Goal: Information Seeking & Learning: Check status

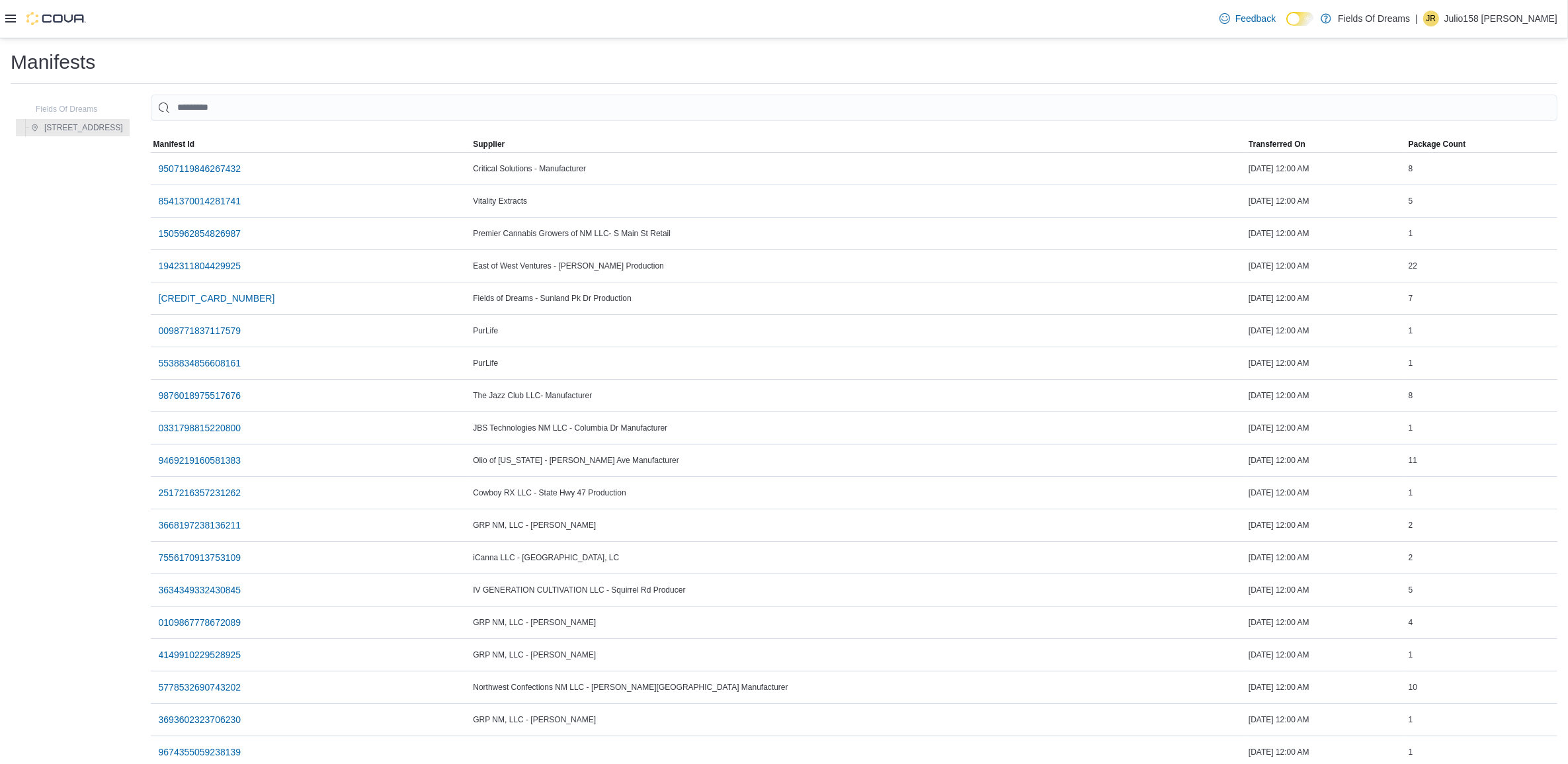
click at [4, 20] on div "Feedback Dark Mode Fields Of Dreams | JR Julio158 Retana" at bounding box center [784, 19] width 1568 height 38
click at [10, 19] on icon at bounding box center [10, 19] width 10 height 8
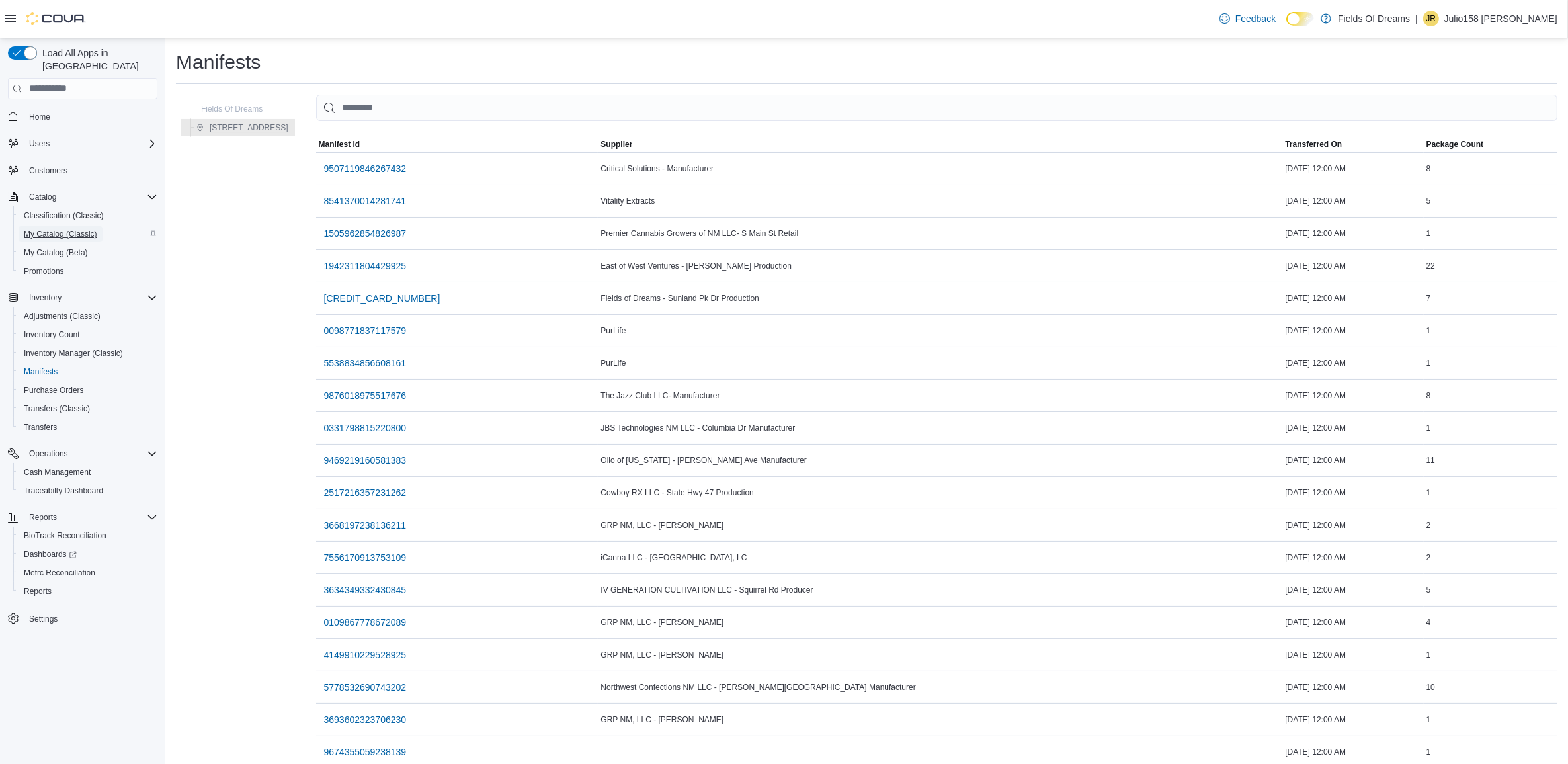
click at [72, 228] on span "My Catalog (Classic)" at bounding box center [60, 233] width 73 height 10
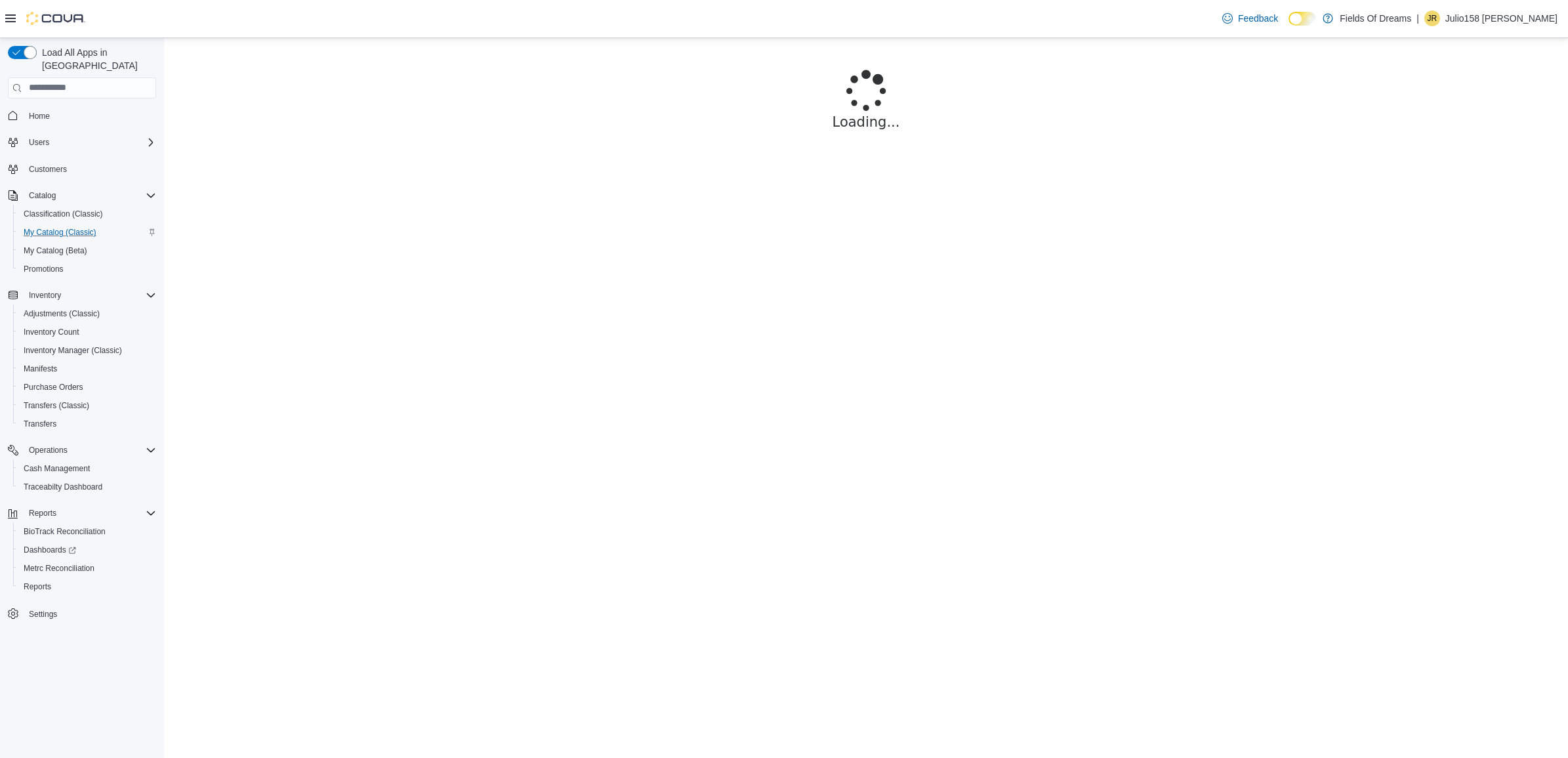
click at [10, 17] on icon at bounding box center [10, 17] width 10 height 10
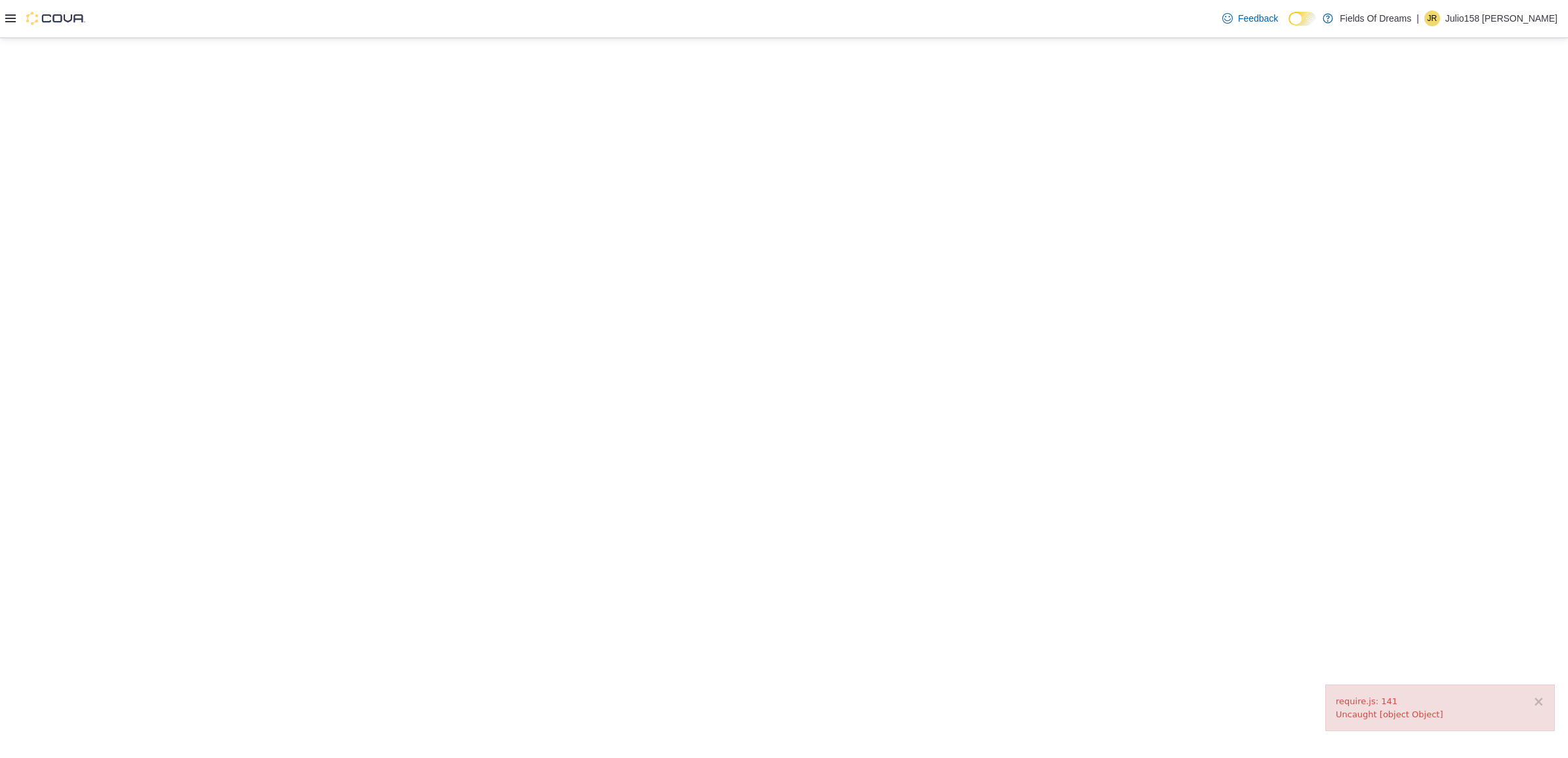
click at [11, 22] on icon at bounding box center [10, 18] width 10 height 8
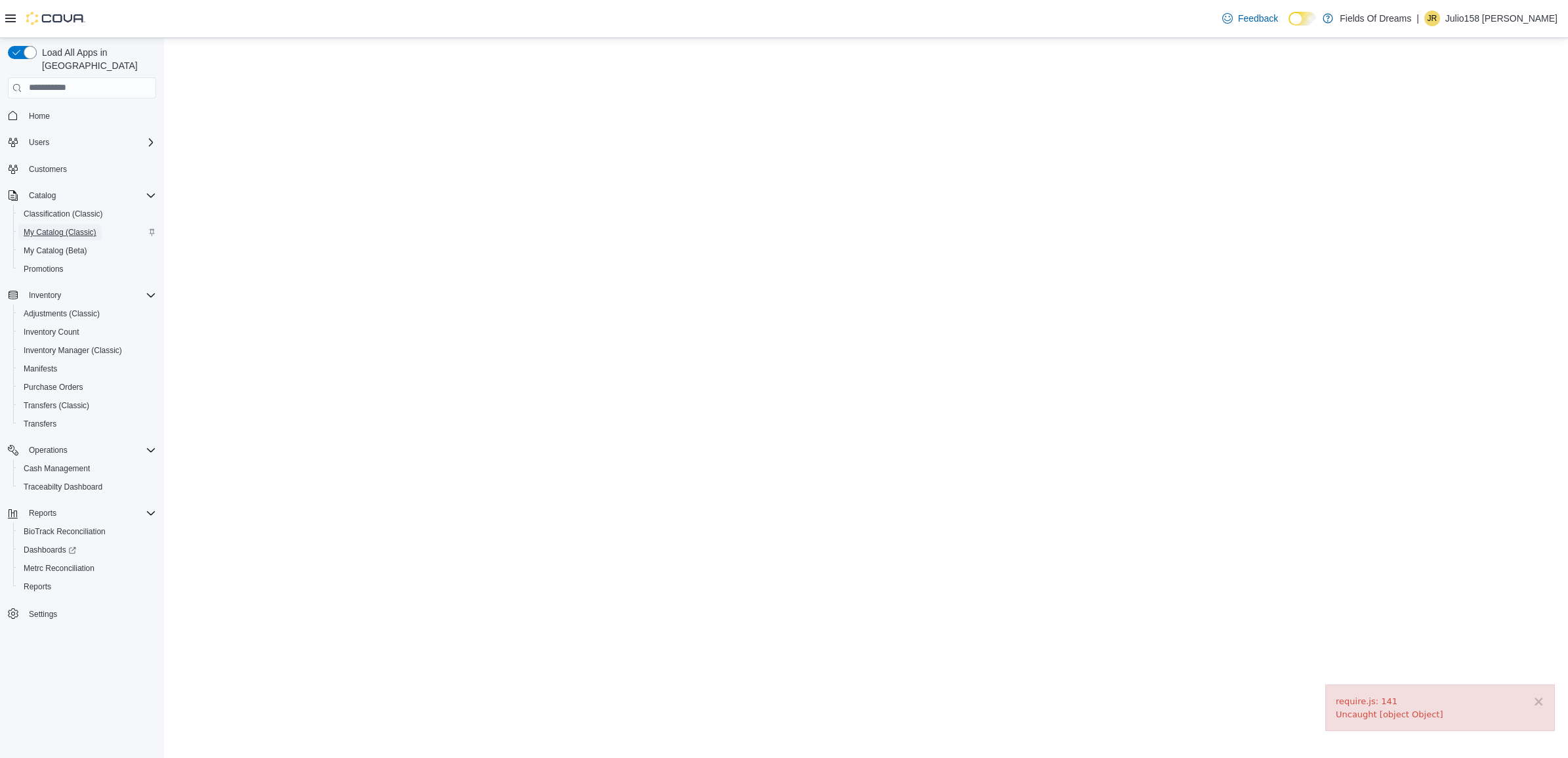
click at [75, 227] on span "My Catalog (Classic)" at bounding box center [60, 231] width 73 height 10
click at [15, 17] on icon at bounding box center [10, 17] width 10 height 10
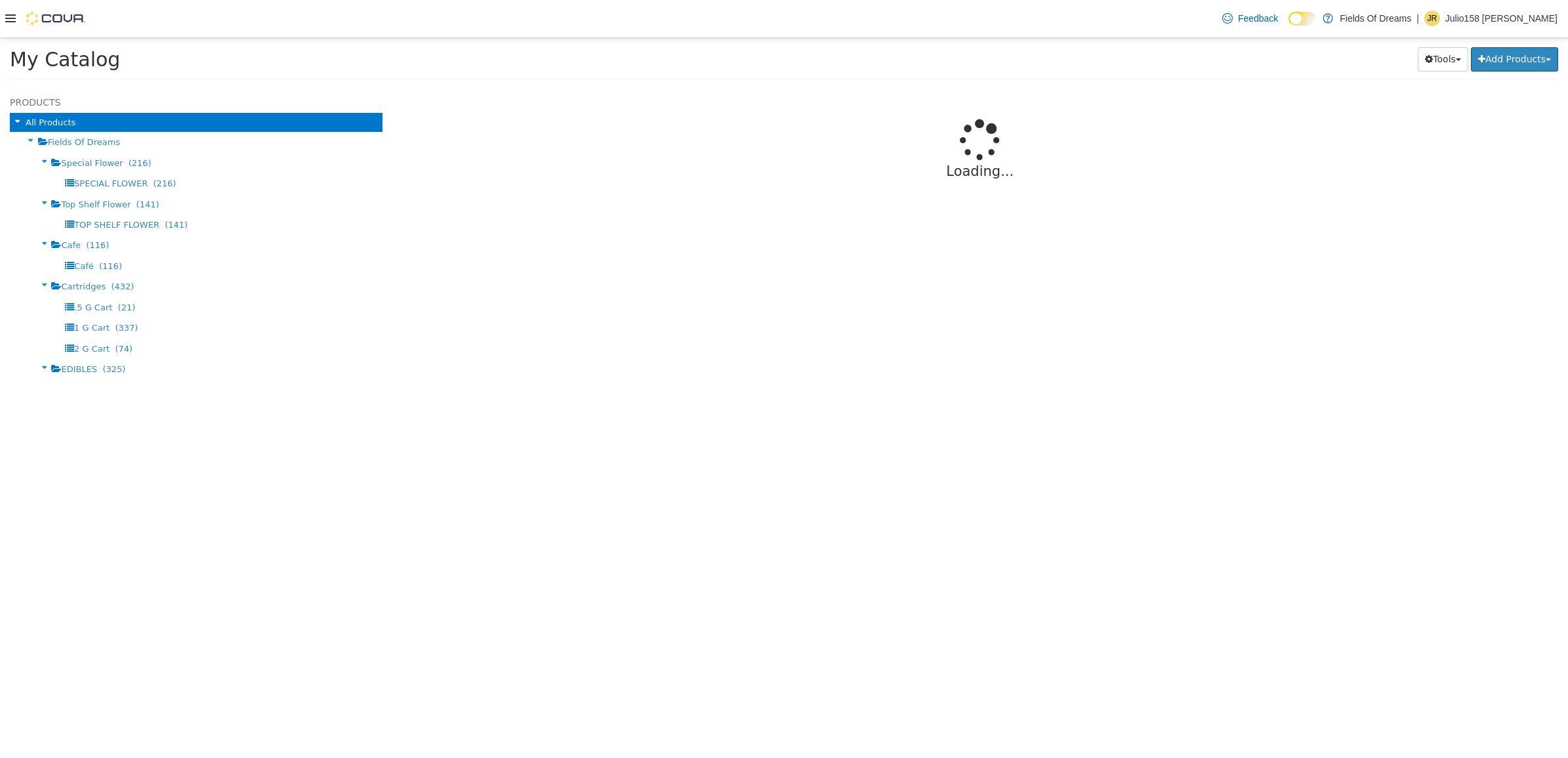
select select "**********"
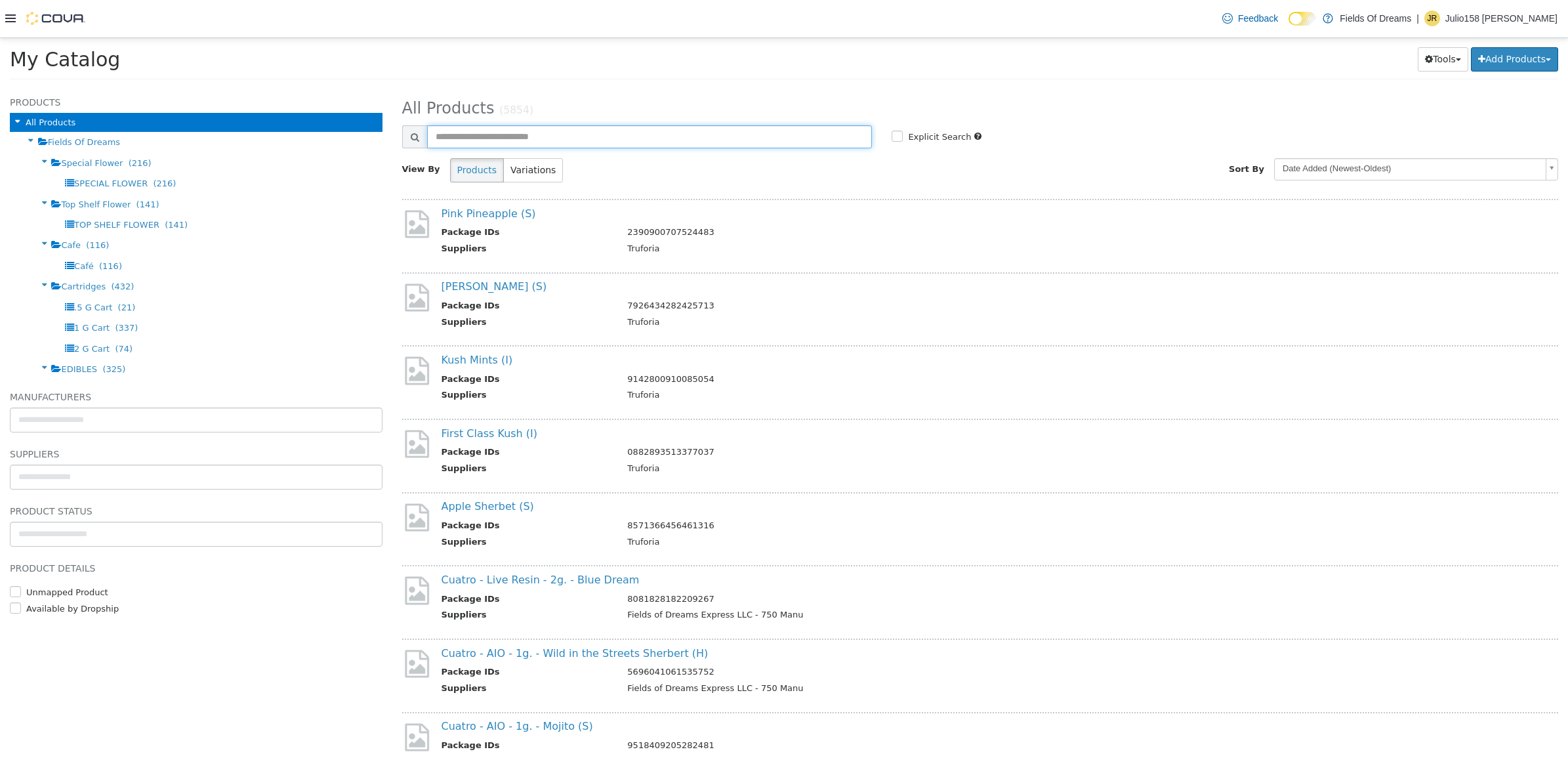
click at [617, 138] on input "text" at bounding box center [650, 135] width 446 height 23
paste input "**********"
type input "**********"
select select "**********"
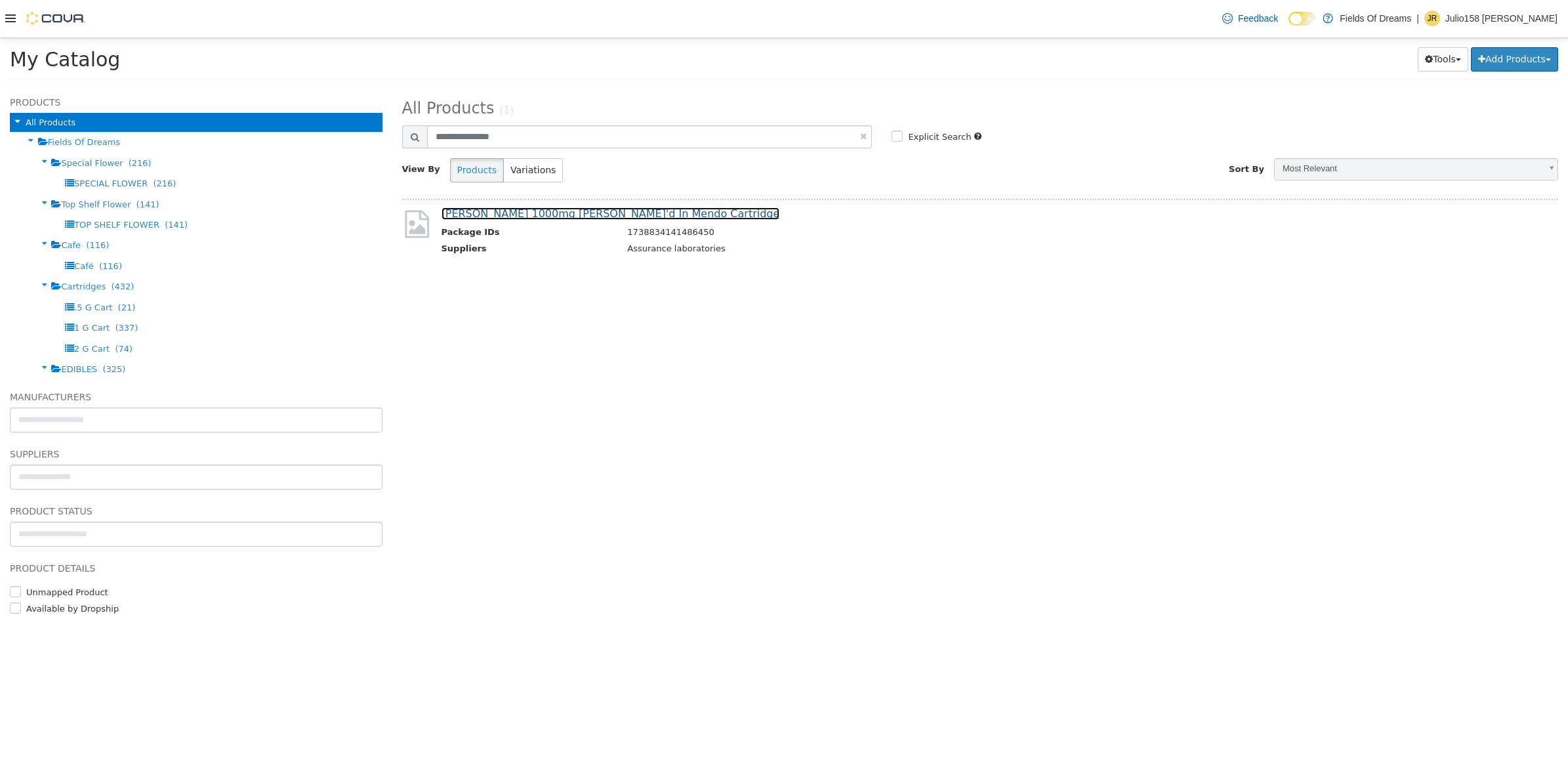
click at [621, 213] on link "Fiore 1000mg Berry'd In Mendo Cartridge" at bounding box center [610, 213] width 339 height 13
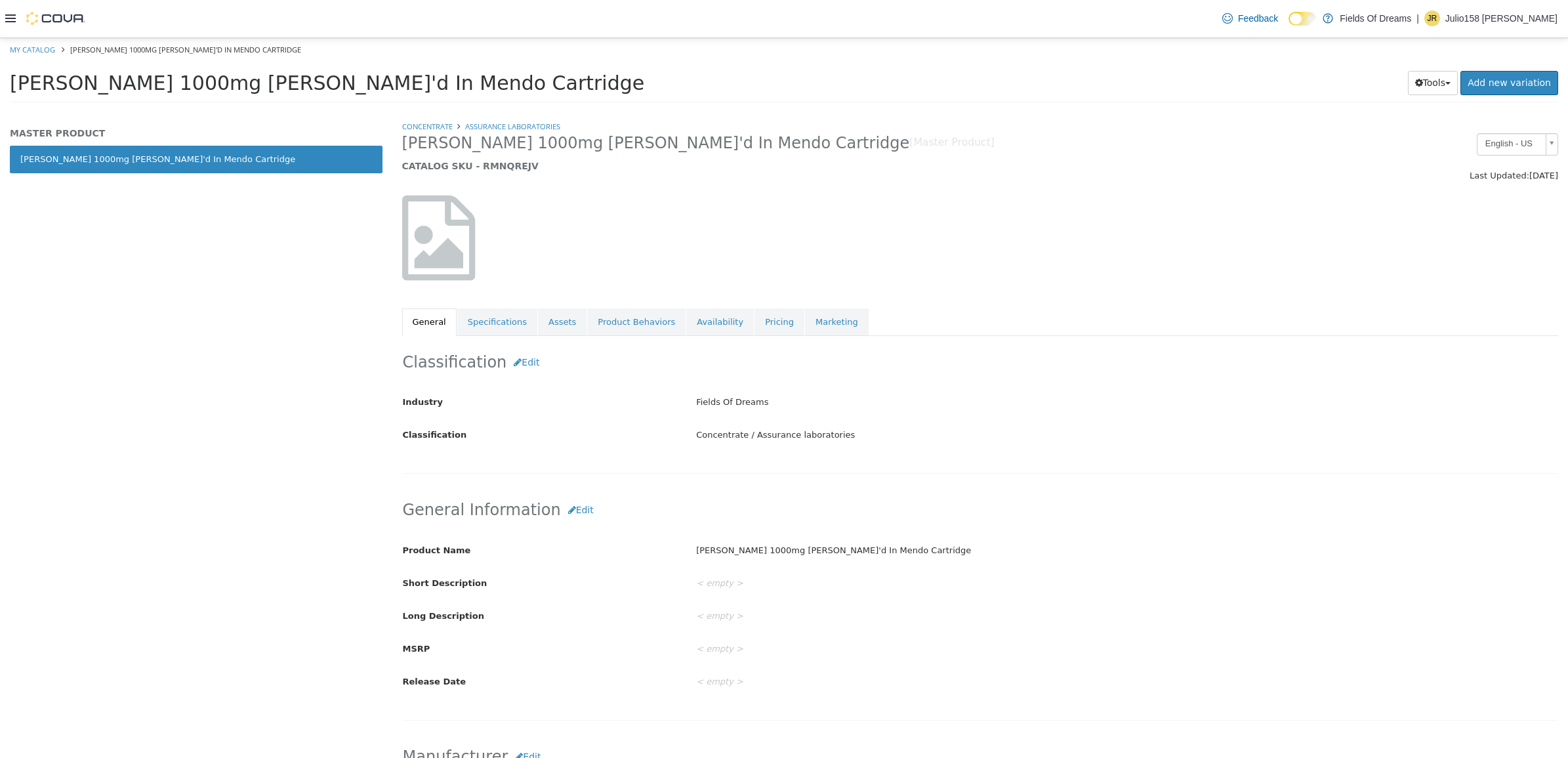
scroll to position [164, 0]
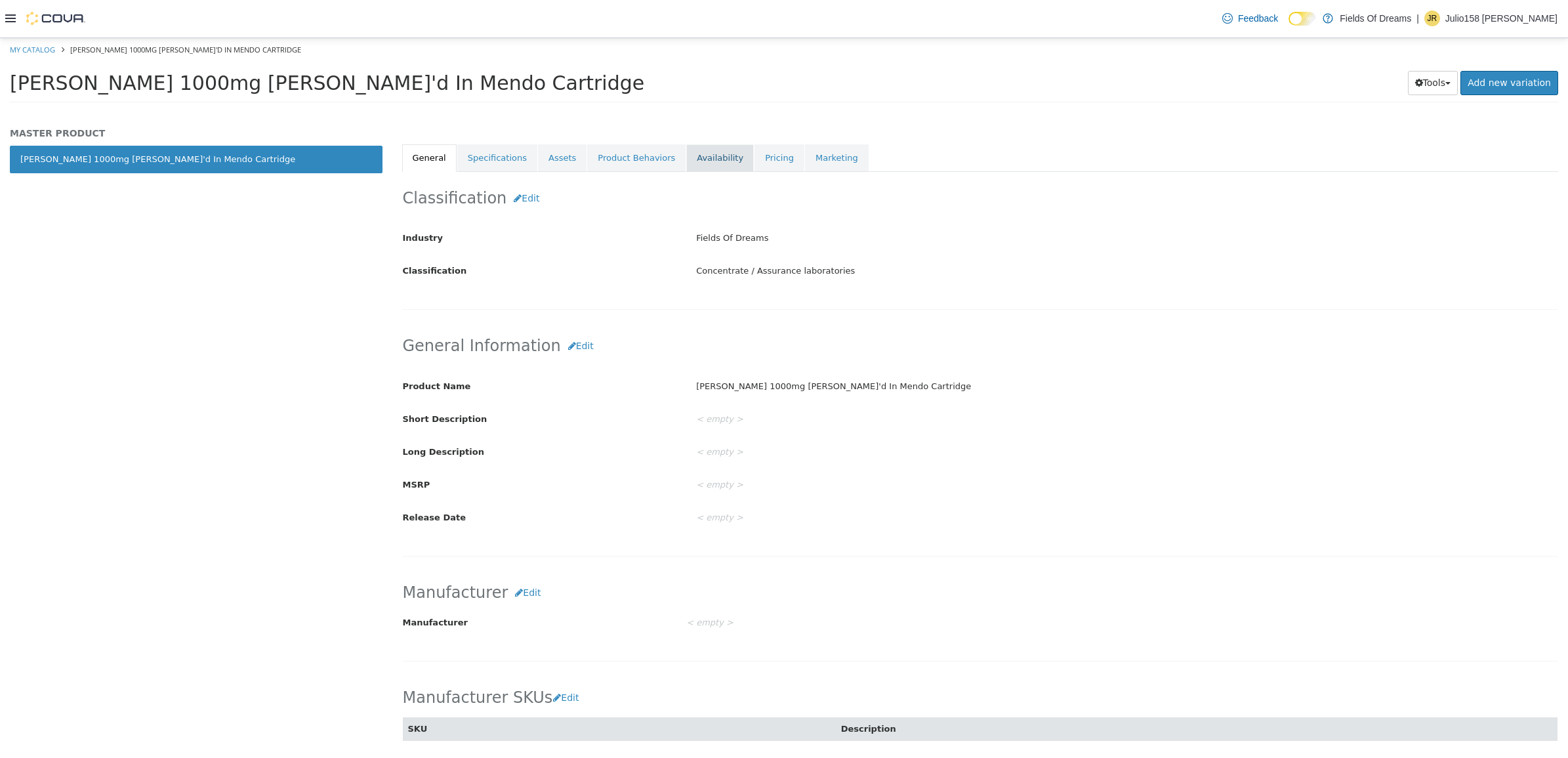
click at [686, 167] on link "Availability" at bounding box center [719, 157] width 67 height 28
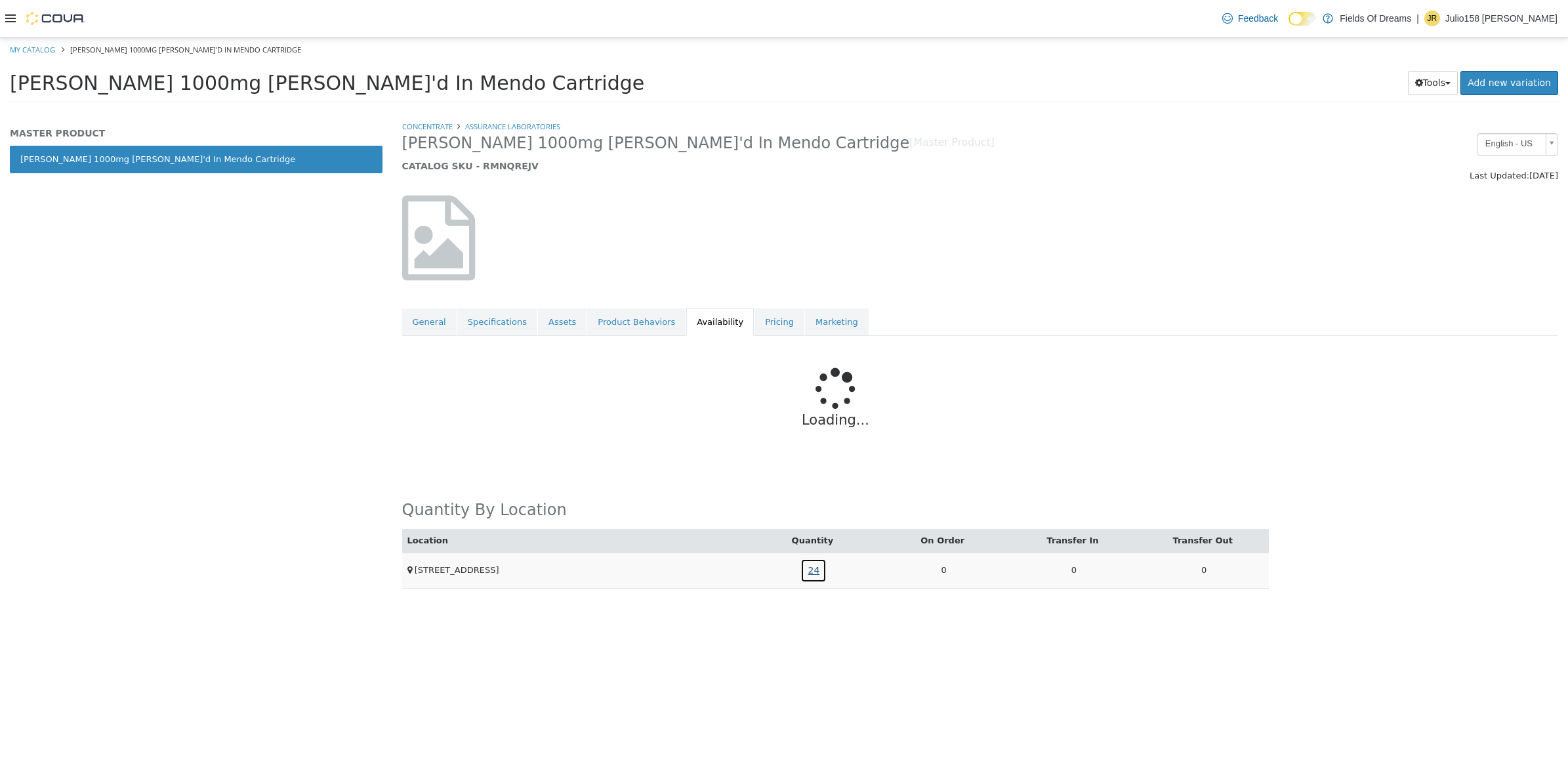
click at [805, 569] on link "24" at bounding box center [813, 570] width 26 height 24
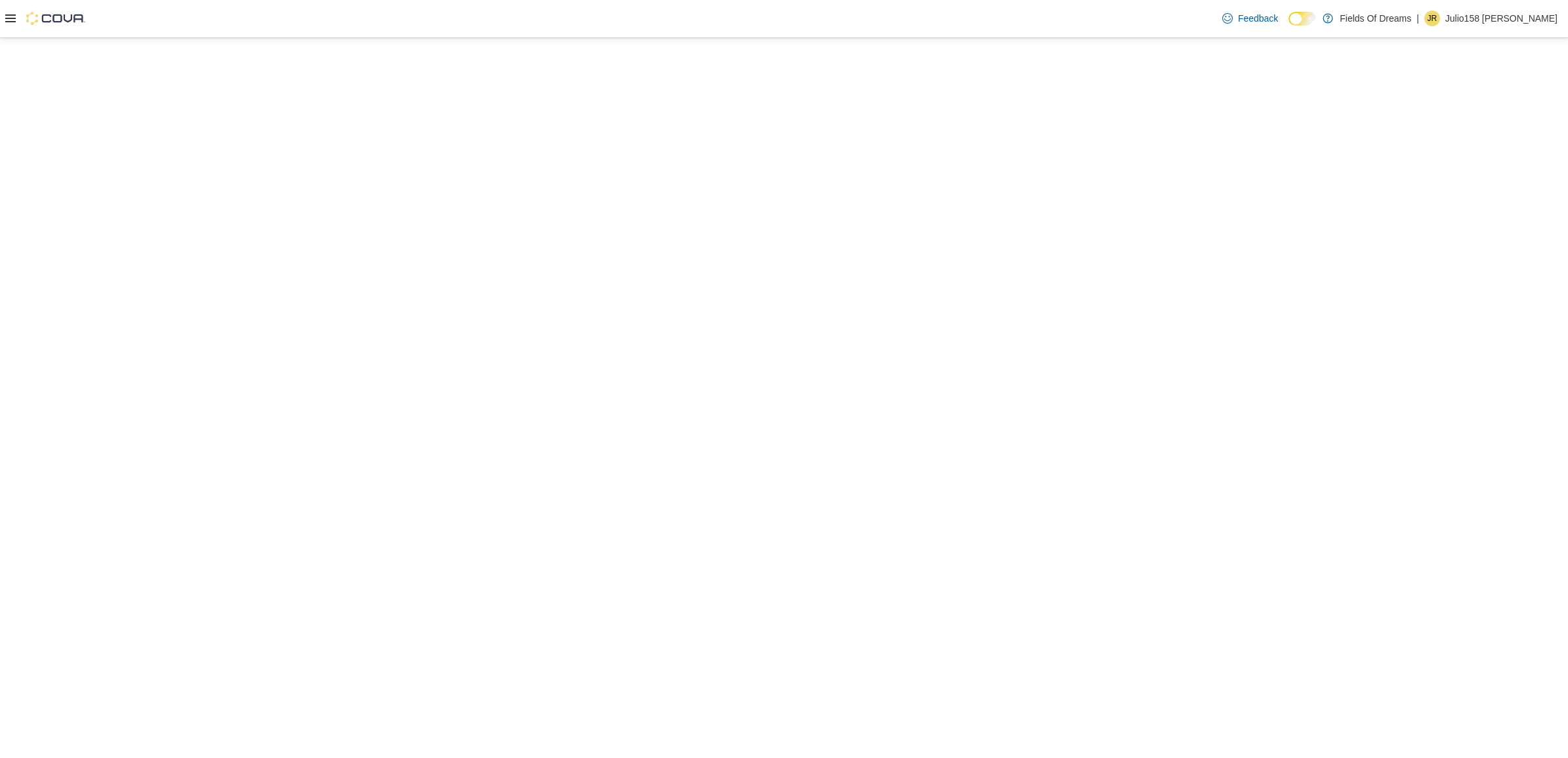
click at [8, 17] on icon at bounding box center [10, 17] width 10 height 10
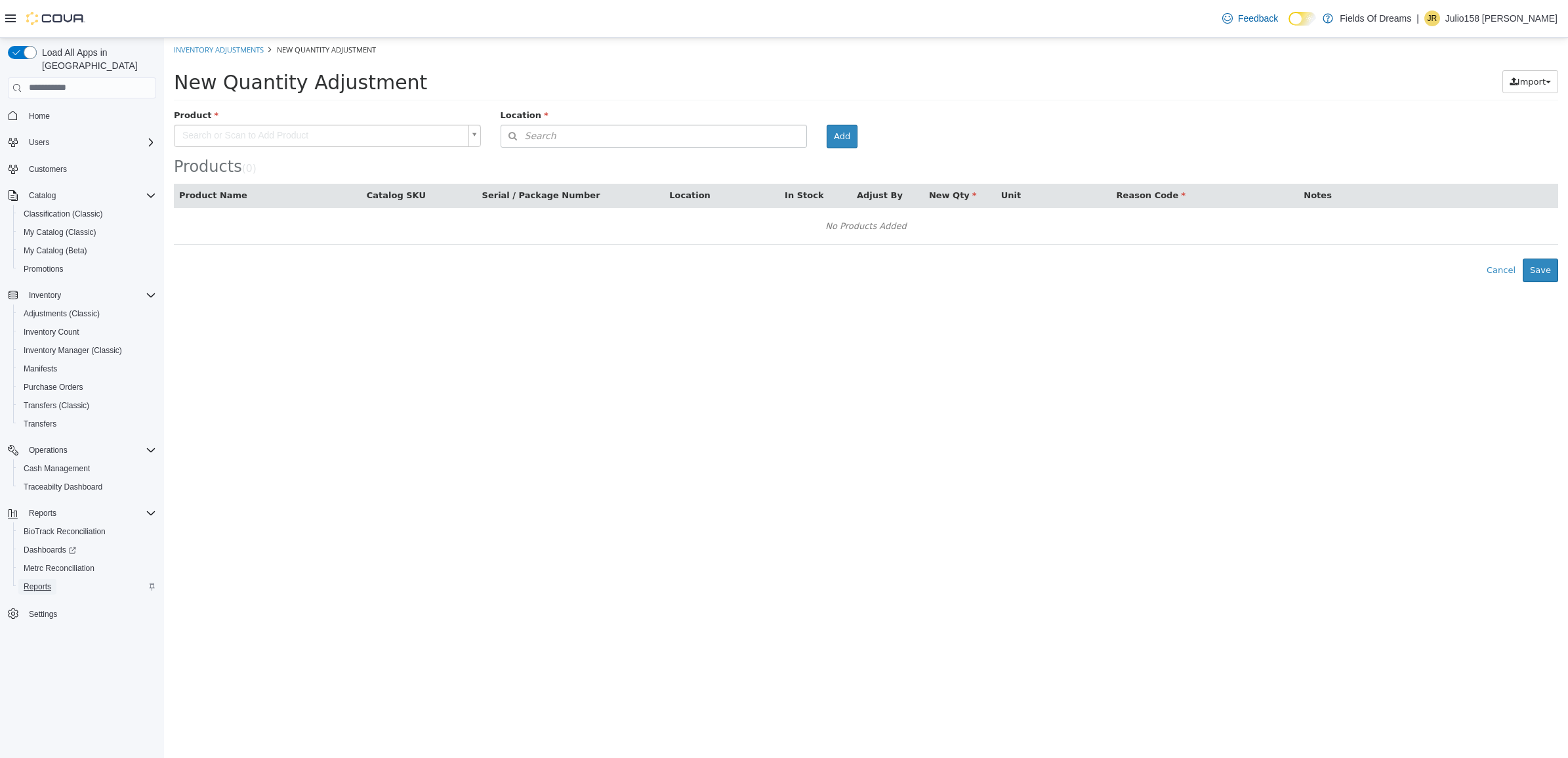
click at [50, 581] on span "Reports" at bounding box center [38, 586] width 28 height 10
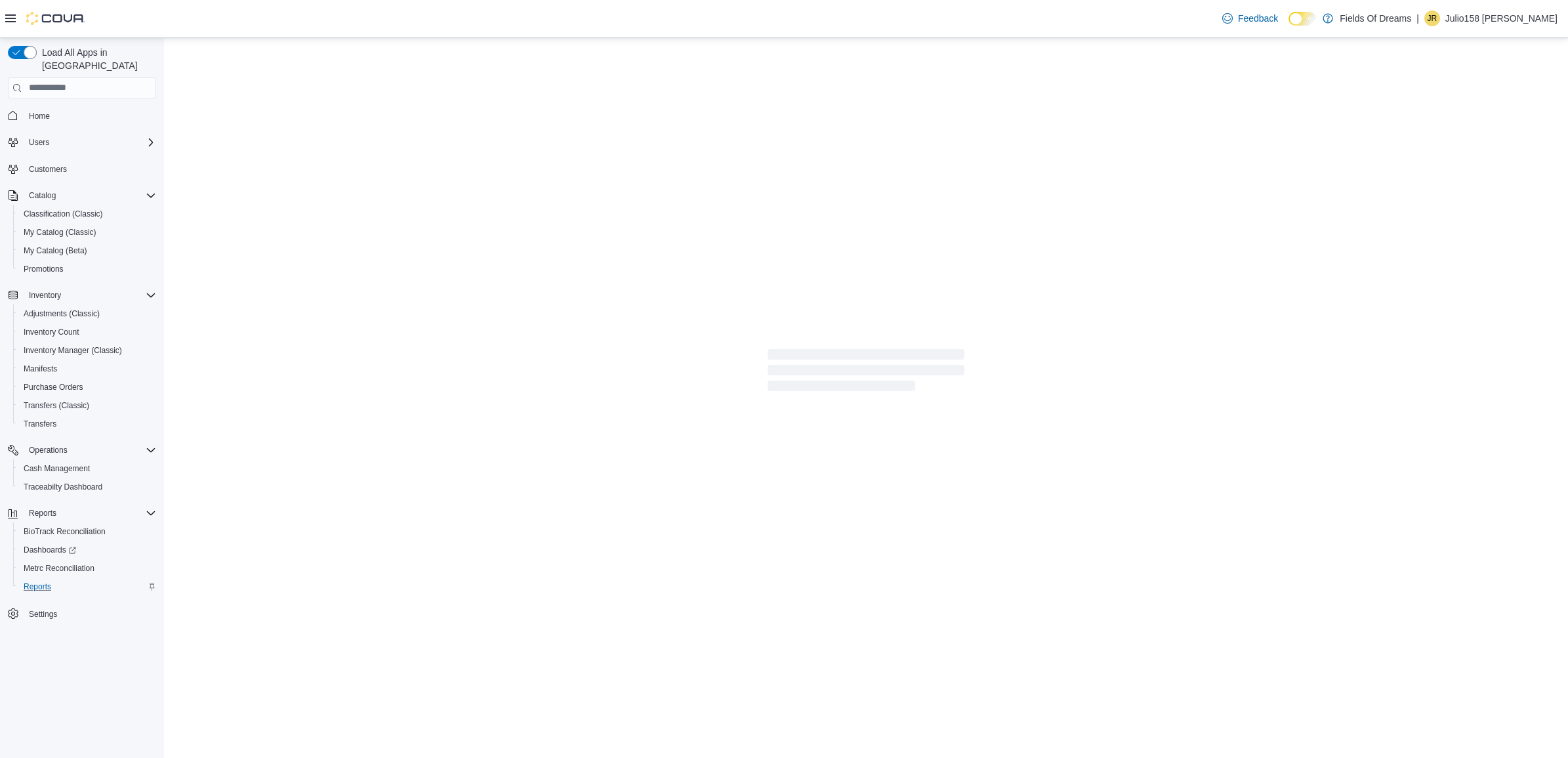
click at [10, 13] on icon at bounding box center [10, 17] width 10 height 10
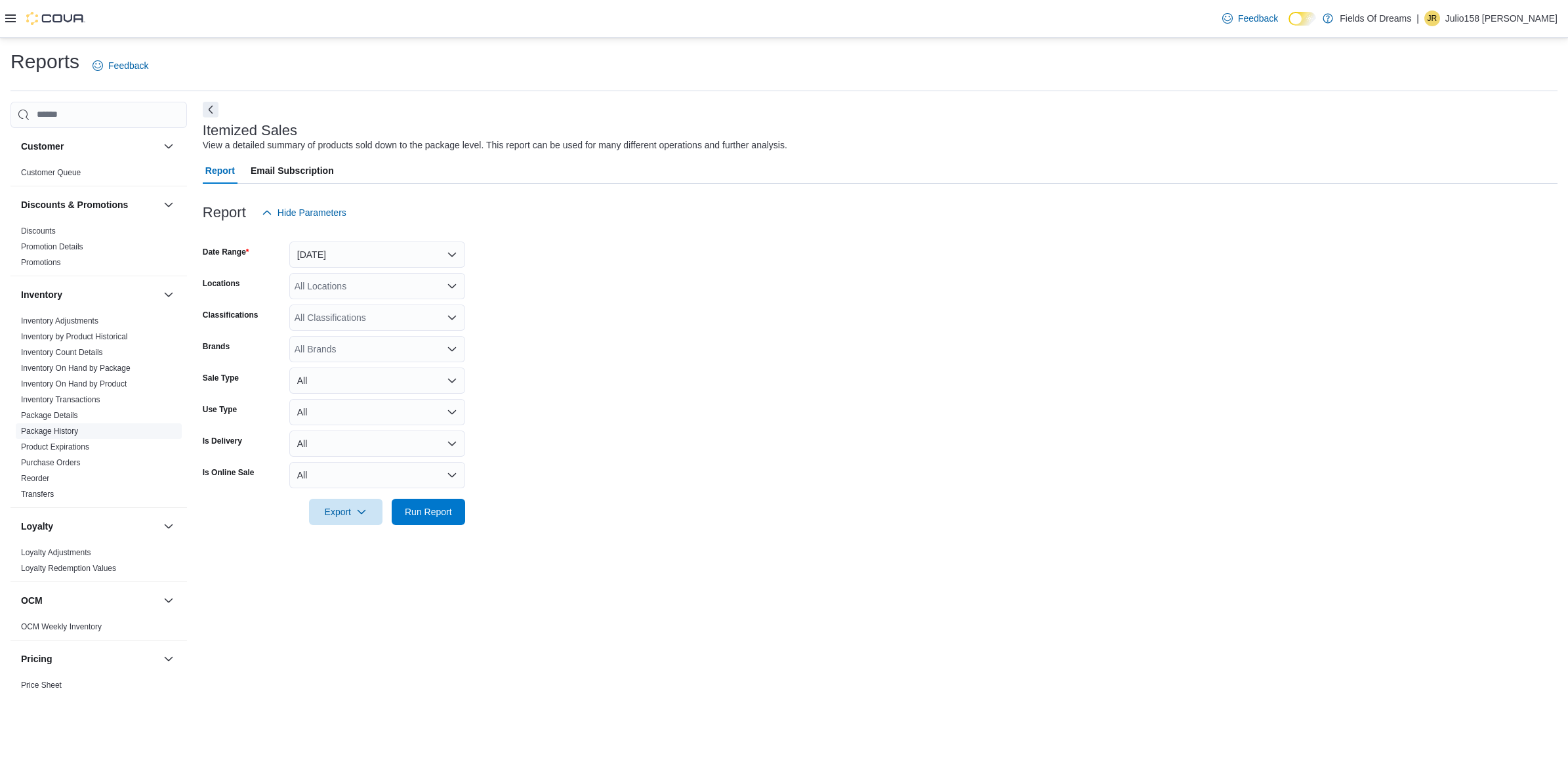
click at [52, 431] on link "Package History" at bounding box center [50, 431] width 57 height 9
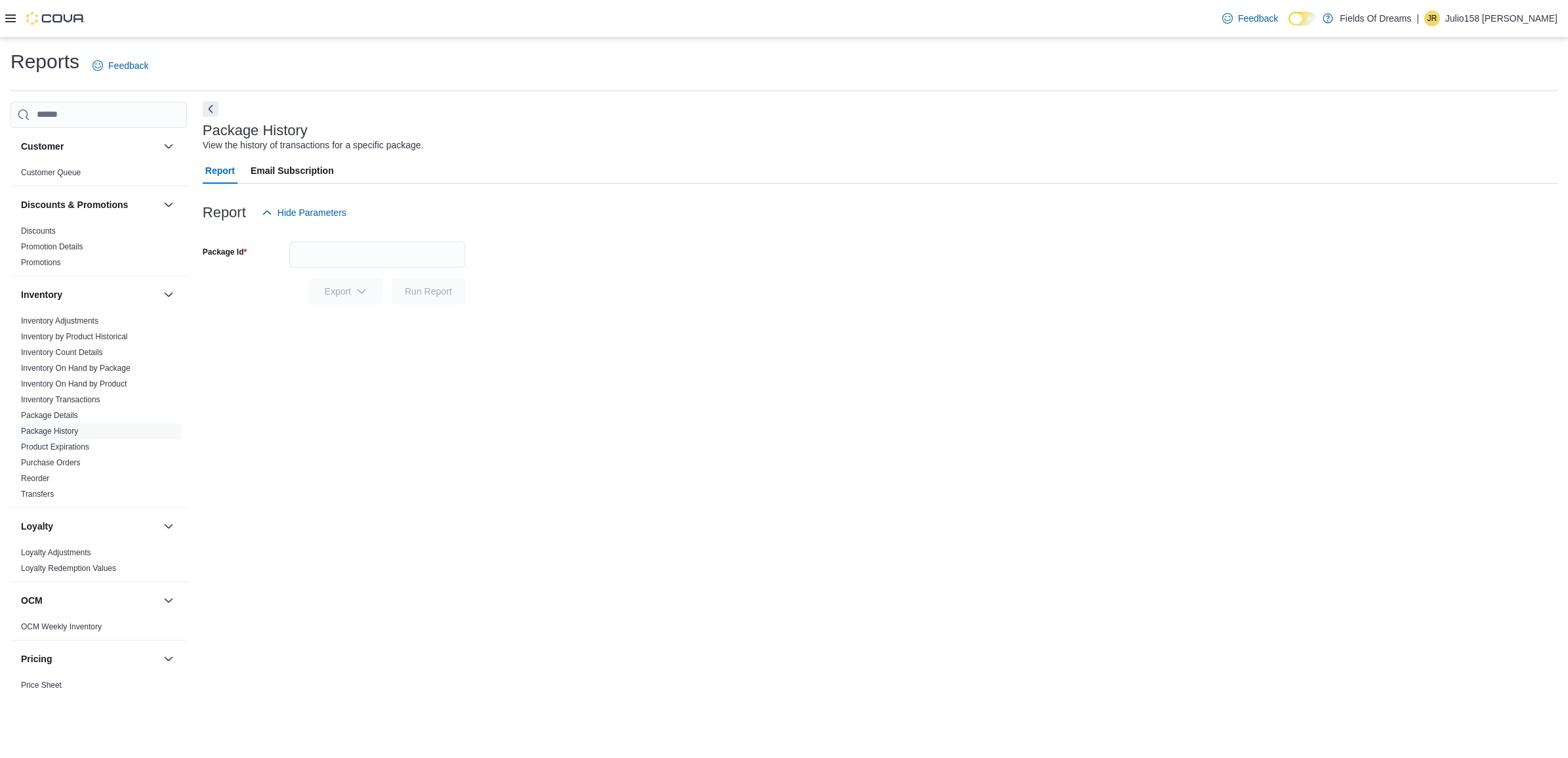
click at [214, 112] on button "Next" at bounding box center [210, 109] width 16 height 16
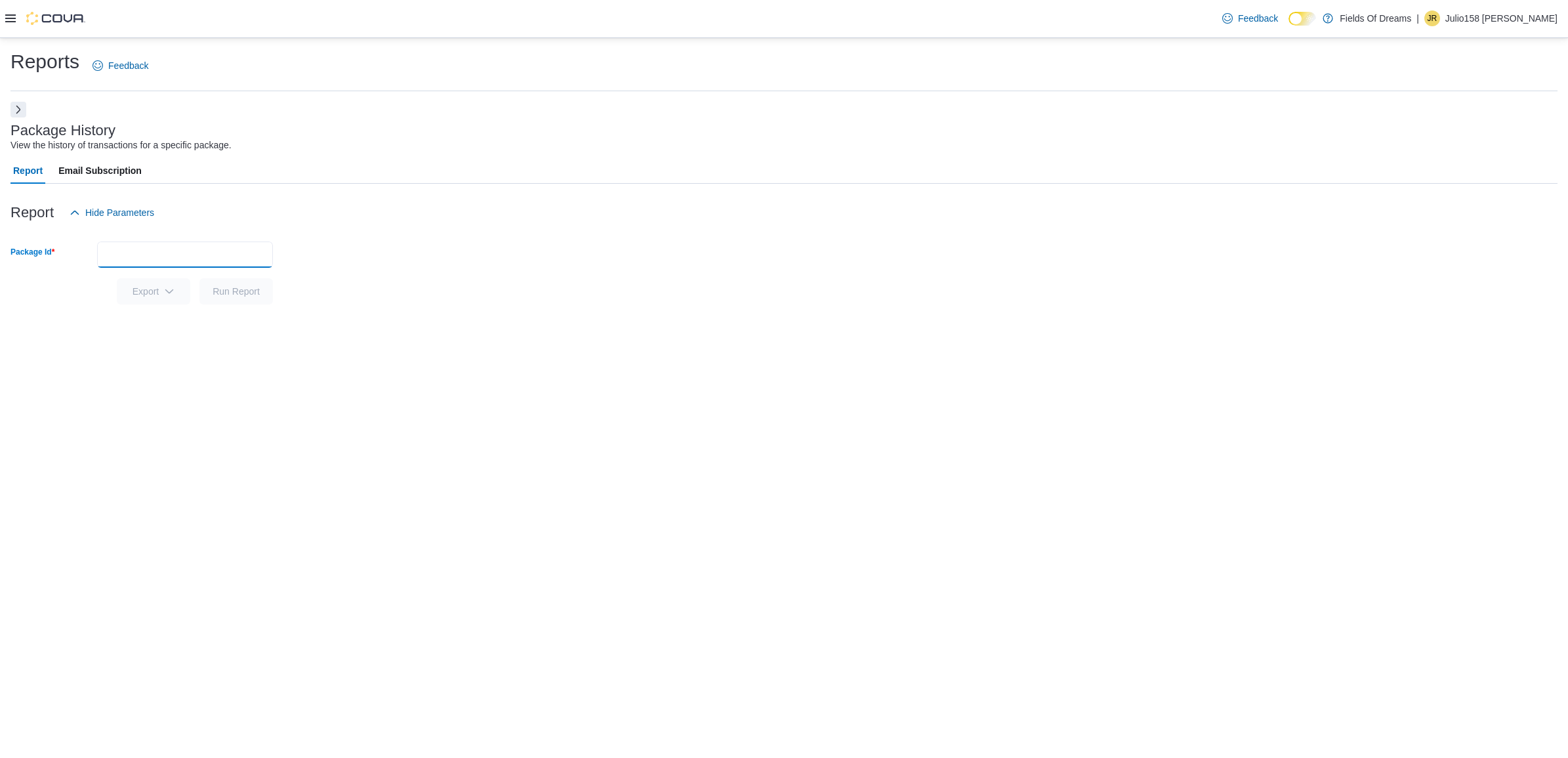
click at [243, 261] on input "Package Id" at bounding box center [184, 254] width 176 height 26
paste input "**********"
type input "**********"
click at [200, 278] on button "Run Report" at bounding box center [237, 291] width 74 height 26
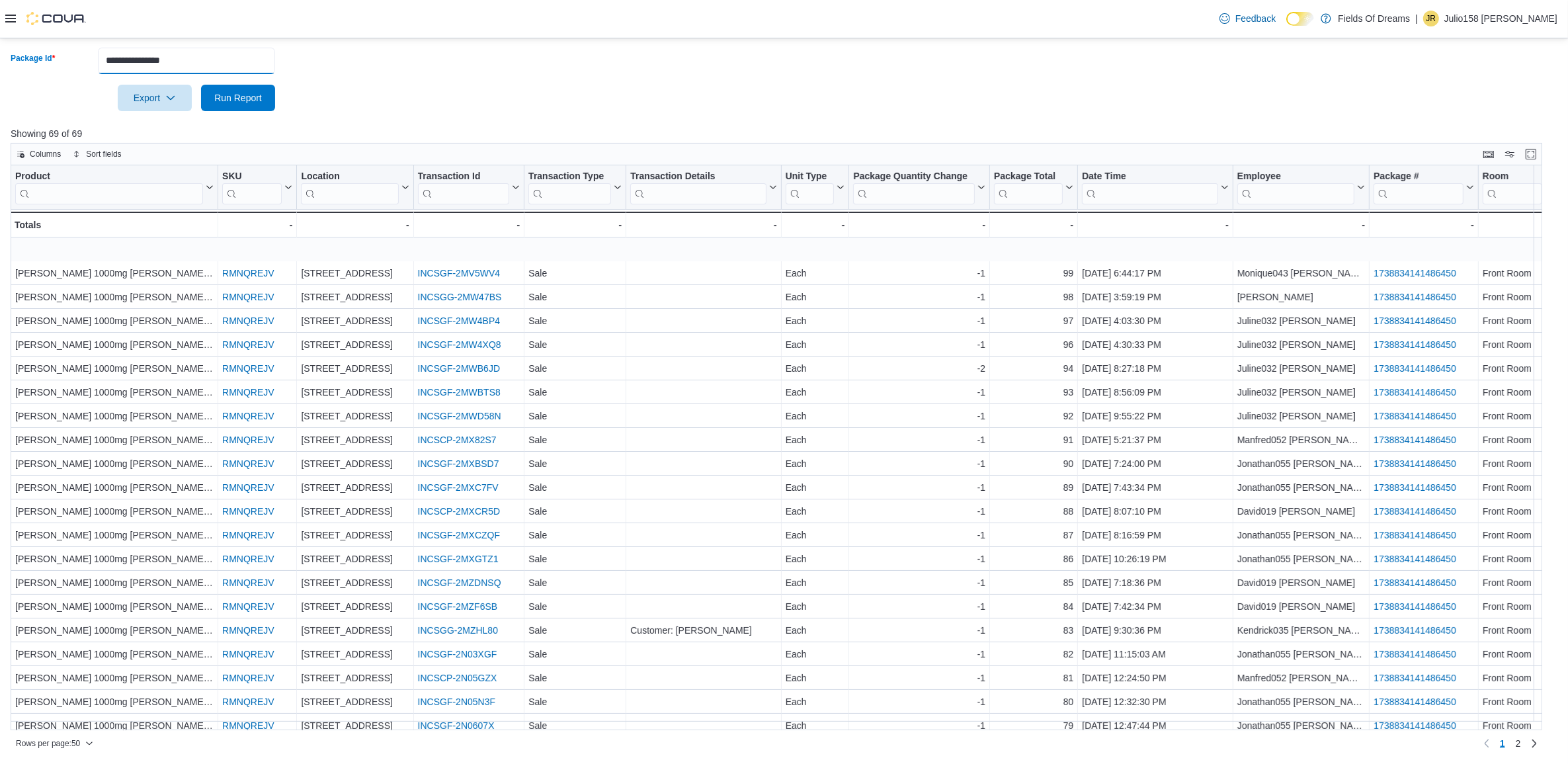
scroll to position [165, 0]
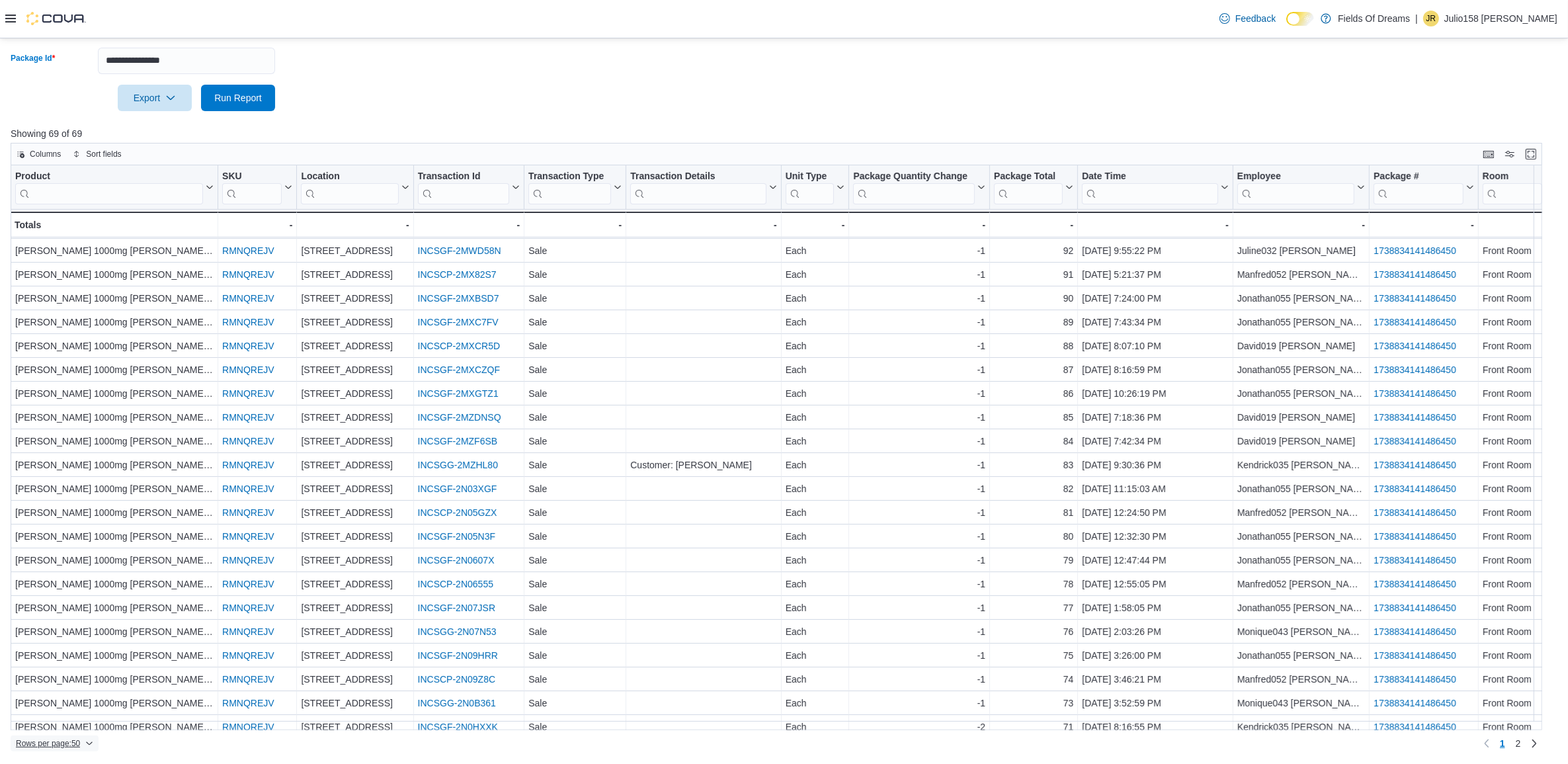
click at [77, 736] on span "Rows per page : 50" at bounding box center [54, 743] width 77 height 16
click at [84, 713] on span "100 rows" at bounding box center [72, 717] width 43 height 10
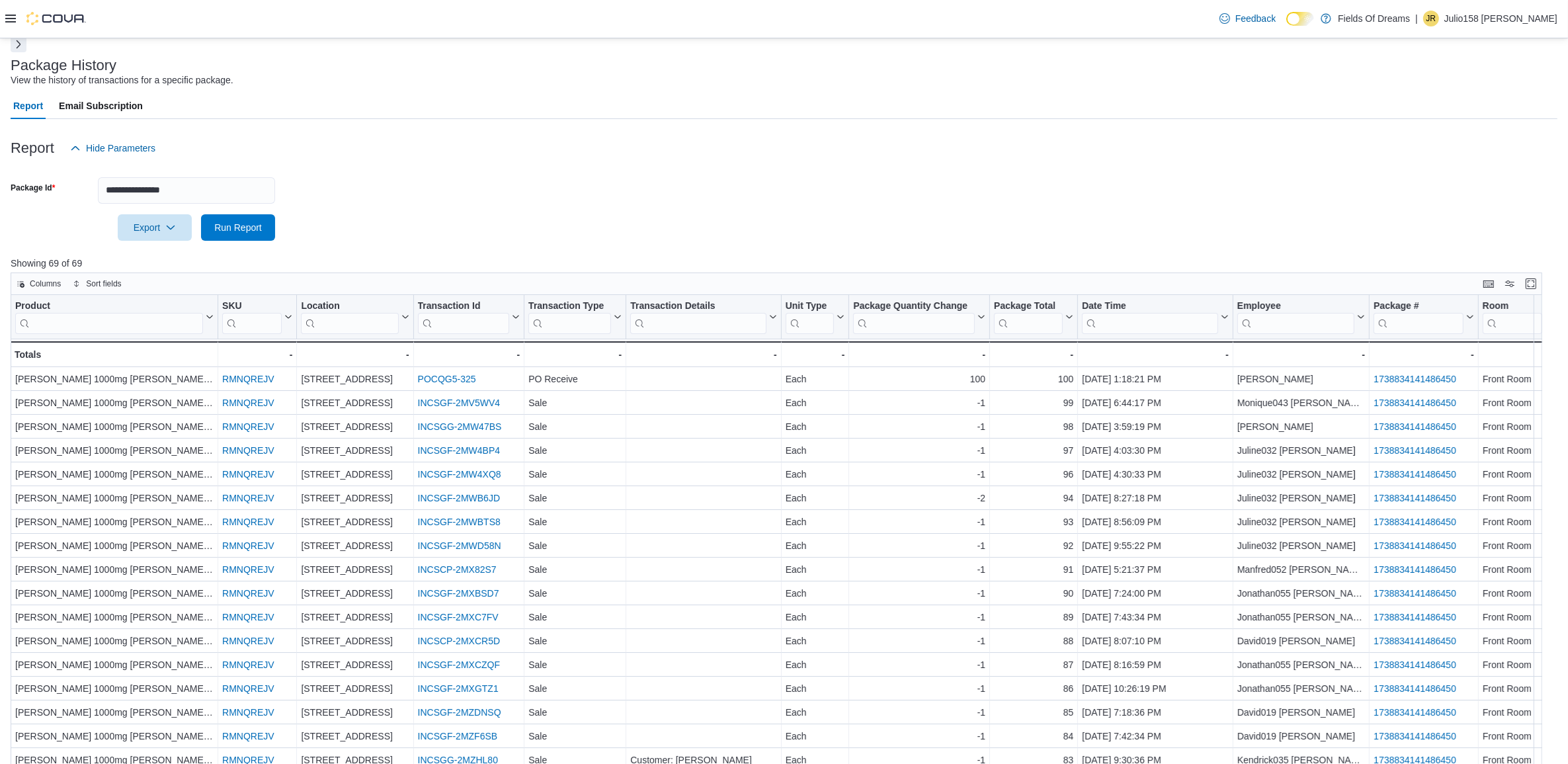
scroll to position [0, 0]
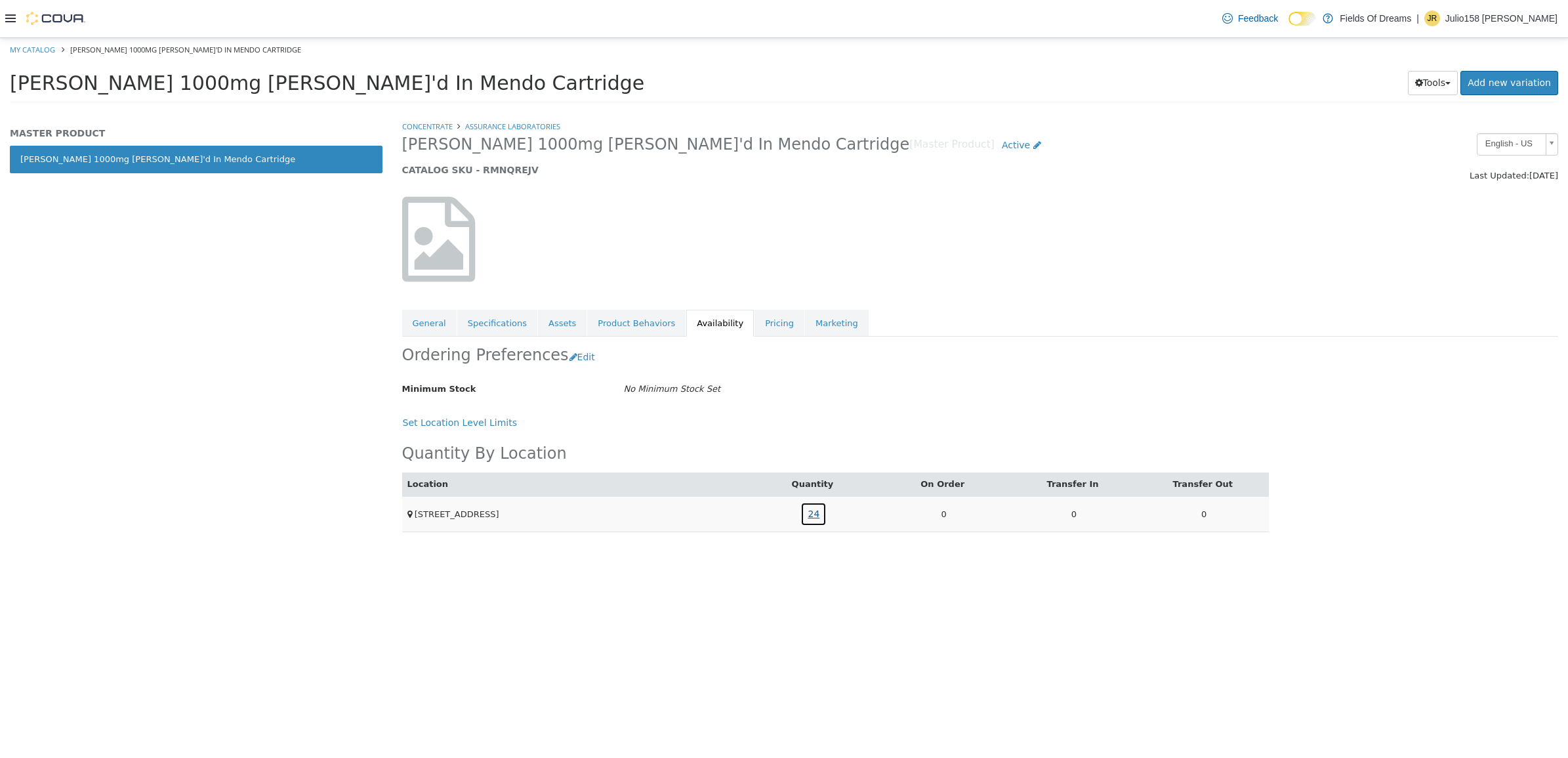
click at [818, 510] on link "24" at bounding box center [813, 513] width 26 height 24
click at [858, 219] on div at bounding box center [980, 239] width 1176 height 112
click at [37, 48] on link "My Catalog" at bounding box center [32, 49] width 45 height 10
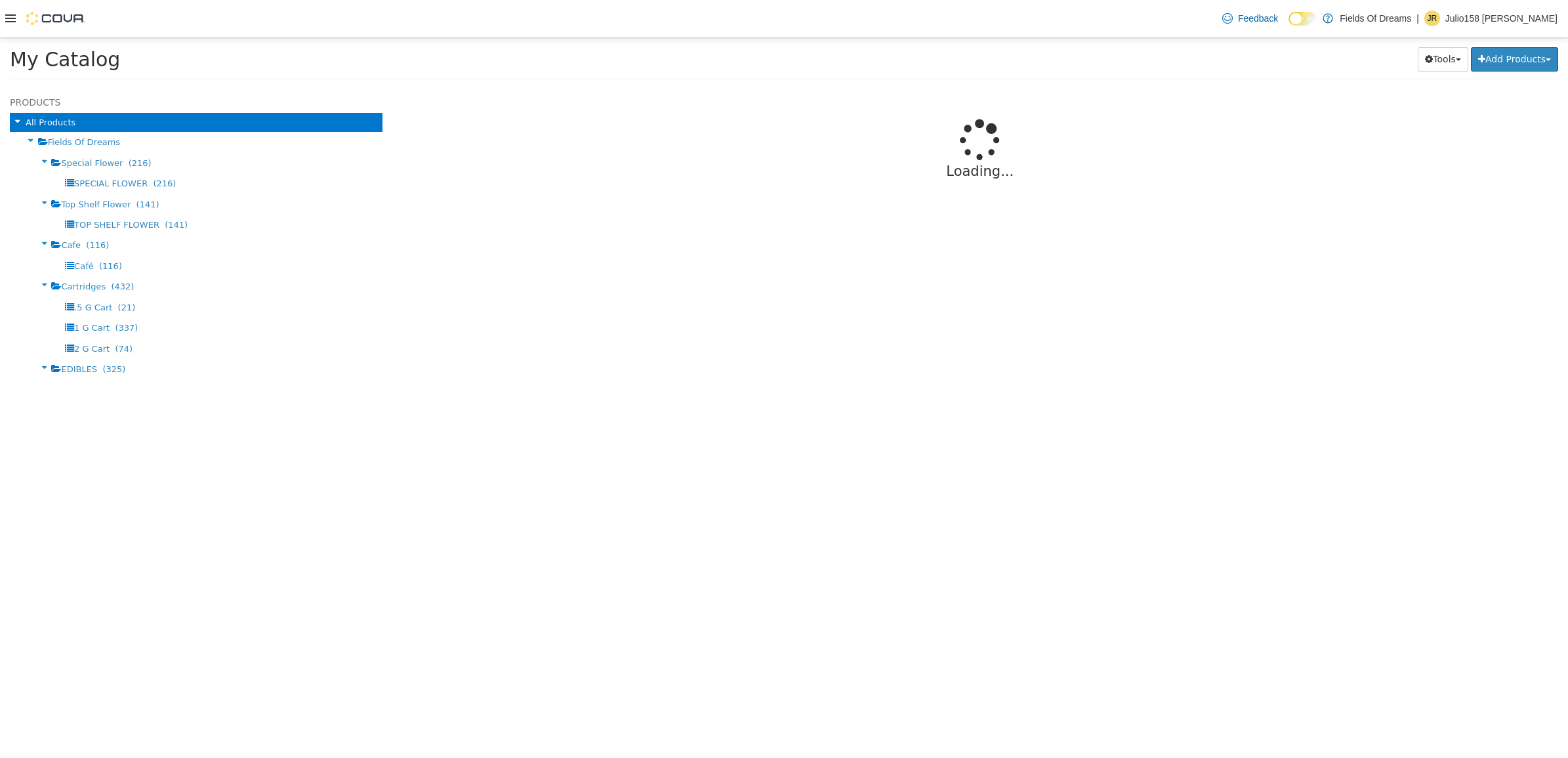
select select "**********"
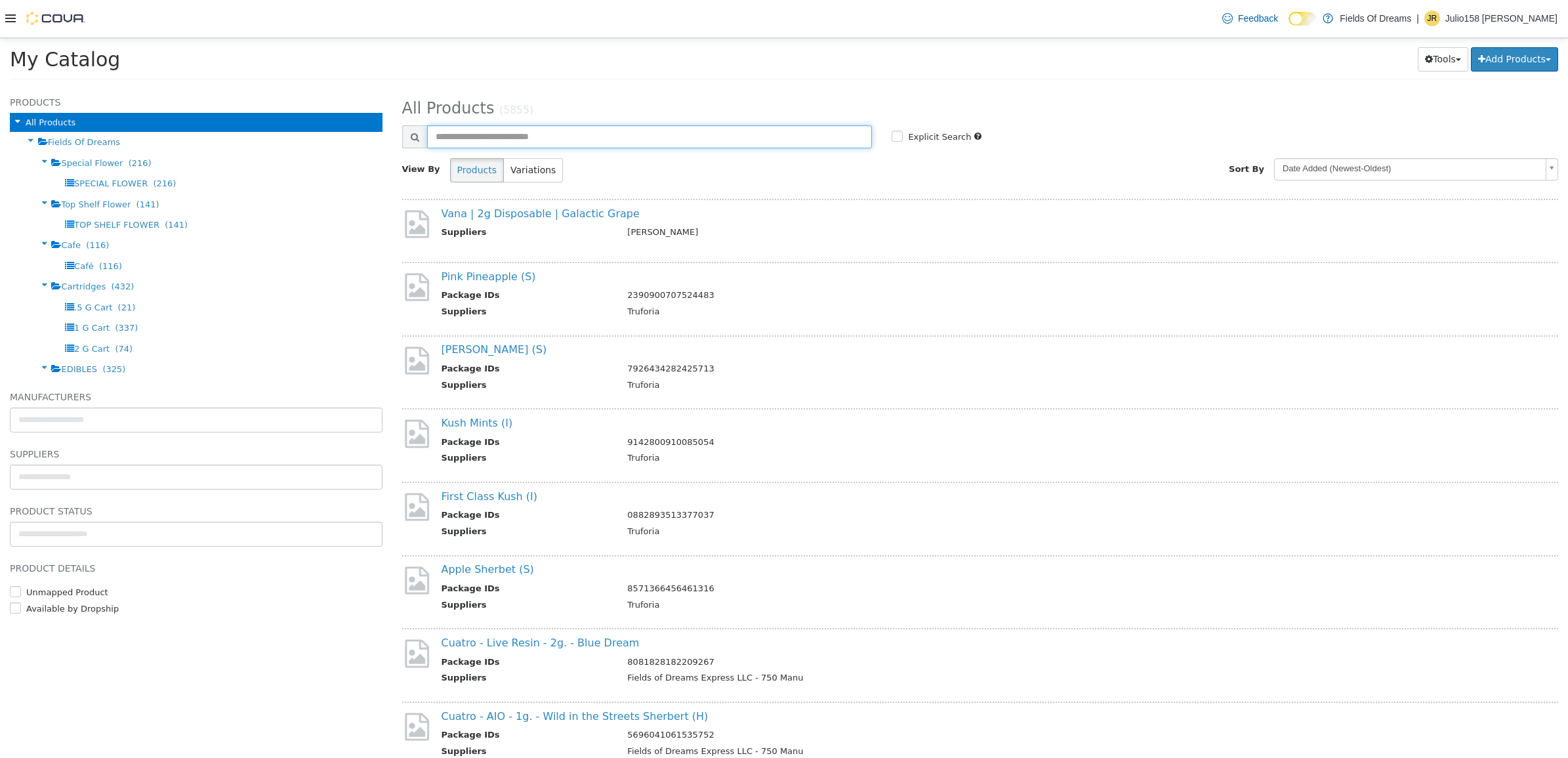
click at [546, 142] on input "text" at bounding box center [650, 135] width 446 height 23
type input "**********"
select select "**********"
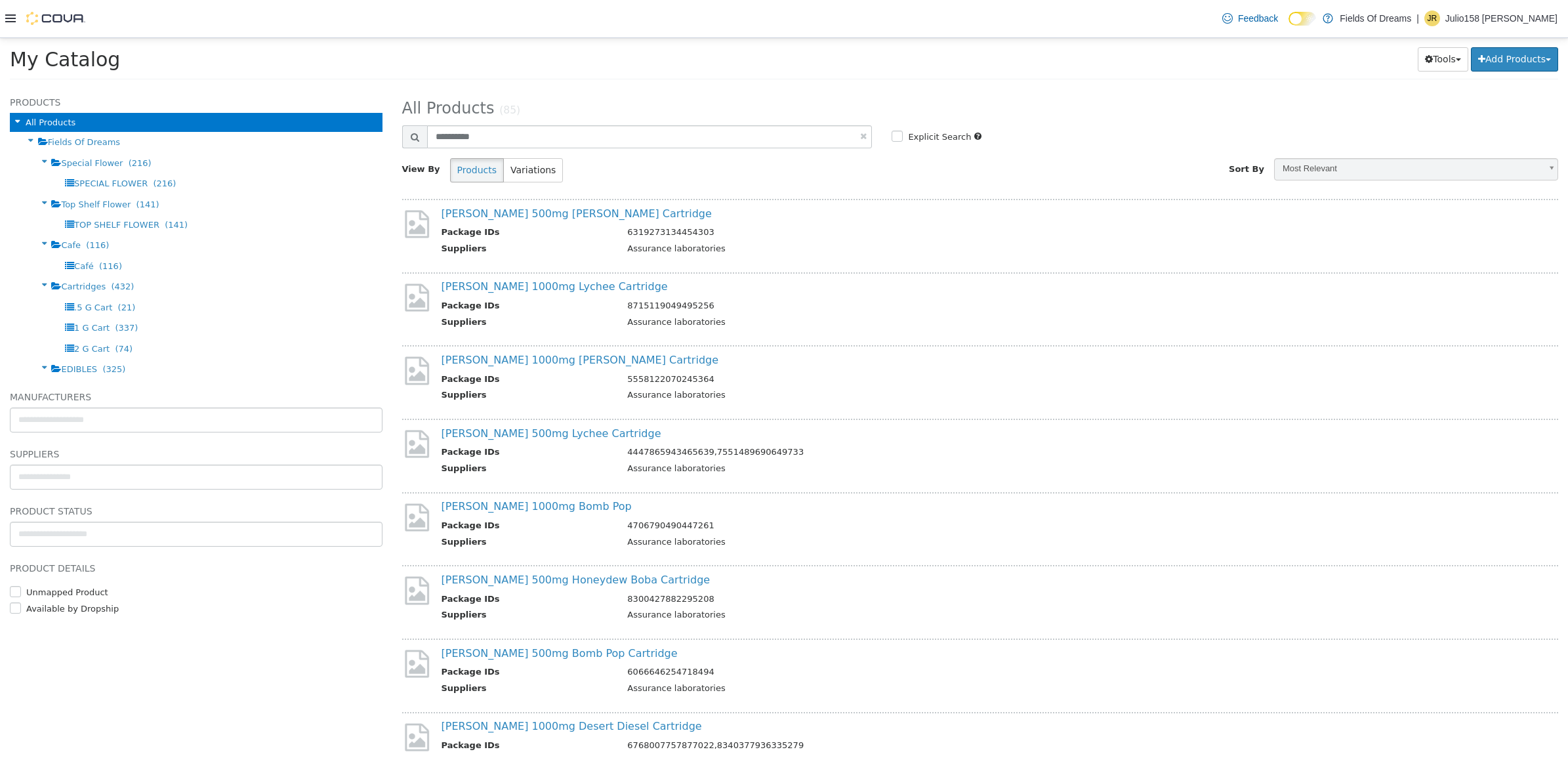
click at [904, 131] on label "Explicit Search" at bounding box center [937, 136] width 66 height 13
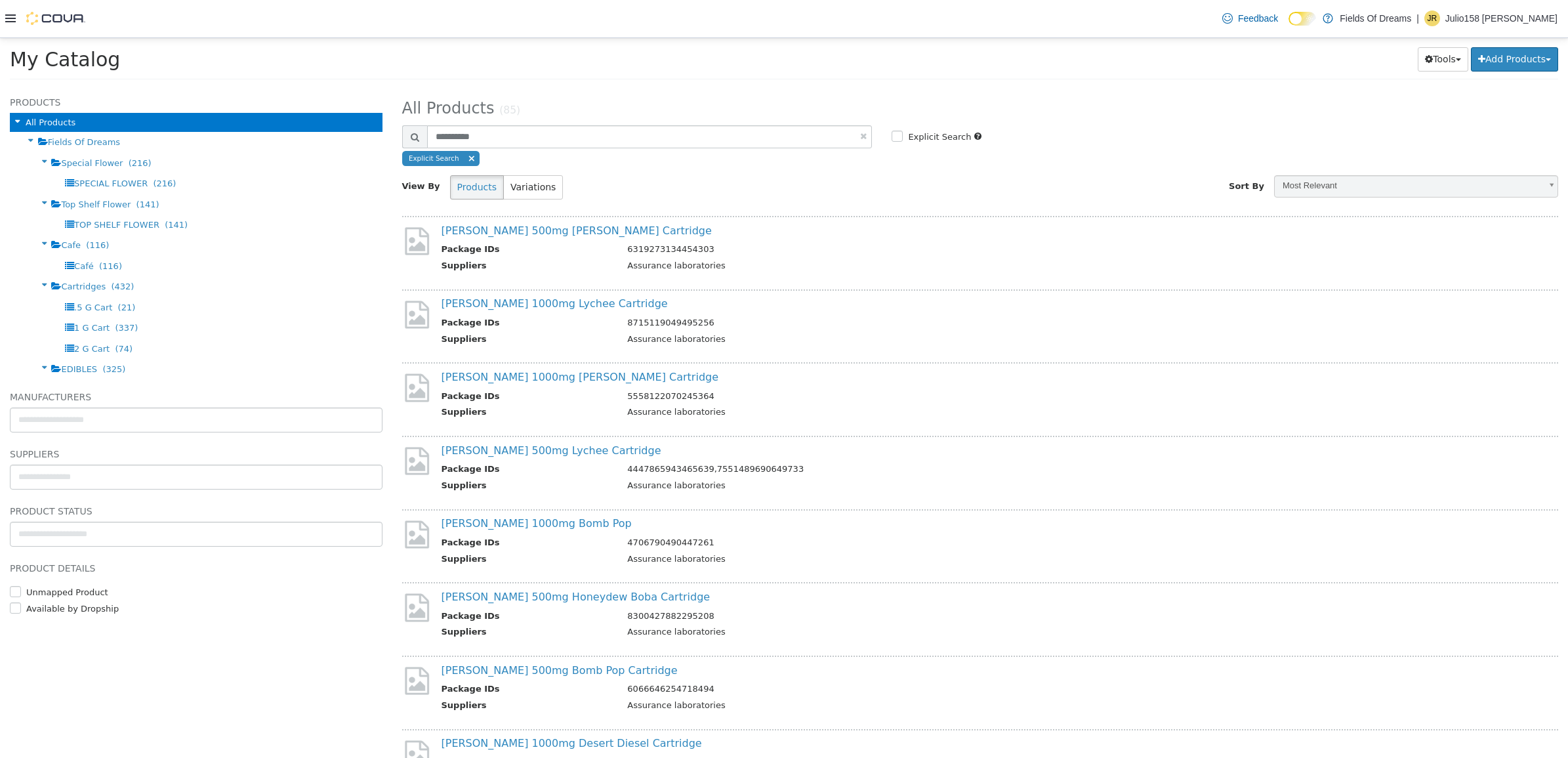
select select "**********"
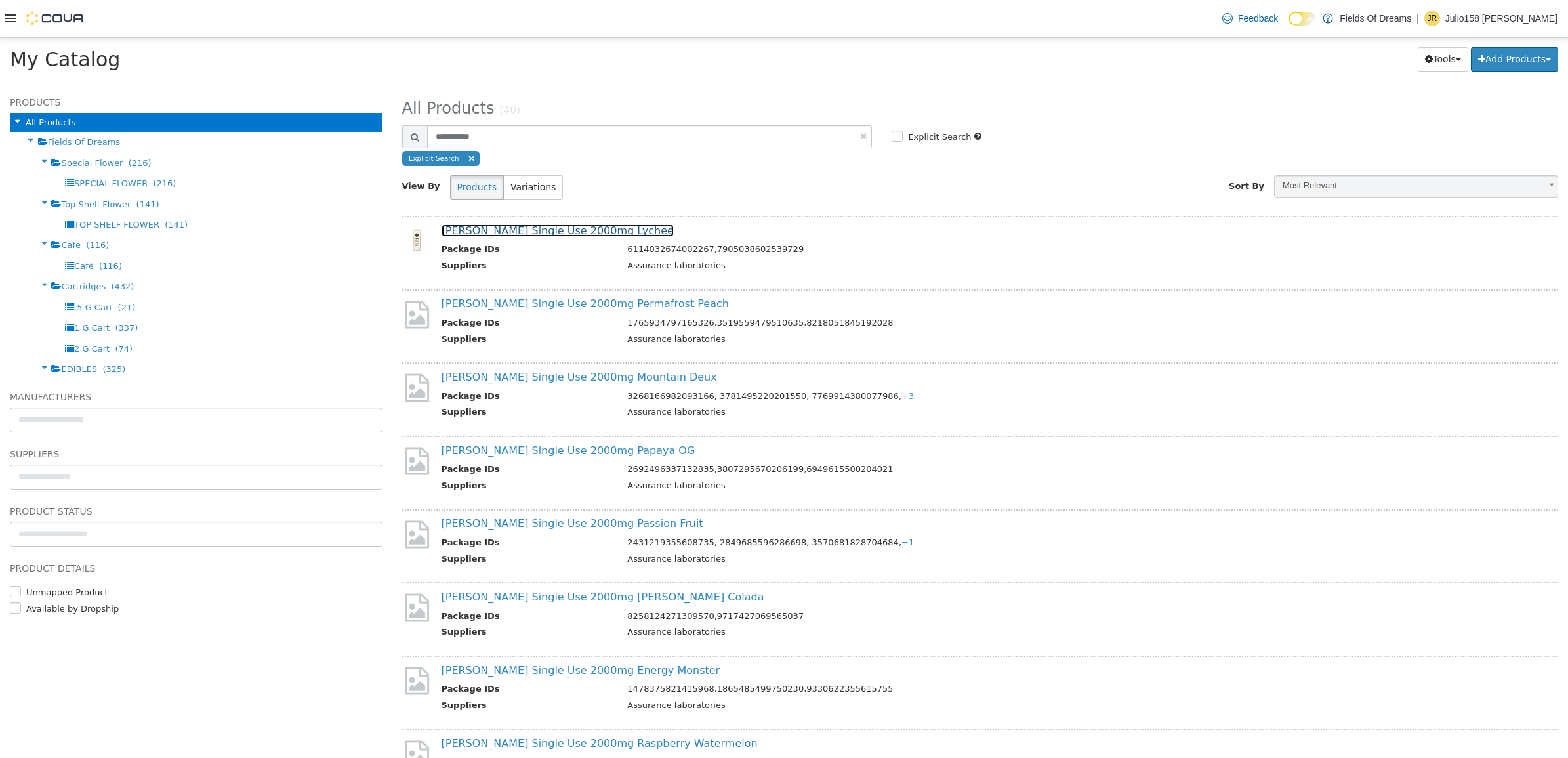
click at [552, 229] on link "Fiore Single Use 2000mg Lychee" at bounding box center [557, 230] width 232 height 13
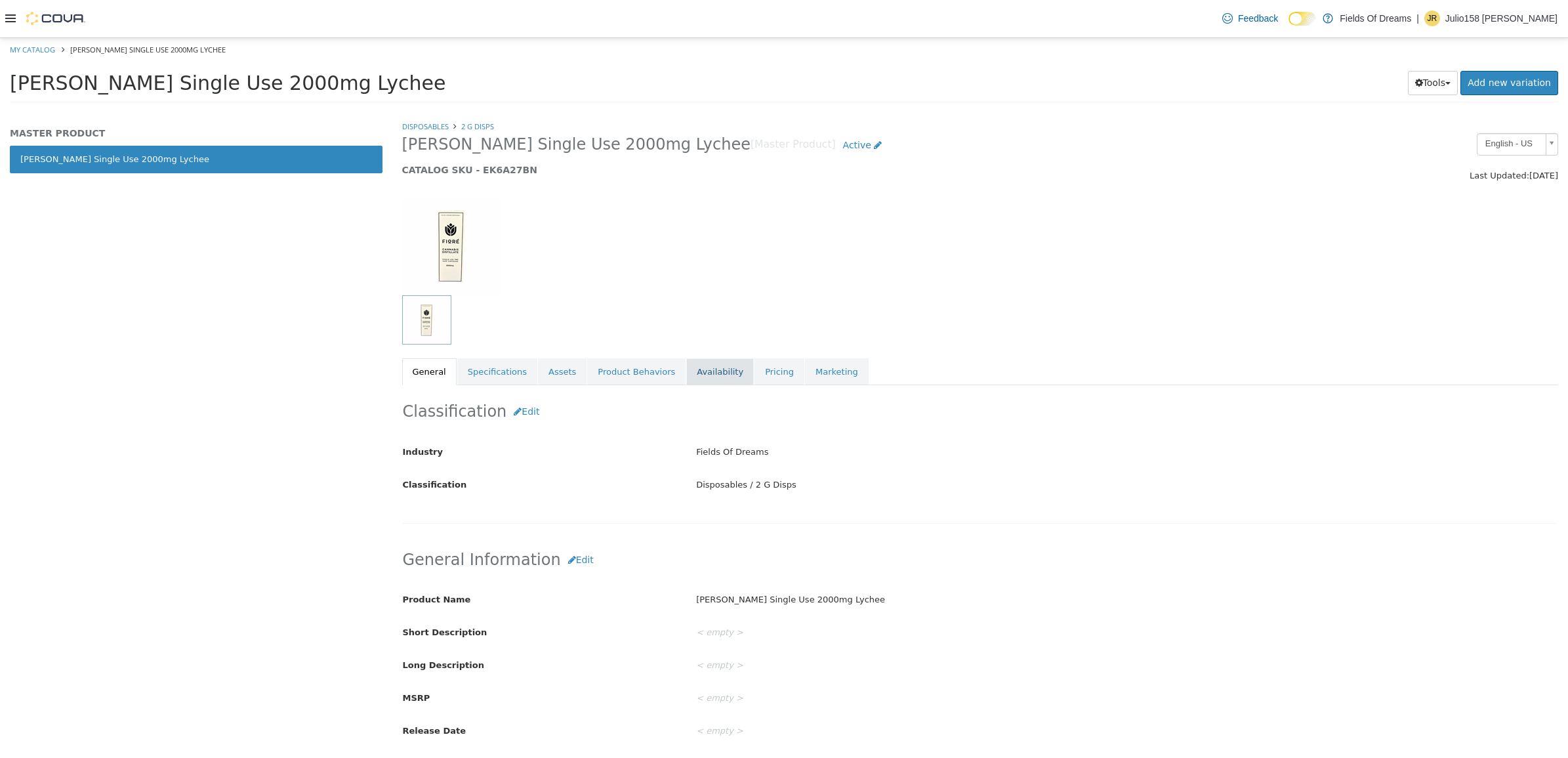
click at [709, 362] on link "Availability" at bounding box center [719, 371] width 67 height 28
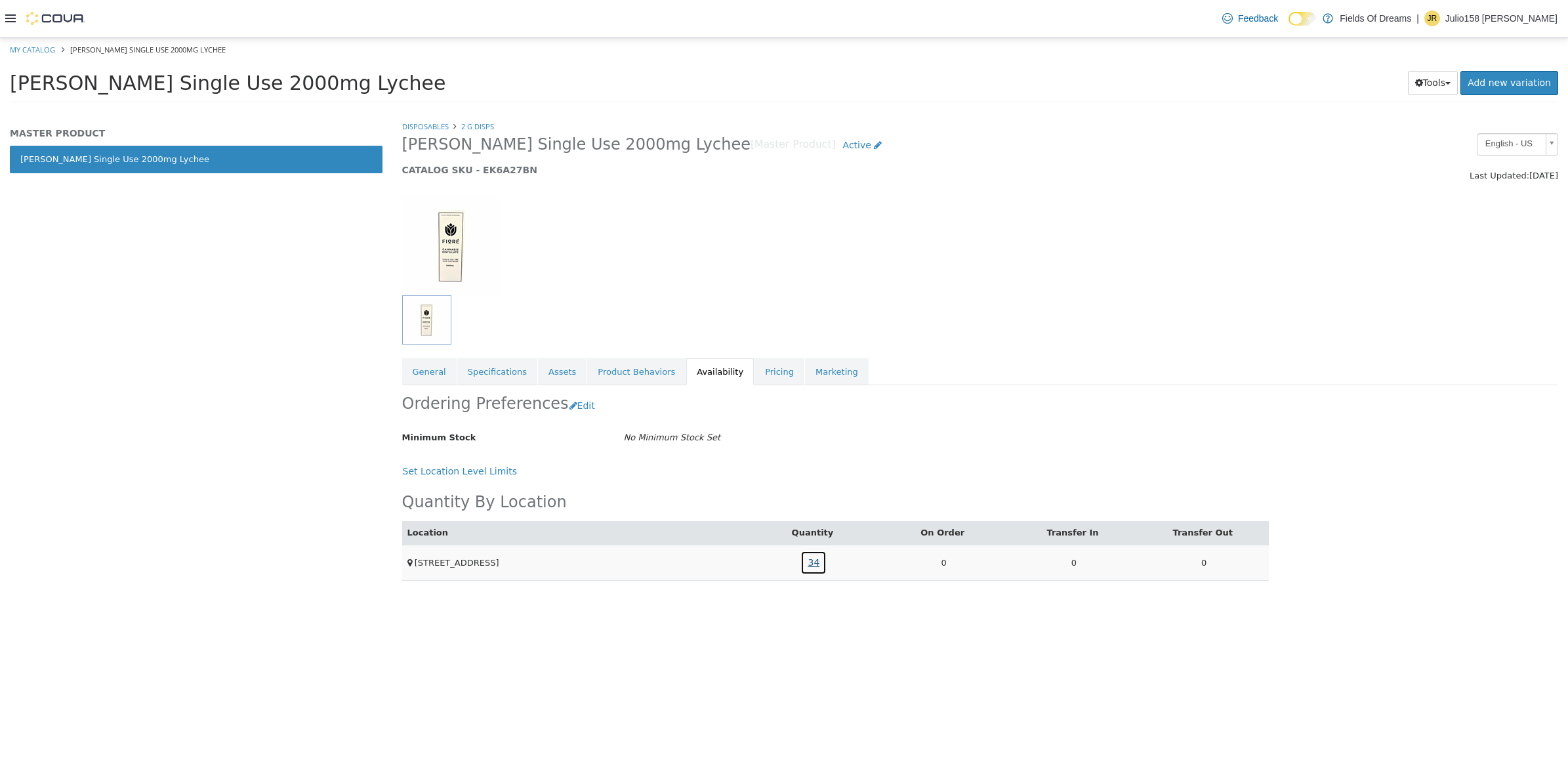
click at [821, 566] on link "34" at bounding box center [813, 562] width 26 height 24
click at [499, 165] on h5 "CATALOG SKU - EK6A27BN" at bounding box center [833, 169] width 862 height 12
click at [499, 168] on h5 "CATALOG SKU - EK6A27BN" at bounding box center [833, 169] width 862 height 12
copy h5 "EK6A27BN"
click at [38, 45] on link "My Catalog" at bounding box center [32, 49] width 45 height 10
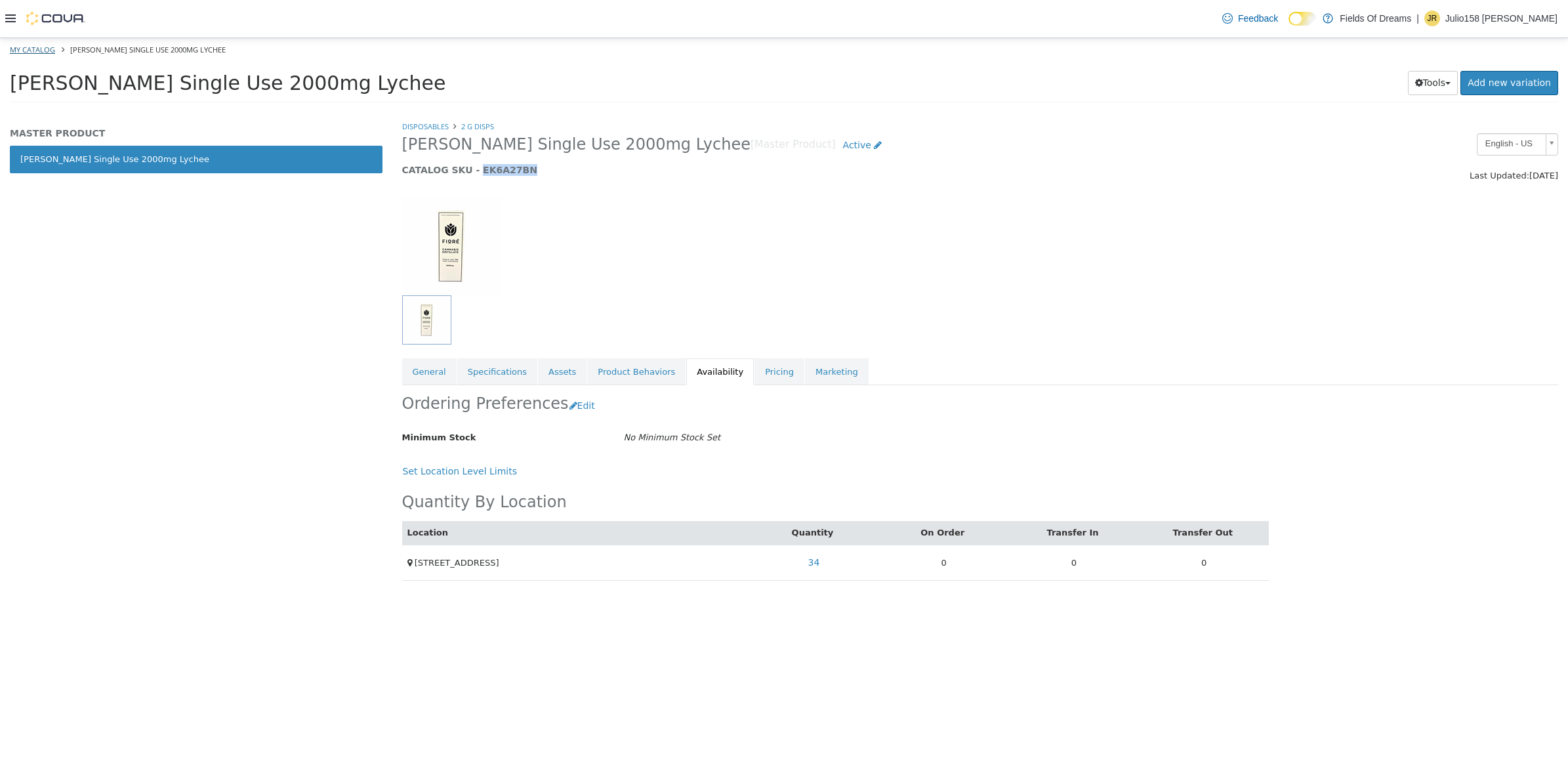
select select "**********"
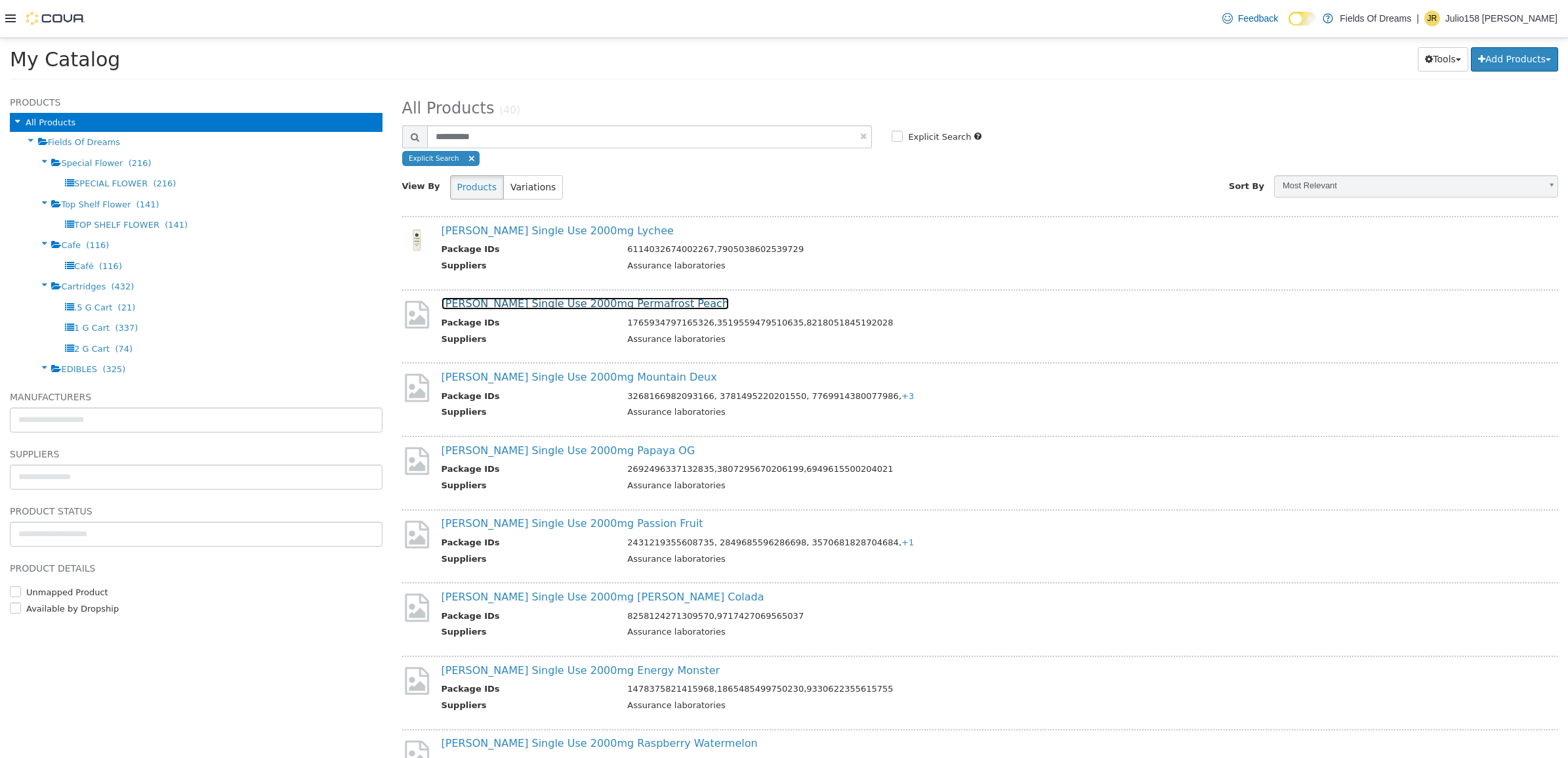
click at [596, 299] on link "Fiore Single Use 2000mg Permafrost Peach" at bounding box center [585, 303] width 287 height 13
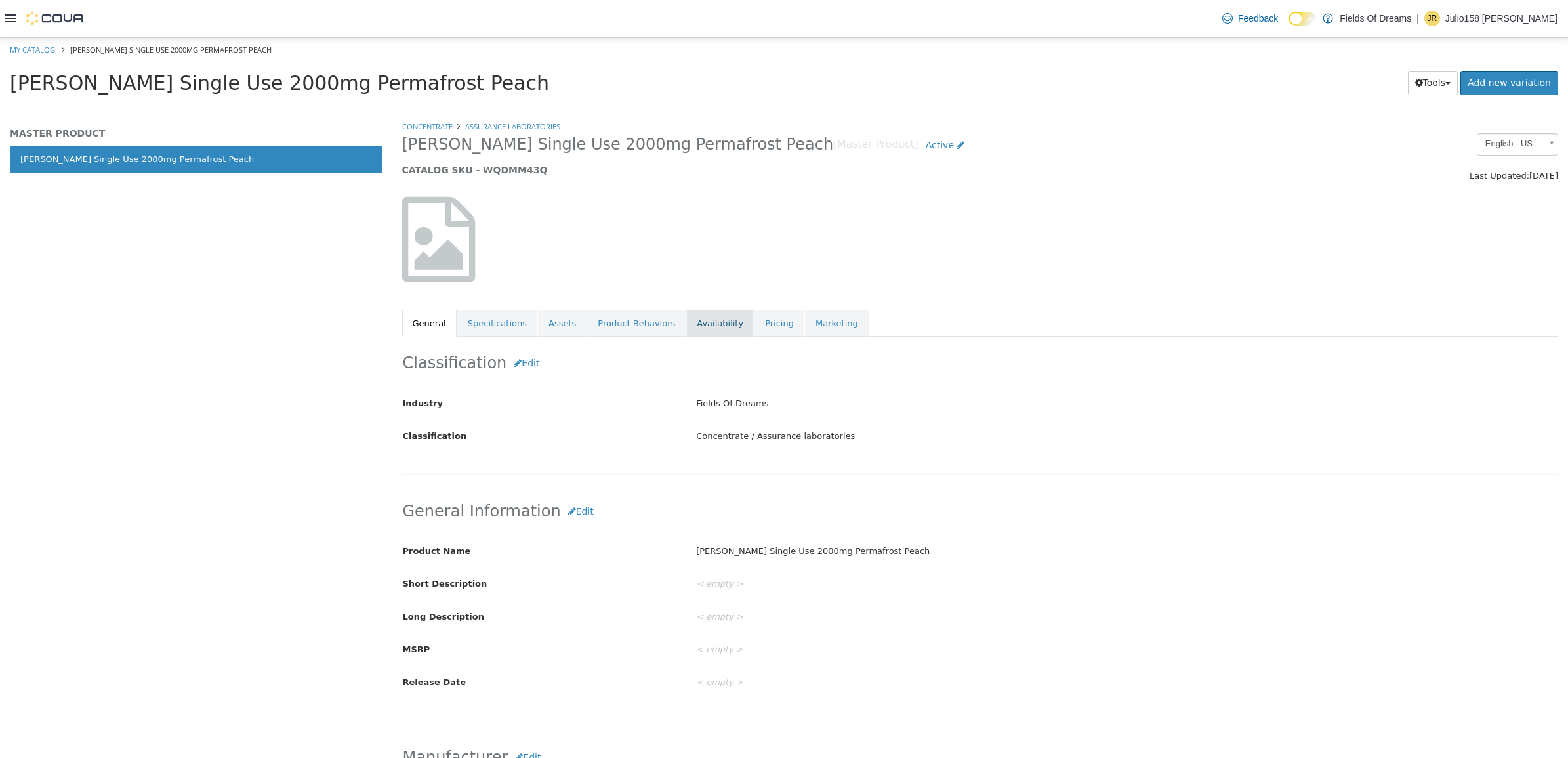
click at [686, 321] on link "Availability" at bounding box center [719, 323] width 67 height 28
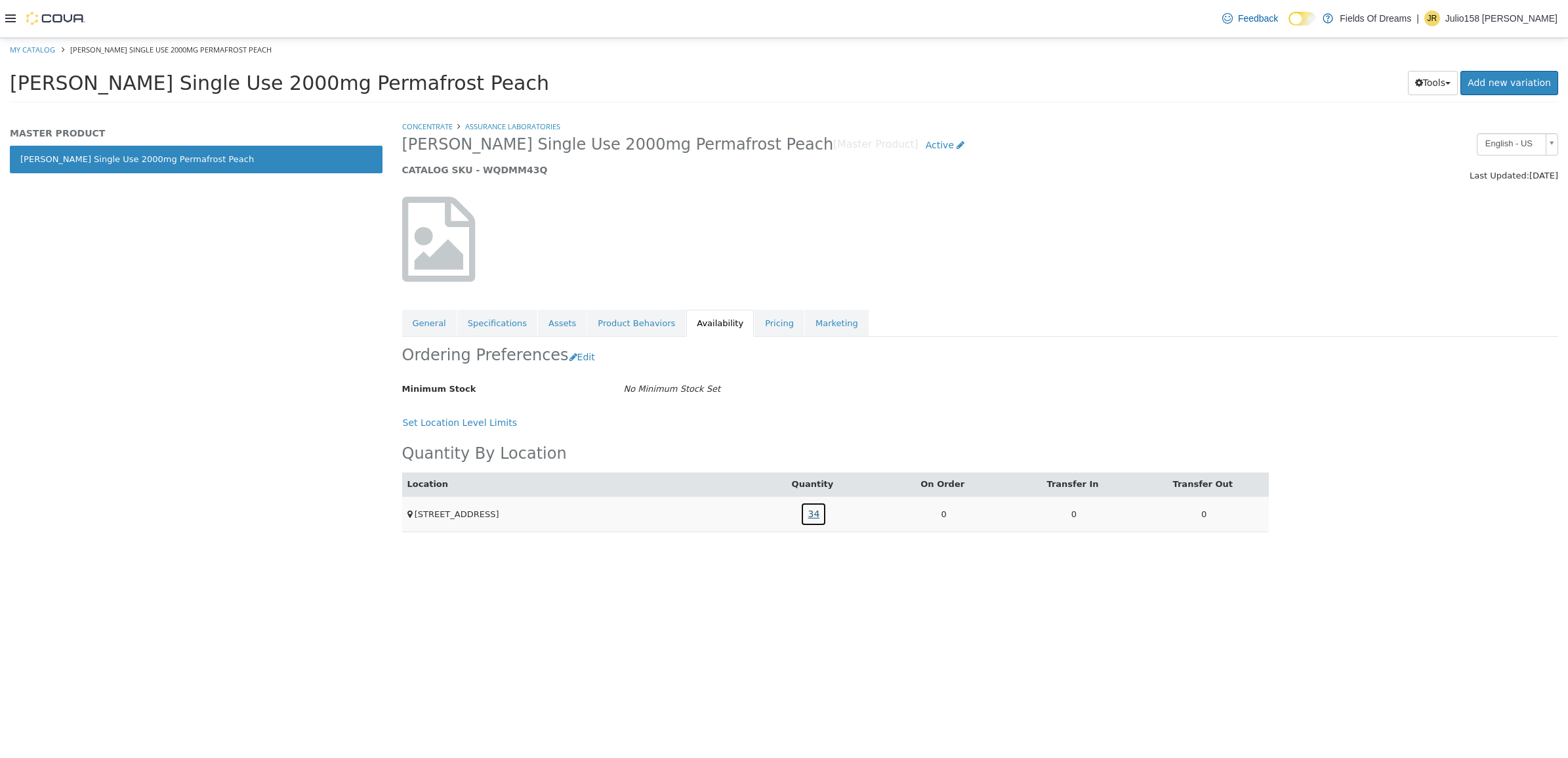
click at [820, 515] on link "34" at bounding box center [813, 513] width 26 height 24
click at [504, 173] on h5 "CATALOG SKU - WQDMM43Q" at bounding box center [833, 169] width 862 height 12
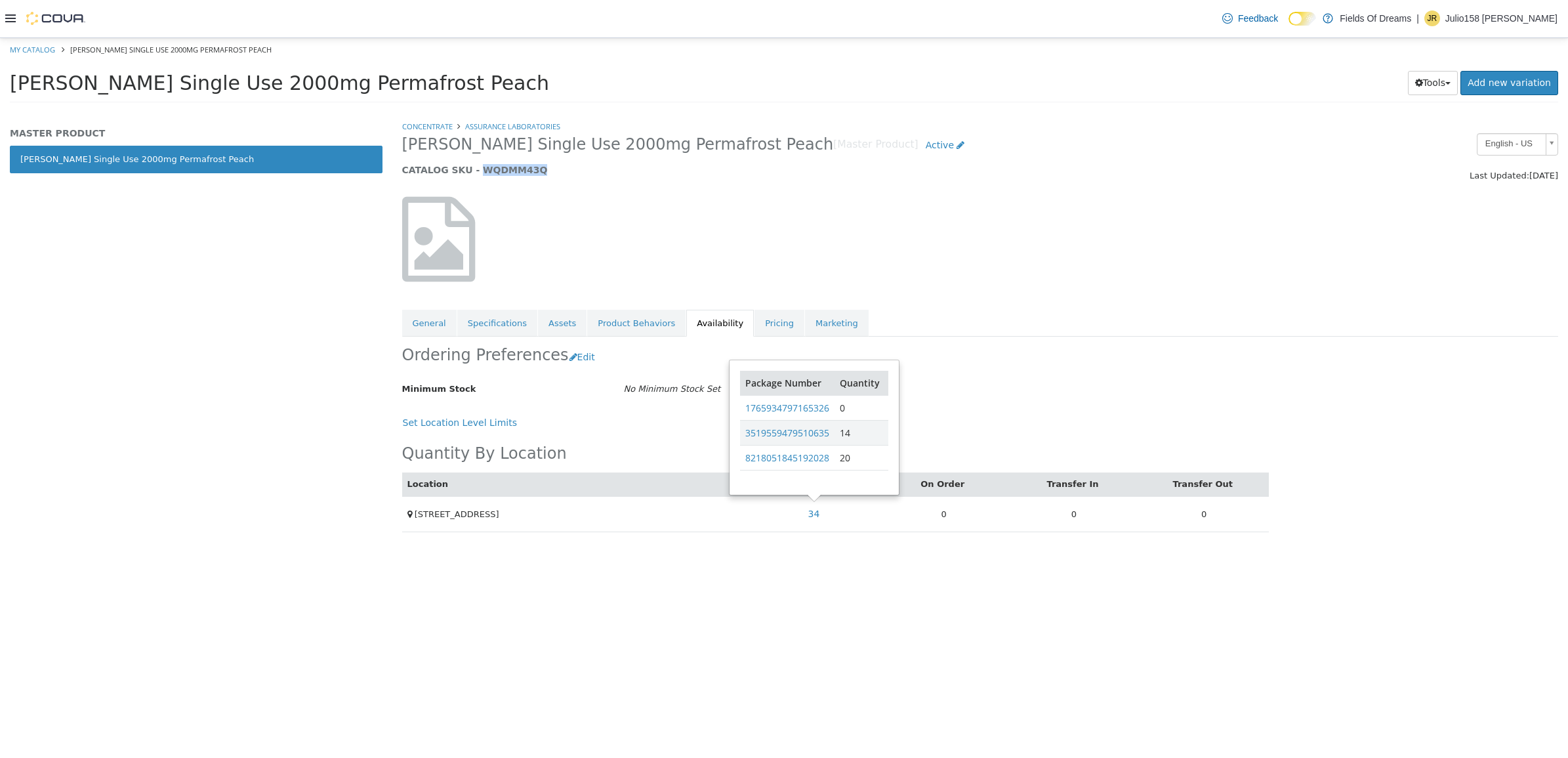
click at [504, 173] on h5 "CATALOG SKU - WQDMM43Q" at bounding box center [833, 169] width 862 height 12
copy h5 "WQDMM43Q"
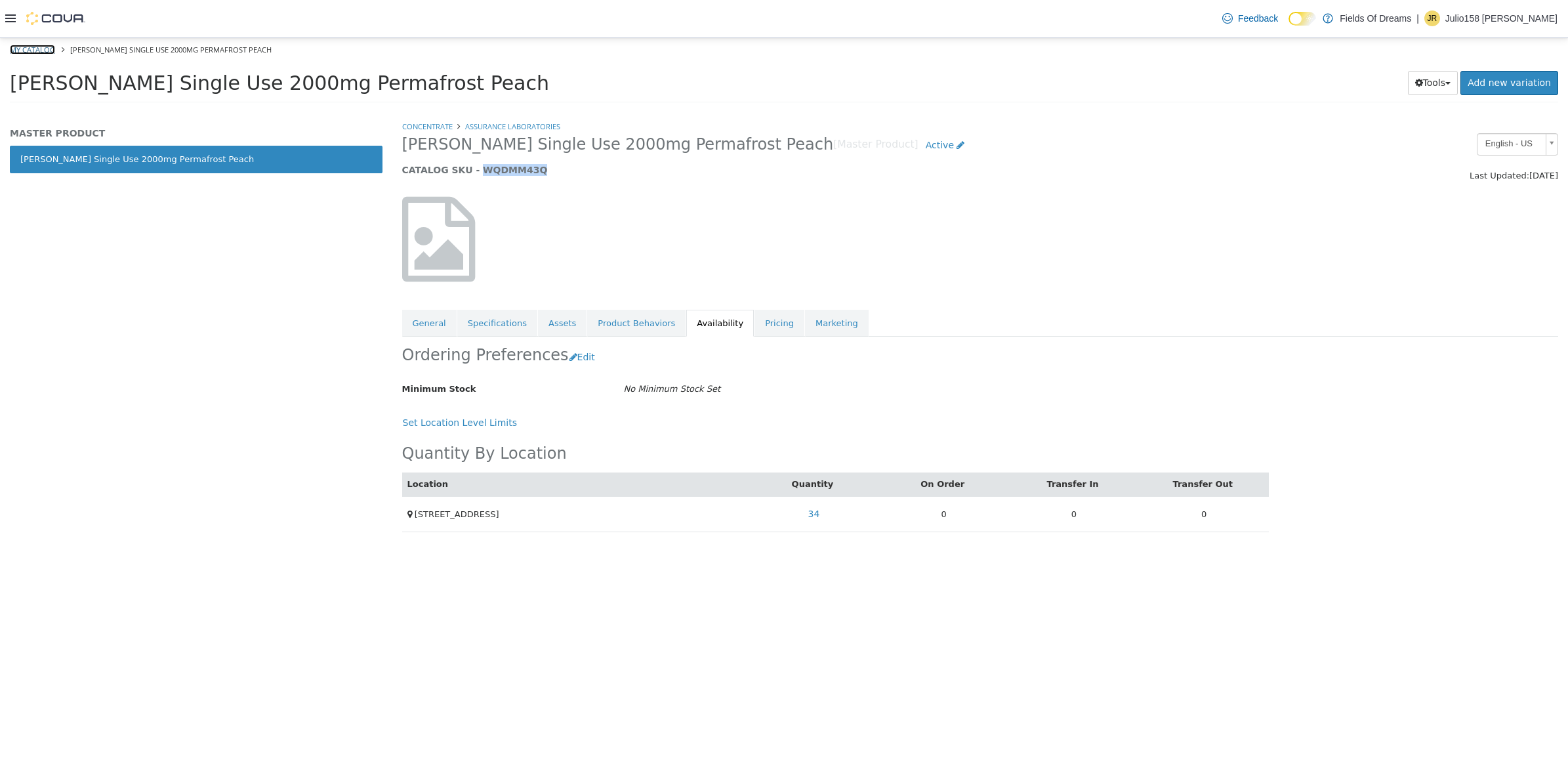
click at [14, 48] on link "My Catalog" at bounding box center [32, 49] width 45 height 10
select select "**********"
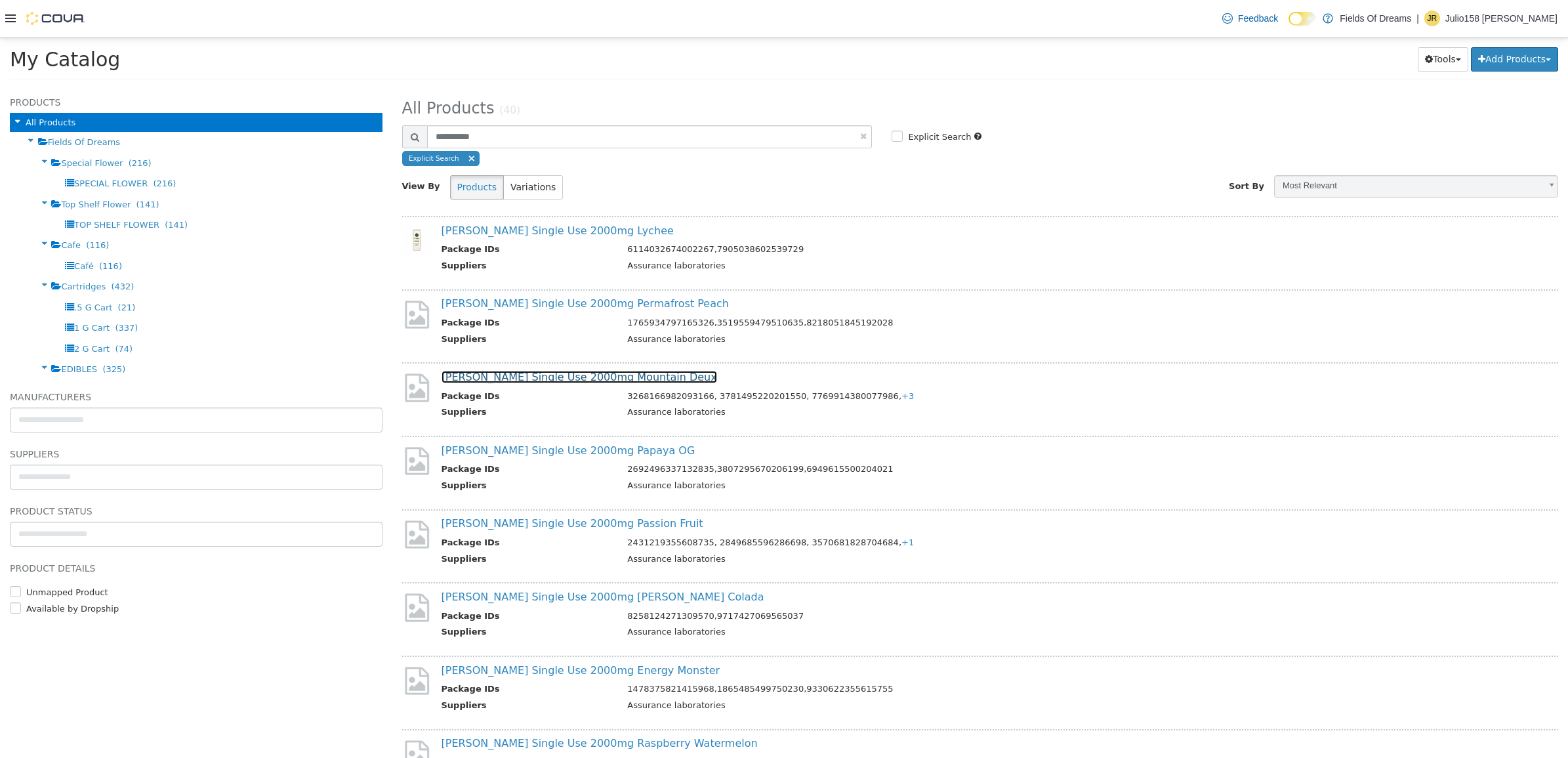
click at [516, 370] on link "Fiore Single Use 2000mg Mountain Deux" at bounding box center [578, 377] width 275 height 13
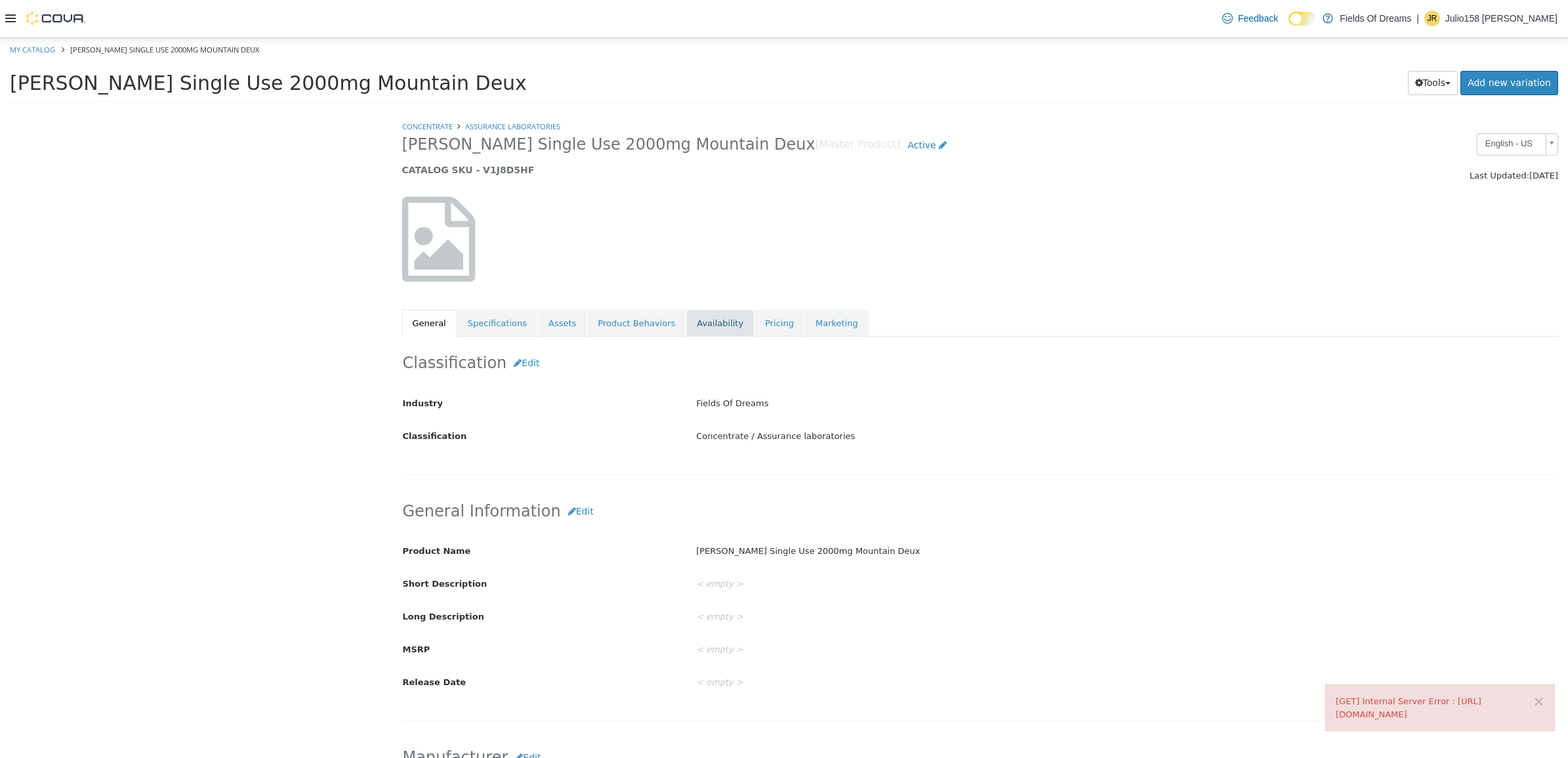
click at [686, 314] on link "Availability" at bounding box center [719, 323] width 67 height 28
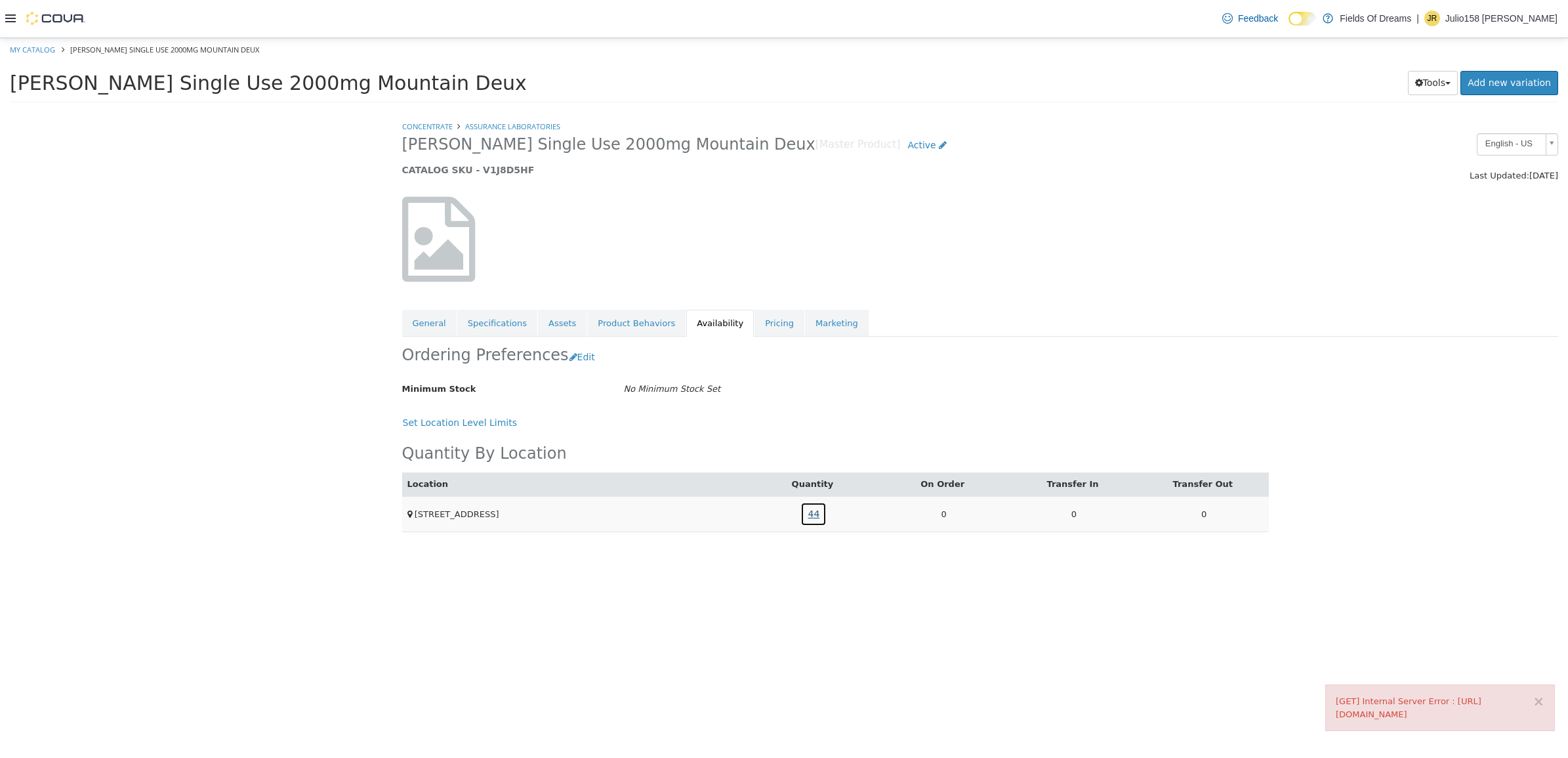
click at [806, 514] on link "44" at bounding box center [813, 513] width 26 height 24
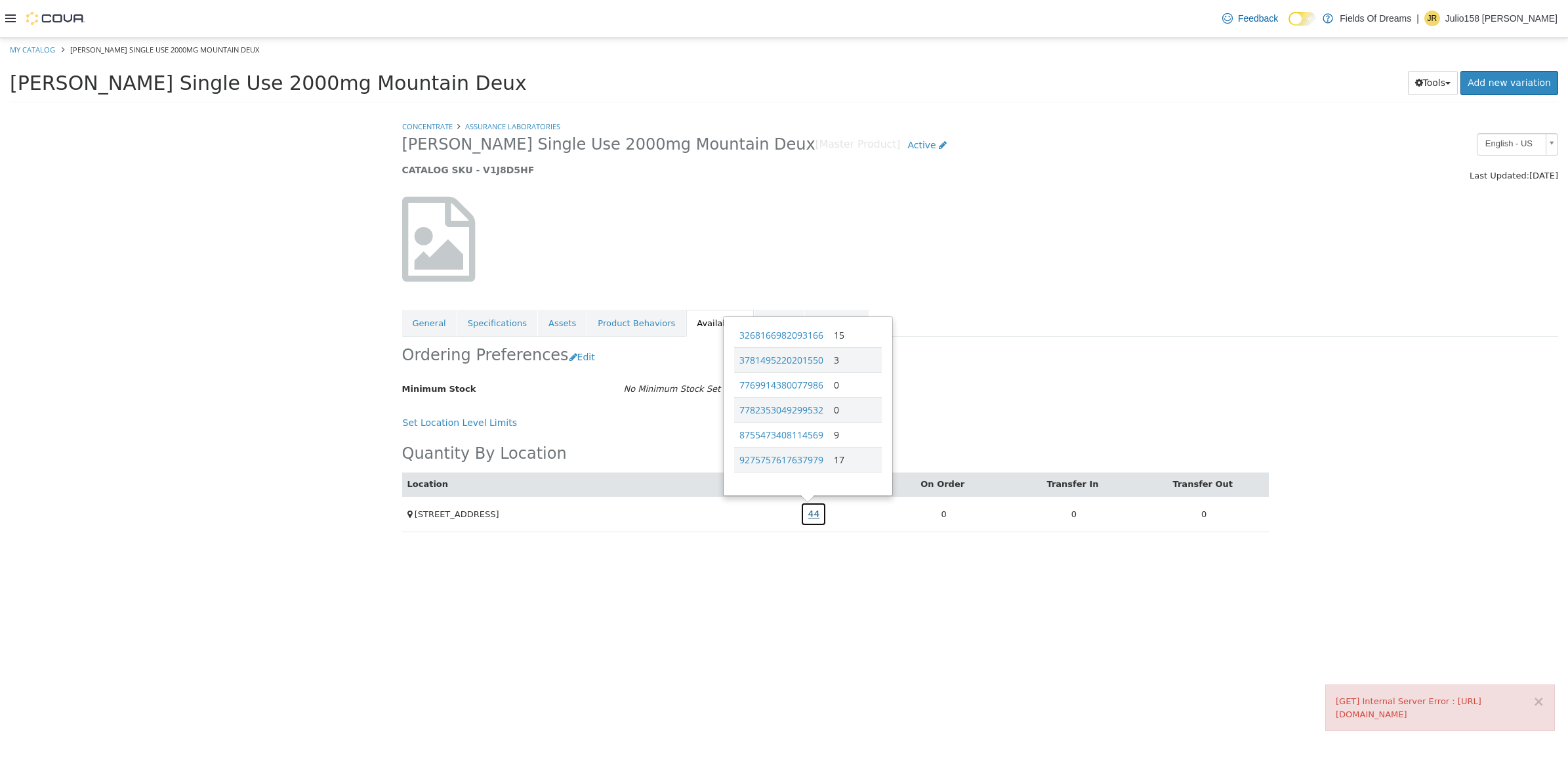
scroll to position [31, 0]
click at [496, 170] on h5 "CATALOG SKU - V1J8D5HF" at bounding box center [833, 169] width 862 height 12
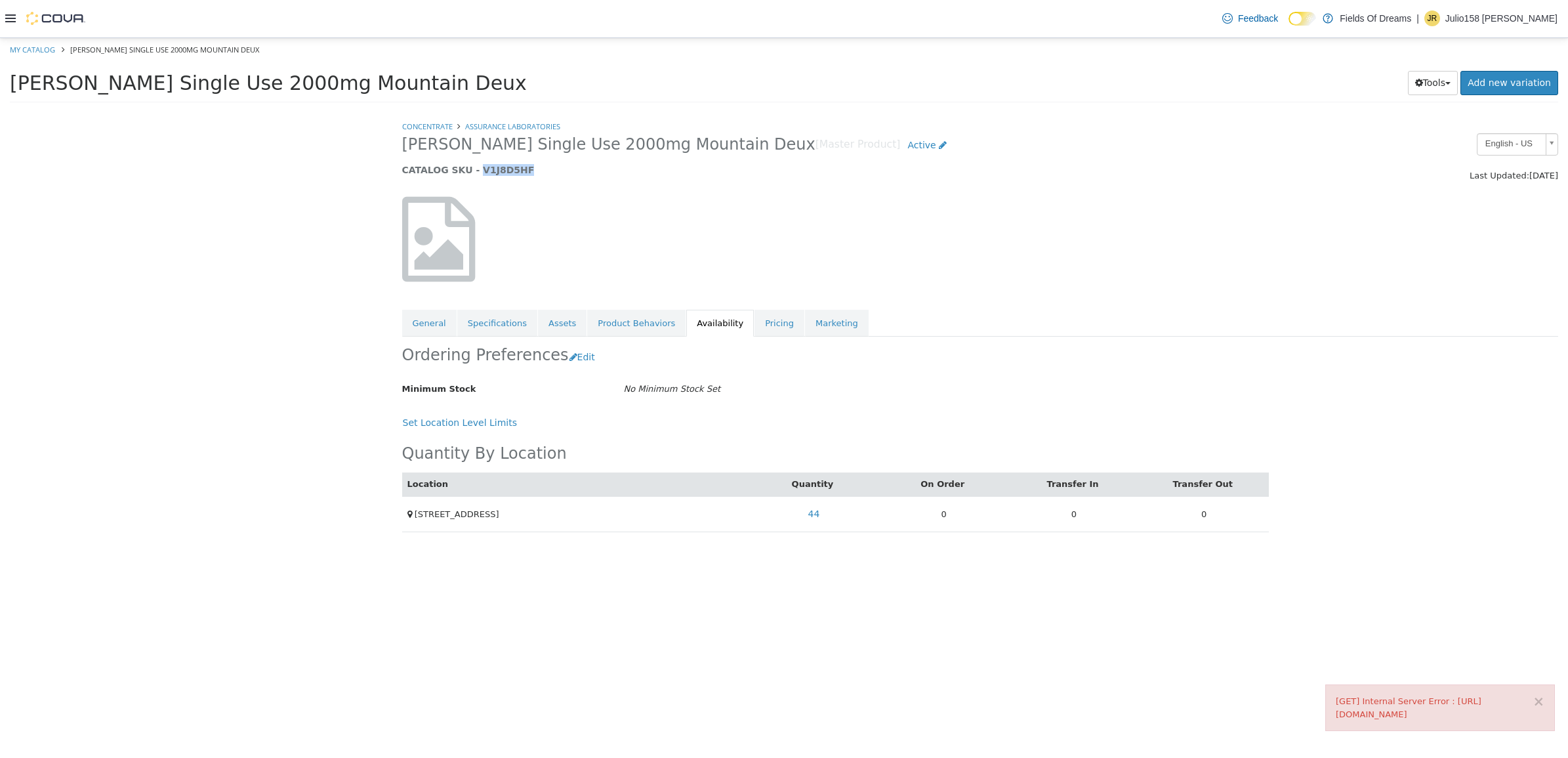
click at [496, 170] on h5 "CATALOG SKU - V1J8D5HF" at bounding box center [833, 169] width 862 height 12
copy h5 "V1J8D5HF"
click at [15, 20] on icon at bounding box center [10, 17] width 10 height 10
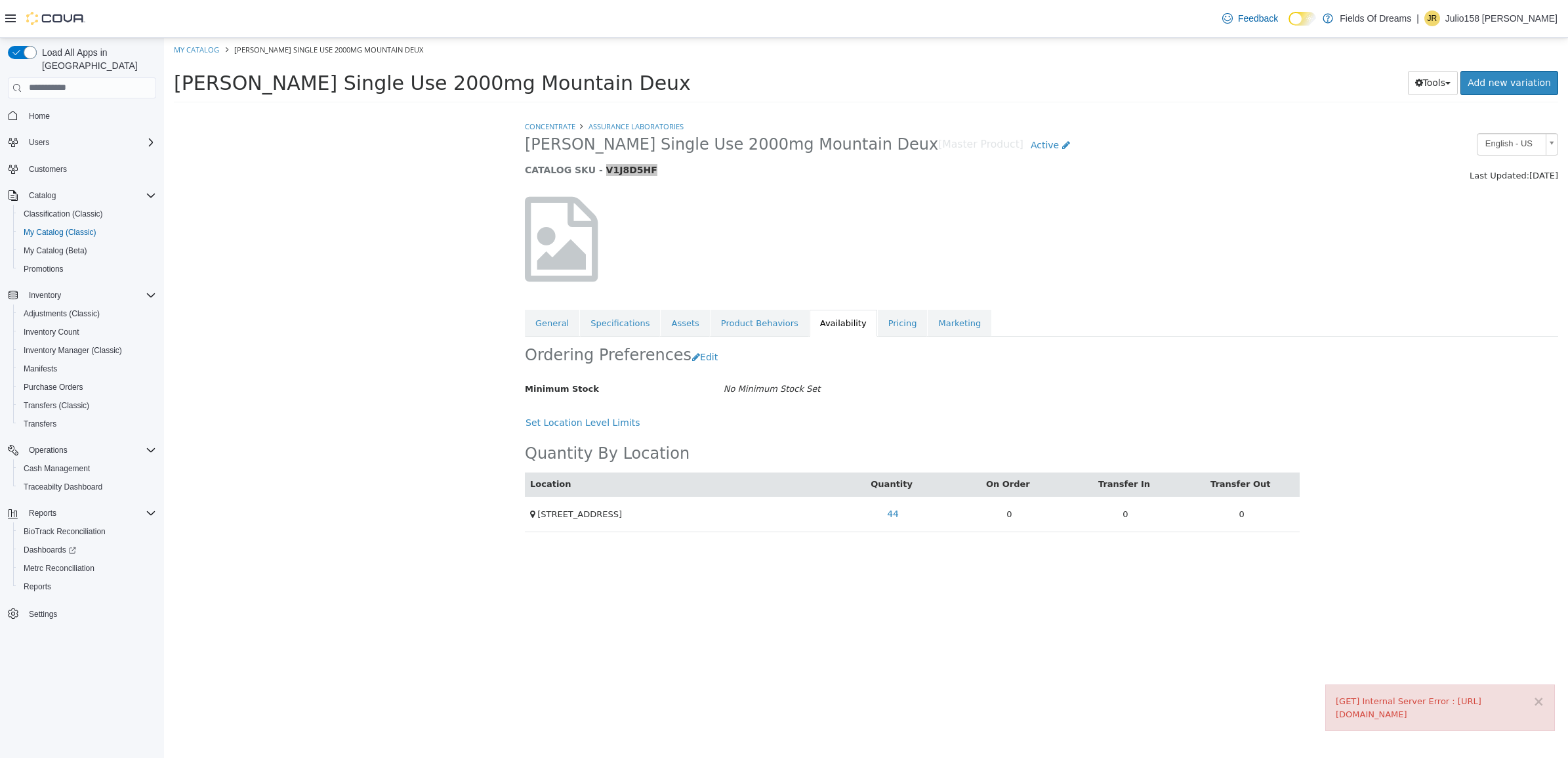
click at [8, 12] on div at bounding box center [45, 18] width 80 height 13
click at [8, 25] on div at bounding box center [45, 18] width 80 height 38
click at [8, 24] on div at bounding box center [45, 18] width 80 height 13
click at [8, 23] on div at bounding box center [45, 18] width 80 height 13
click at [11, 17] on icon at bounding box center [10, 17] width 10 height 10
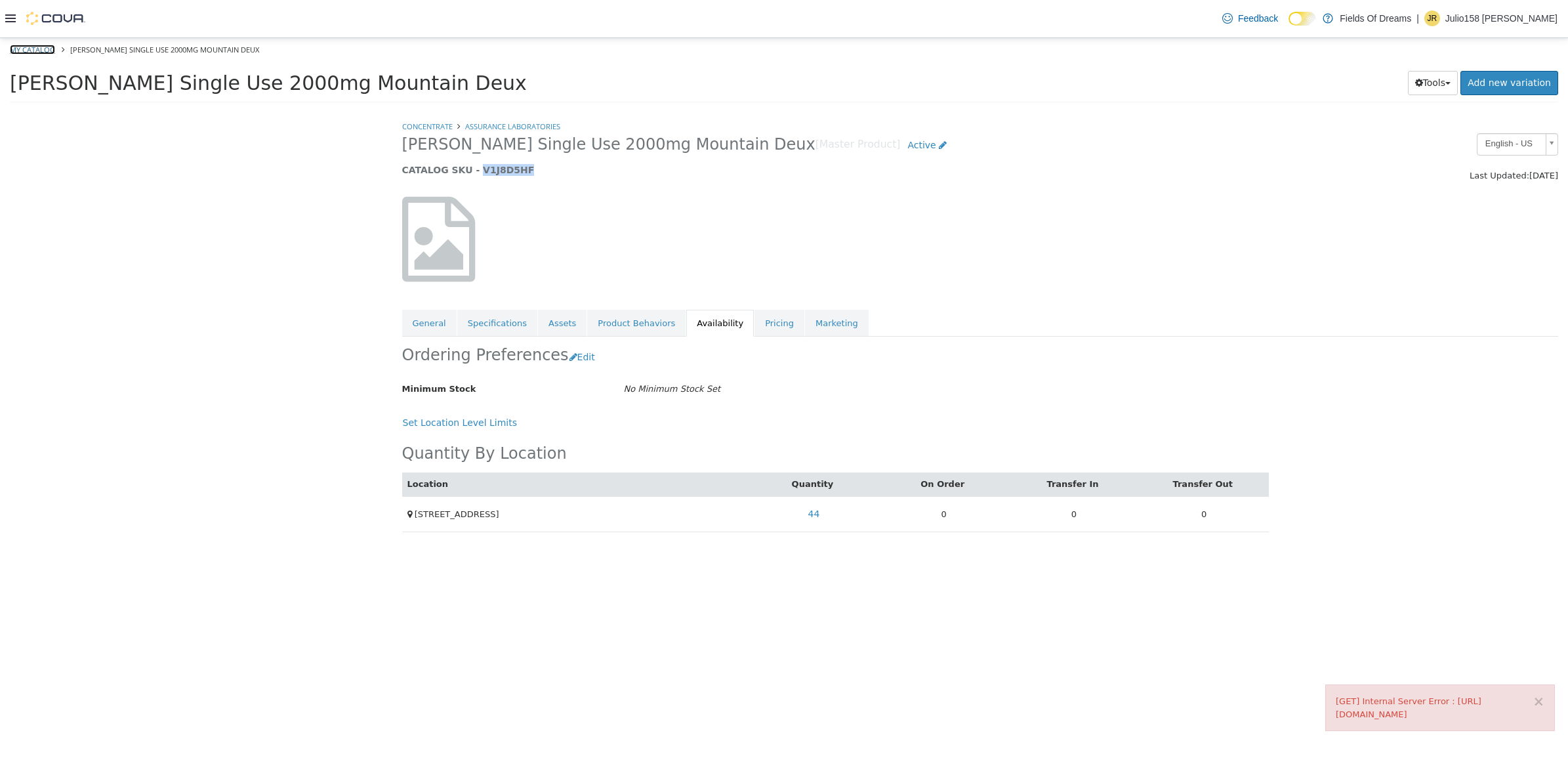
click at [37, 52] on link "My Catalog" at bounding box center [32, 49] width 45 height 10
select select "**********"
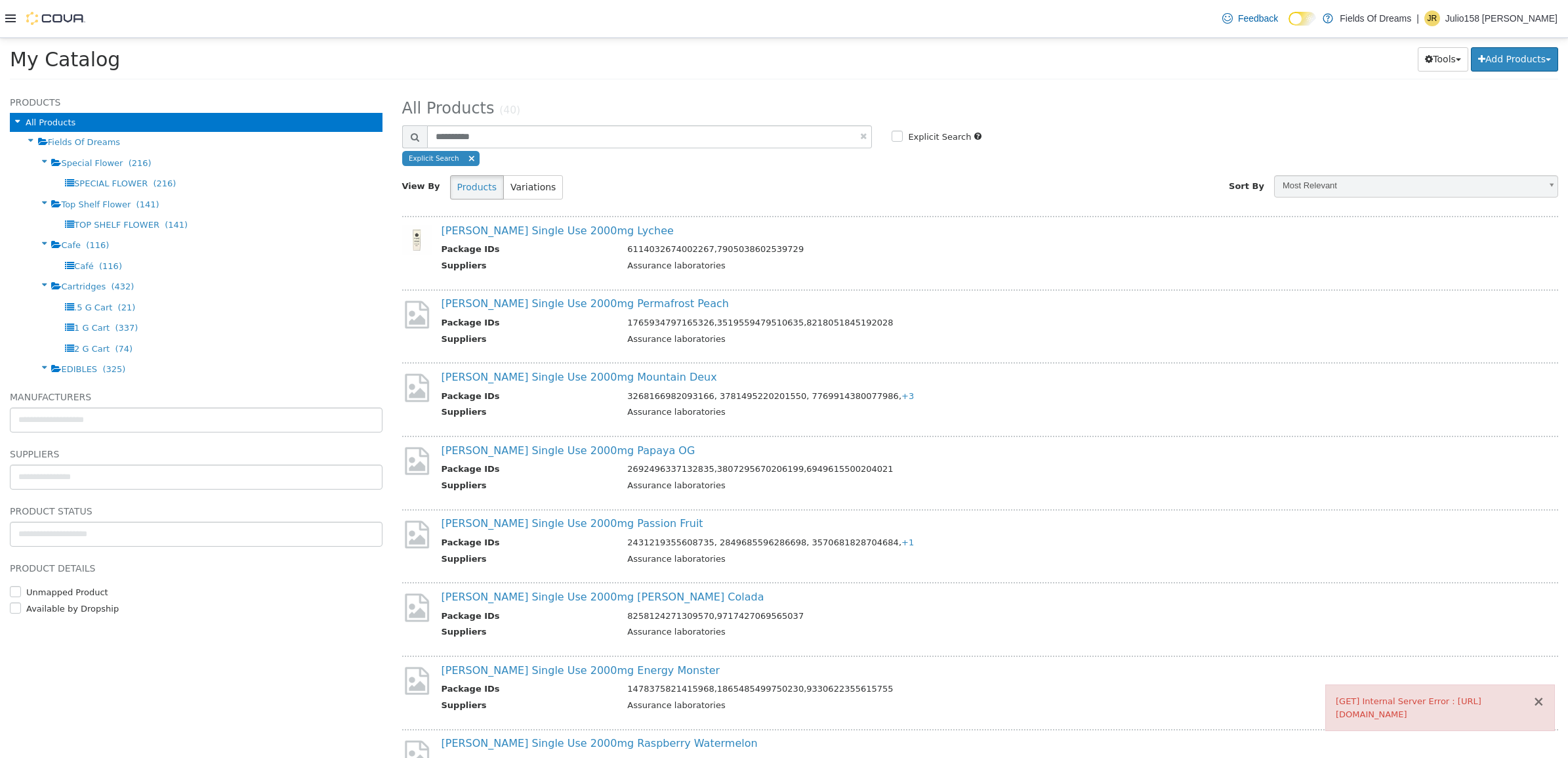
click at [1535, 694] on button "×" at bounding box center [1538, 701] width 12 height 14
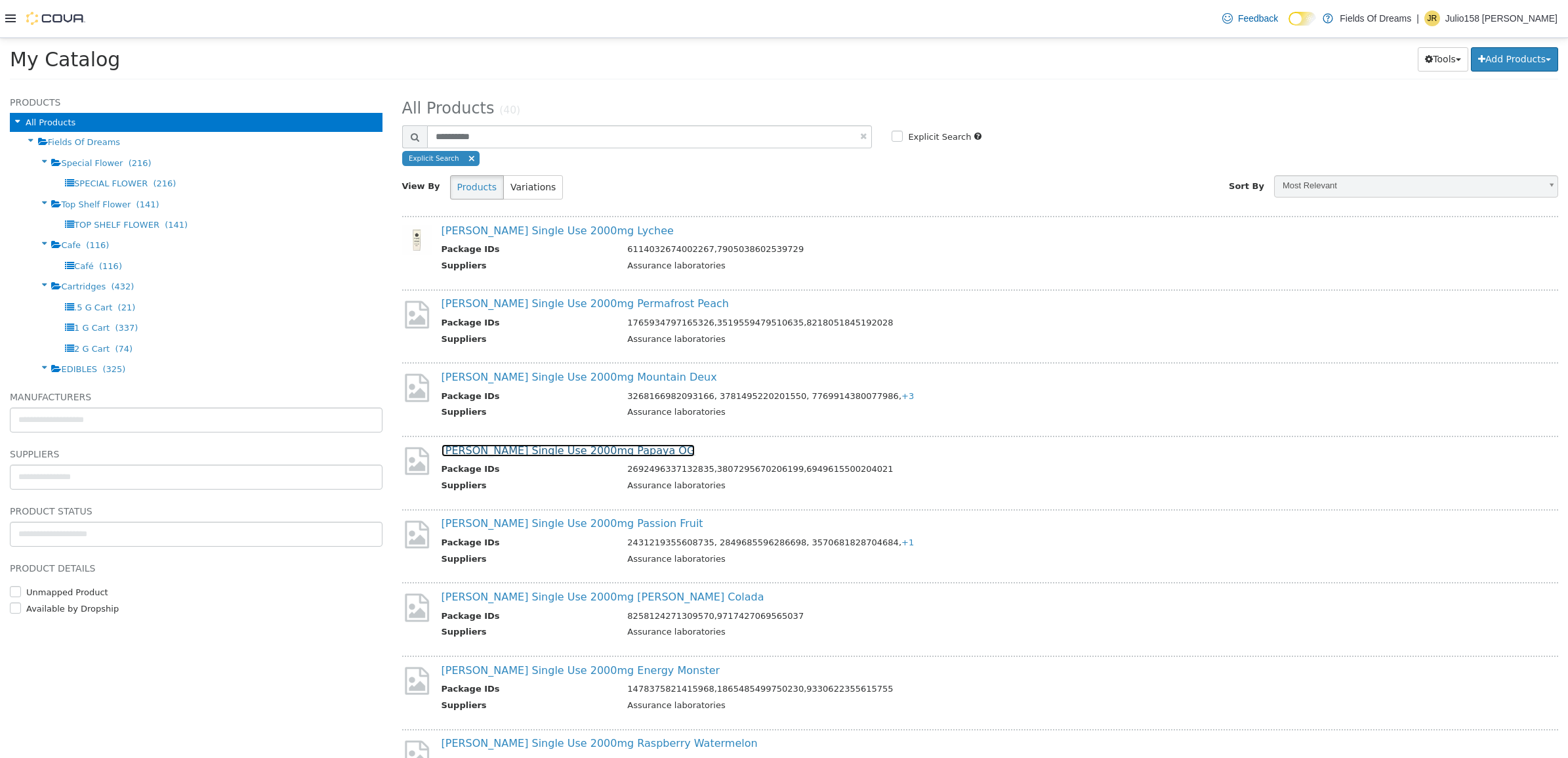
click at [584, 449] on link "Fiore Single Use 2000mg Papaya OG" at bounding box center [568, 450] width 254 height 13
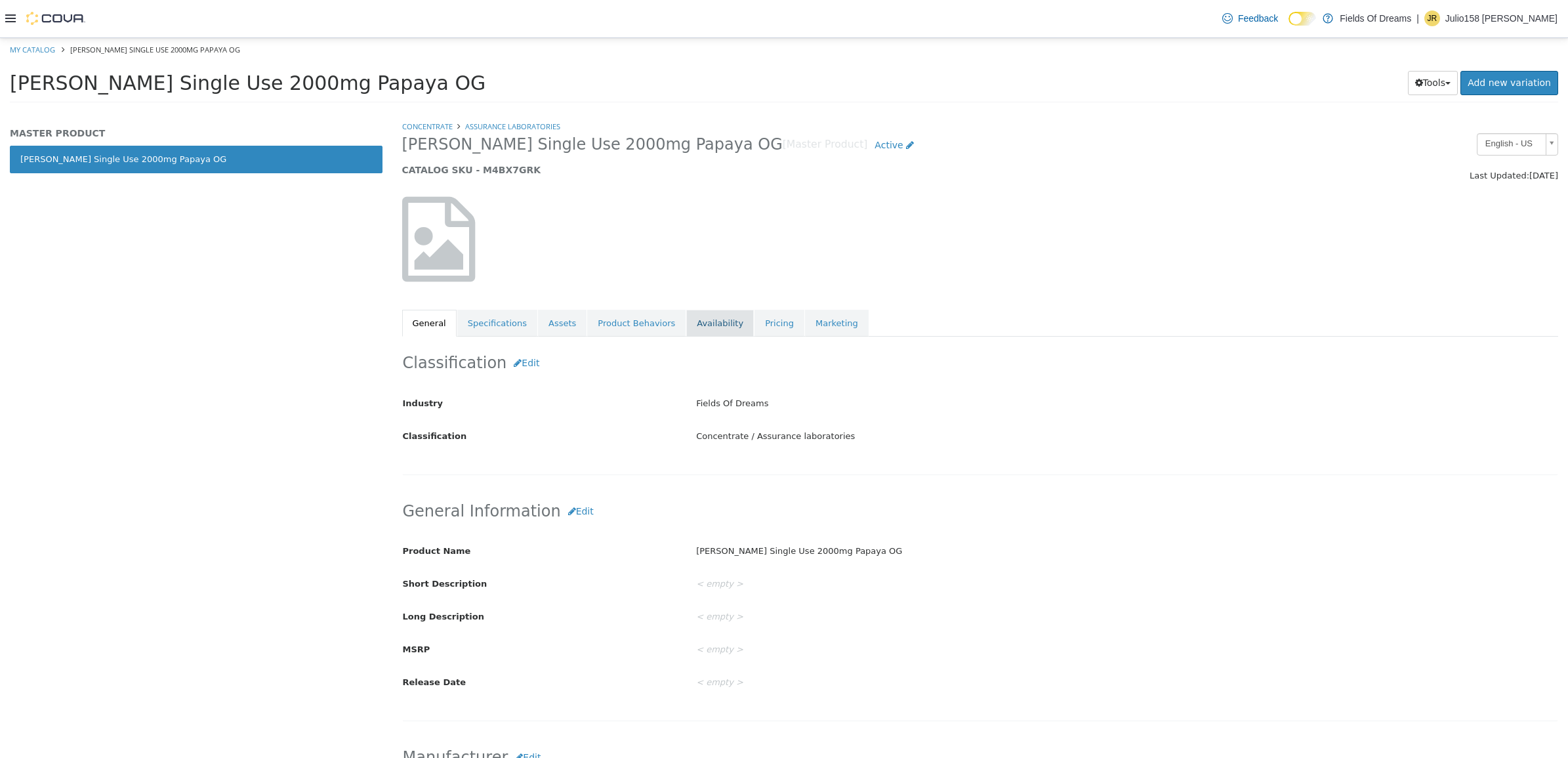
click at [710, 314] on link "Availability" at bounding box center [719, 323] width 67 height 28
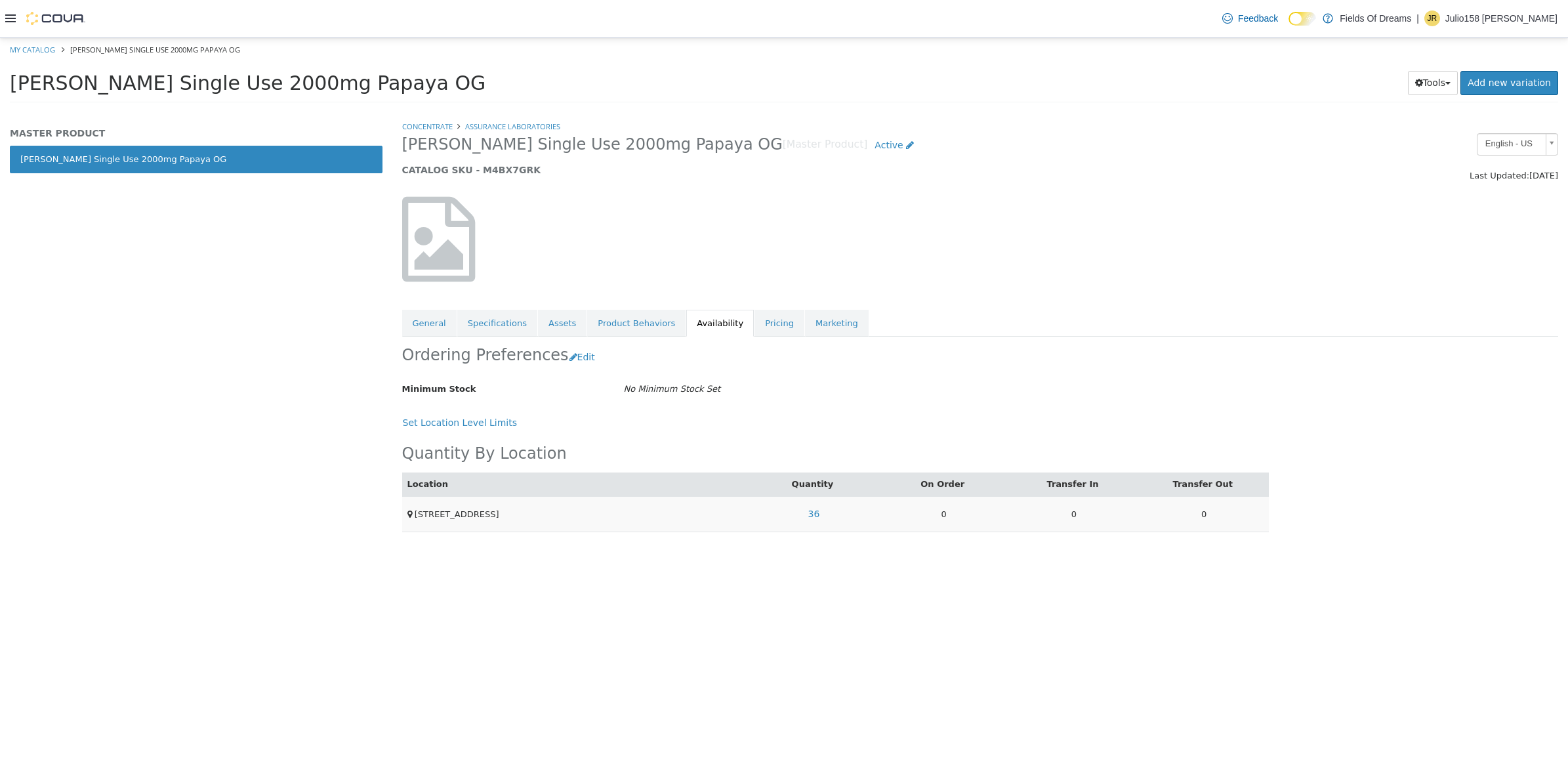
click at [828, 521] on td "36" at bounding box center [813, 513] width 130 height 35
click at [819, 515] on link "36" at bounding box center [813, 513] width 26 height 24
click at [504, 170] on h5 "CATALOG SKU - M4BX7GRK" at bounding box center [833, 169] width 862 height 12
copy h5 "M4BX7GRK"
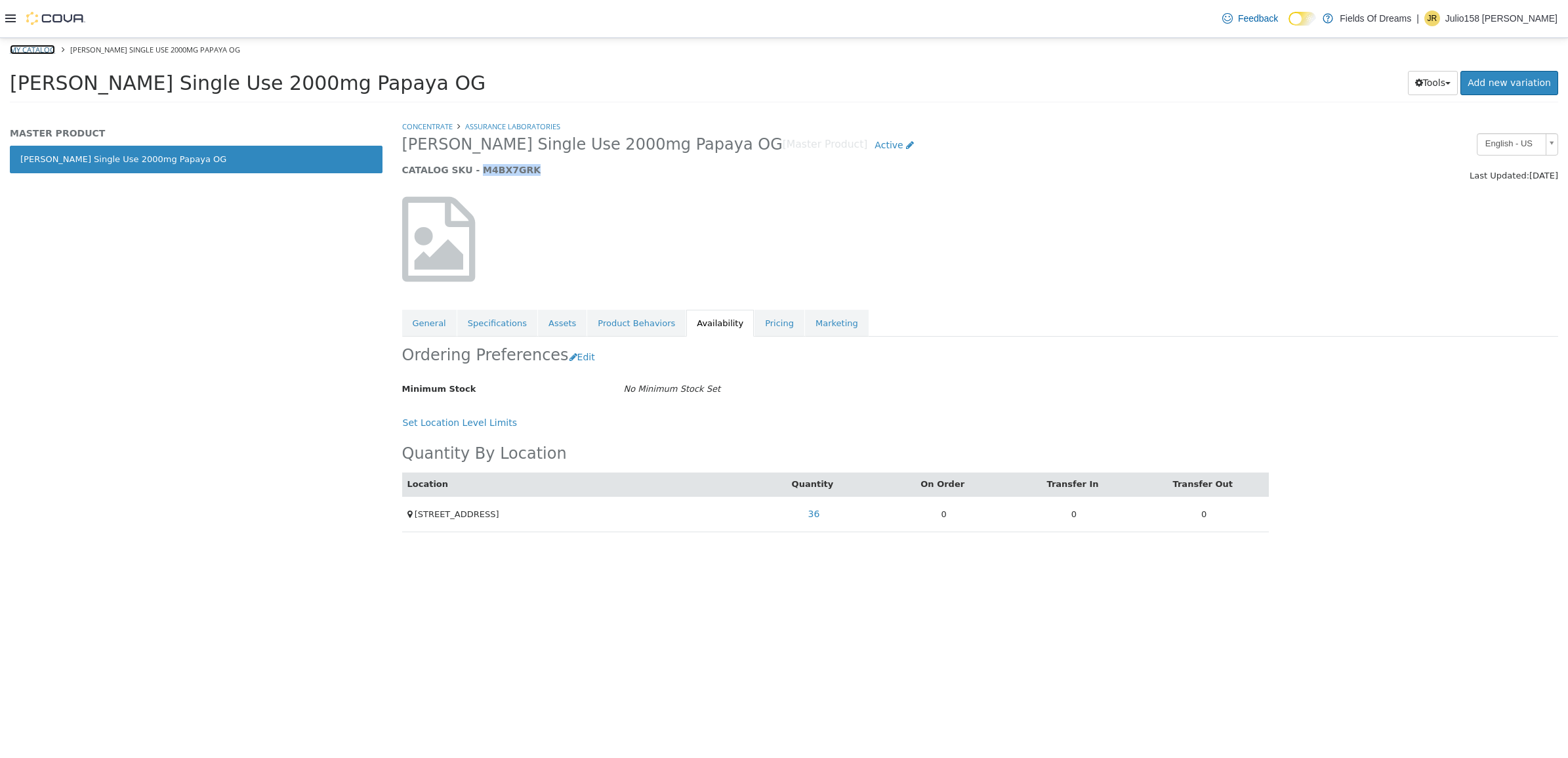
click at [46, 44] on link "My Catalog" at bounding box center [32, 49] width 45 height 10
select select "**********"
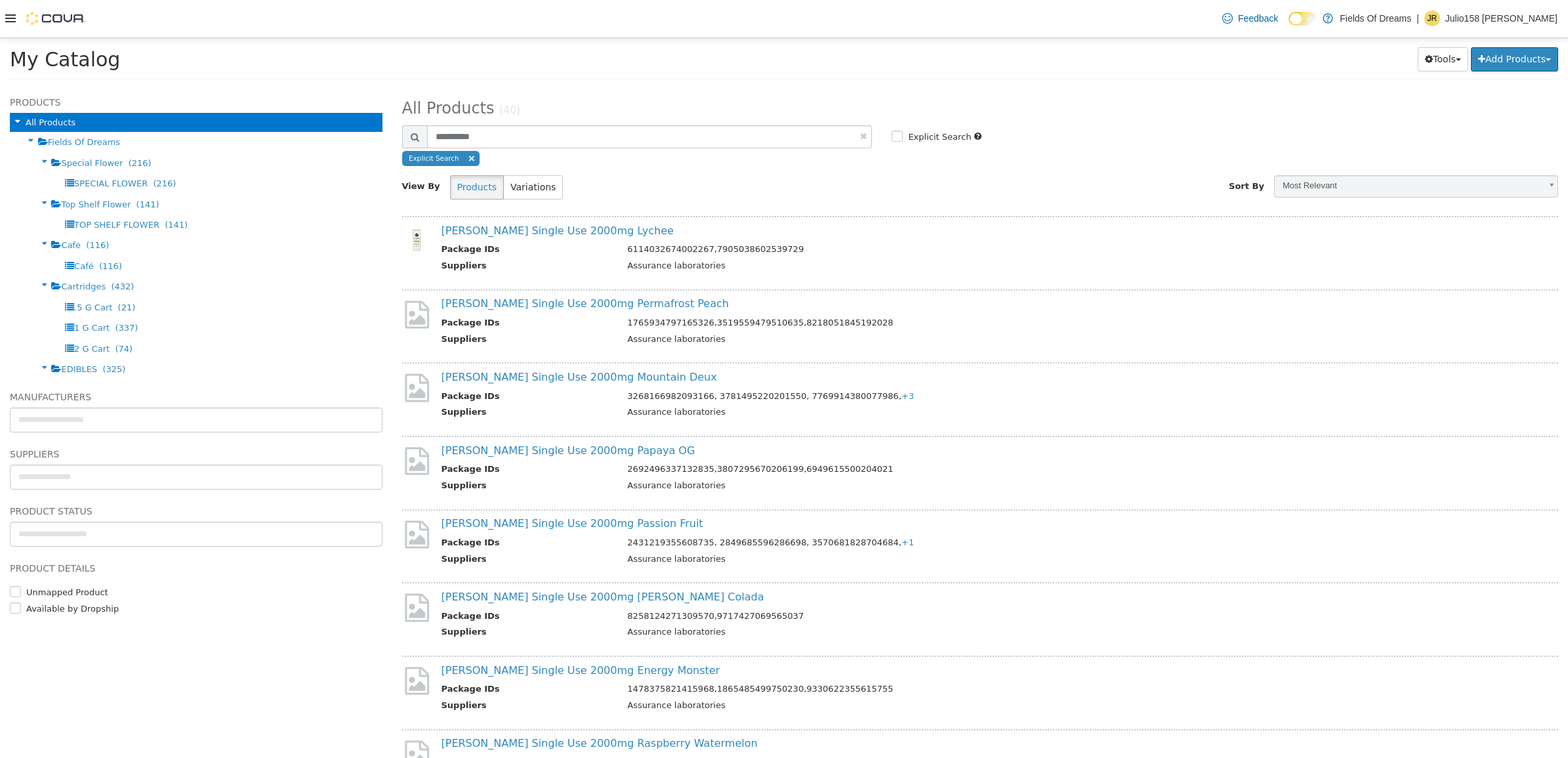
scroll to position [554, 0]
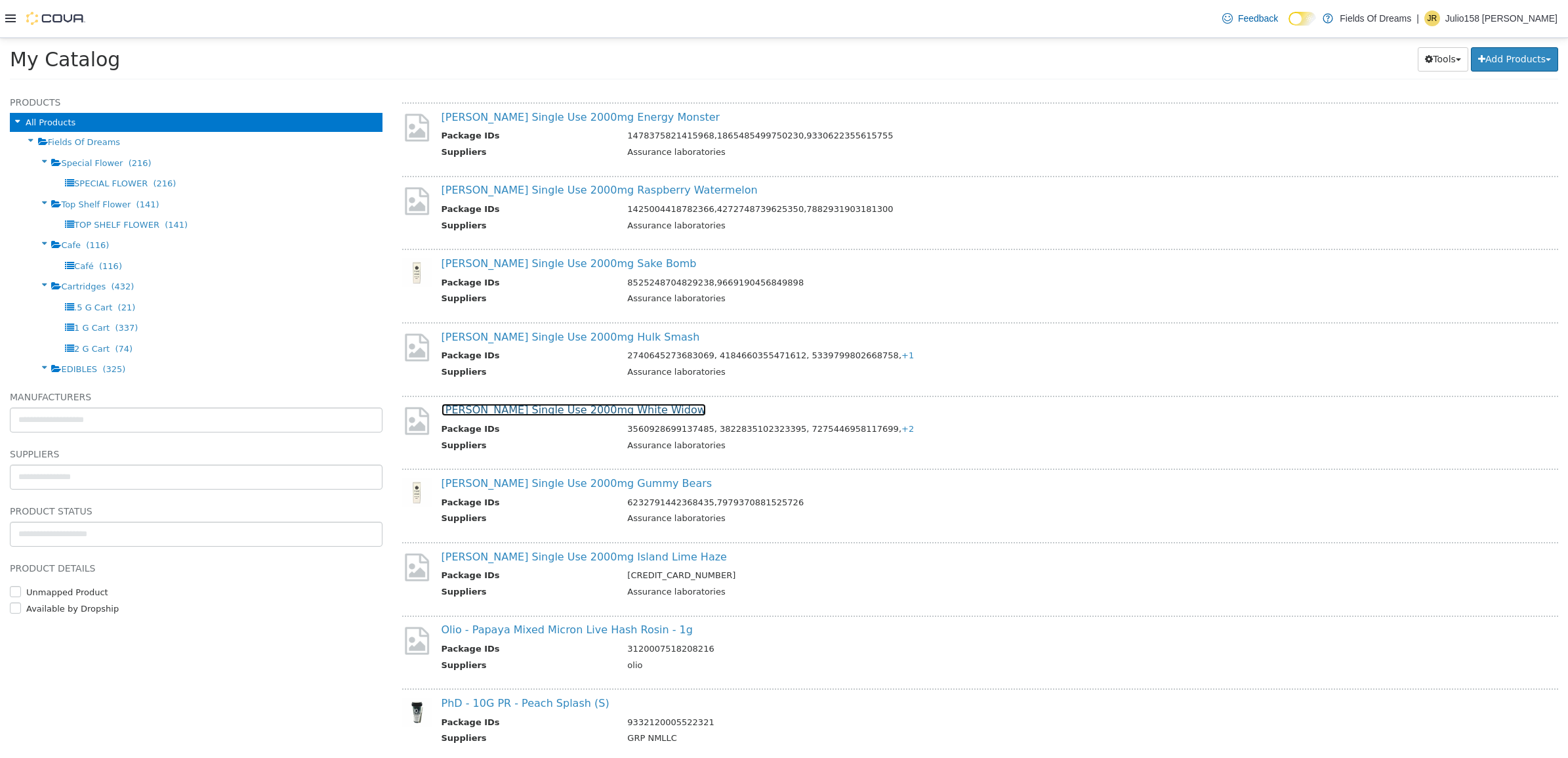
click at [546, 407] on link "[PERSON_NAME] Single Use 2000mg White Widow" at bounding box center [573, 409] width 264 height 13
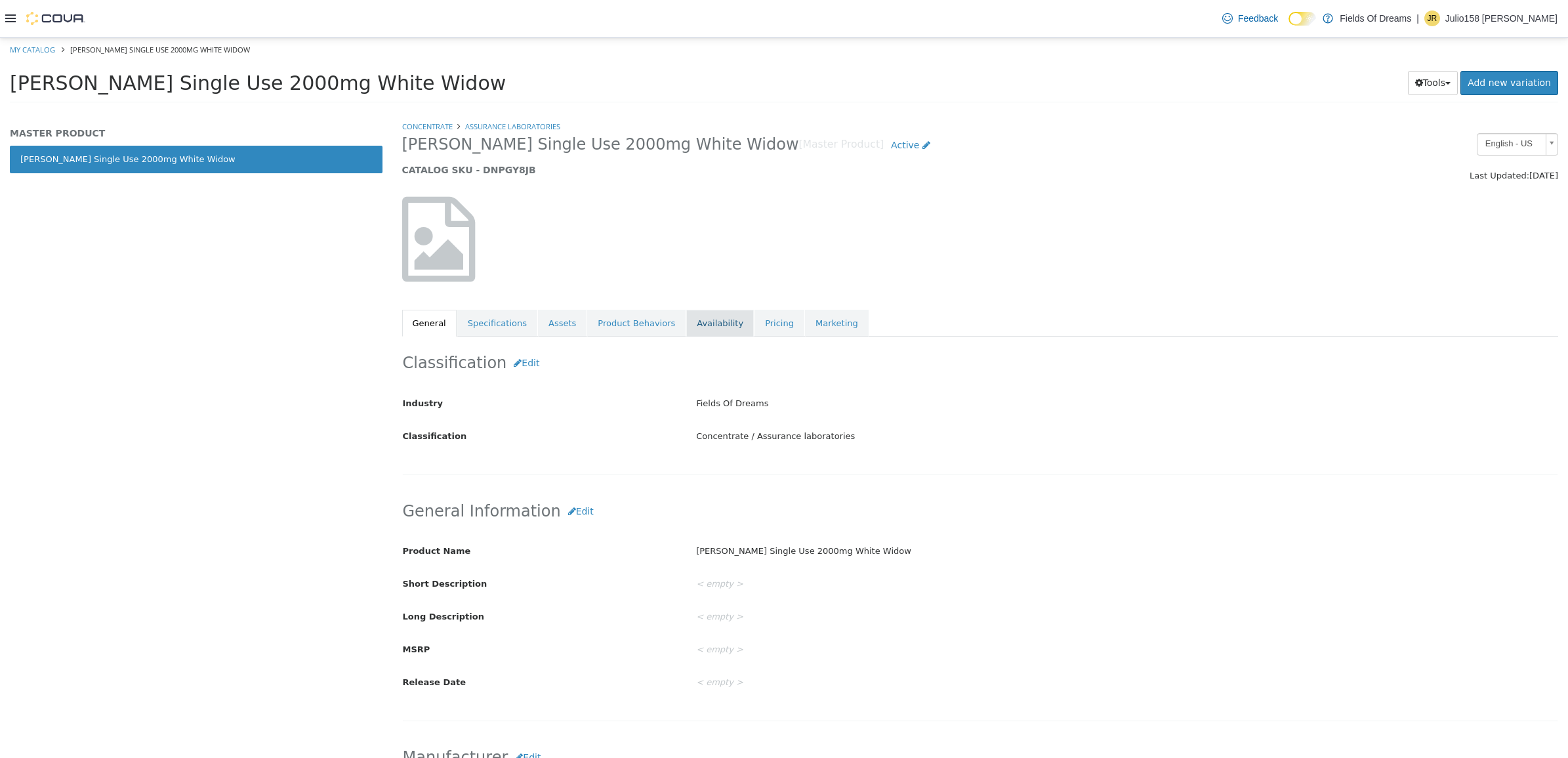
click at [693, 322] on link "Availability" at bounding box center [719, 323] width 67 height 28
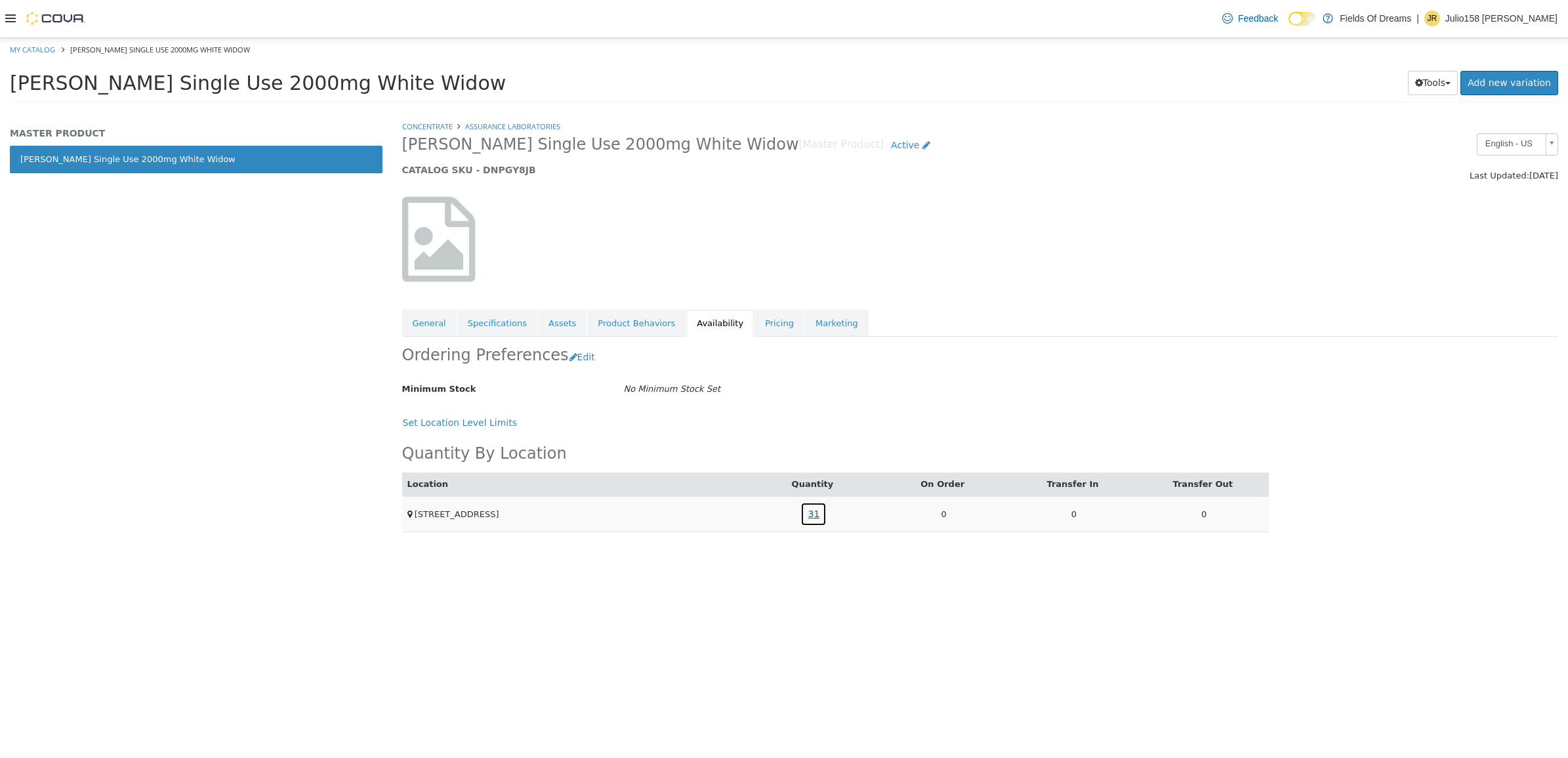
click at [813, 518] on link "31" at bounding box center [813, 513] width 26 height 24
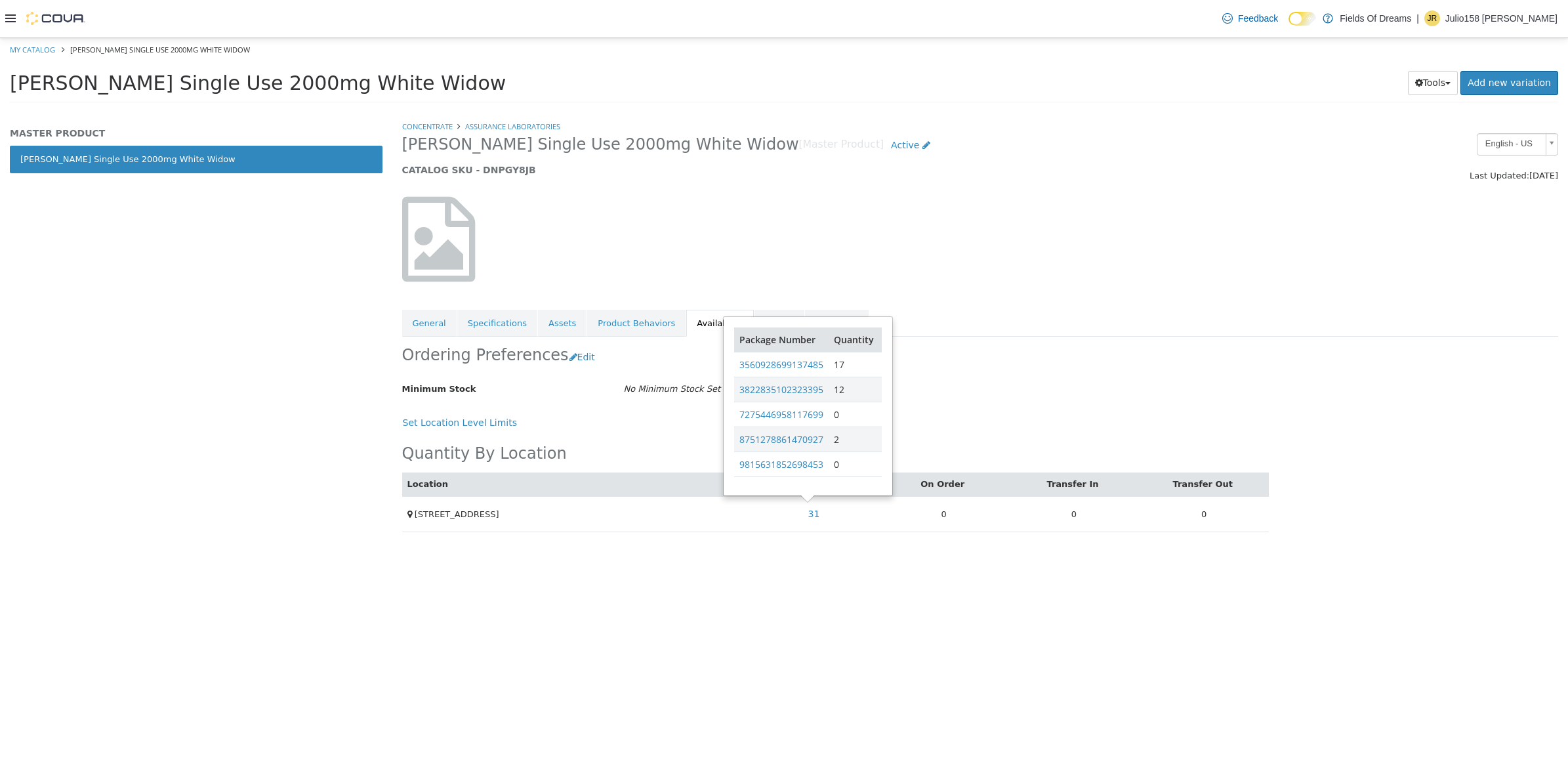
click at [1365, 378] on div "Concentrate Assurance laboratories Fiore Single Use 2000mg White Widow [Master …" at bounding box center [980, 438] width 1176 height 637
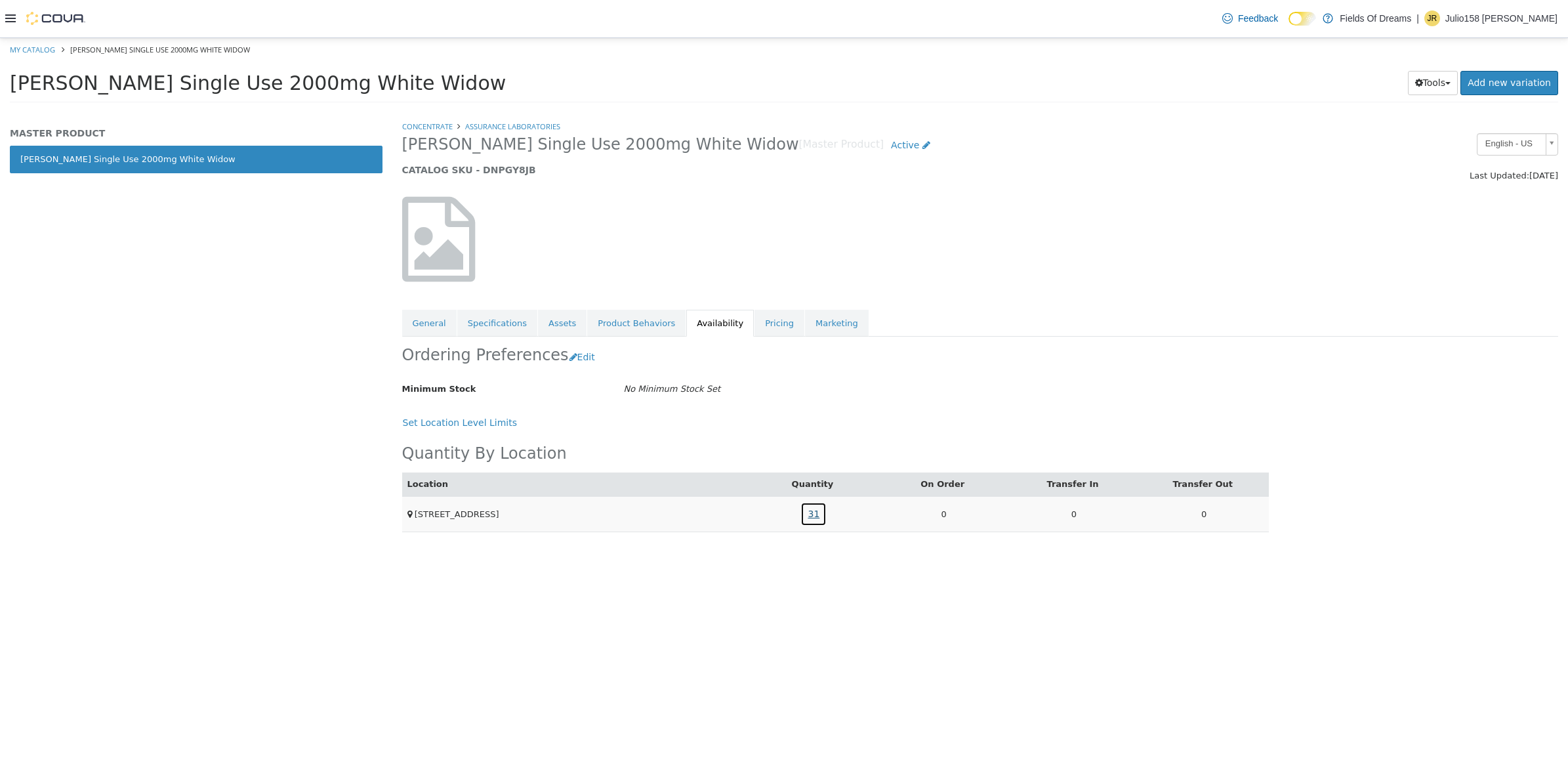
drag, startPoint x: 1365, startPoint y: 376, endPoint x: 814, endPoint y: 515, distance: 568.3
click at [814, 515] on link "31" at bounding box center [813, 513] width 26 height 24
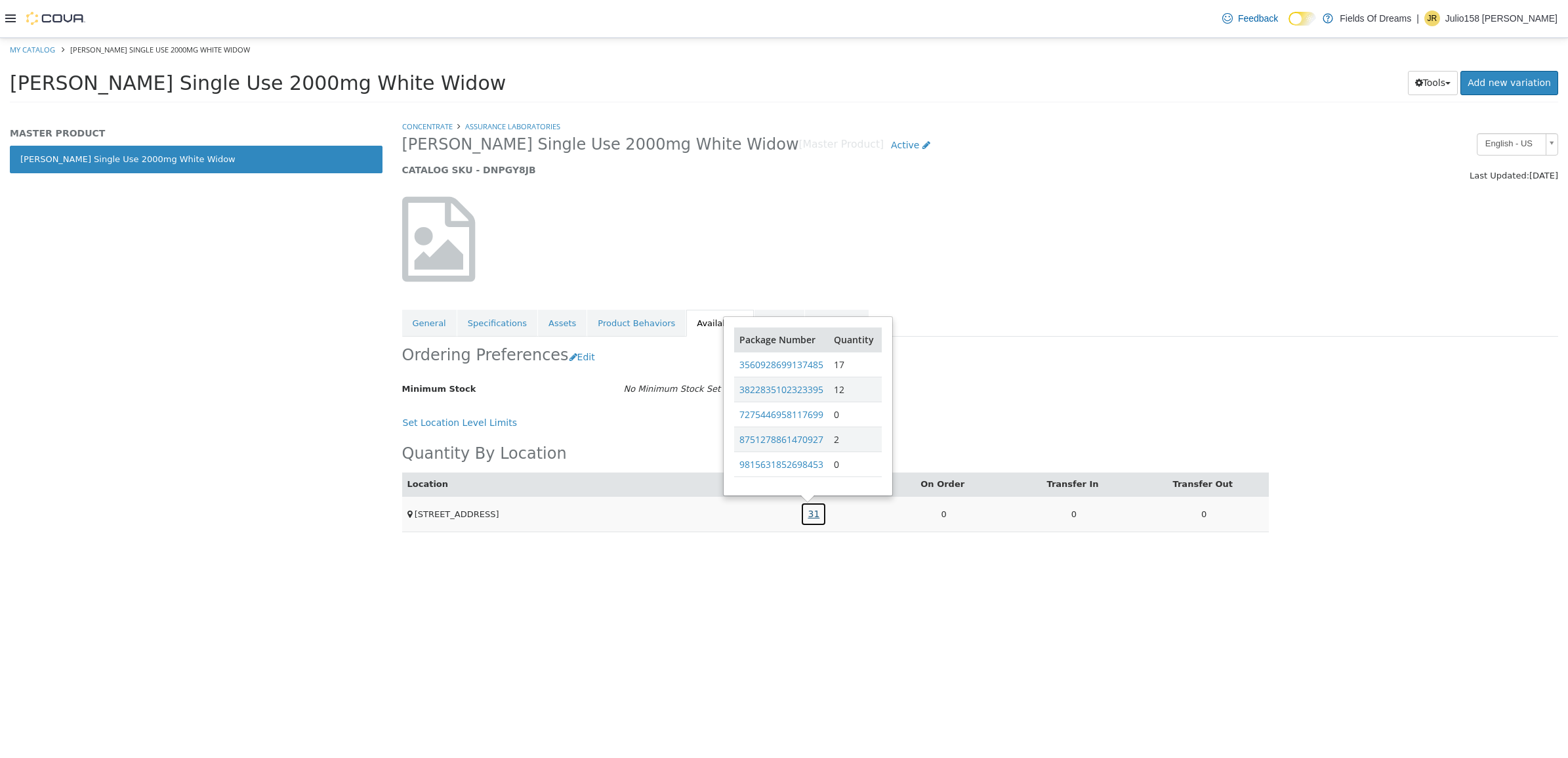
click at [814, 515] on link "31" at bounding box center [813, 513] width 26 height 24
drag, startPoint x: 831, startPoint y: 369, endPoint x: 733, endPoint y: 371, distance: 98.0
click at [734, 371] on tr "3560928699137485 17" at bounding box center [807, 364] width 147 height 25
copy link "3560928699137485"
click at [500, 177] on div "Fiore Single Use 2000mg White Widow [Master Product] Active CATALOG SKU - DNPGY…" at bounding box center [832, 157] width 881 height 50
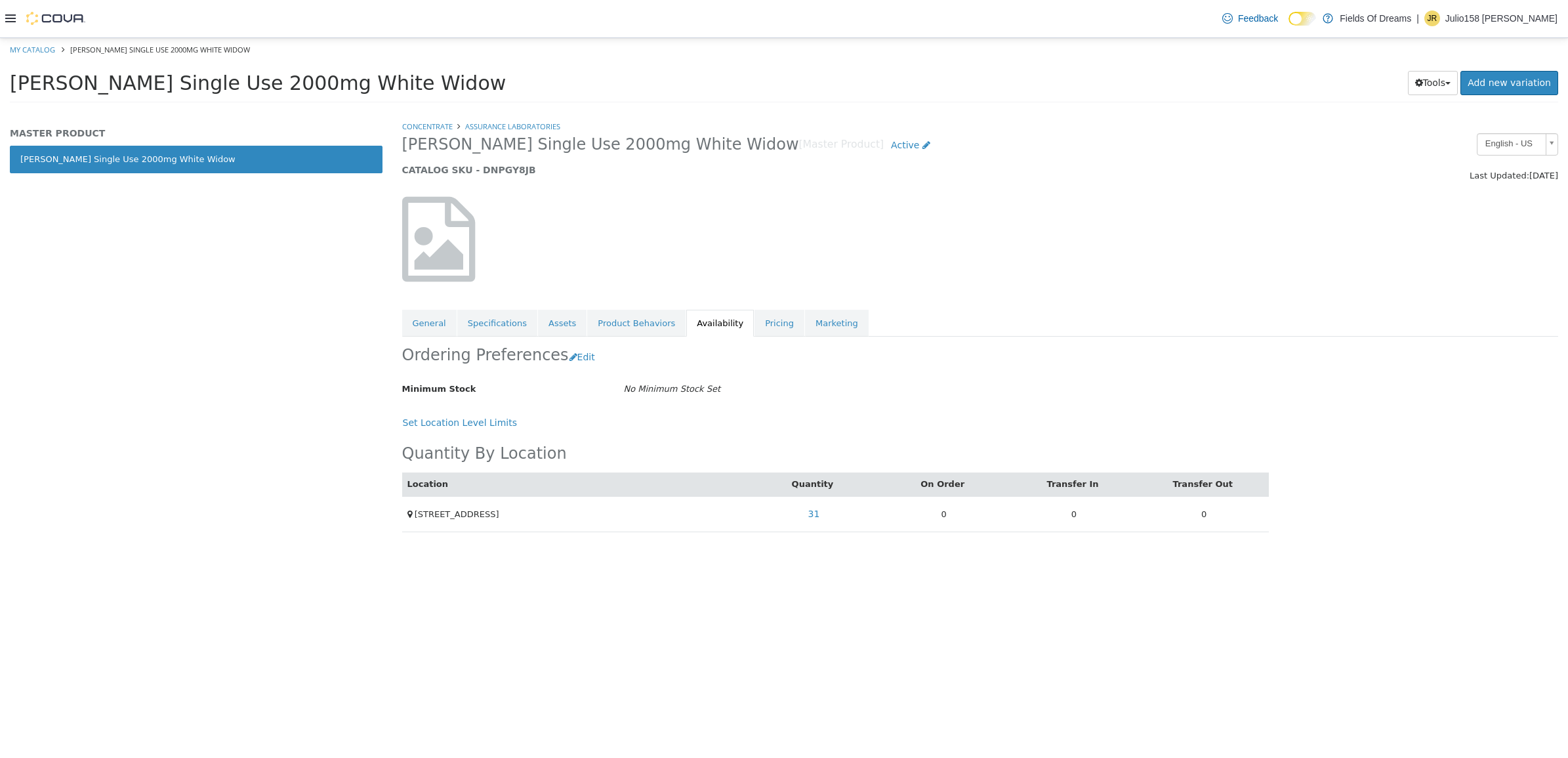
click at [498, 166] on h5 "CATALOG SKU - DNPGY8JB" at bounding box center [833, 169] width 862 height 12
click at [498, 165] on h5 "CATALOG SKU - DNPGY8JB" at bounding box center [833, 169] width 862 height 12
copy h5 "DNPGY8JB"
click at [40, 44] on link "My Catalog" at bounding box center [32, 49] width 45 height 10
select select "**********"
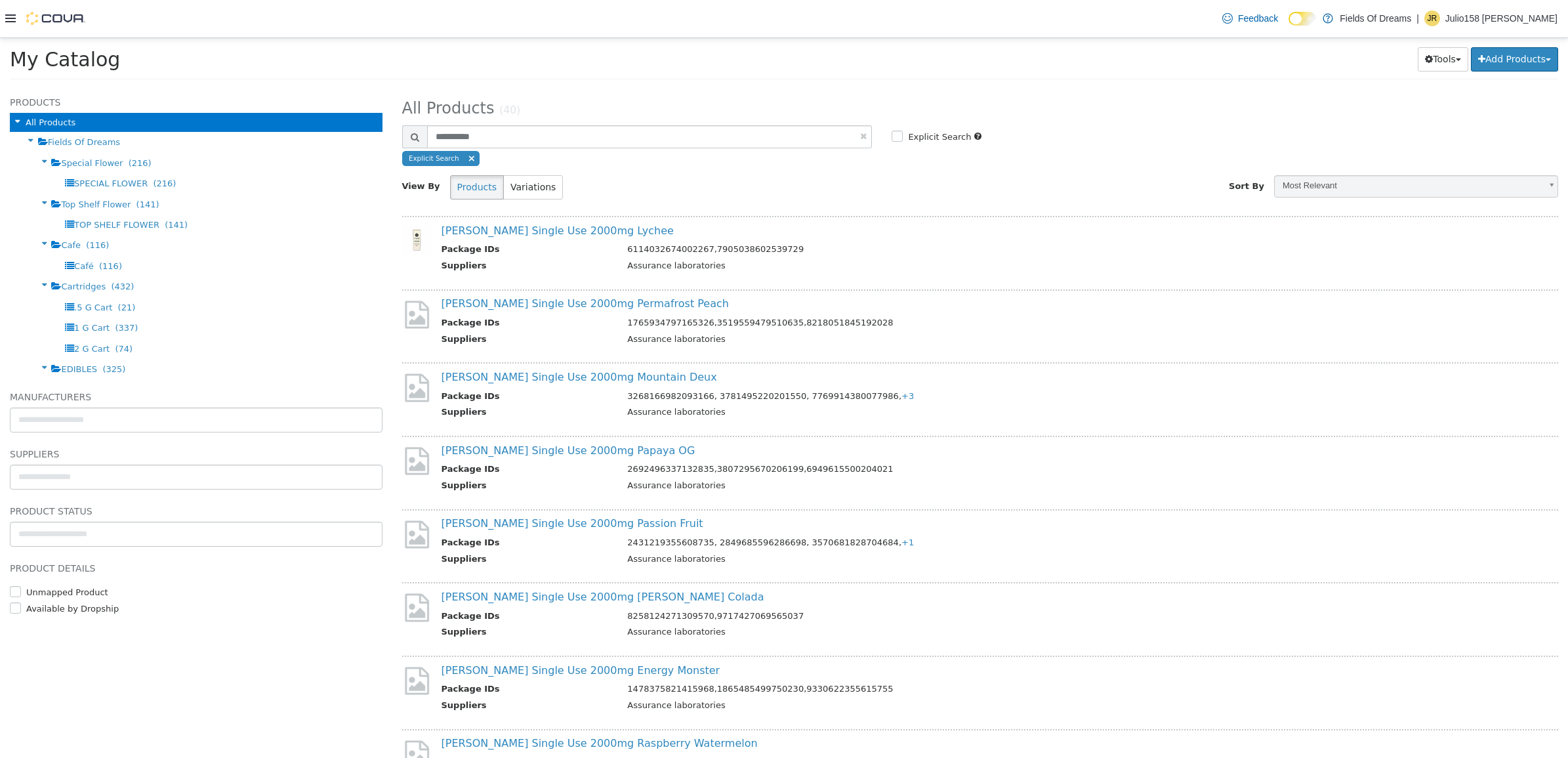
scroll to position [408, 0]
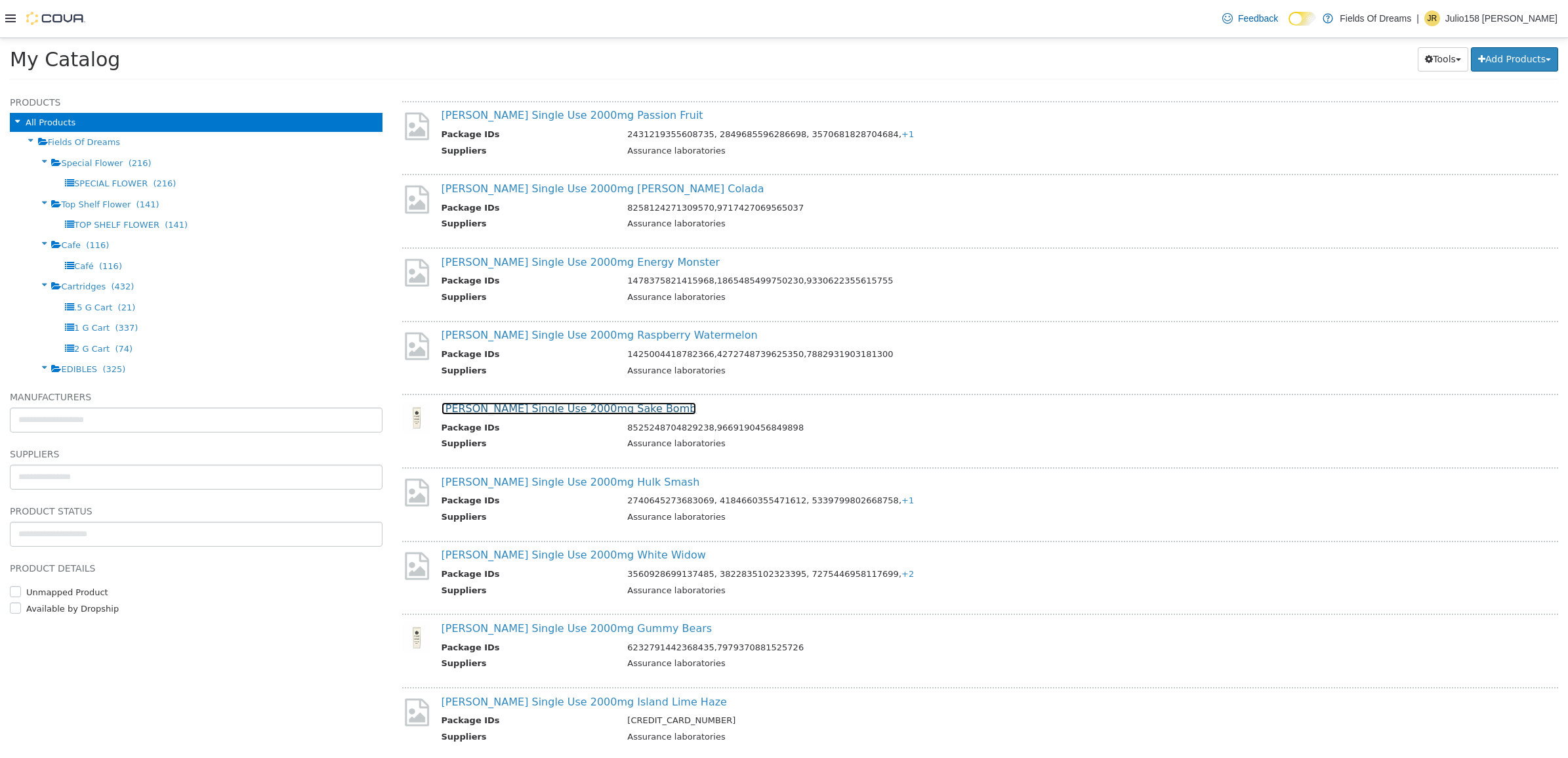
click at [583, 402] on link "[PERSON_NAME] Single Use 2000mg Sake Bomb" at bounding box center [568, 408] width 255 height 13
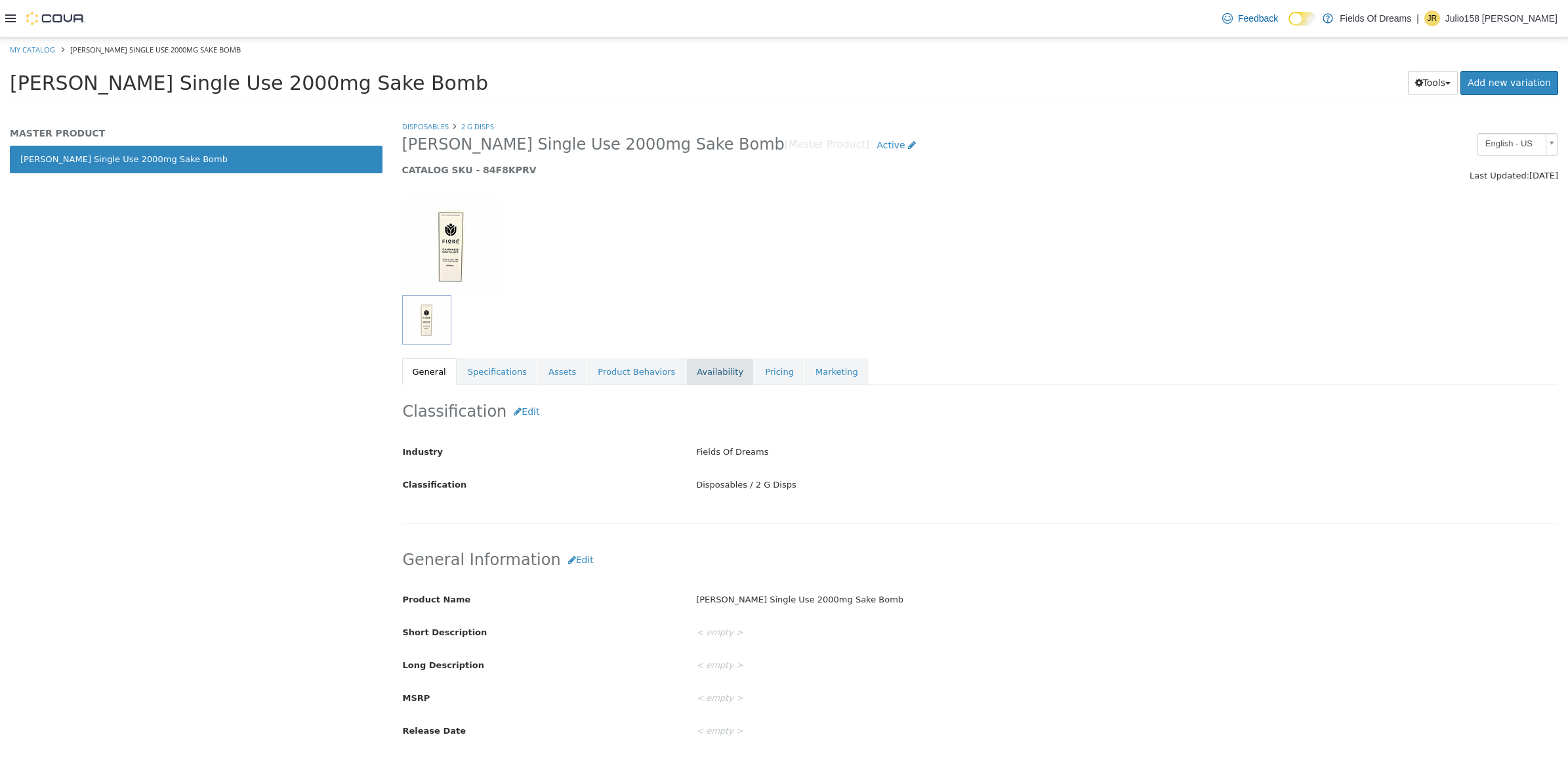
click at [686, 383] on link "Availability" at bounding box center [719, 371] width 67 height 28
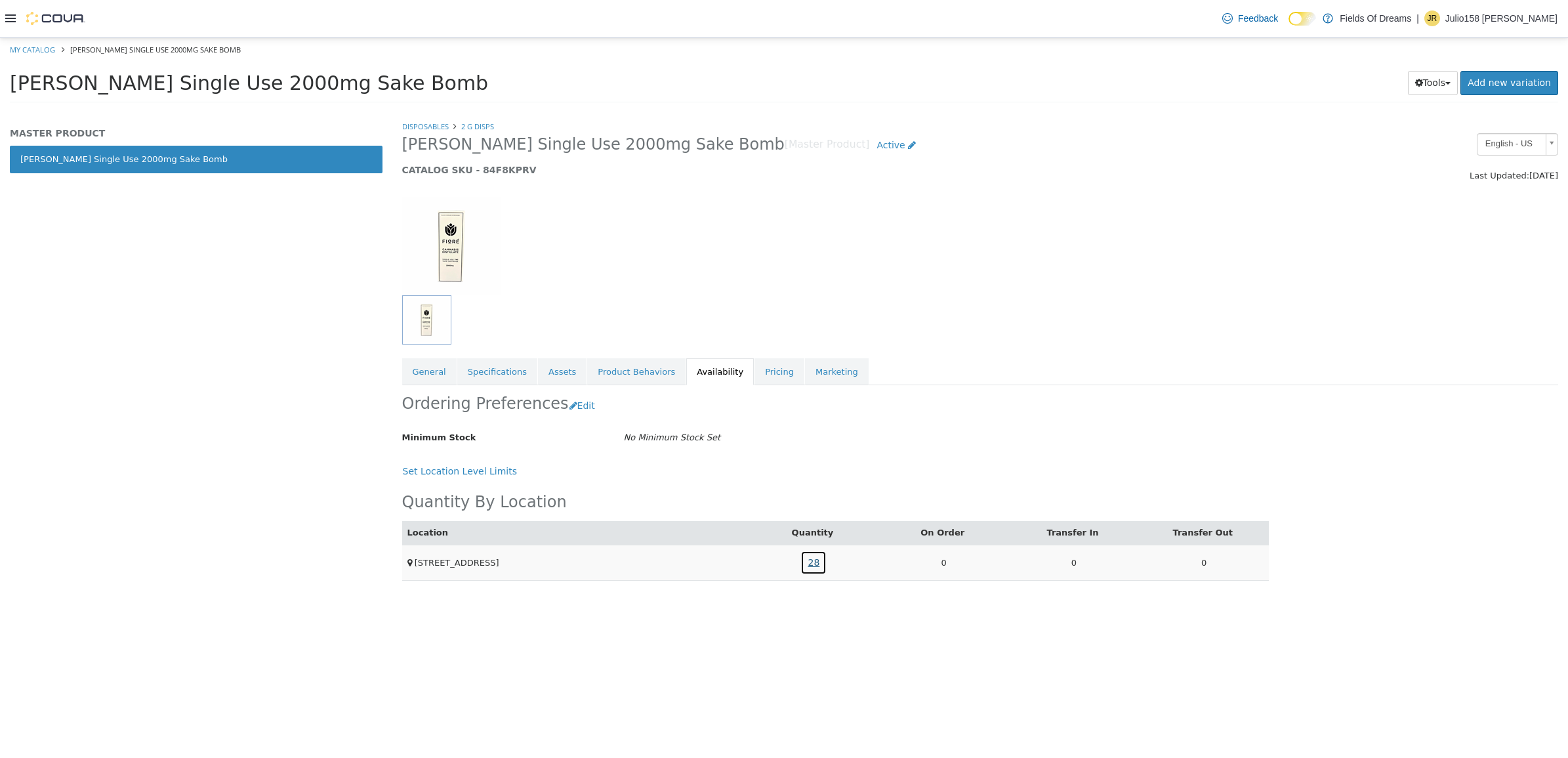
click at [815, 560] on link "28" at bounding box center [813, 562] width 26 height 24
click at [501, 173] on h5 "CATALOG SKU - 84F8KPRV" at bounding box center [833, 169] width 862 height 12
copy h5 "84F8KPRV"
click at [36, 49] on link "My Catalog" at bounding box center [32, 49] width 45 height 10
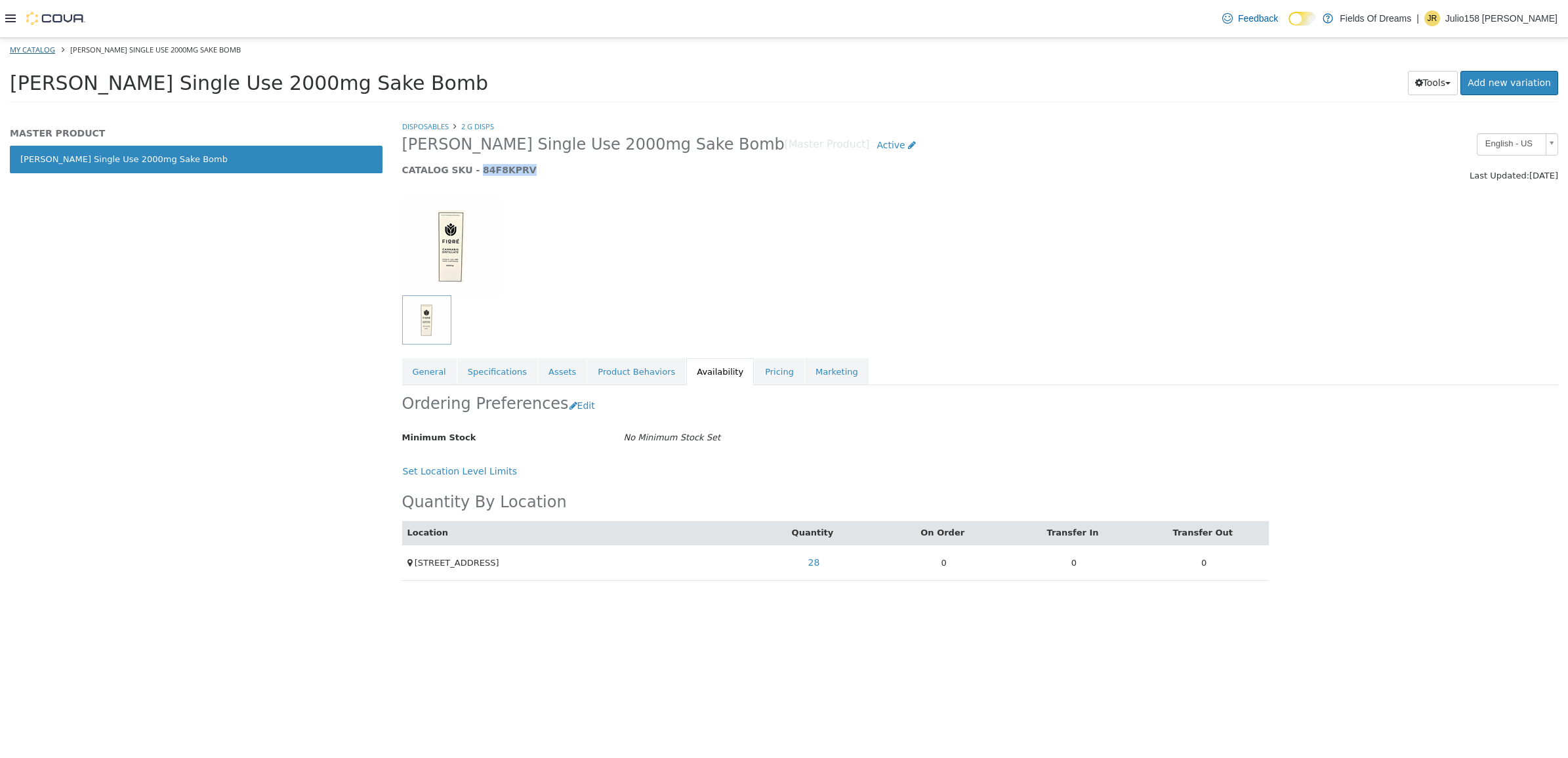
select select "**********"
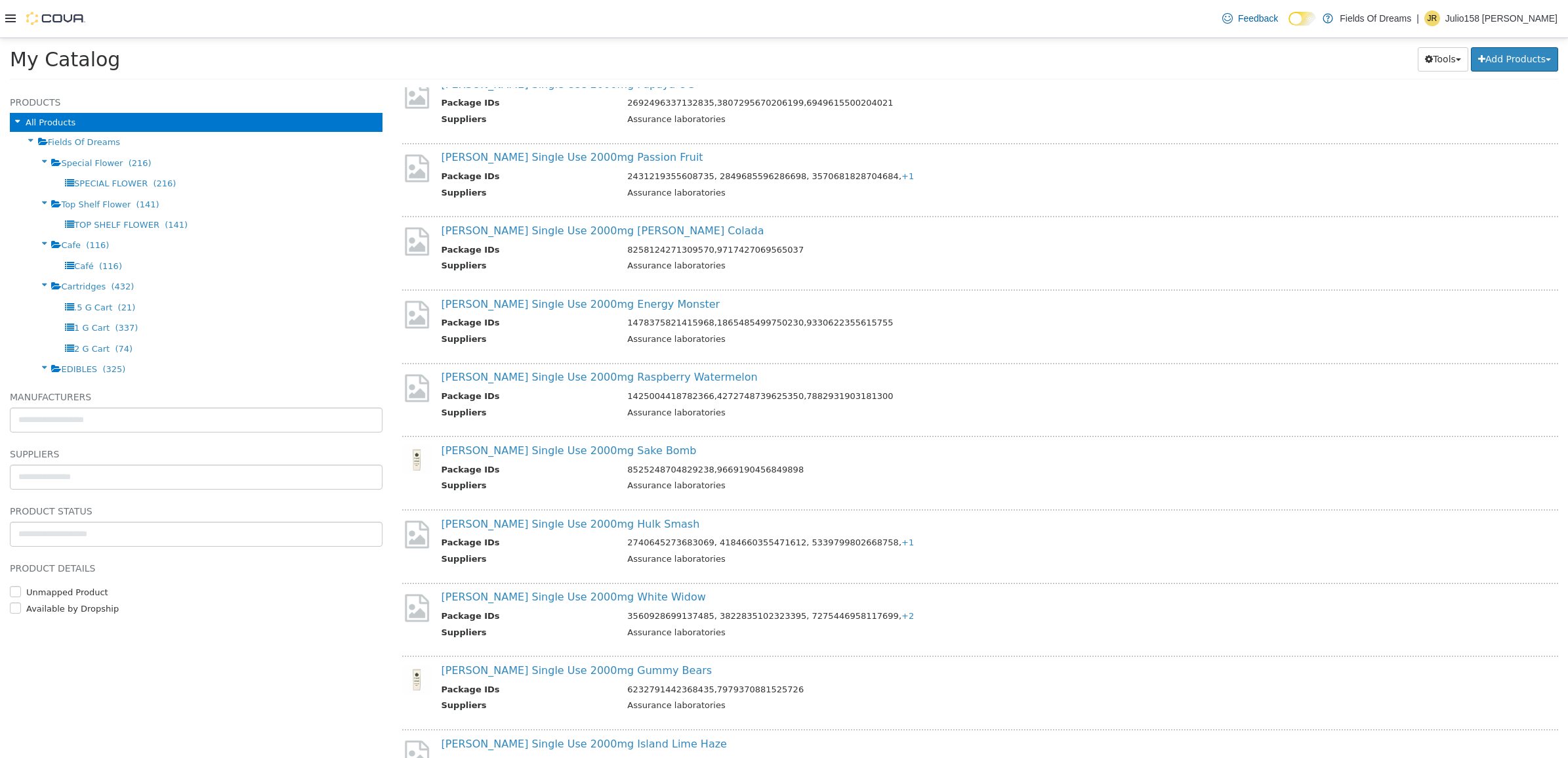
scroll to position [497, 0]
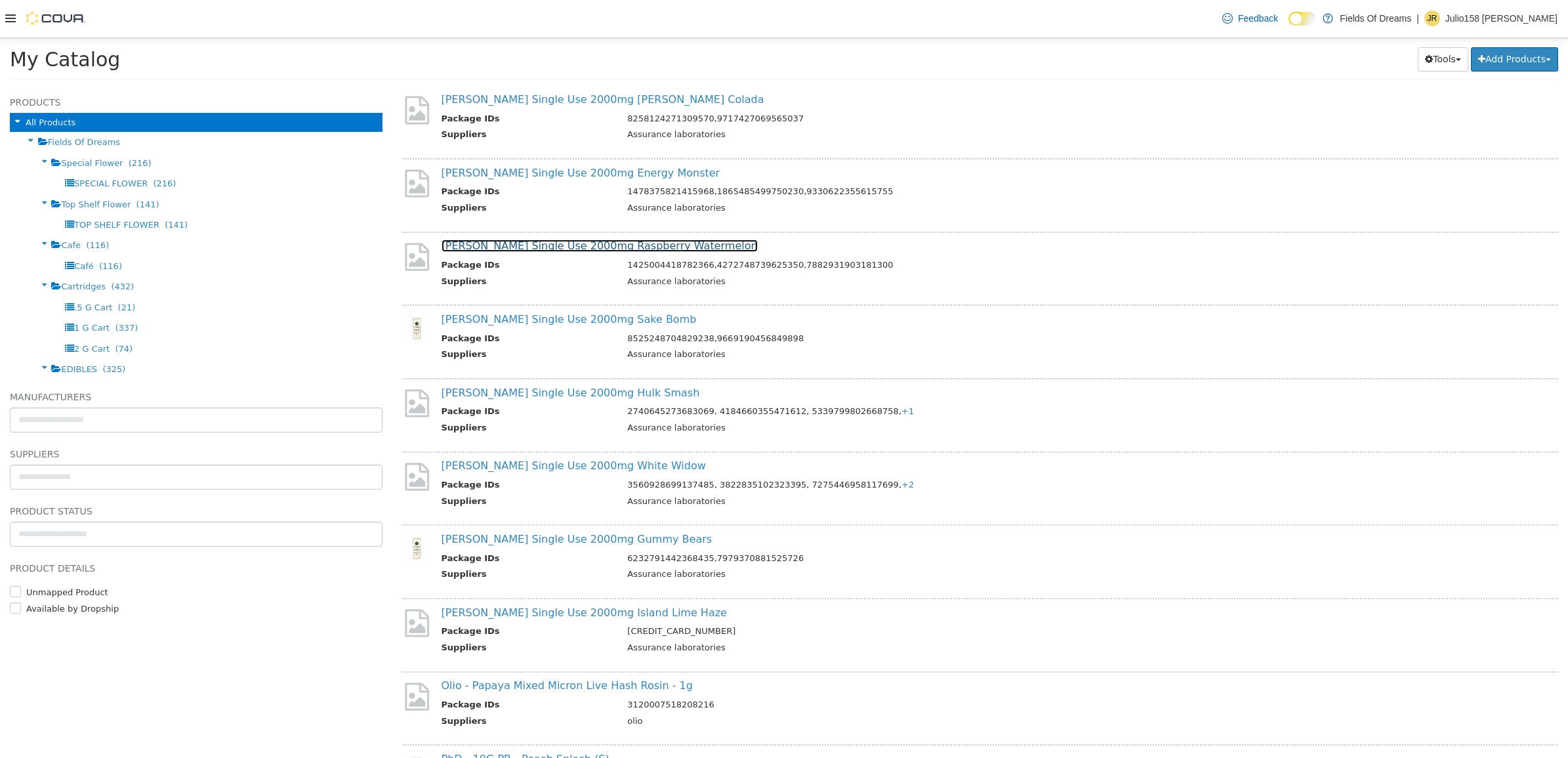
click at [621, 239] on link "Fiore Single Use 2000mg Raspberry Watermelon" at bounding box center [598, 245] width 316 height 13
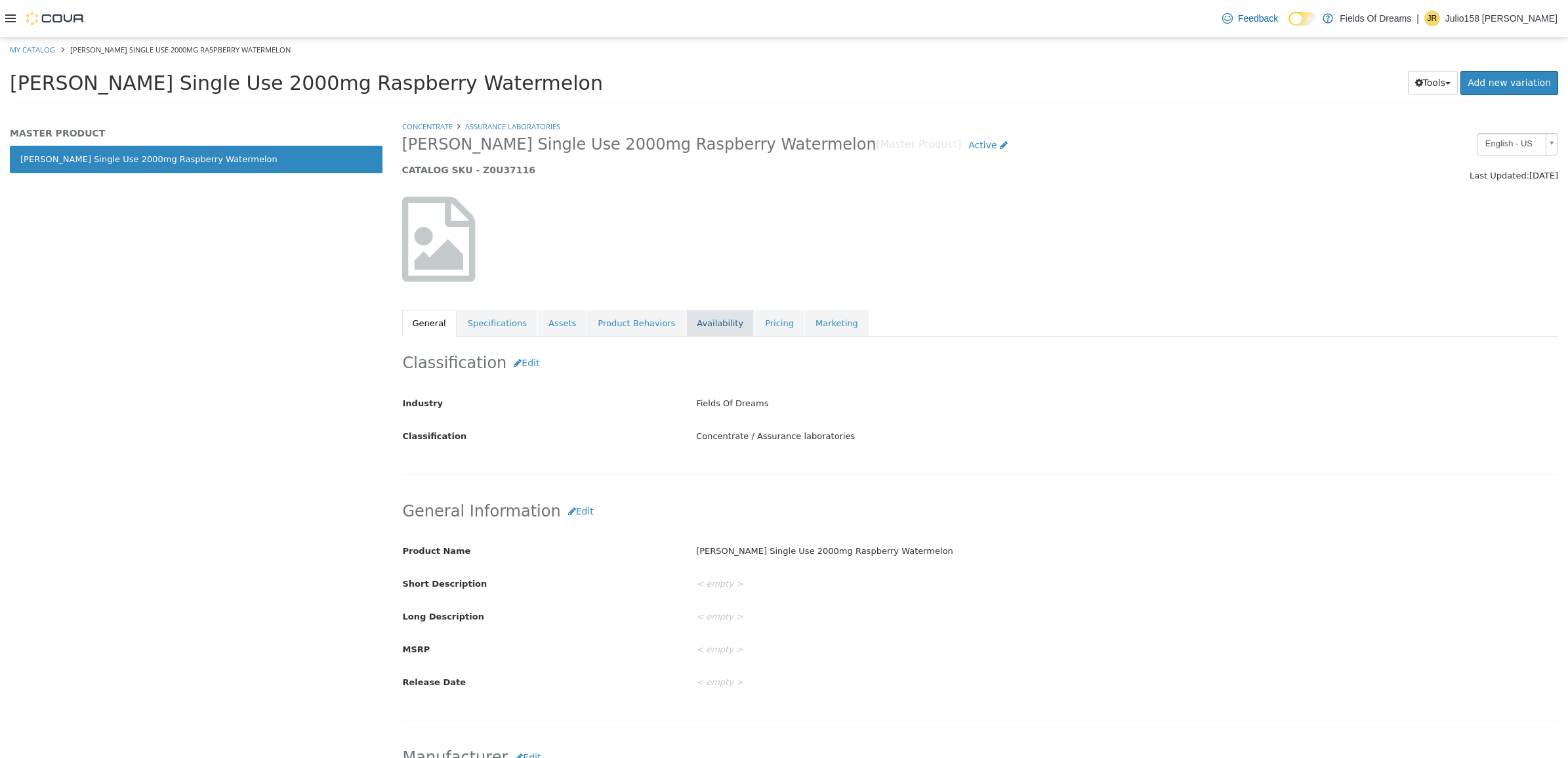
click at [692, 312] on link "Availability" at bounding box center [719, 323] width 67 height 28
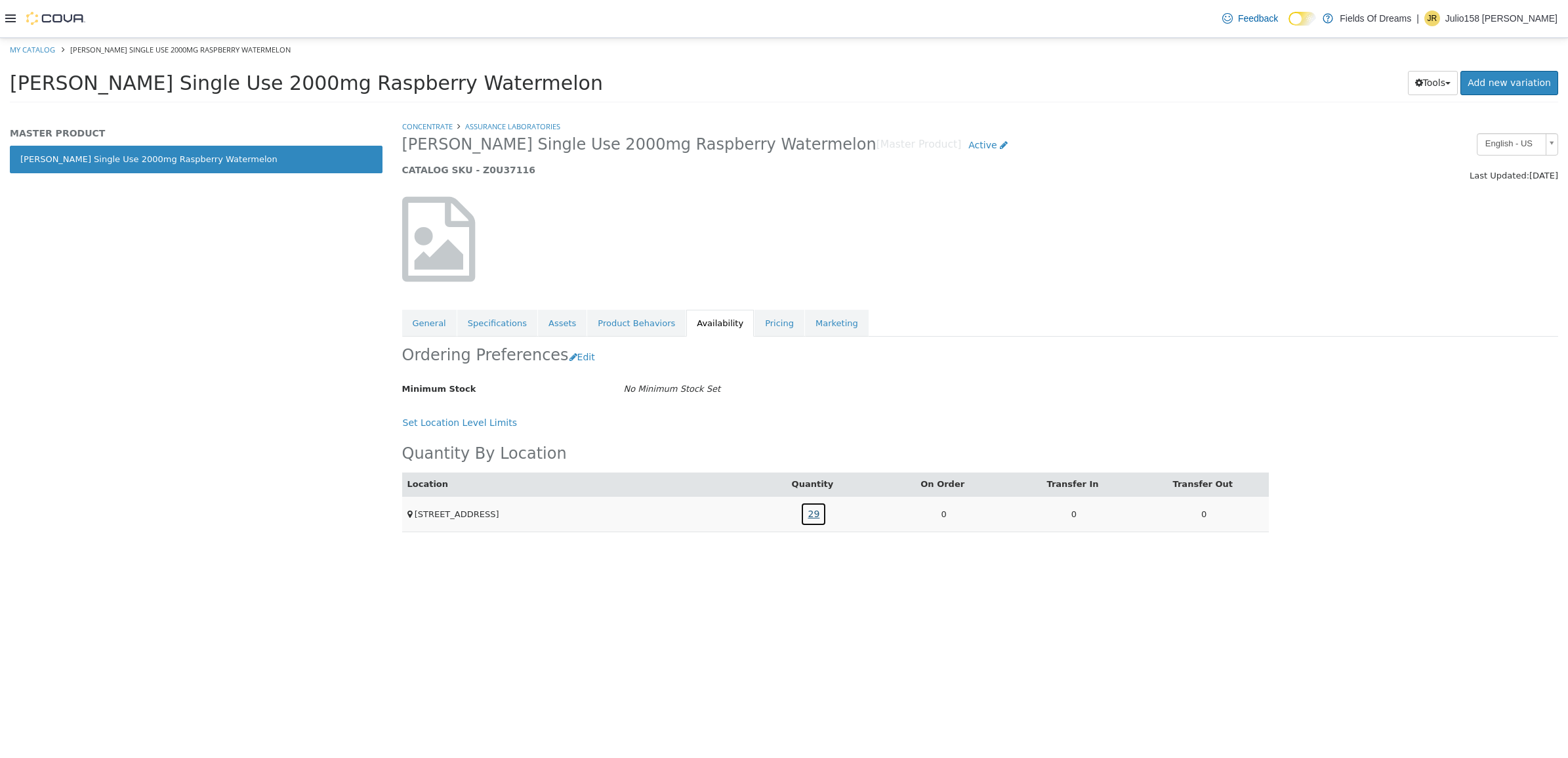
click at [813, 507] on link "29" at bounding box center [813, 513] width 26 height 24
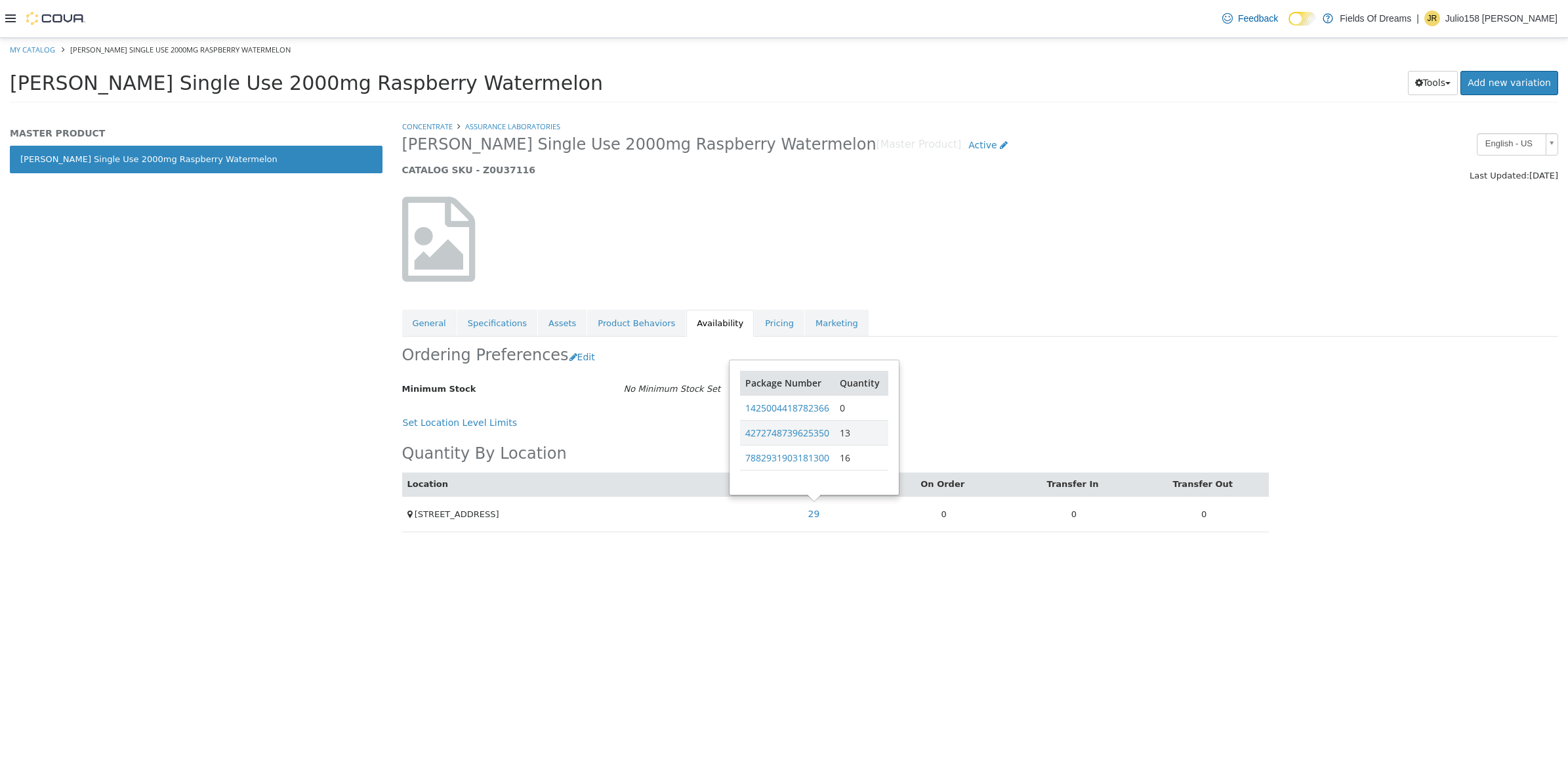
click at [479, 164] on h5 "CATALOG SKU - Z0U37116" at bounding box center [833, 169] width 862 height 12
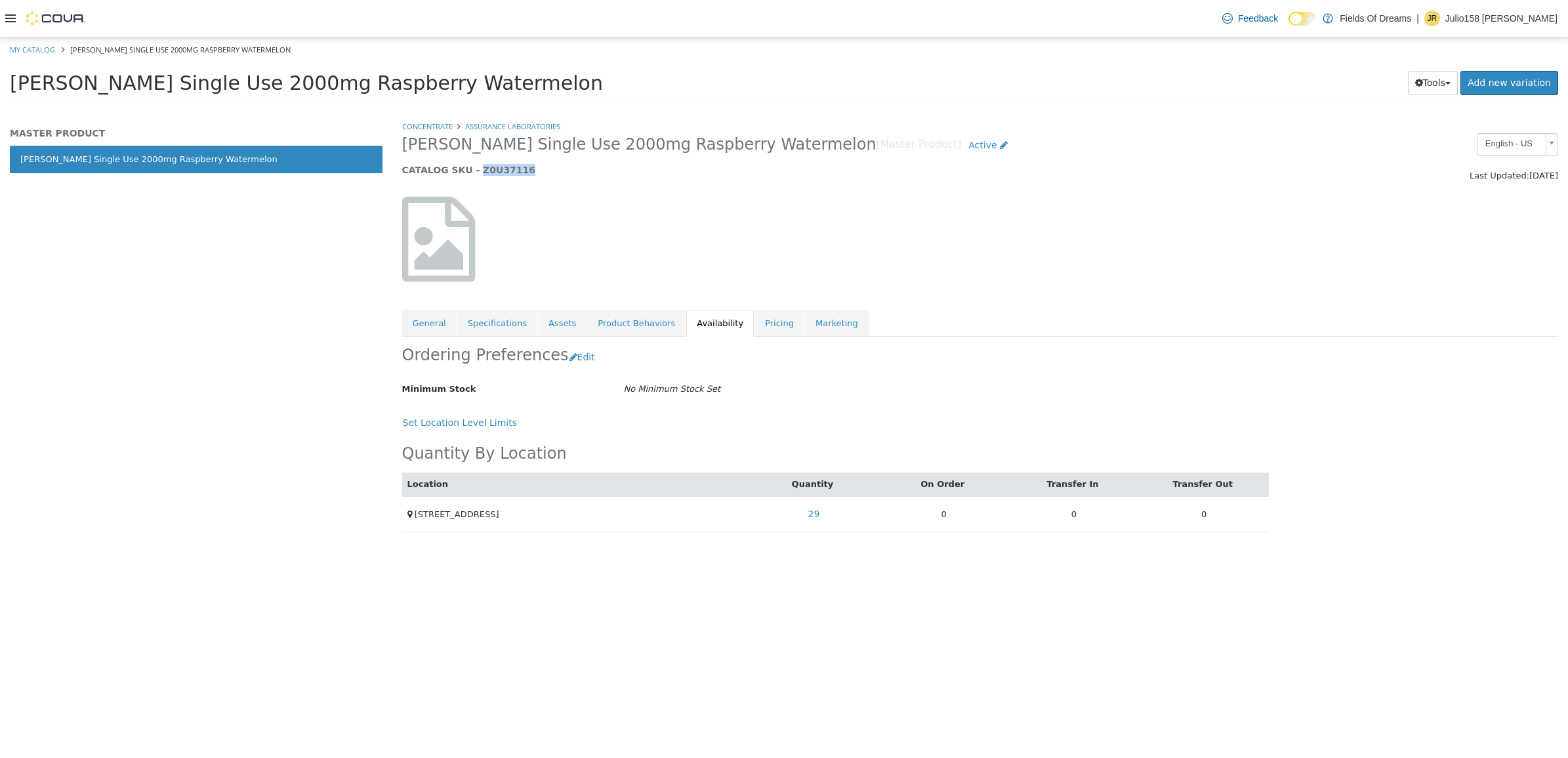
click at [479, 164] on h5 "CATALOG SKU - Z0U37116" at bounding box center [833, 169] width 862 height 12
copy h5 "Z0U37116"
click at [41, 50] on link "My Catalog" at bounding box center [32, 49] width 45 height 10
select select "**********"
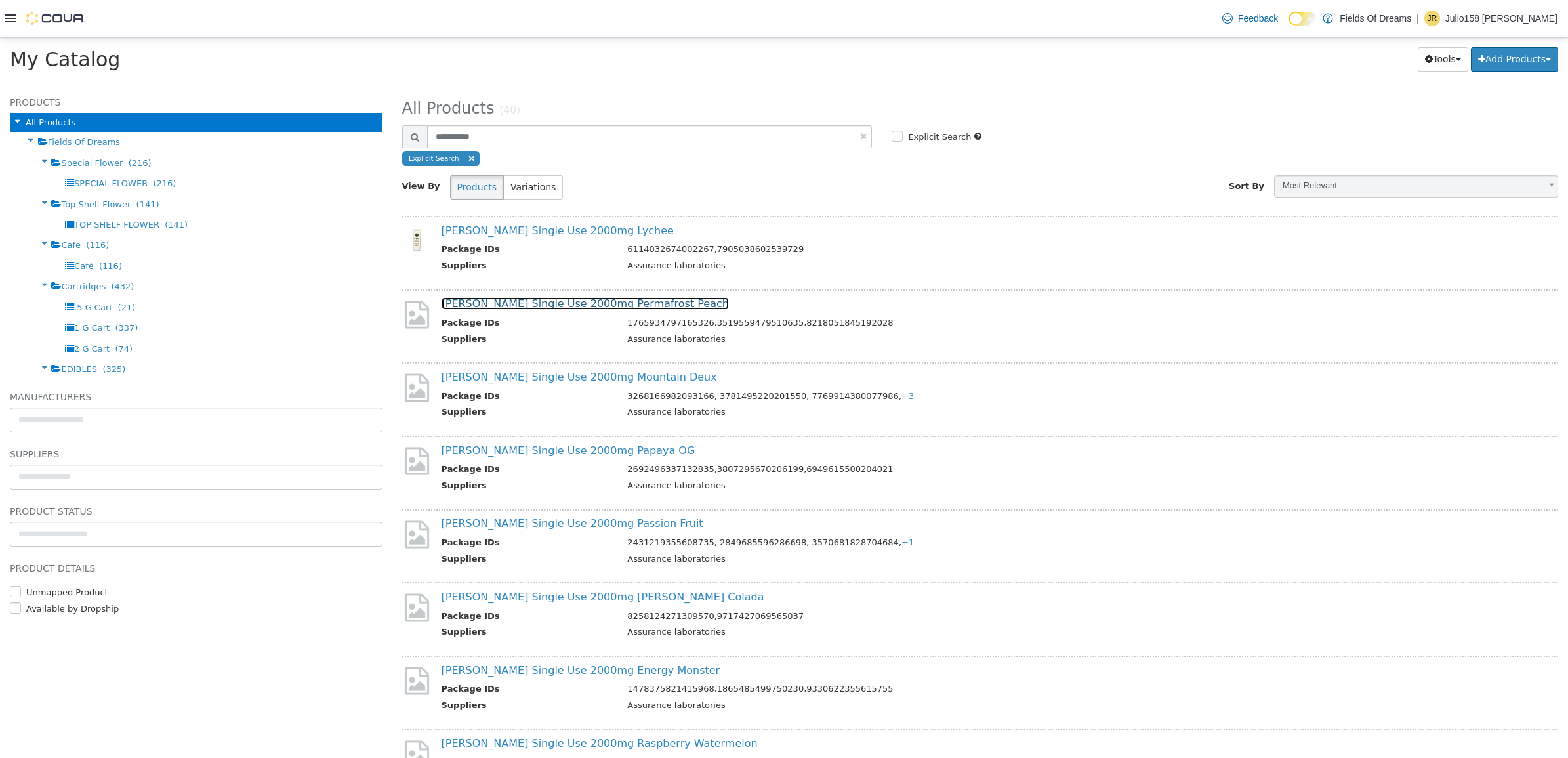
click at [560, 299] on link "Fiore Single Use 2000mg Permafrost Peach" at bounding box center [585, 303] width 287 height 13
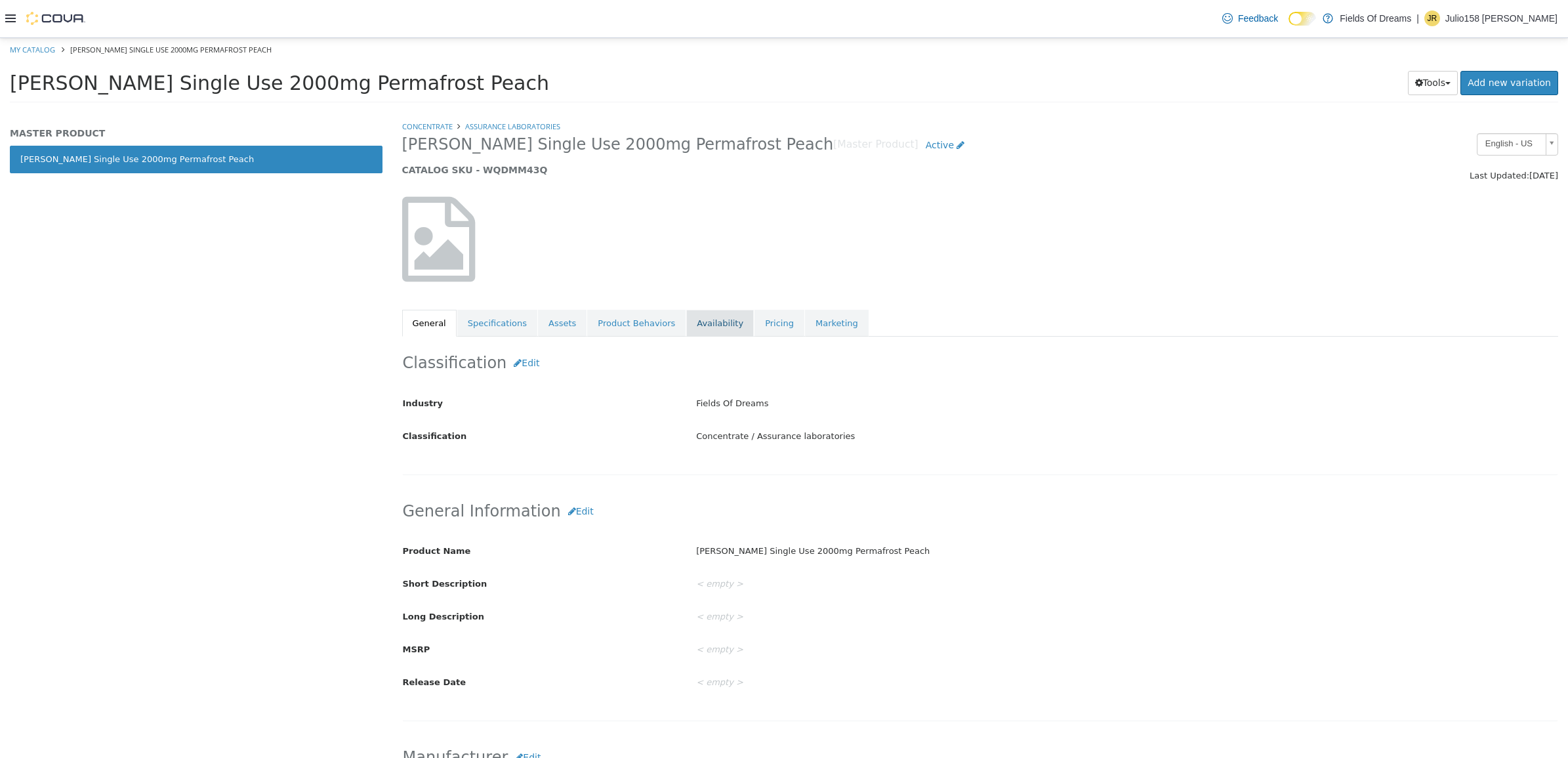
click at [687, 327] on link "Availability" at bounding box center [719, 323] width 67 height 28
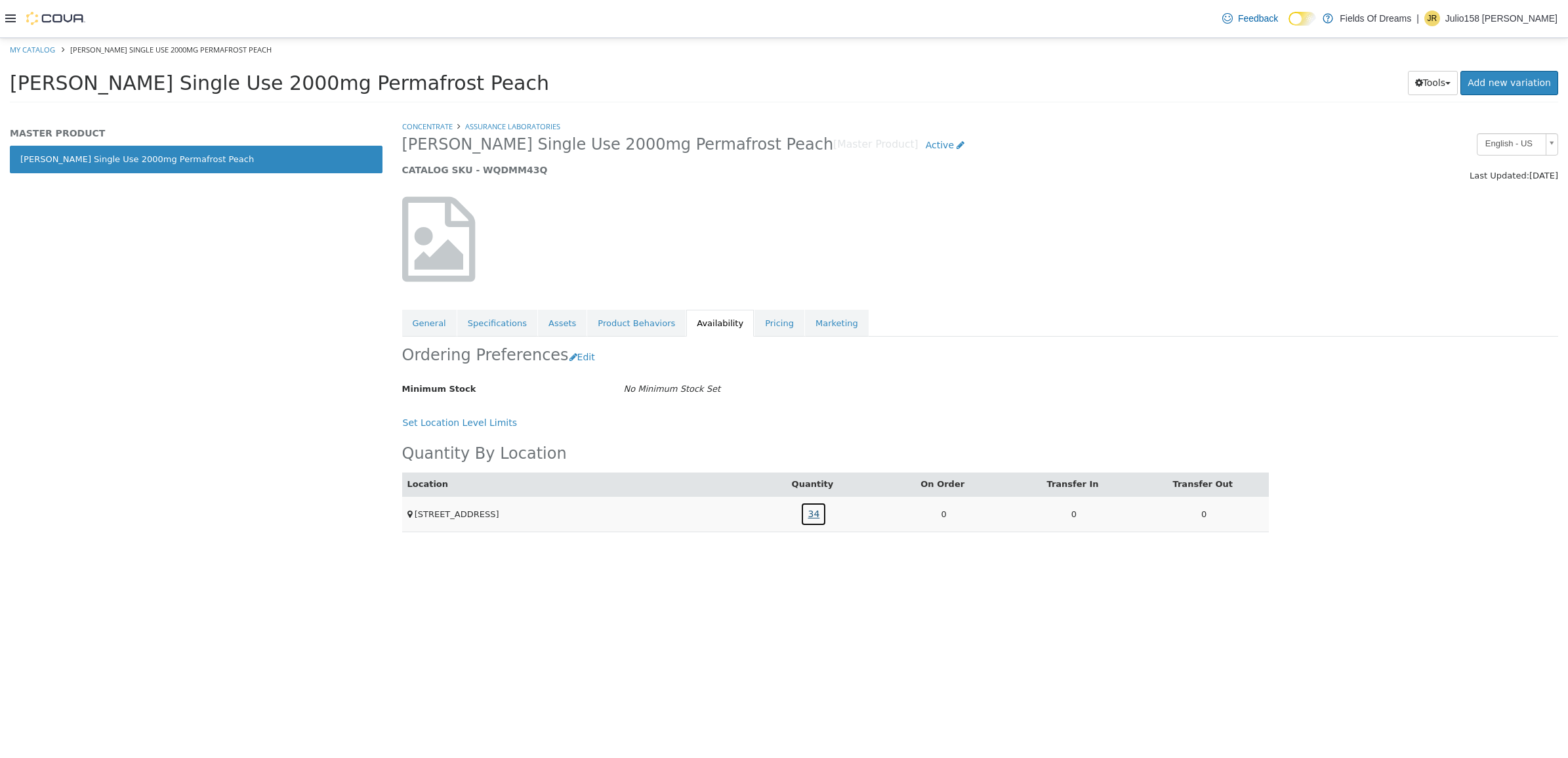
click at [815, 515] on link "34" at bounding box center [813, 513] width 26 height 24
click at [502, 167] on h5 "CATALOG SKU - WQDMM43Q" at bounding box center [833, 169] width 862 height 12
copy h5 "WQDMM43Q"
click at [25, 47] on link "My Catalog" at bounding box center [32, 49] width 45 height 10
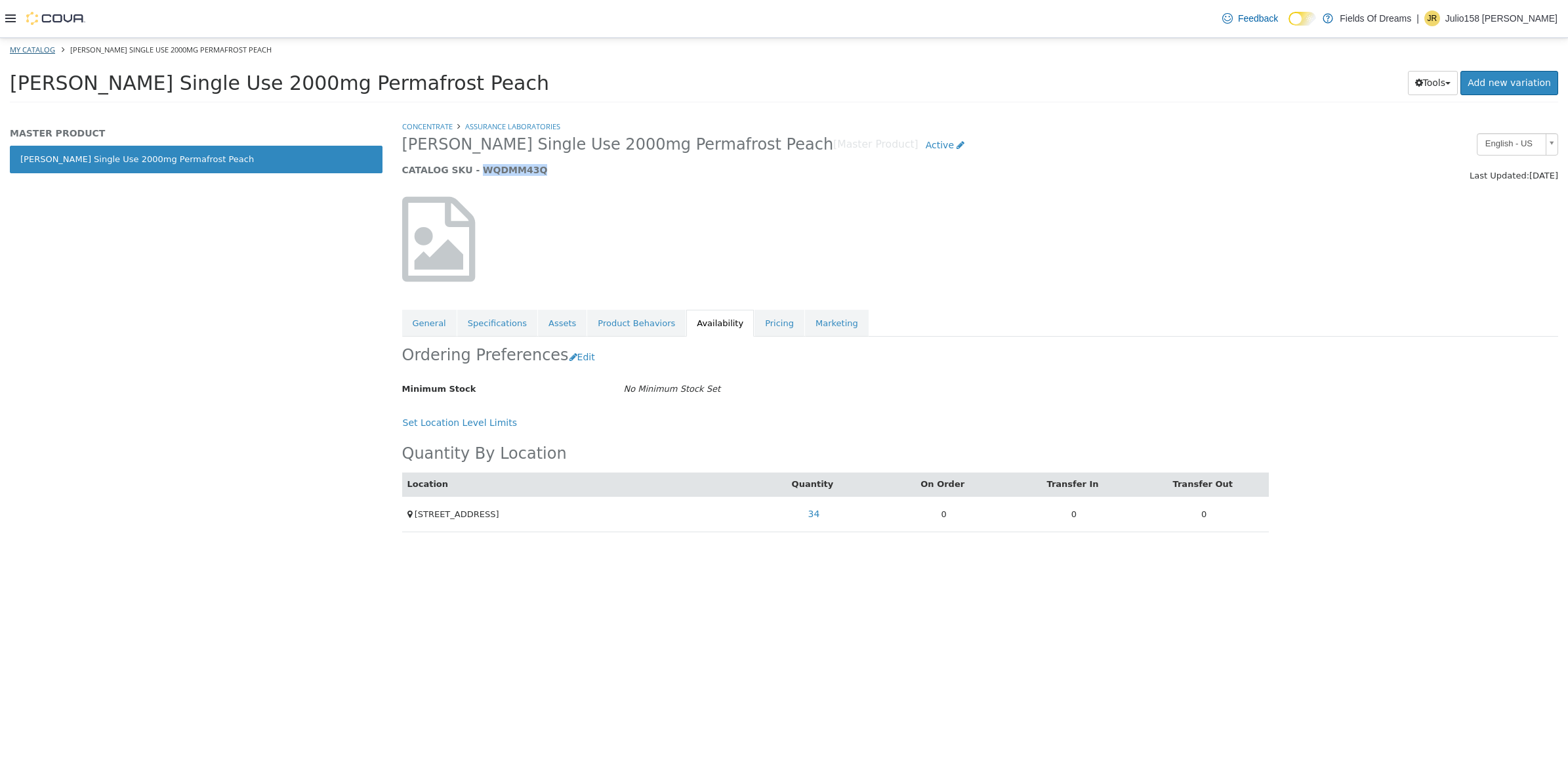
select select "**********"
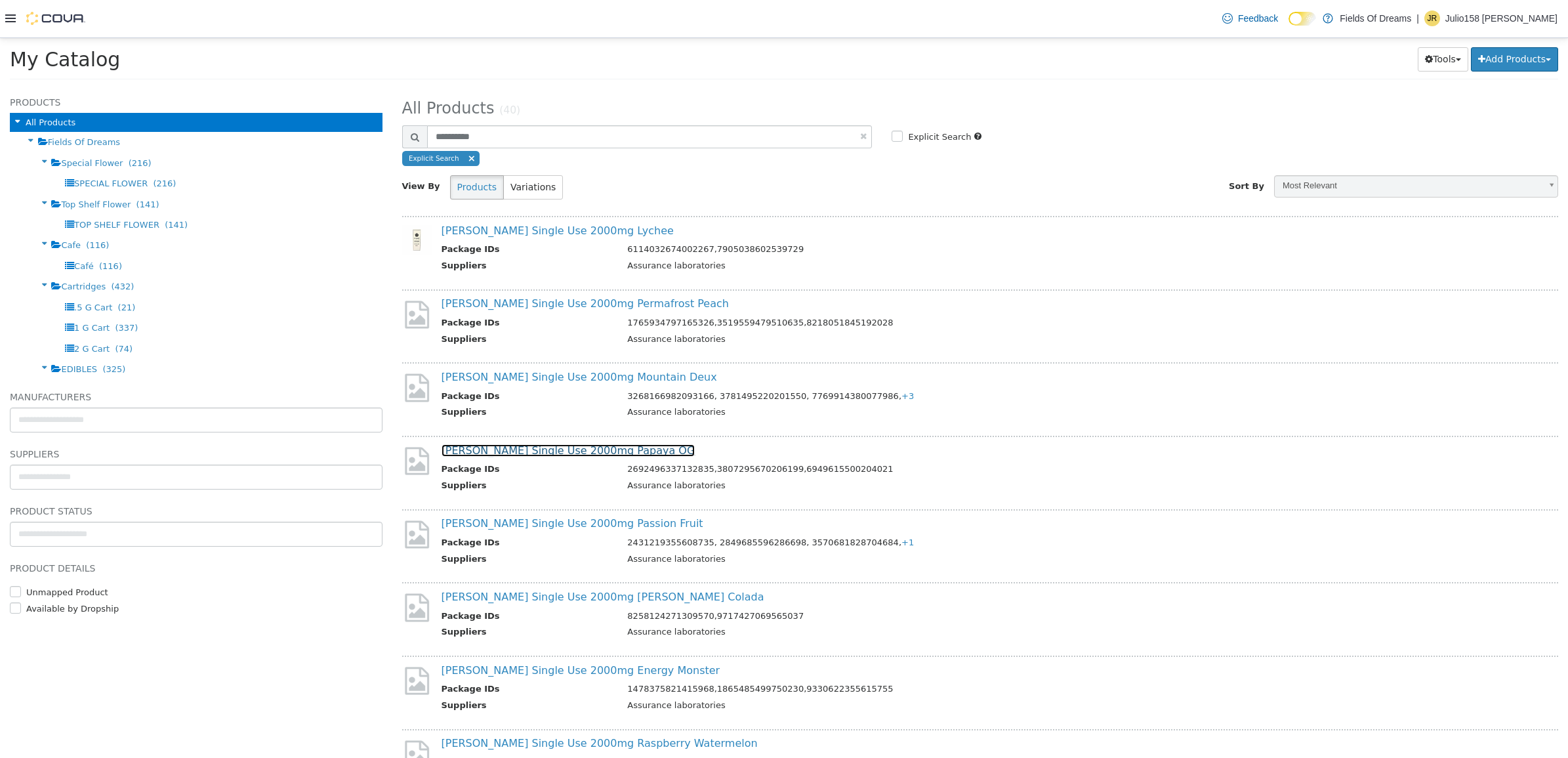
click at [505, 455] on link "Fiore Single Use 2000mg Papaya OG" at bounding box center [568, 450] width 254 height 13
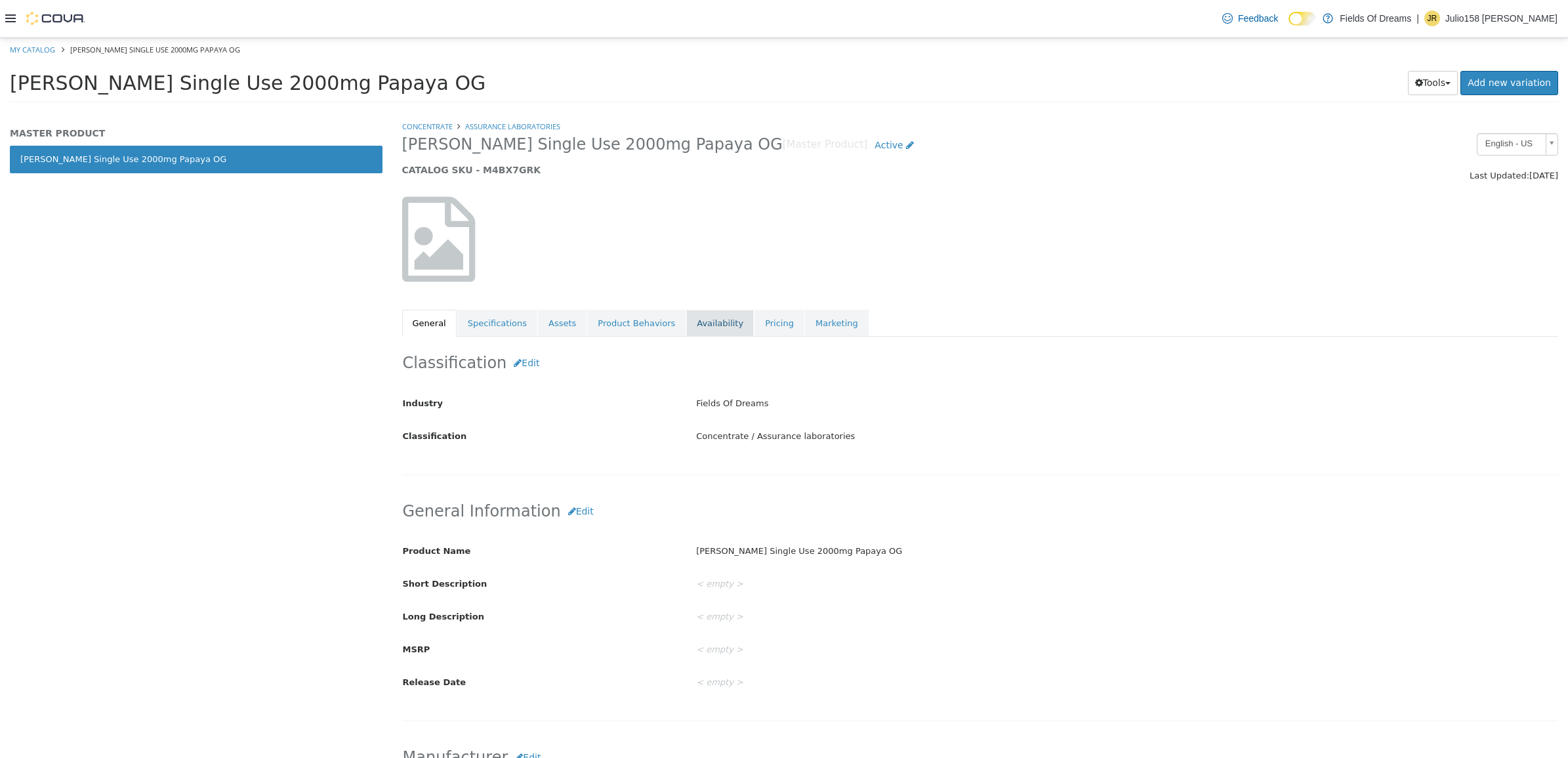
click at [699, 322] on link "Availability" at bounding box center [719, 323] width 67 height 28
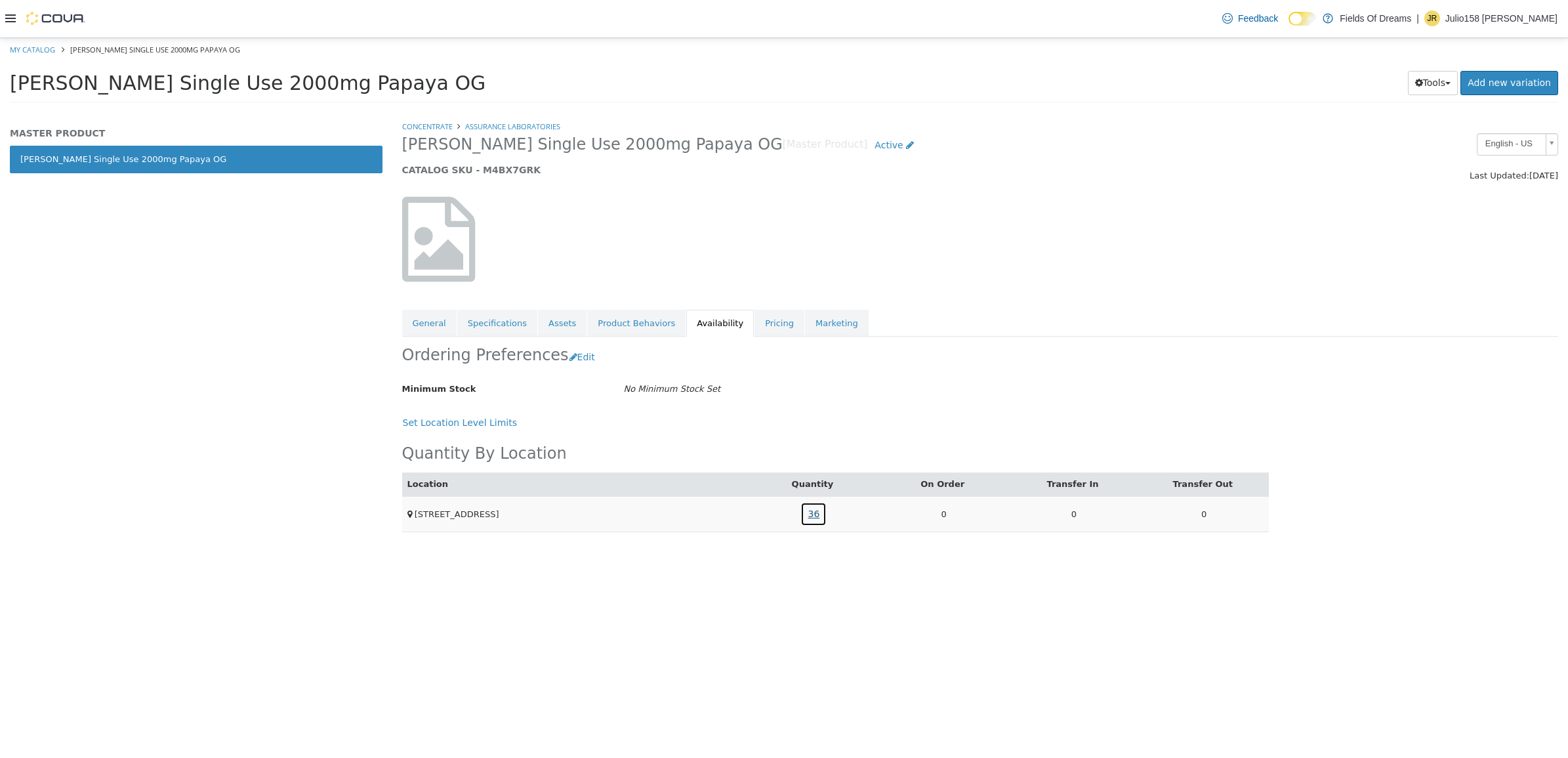
click at [811, 512] on link "36" at bounding box center [813, 513] width 26 height 24
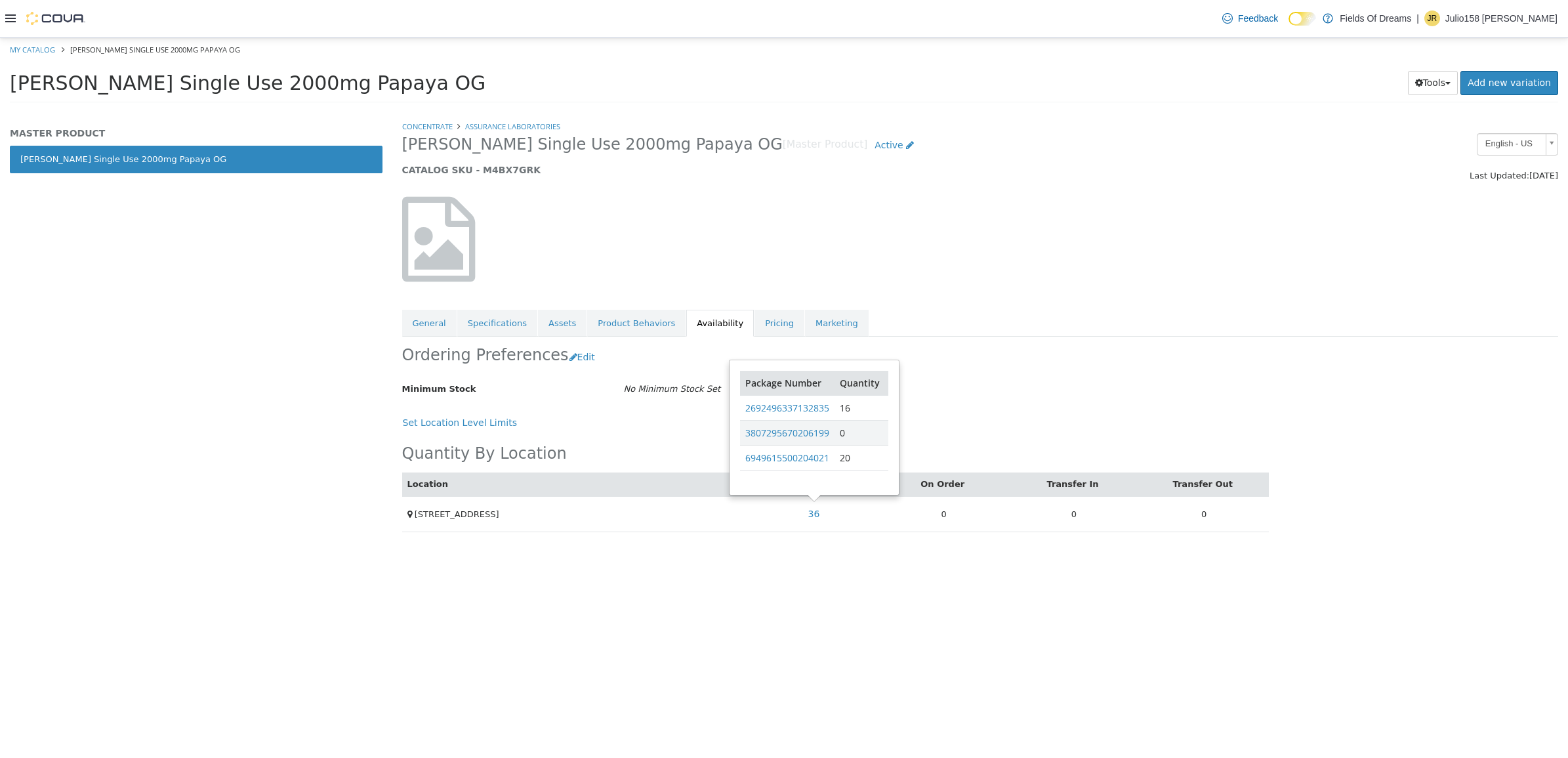
click at [473, 163] on h5 "CATALOG SKU - M4BX7GRK" at bounding box center [833, 169] width 862 height 12
copy h5 "M4BX7GRK"
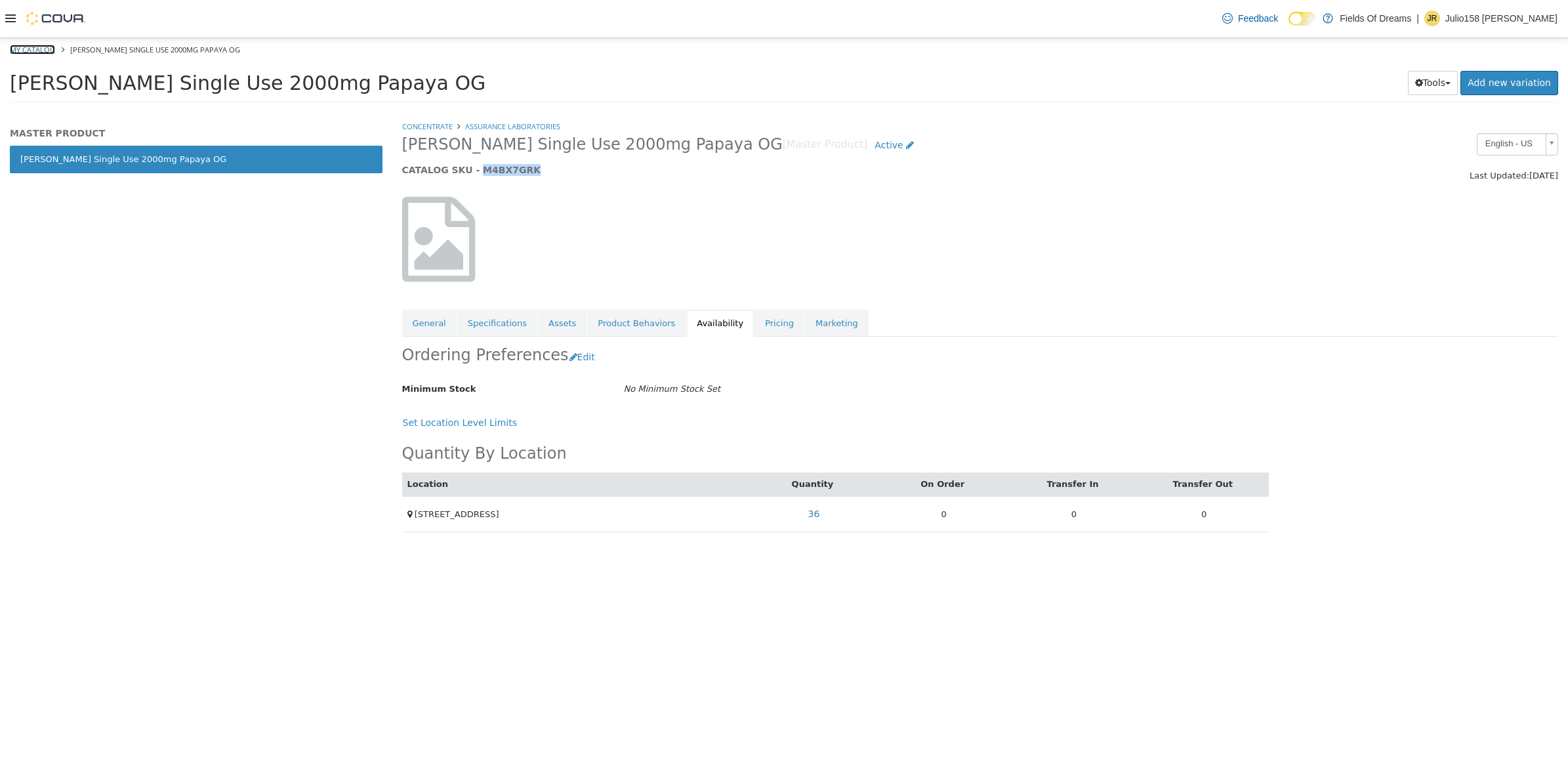
click at [38, 48] on link "My Catalog" at bounding box center [32, 49] width 45 height 10
select select "**********"
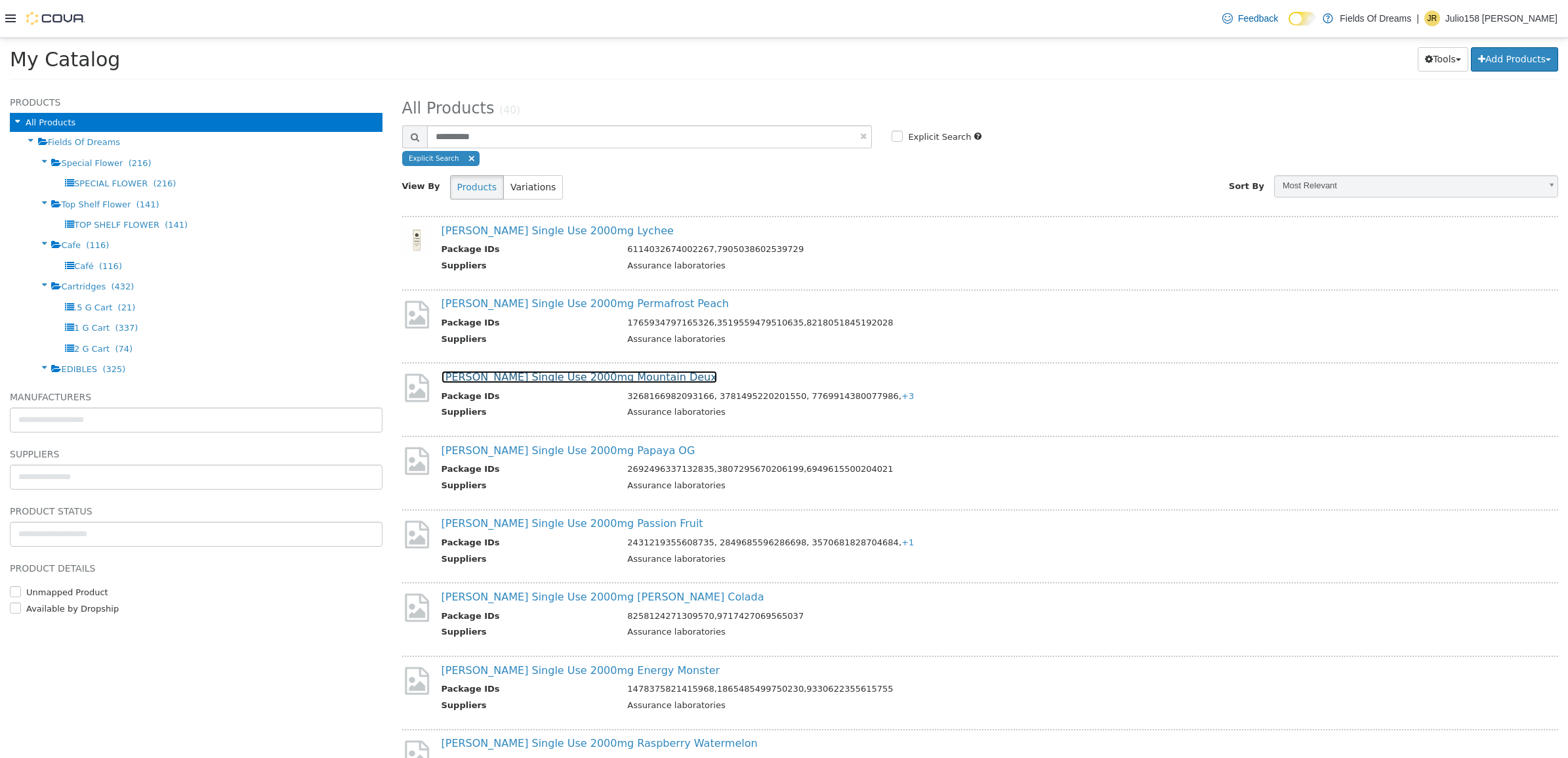
click at [587, 376] on link "Fiore Single Use 2000mg Mountain Deux" at bounding box center [578, 377] width 275 height 13
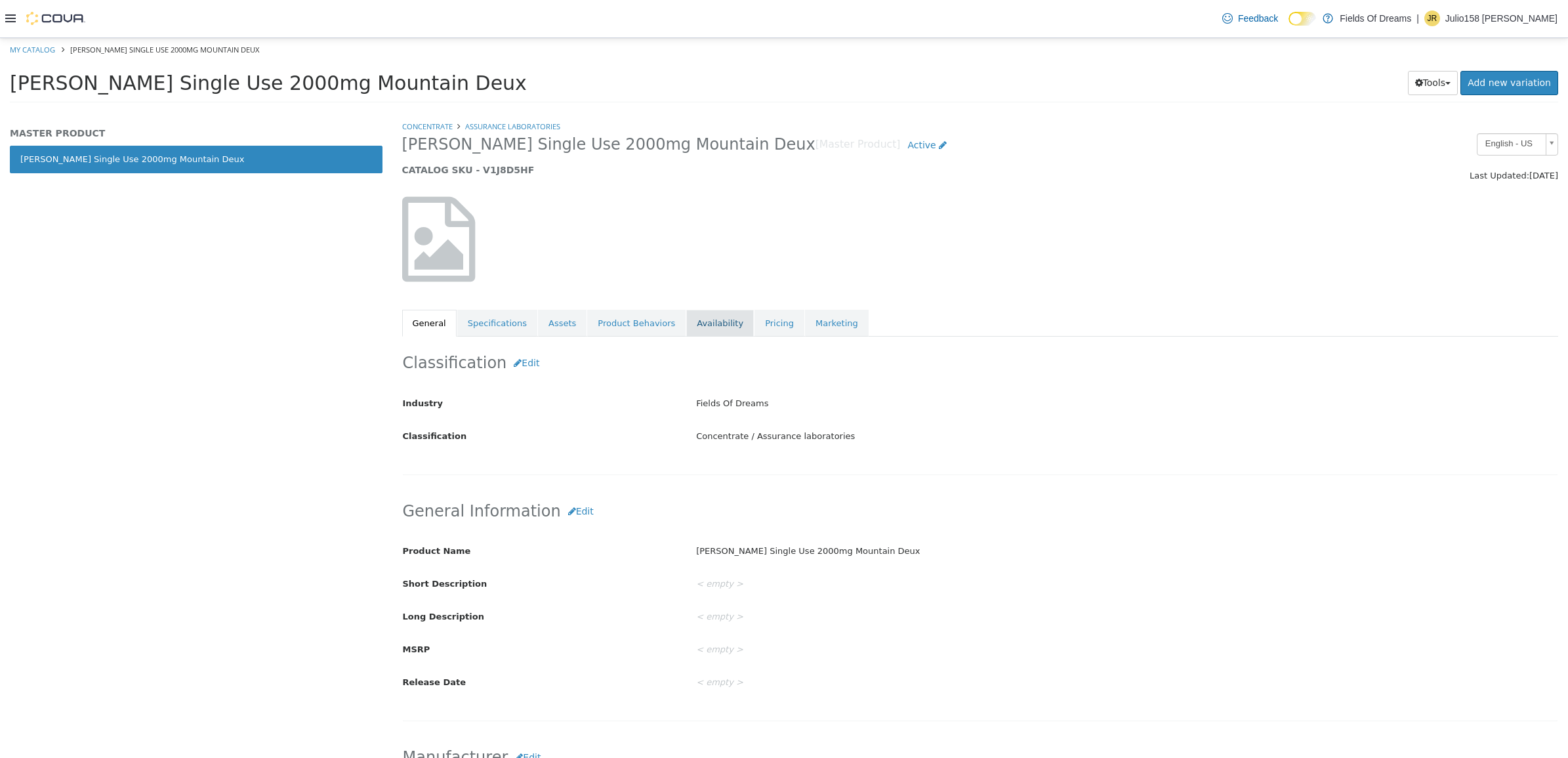
click at [707, 319] on link "Availability" at bounding box center [719, 323] width 67 height 28
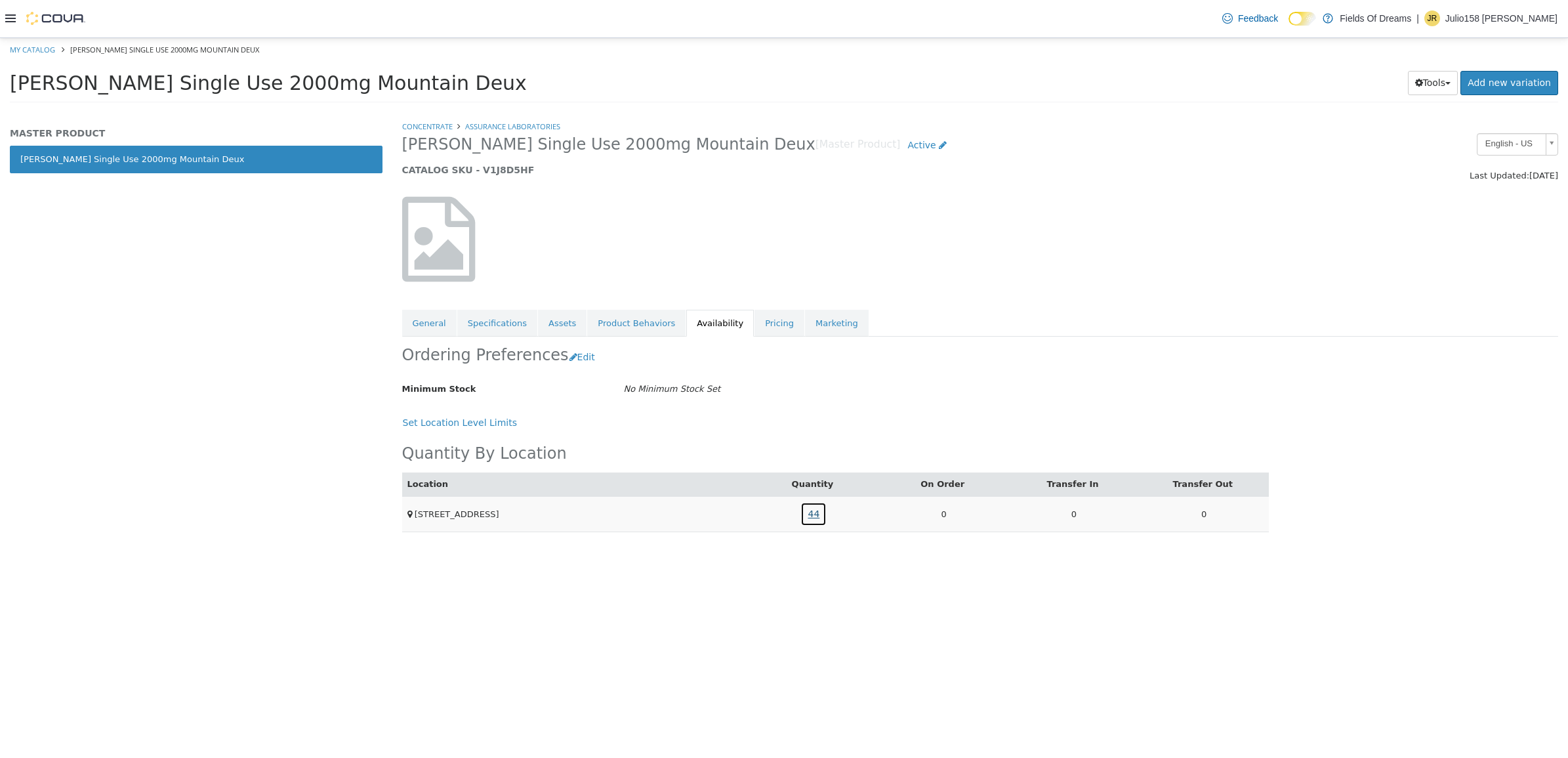
click at [810, 515] on link "44" at bounding box center [813, 513] width 26 height 24
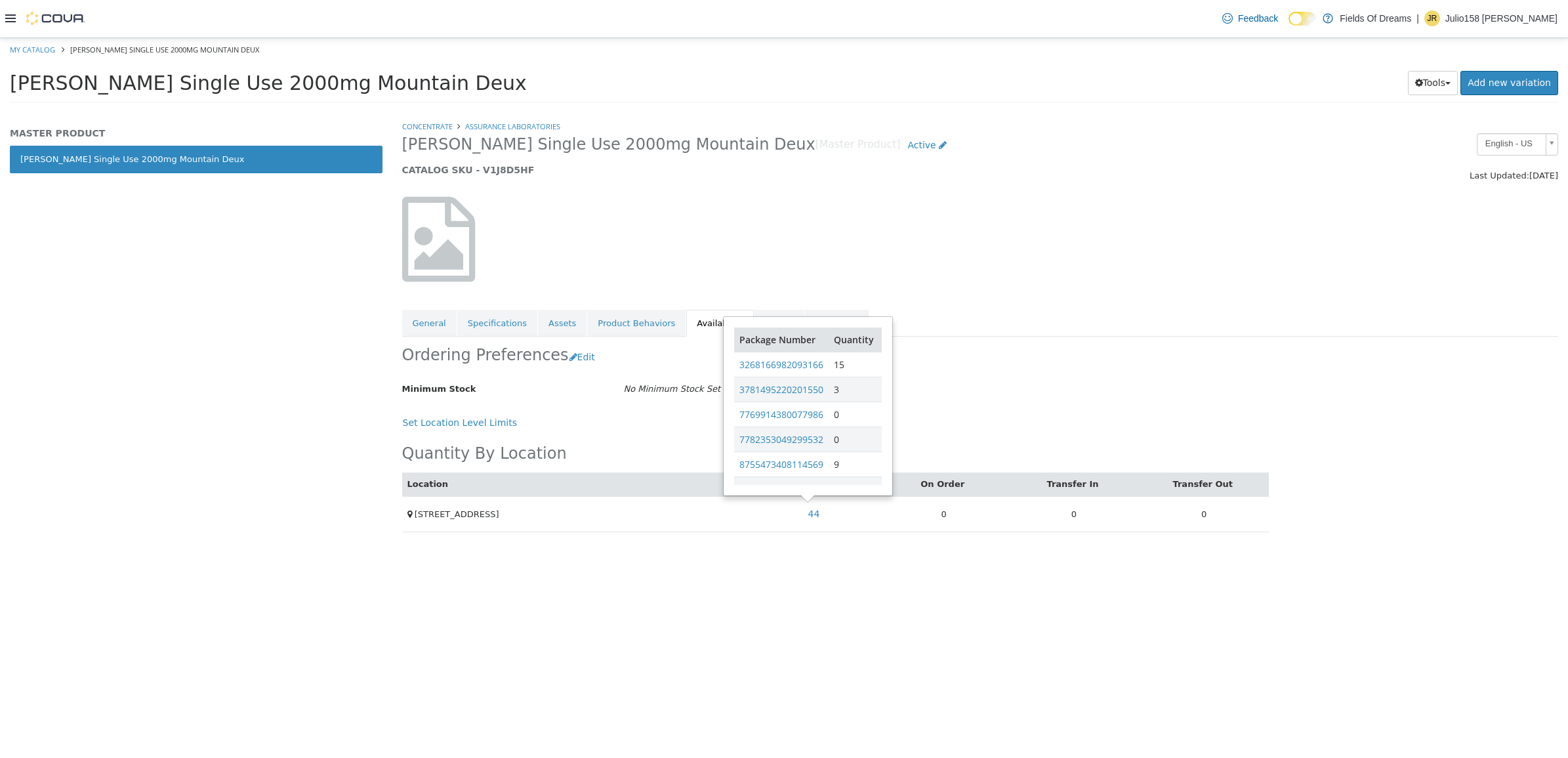
click at [483, 167] on h5 "CATALOG SKU - V1J8D5HF" at bounding box center [833, 169] width 862 height 12
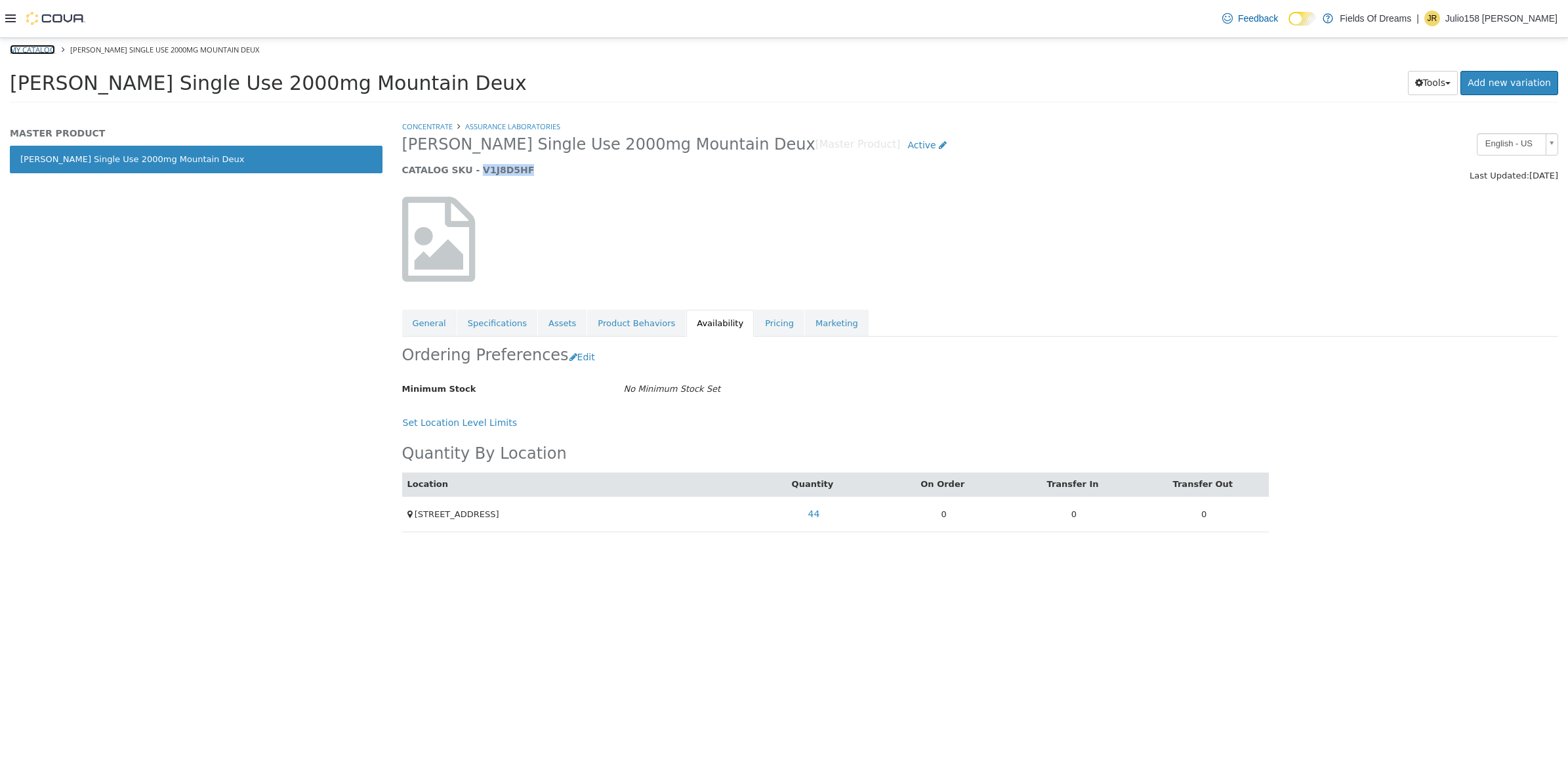
click at [38, 49] on link "My Catalog" at bounding box center [32, 49] width 45 height 10
select select "**********"
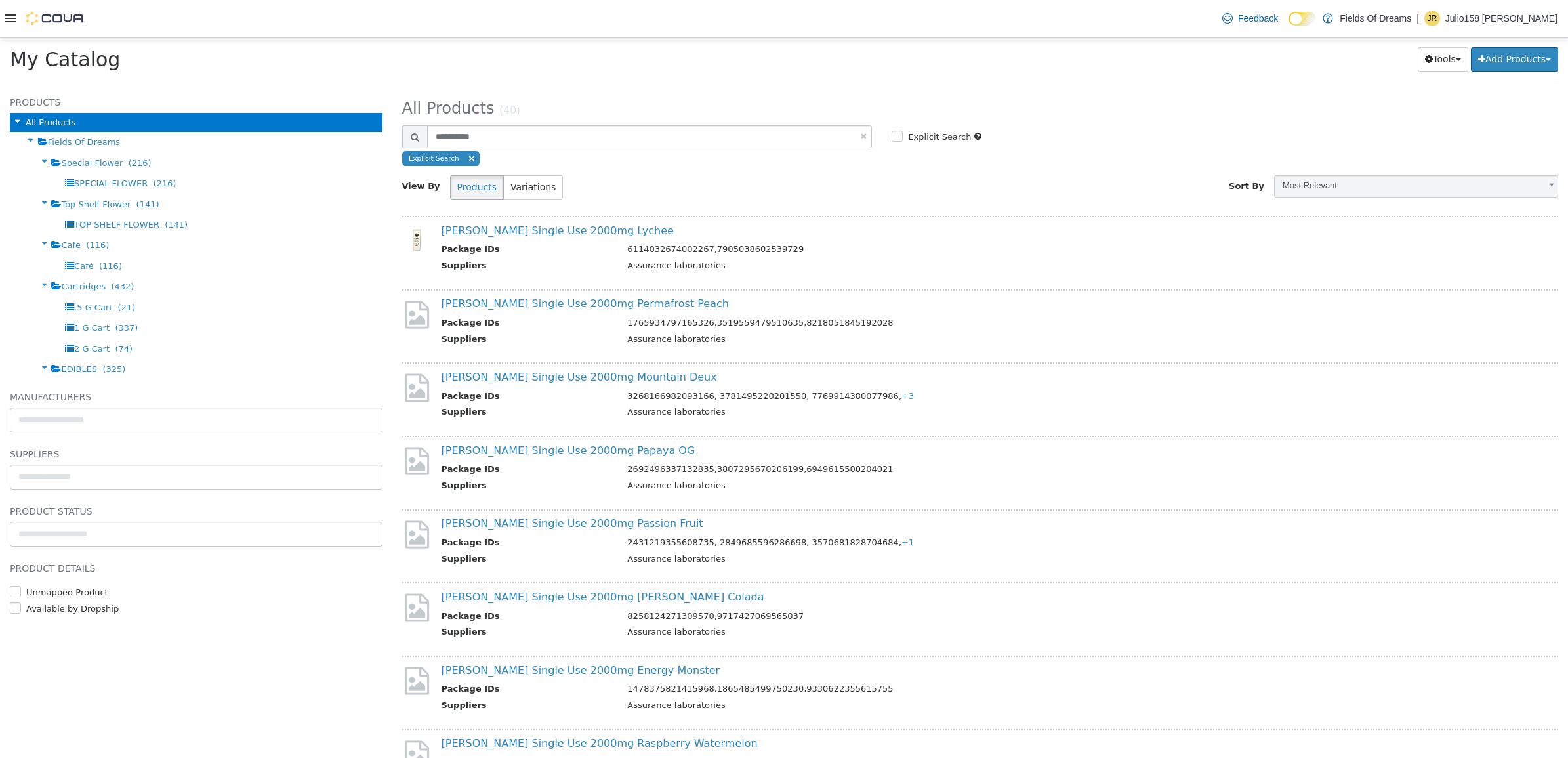
scroll to position [626, 0]
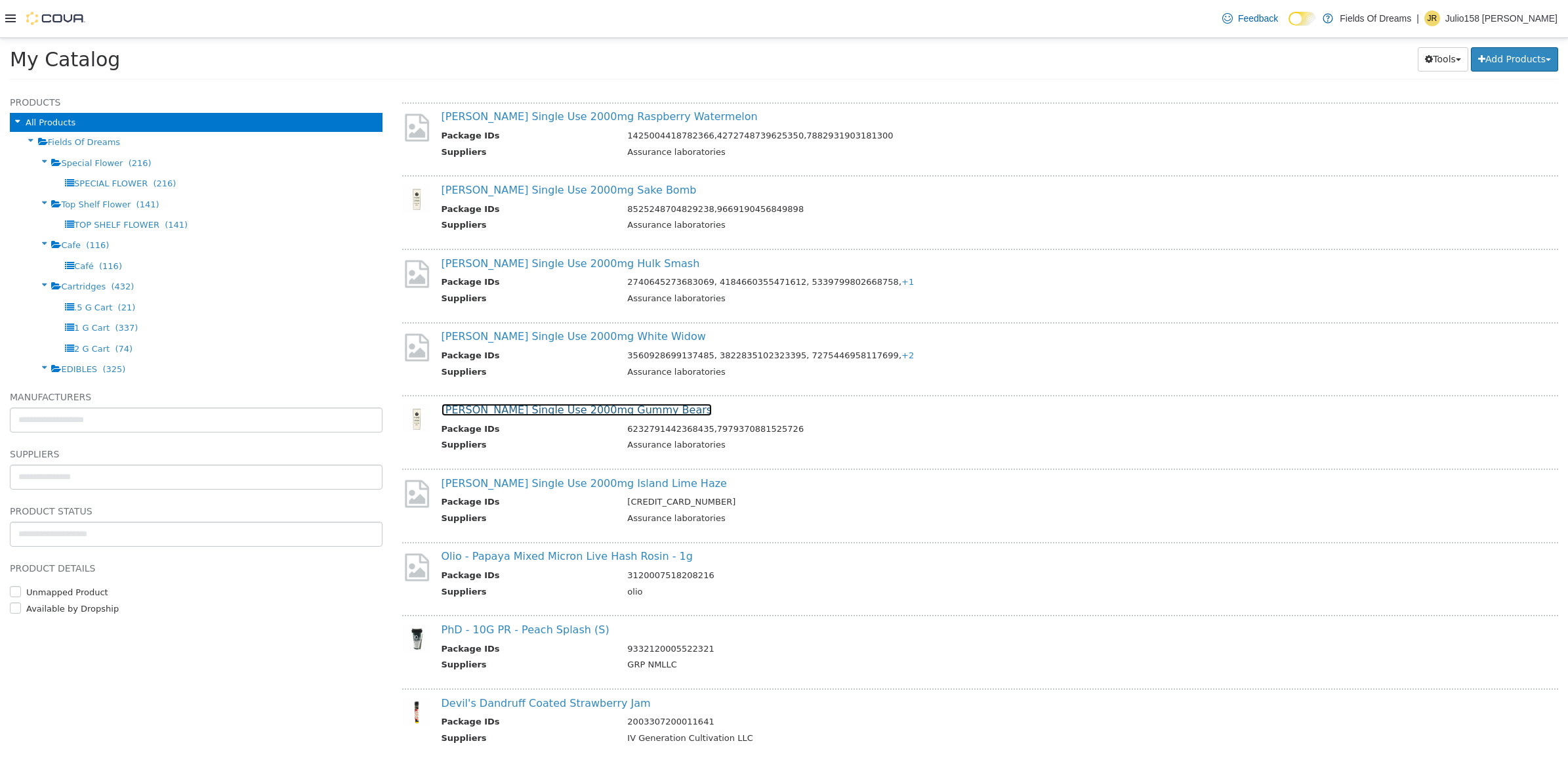
click at [574, 404] on link "[PERSON_NAME] Single Use 2000mg Gummy Bears" at bounding box center [576, 409] width 271 height 13
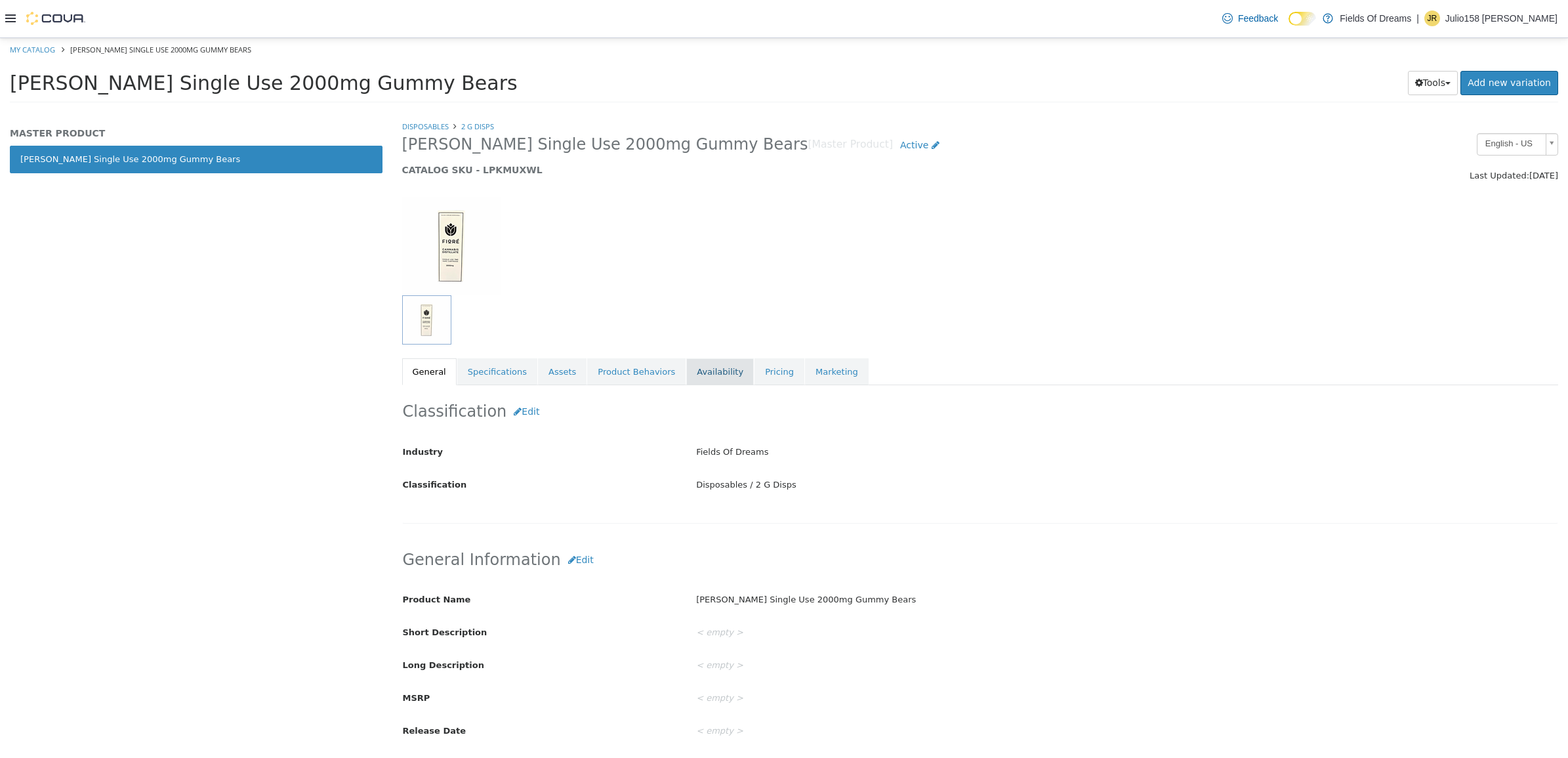
click at [695, 381] on link "Availability" at bounding box center [719, 371] width 67 height 28
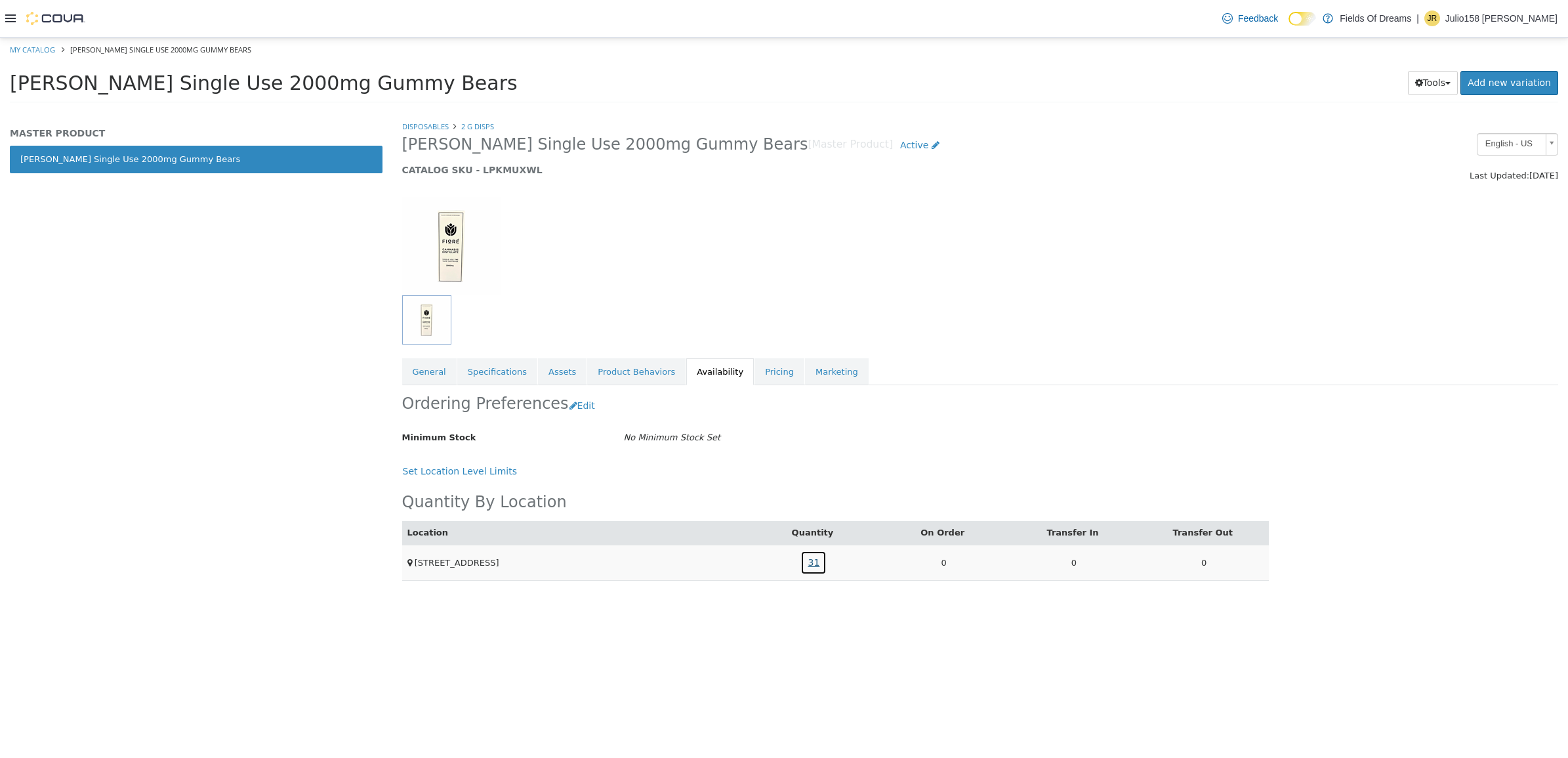
click at [818, 565] on link "31" at bounding box center [813, 562] width 26 height 24
click at [513, 171] on h5 "CATALOG SKU - LPKMUXWL" at bounding box center [833, 169] width 862 height 12
click at [20, 48] on link "My Catalog" at bounding box center [32, 49] width 45 height 10
select select "**********"
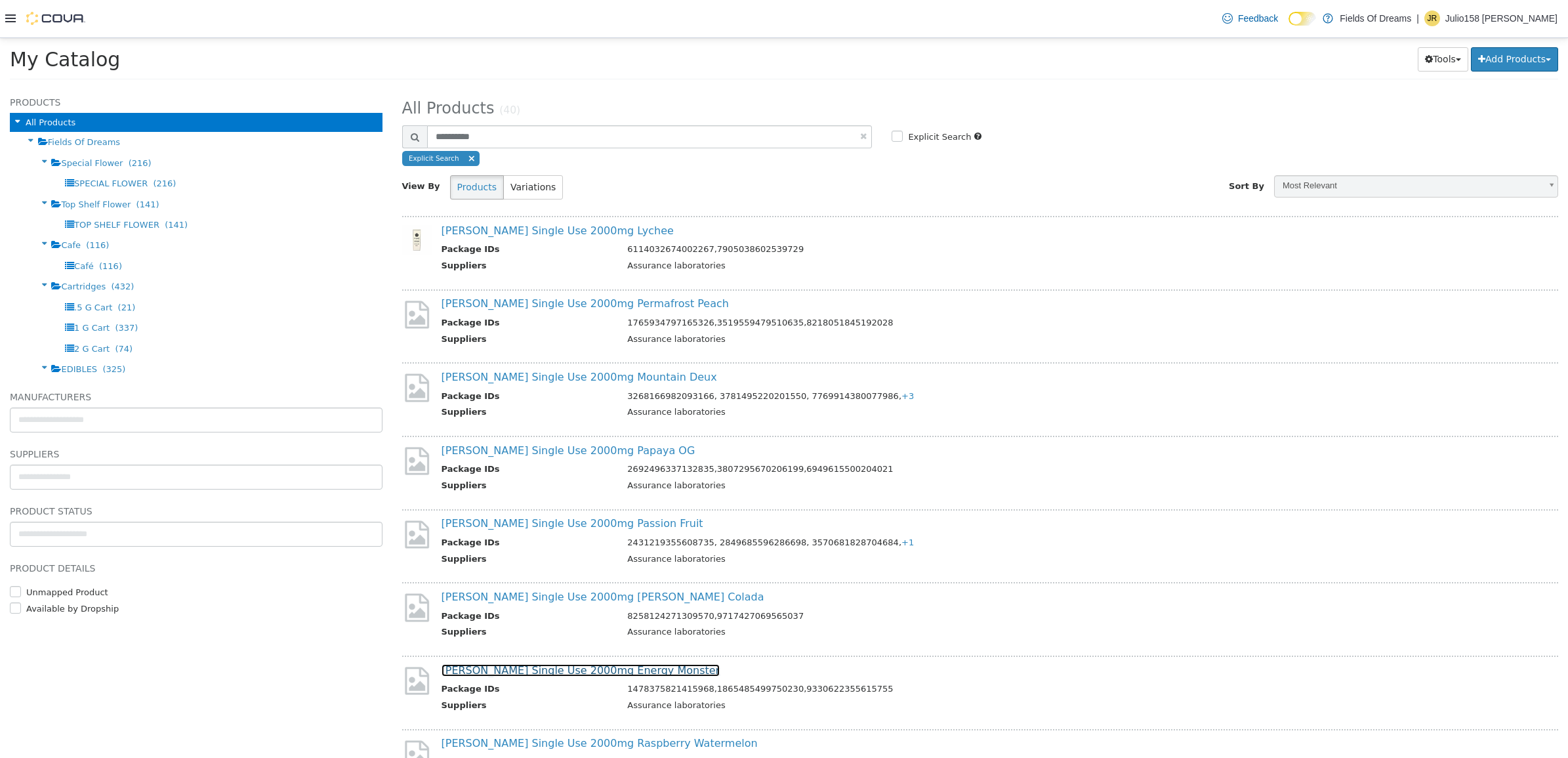
click at [561, 665] on link "Fiore Single Use 2000mg Energy Monster" at bounding box center [580, 670] width 279 height 13
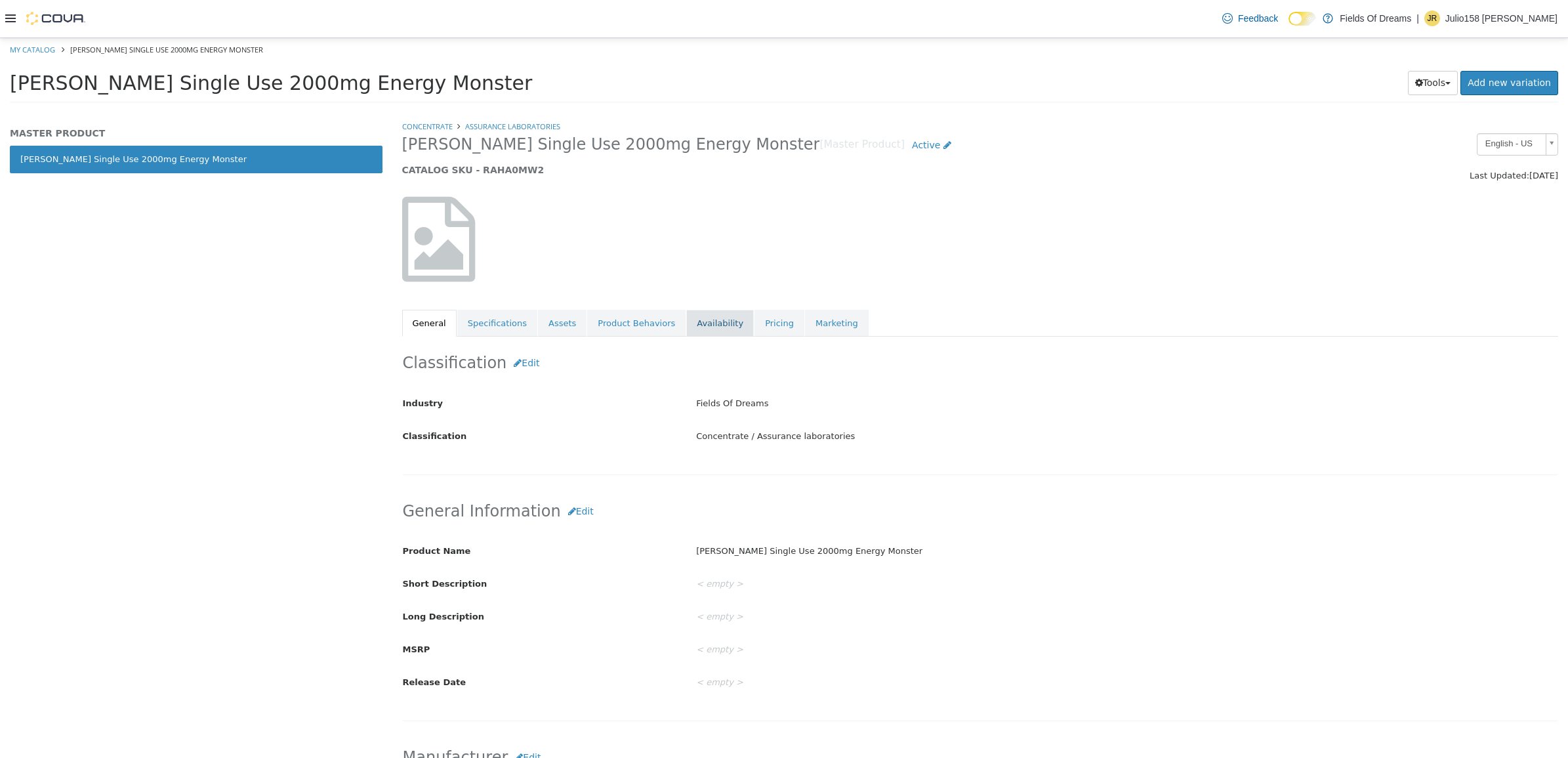
click at [707, 314] on link "Availability" at bounding box center [719, 323] width 67 height 28
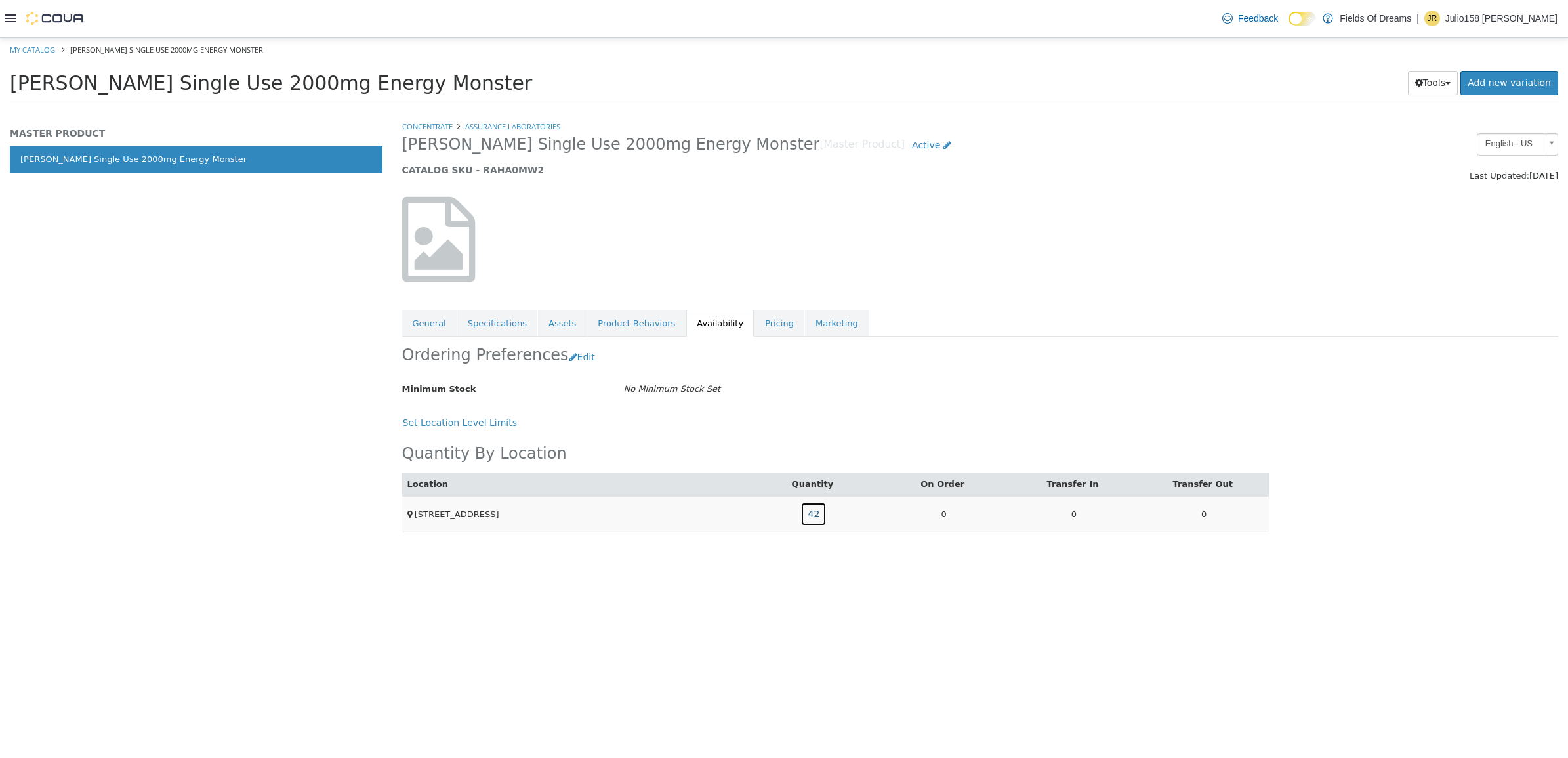
click at [820, 515] on link "42" at bounding box center [813, 513] width 26 height 24
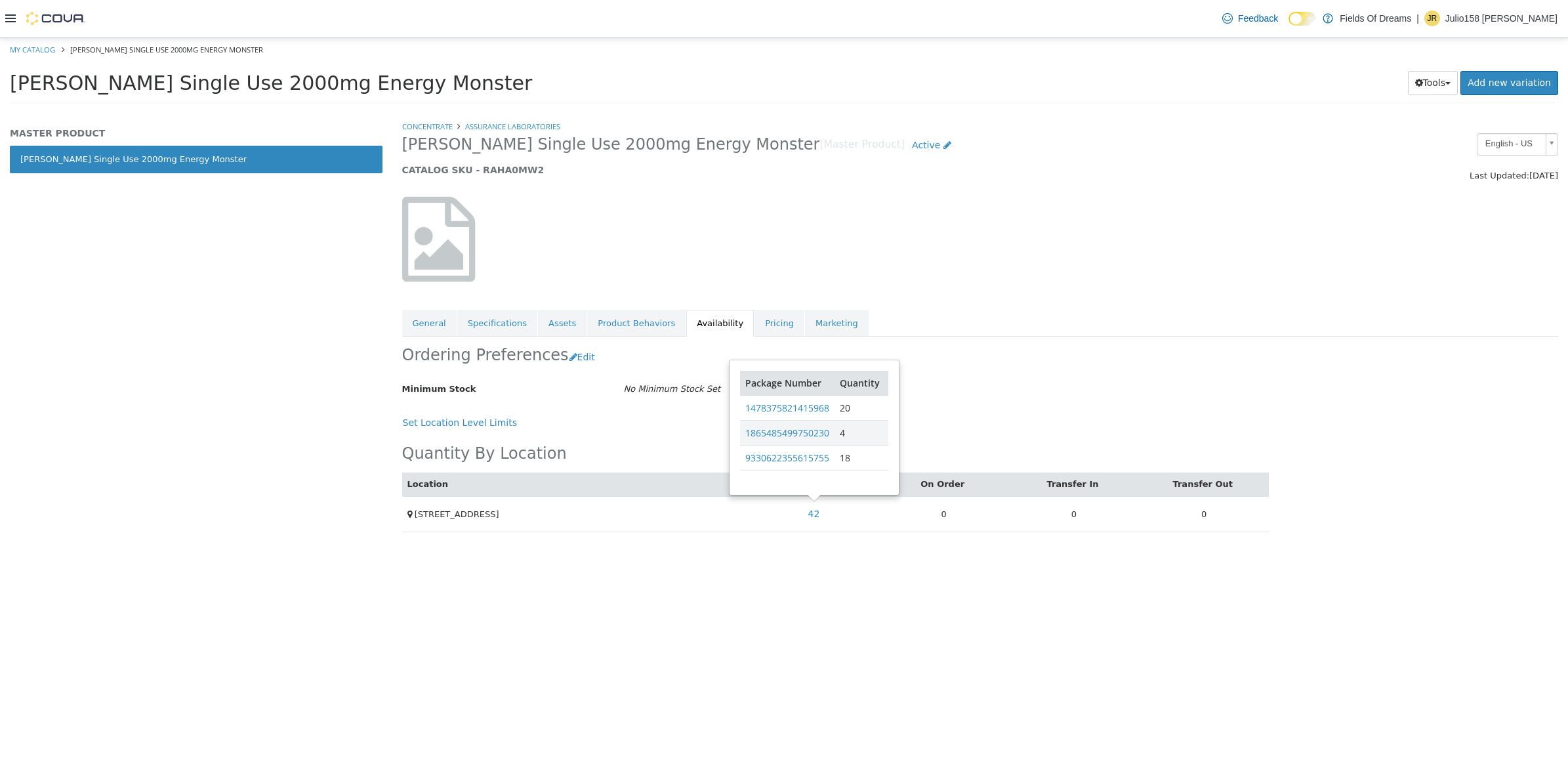
click at [491, 163] on h5 "CATALOG SKU - RAHA0MW2" at bounding box center [833, 169] width 862 height 12
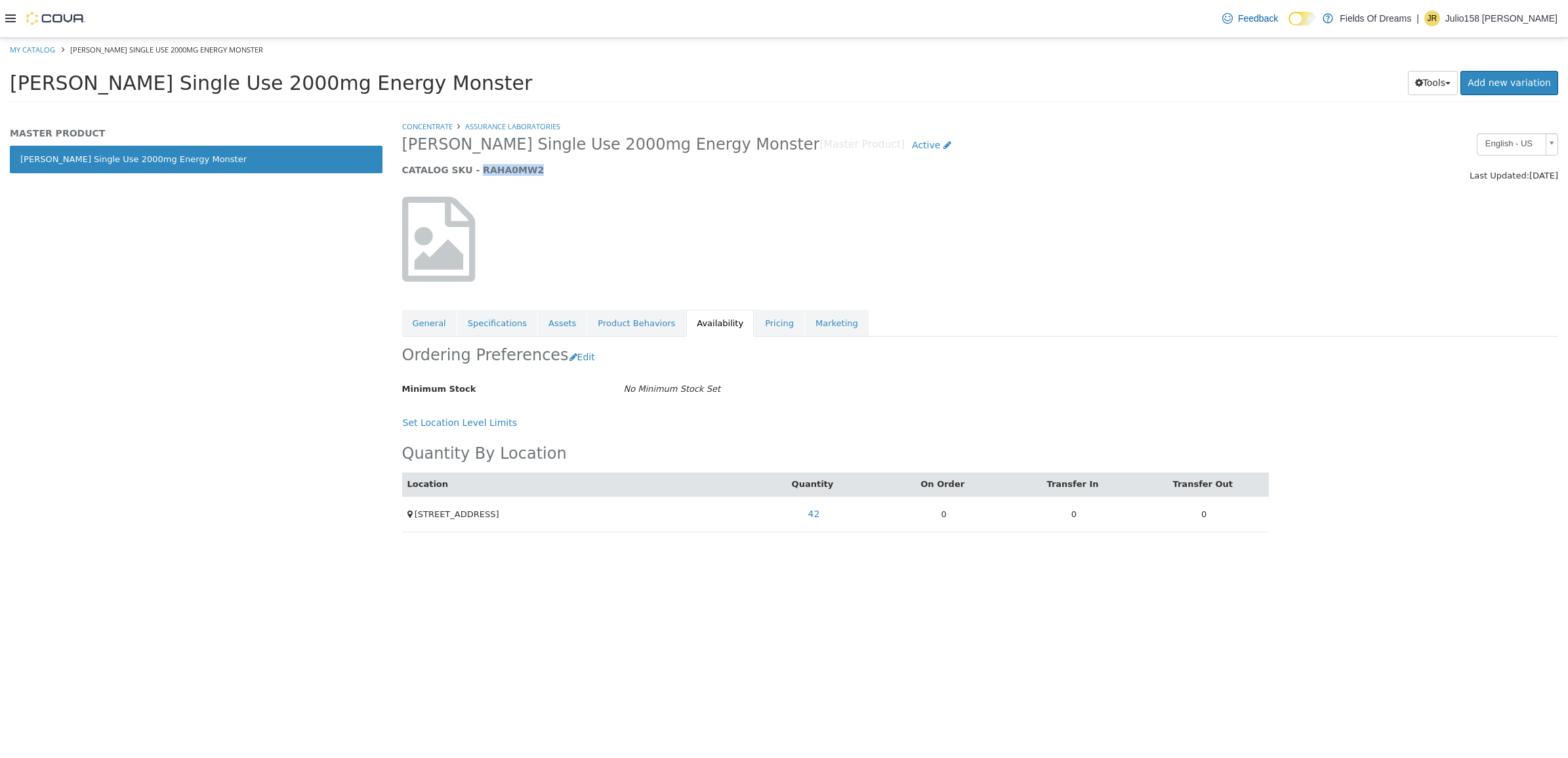
click at [491, 163] on h5 "CATALOG SKU - RAHA0MW2" at bounding box center [833, 169] width 862 height 12
click at [43, 49] on link "My Catalog" at bounding box center [32, 49] width 45 height 10
select select "**********"
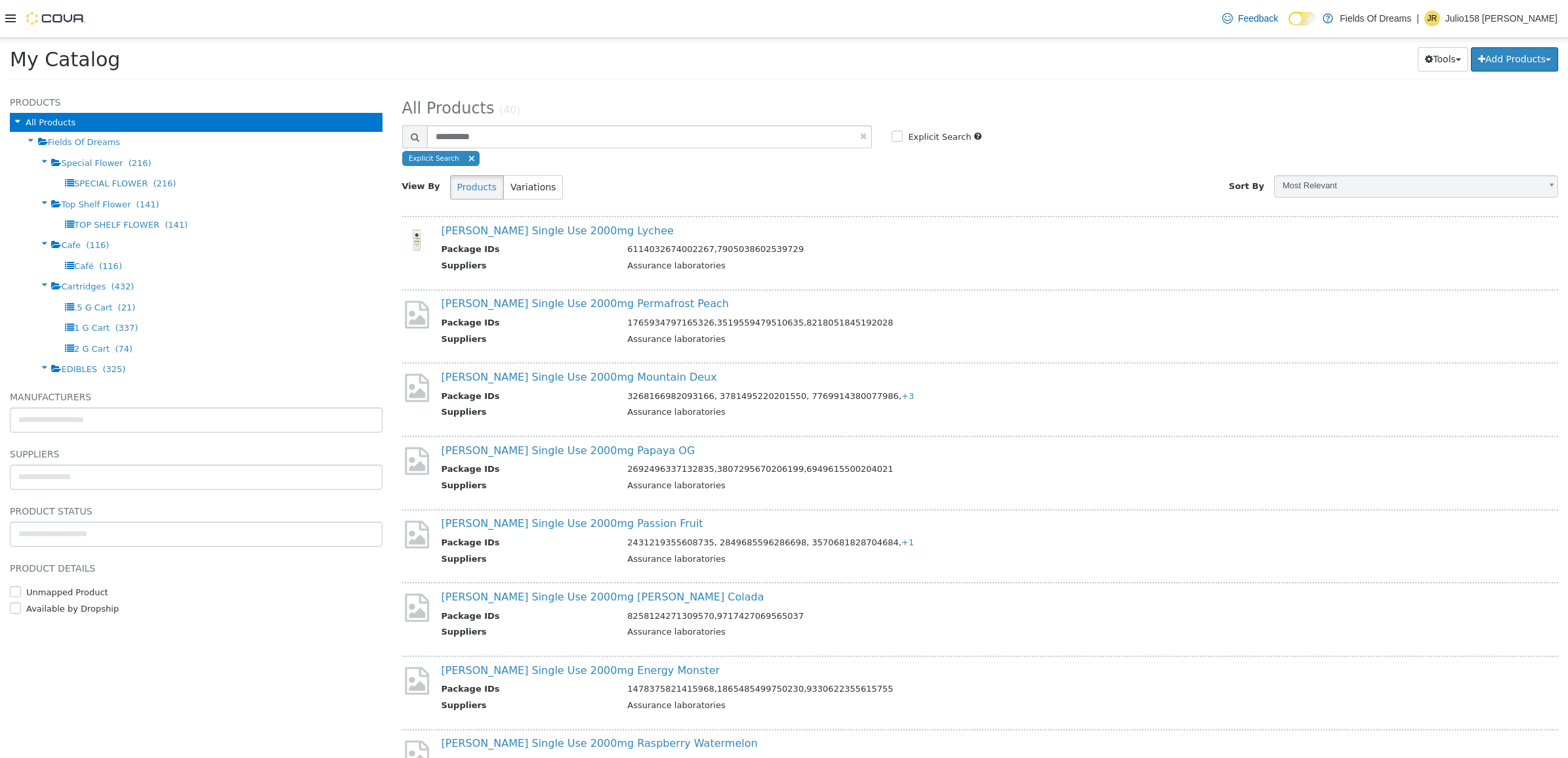
scroll to position [626, 0]
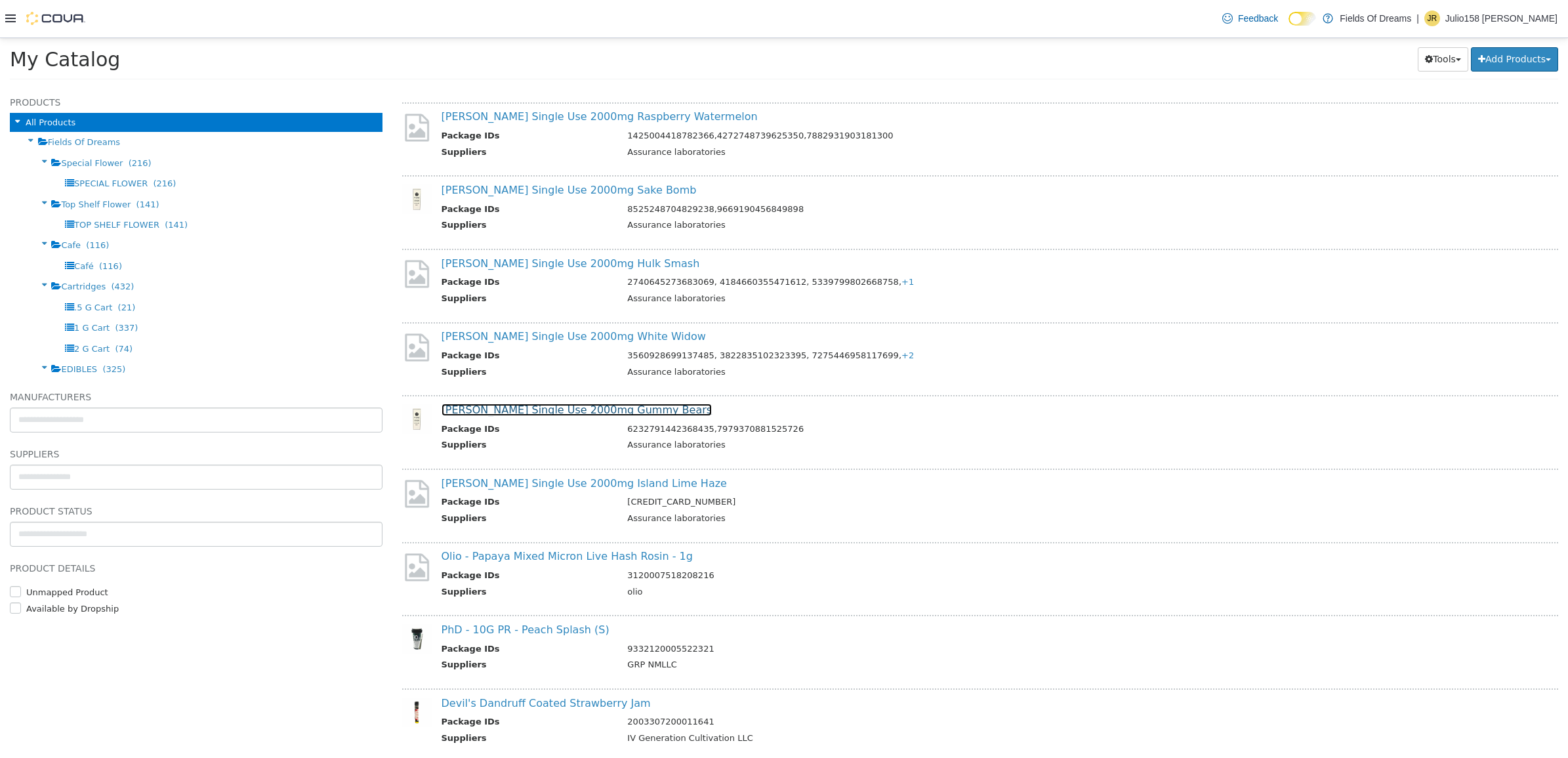
click at [592, 407] on link "[PERSON_NAME] Single Use 2000mg Gummy Bears" at bounding box center [576, 409] width 271 height 13
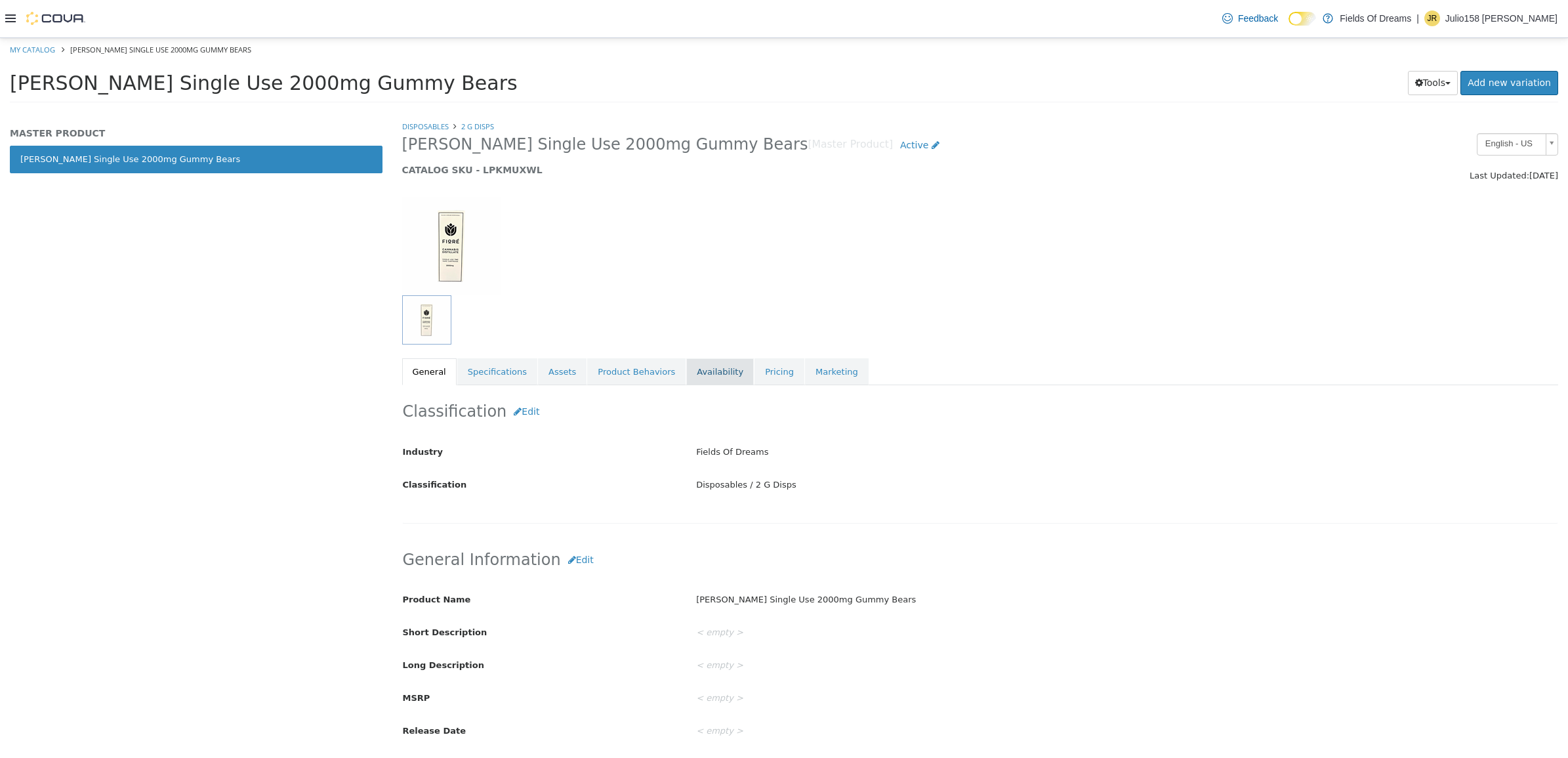
click at [686, 365] on link "Availability" at bounding box center [719, 371] width 67 height 28
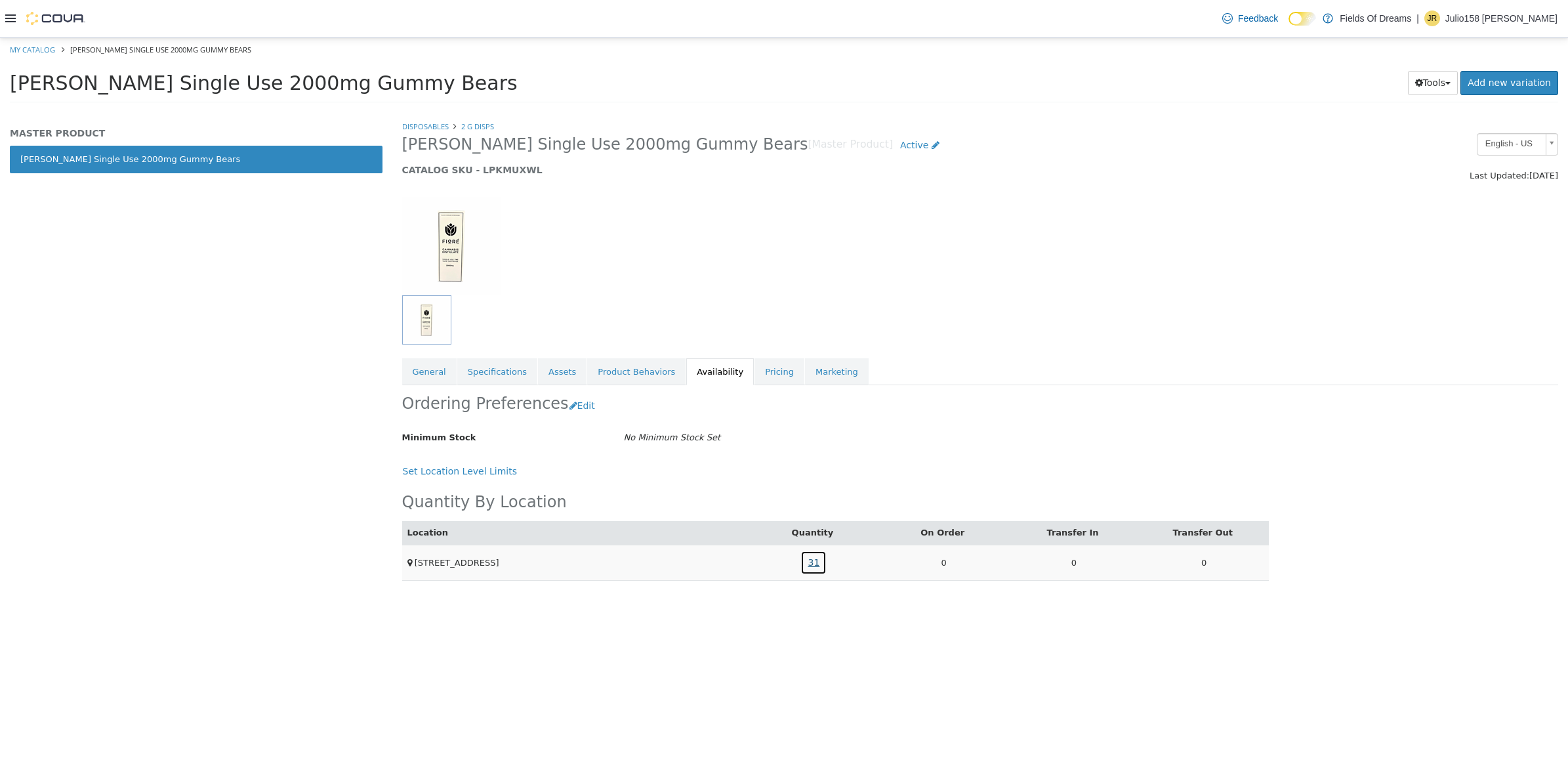
click at [818, 571] on link "31" at bounding box center [813, 562] width 26 height 24
click at [510, 170] on h5 "CATALOG SKU - LPKMUXWL" at bounding box center [833, 169] width 862 height 12
click at [30, 47] on link "My Catalog" at bounding box center [32, 49] width 45 height 10
select select "**********"
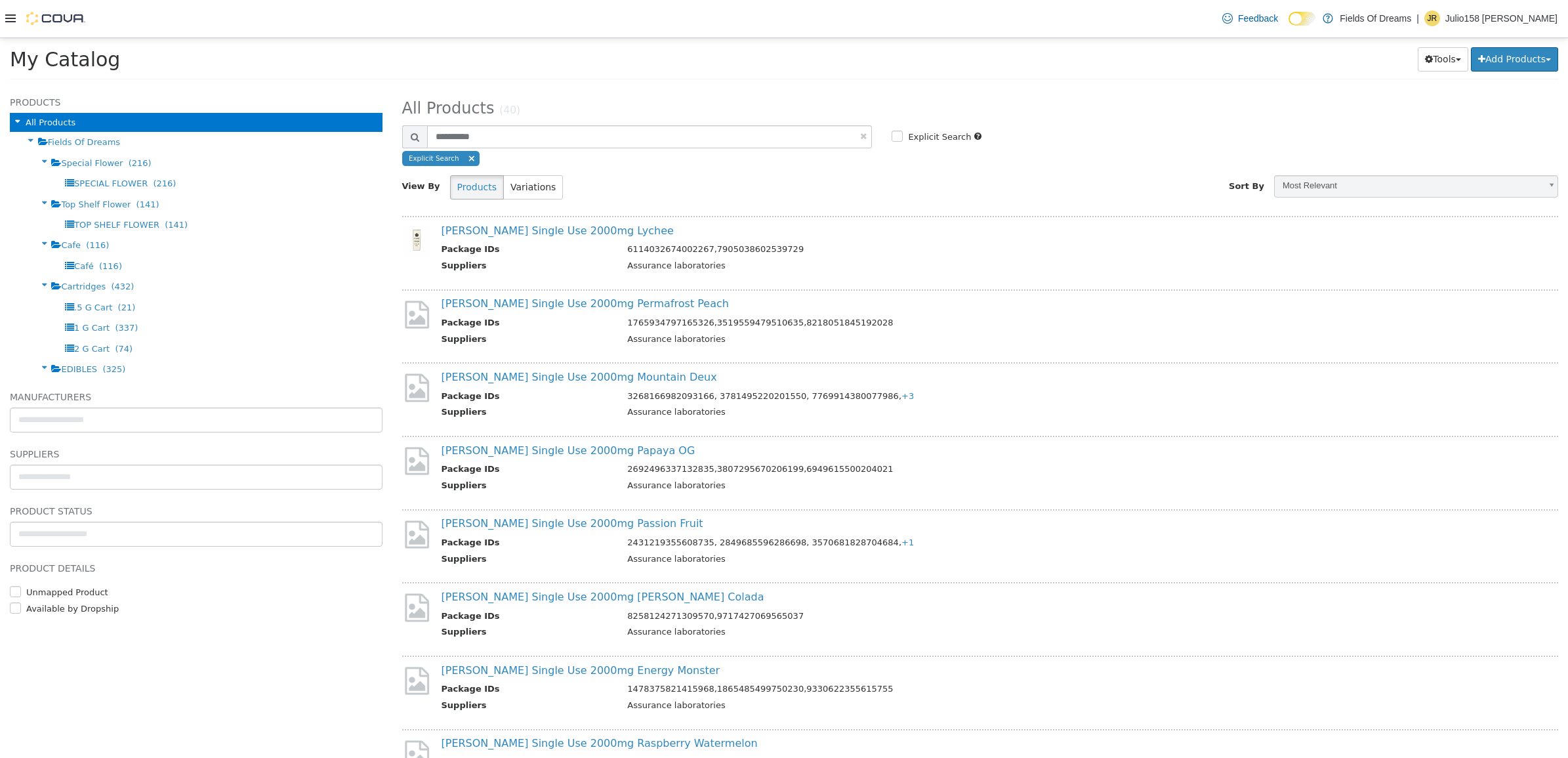
scroll to position [481, 0]
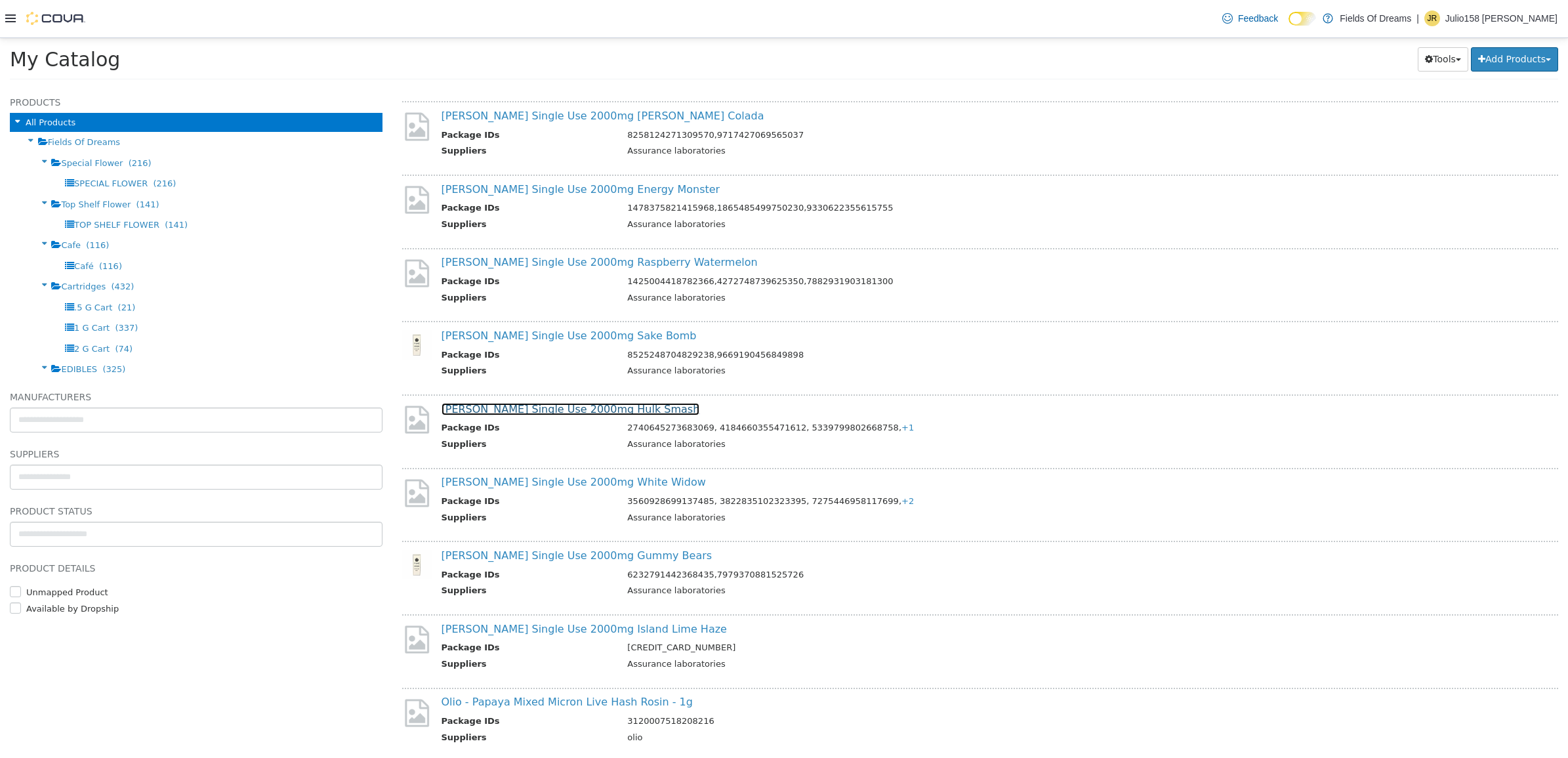
click at [594, 407] on link "[PERSON_NAME] Single Use 2000mg Hulk Smash" at bounding box center [570, 409] width 259 height 13
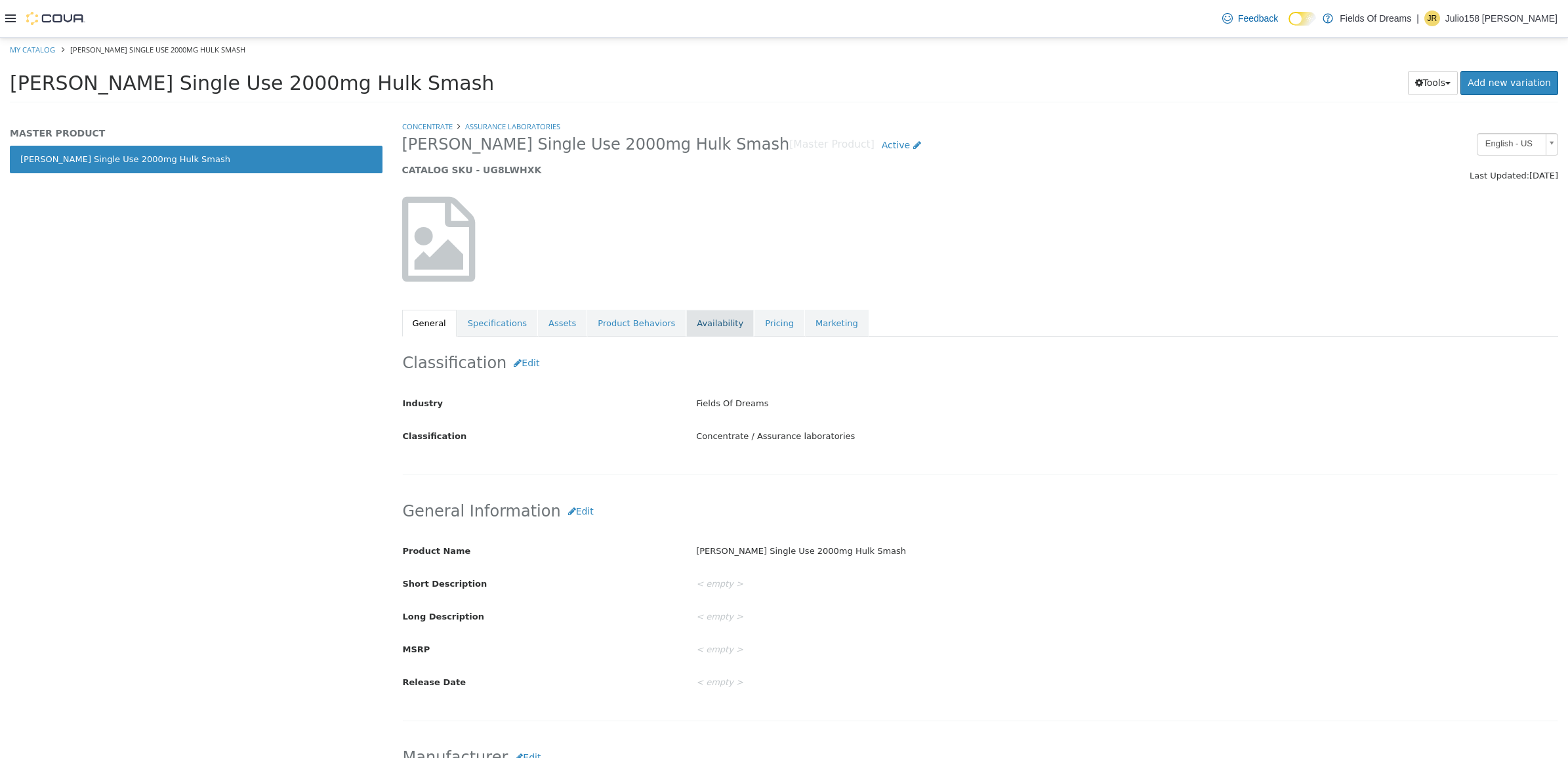
click at [701, 321] on link "Availability" at bounding box center [719, 323] width 67 height 28
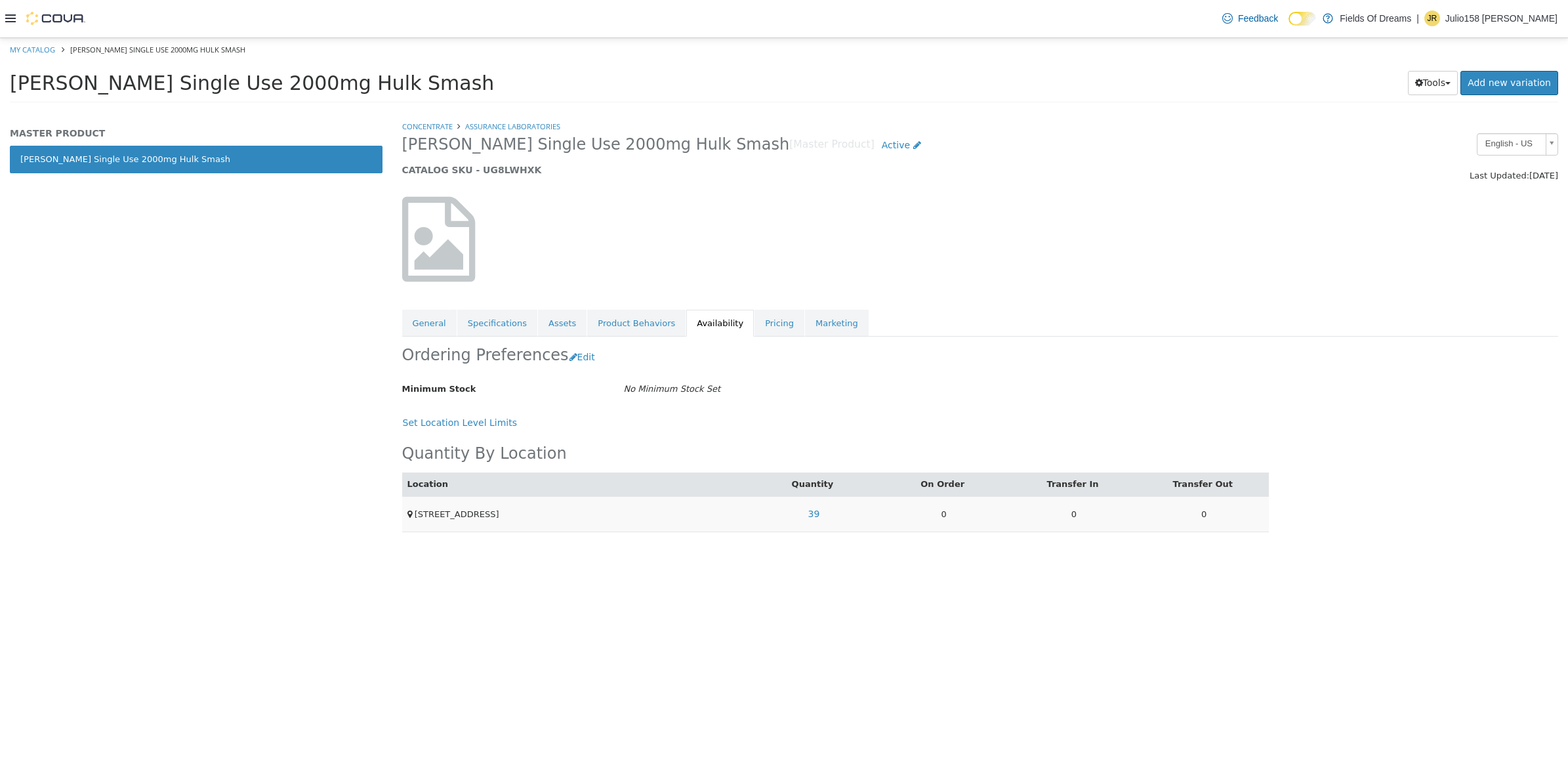
click at [798, 515] on td "39" at bounding box center [813, 513] width 130 height 35
click at [808, 514] on link "39" at bounding box center [813, 513] width 26 height 24
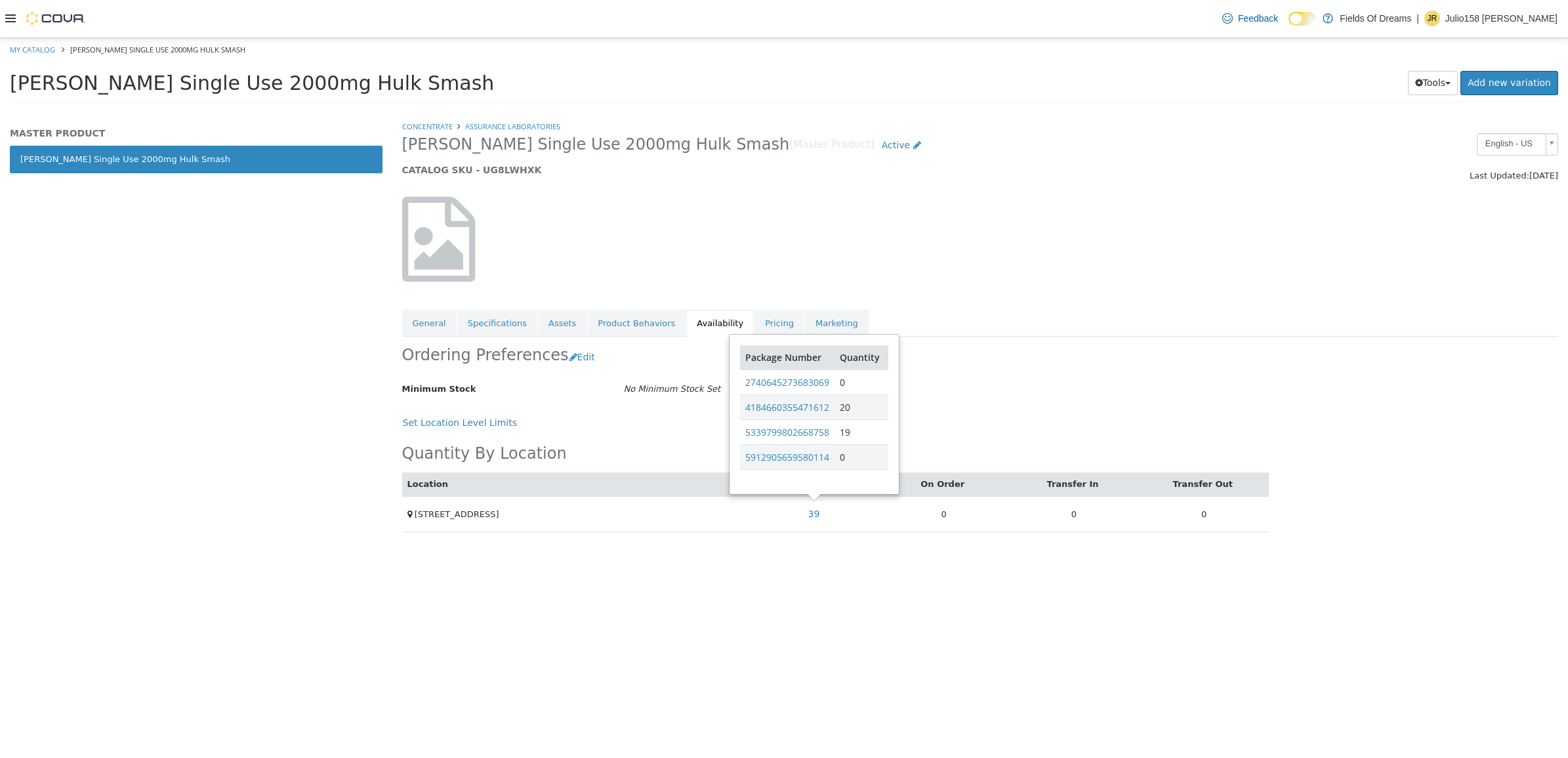
click at [498, 174] on h5 "CATALOG SKU - UG8LWHXK" at bounding box center [833, 169] width 862 height 12
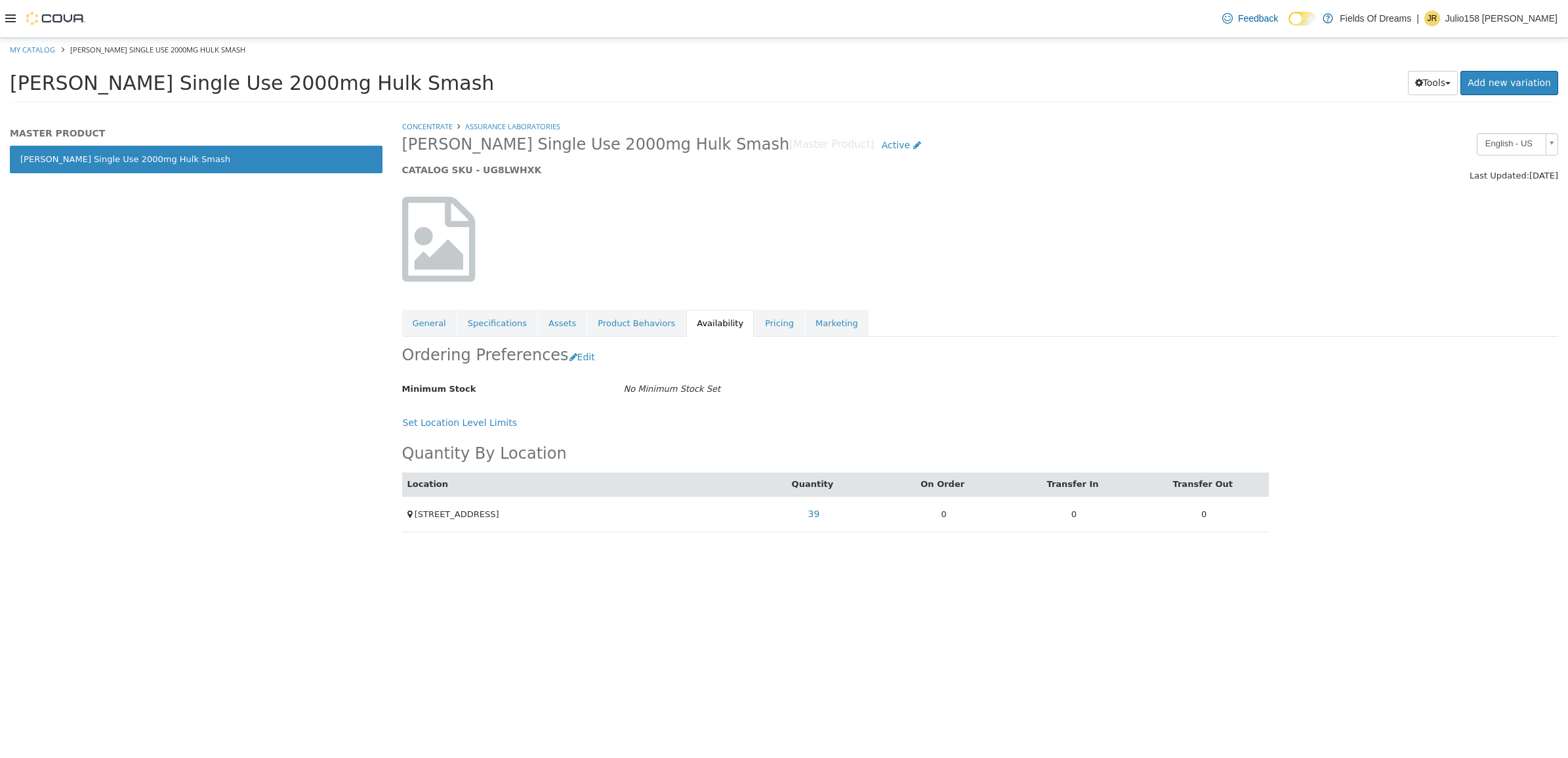
click at [31, 42] on li "My Catalog" at bounding box center [33, 48] width 47 height 12
click at [31, 44] on link "My Catalog" at bounding box center [32, 49] width 45 height 10
select select "**********"
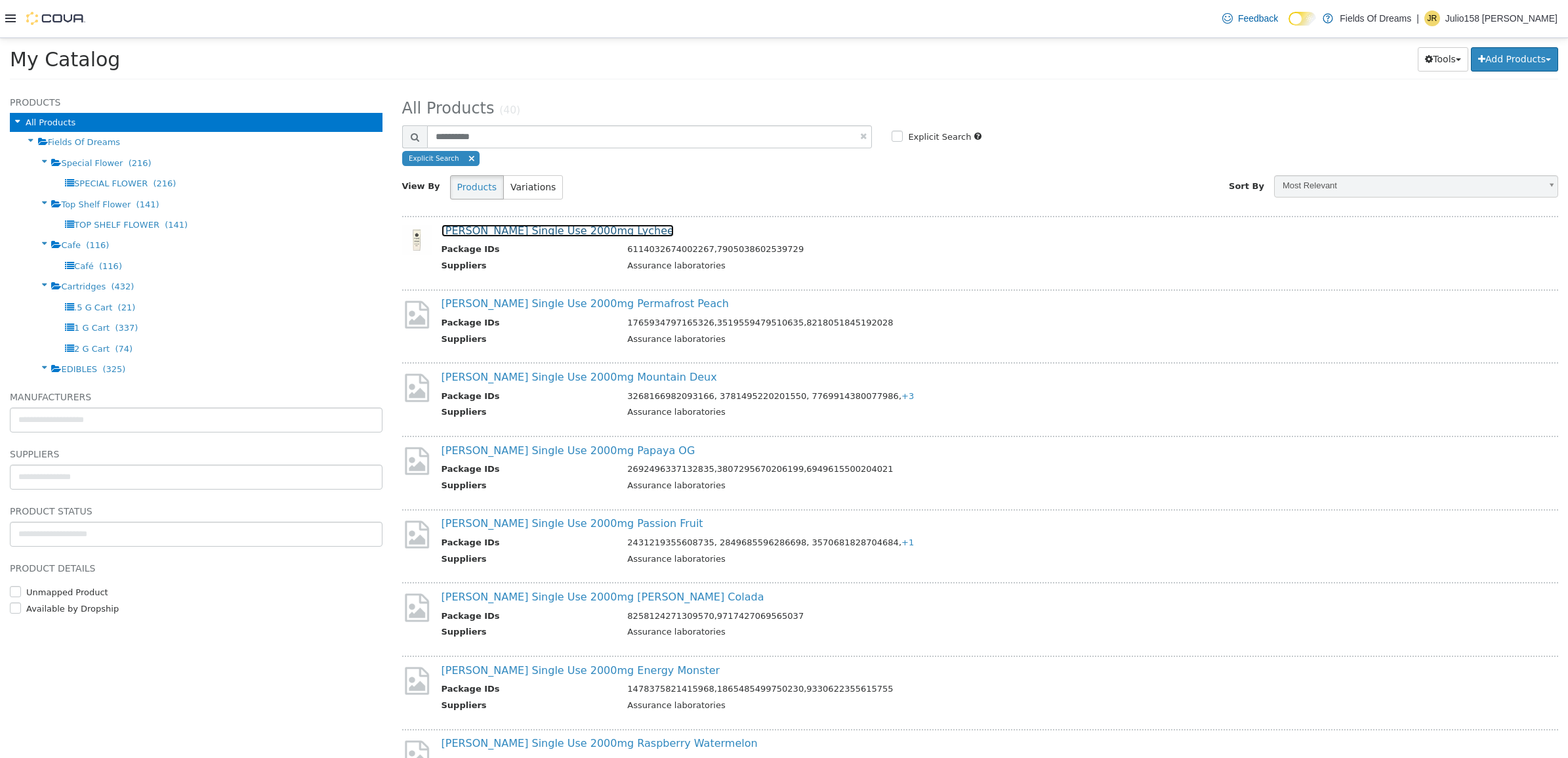
click at [544, 235] on link "[PERSON_NAME] Single Use 2000mg Lychee" at bounding box center [557, 230] width 232 height 13
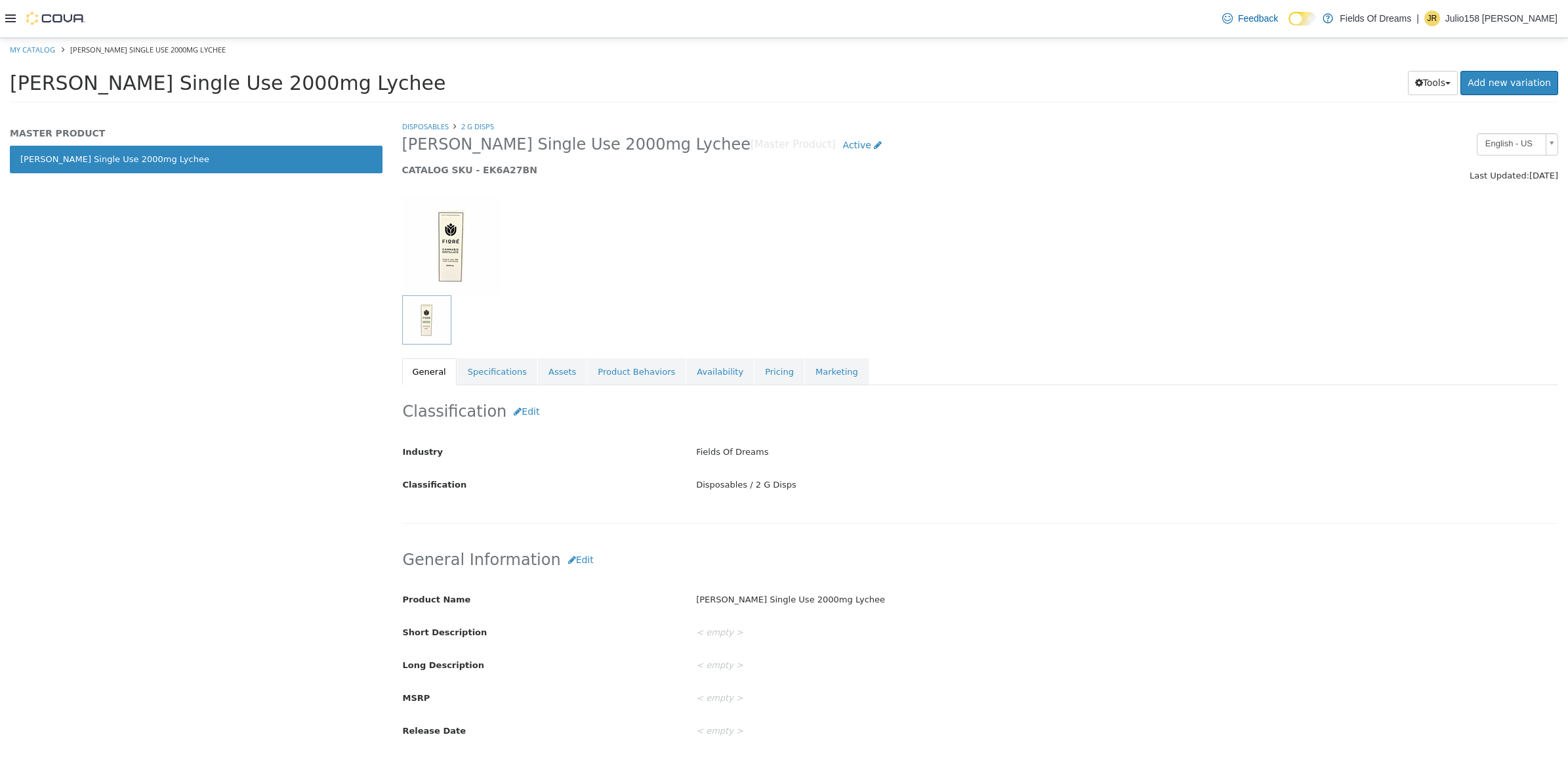
click at [679, 352] on div "Disposables 2 G Disps Fiore Single Use 2000mg Lychee [Master Product] Active CA…" at bounding box center [981, 252] width 1156 height 265
click at [686, 364] on link "Availability" at bounding box center [719, 371] width 67 height 28
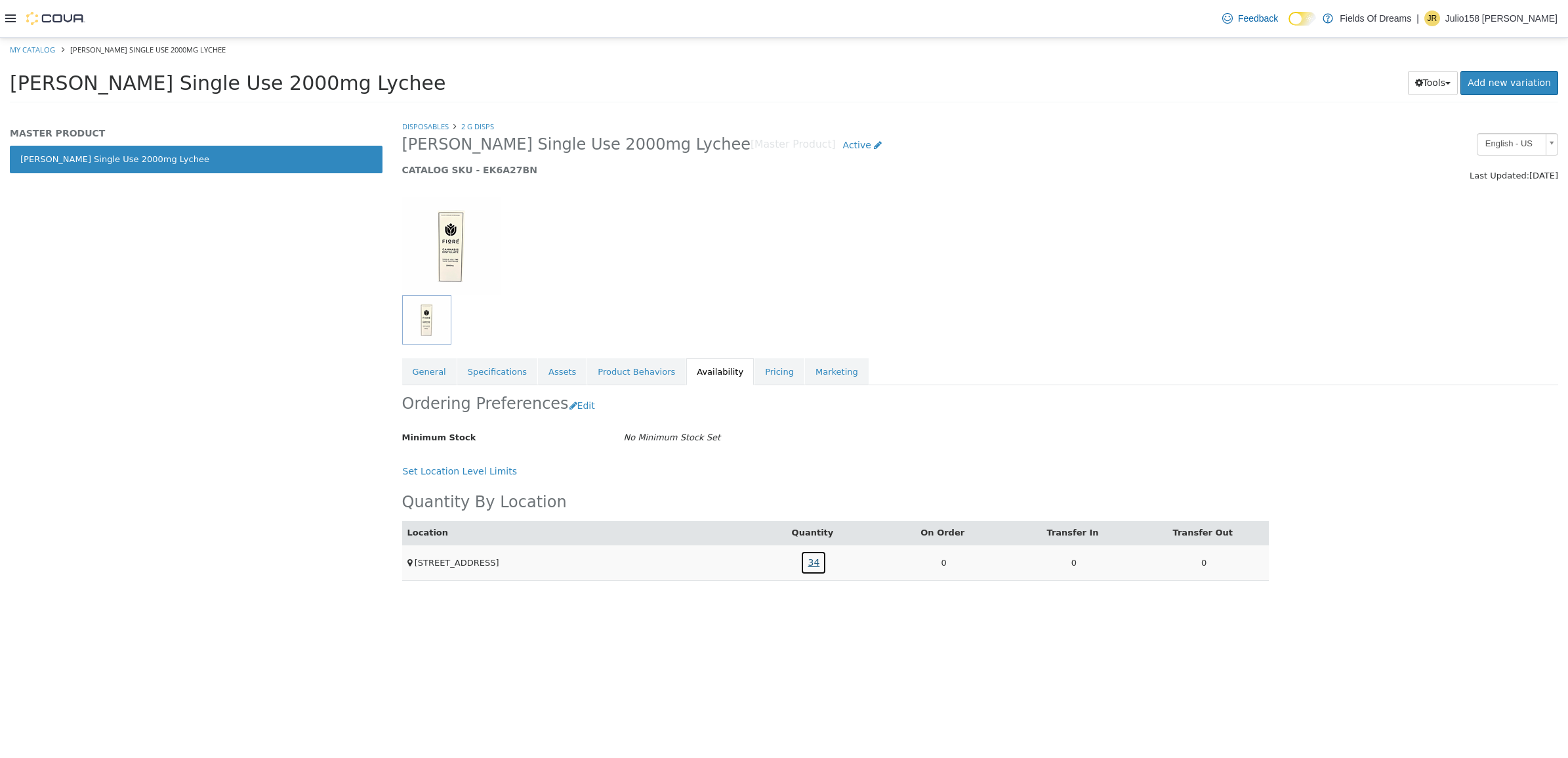
click at [818, 560] on link "34" at bounding box center [813, 562] width 26 height 24
click at [486, 167] on h5 "CATALOG SKU - EK6A27BN" at bounding box center [833, 169] width 862 height 12
click at [51, 42] on li "My Catalog" at bounding box center [33, 48] width 47 height 12
click at [50, 45] on link "My Catalog" at bounding box center [32, 49] width 45 height 10
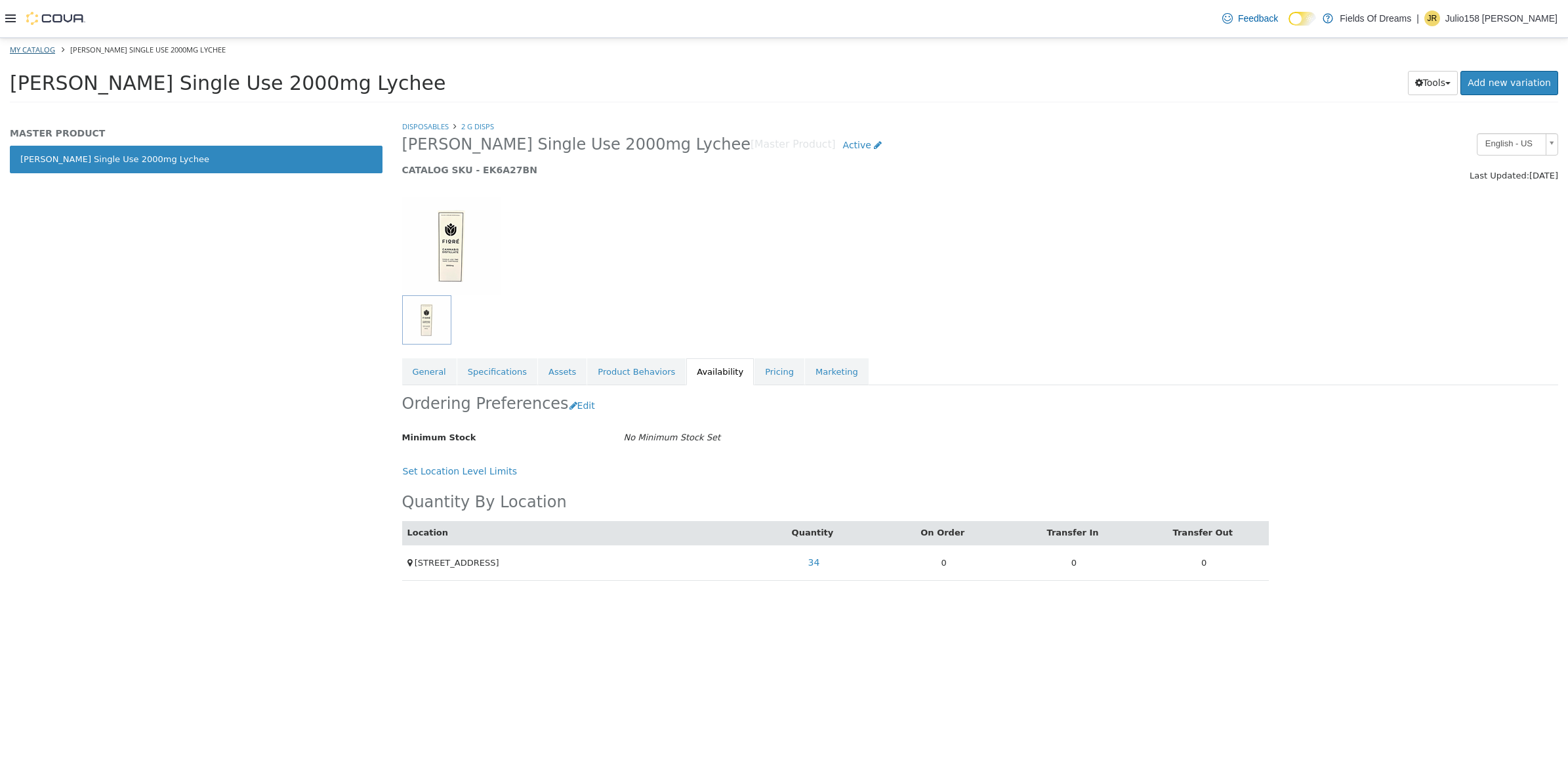
select select "**********"
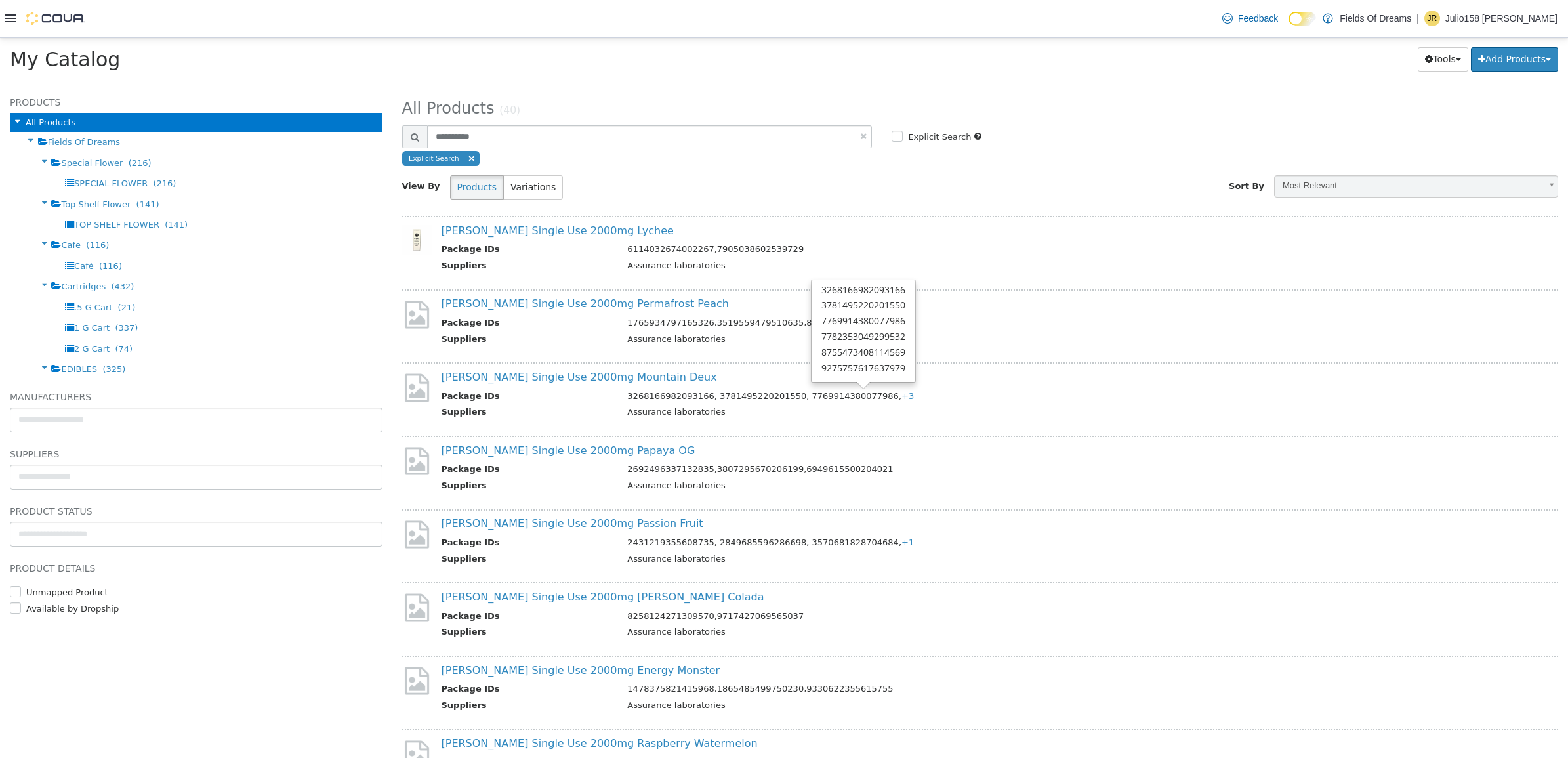
click at [901, 397] on span "+3" at bounding box center [908, 395] width 13 height 10
click at [597, 377] on link "Fiore Single Use 2000mg Mountain Deux" at bounding box center [578, 377] width 275 height 13
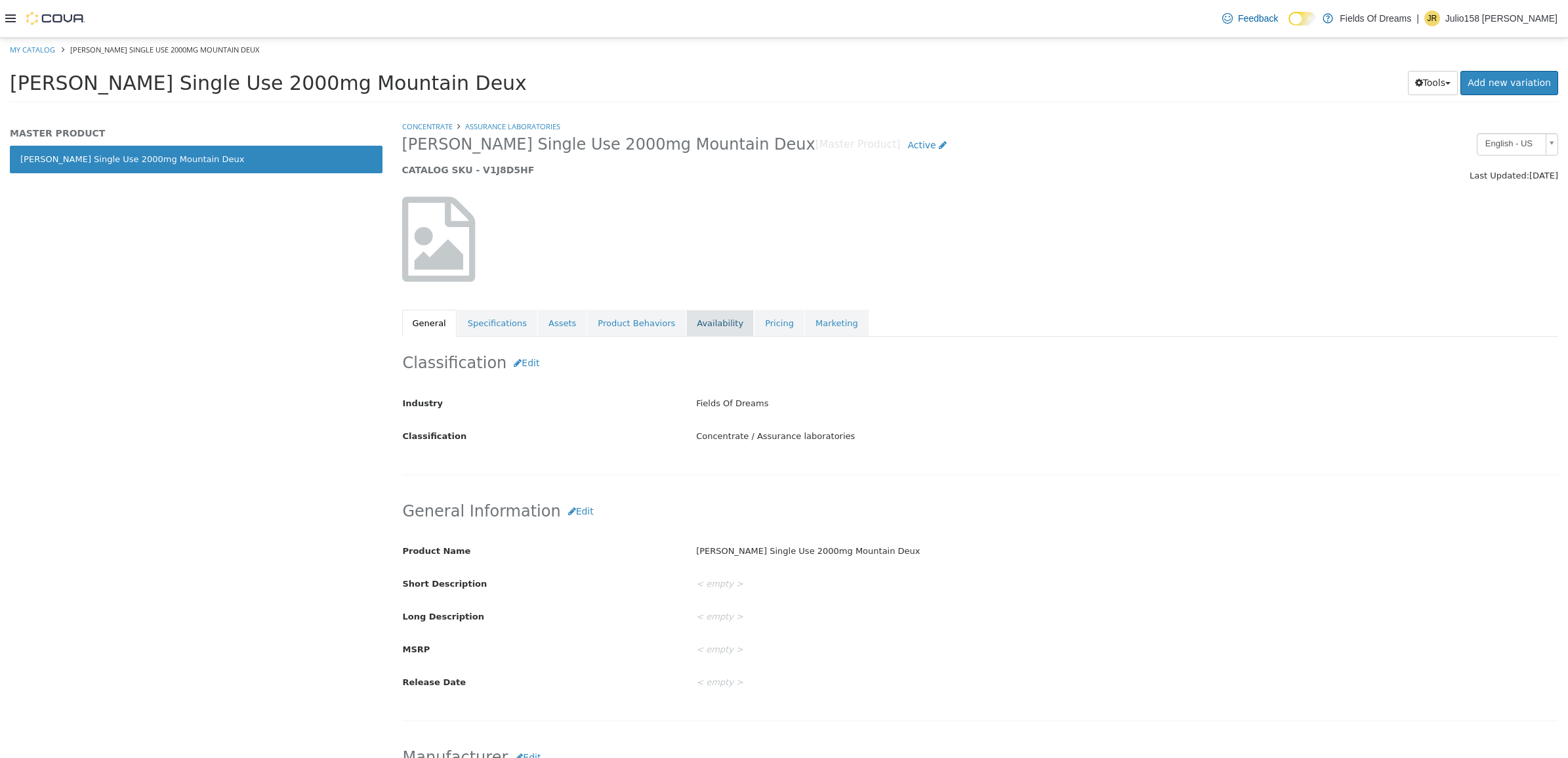
click at [708, 321] on link "Availability" at bounding box center [719, 323] width 67 height 28
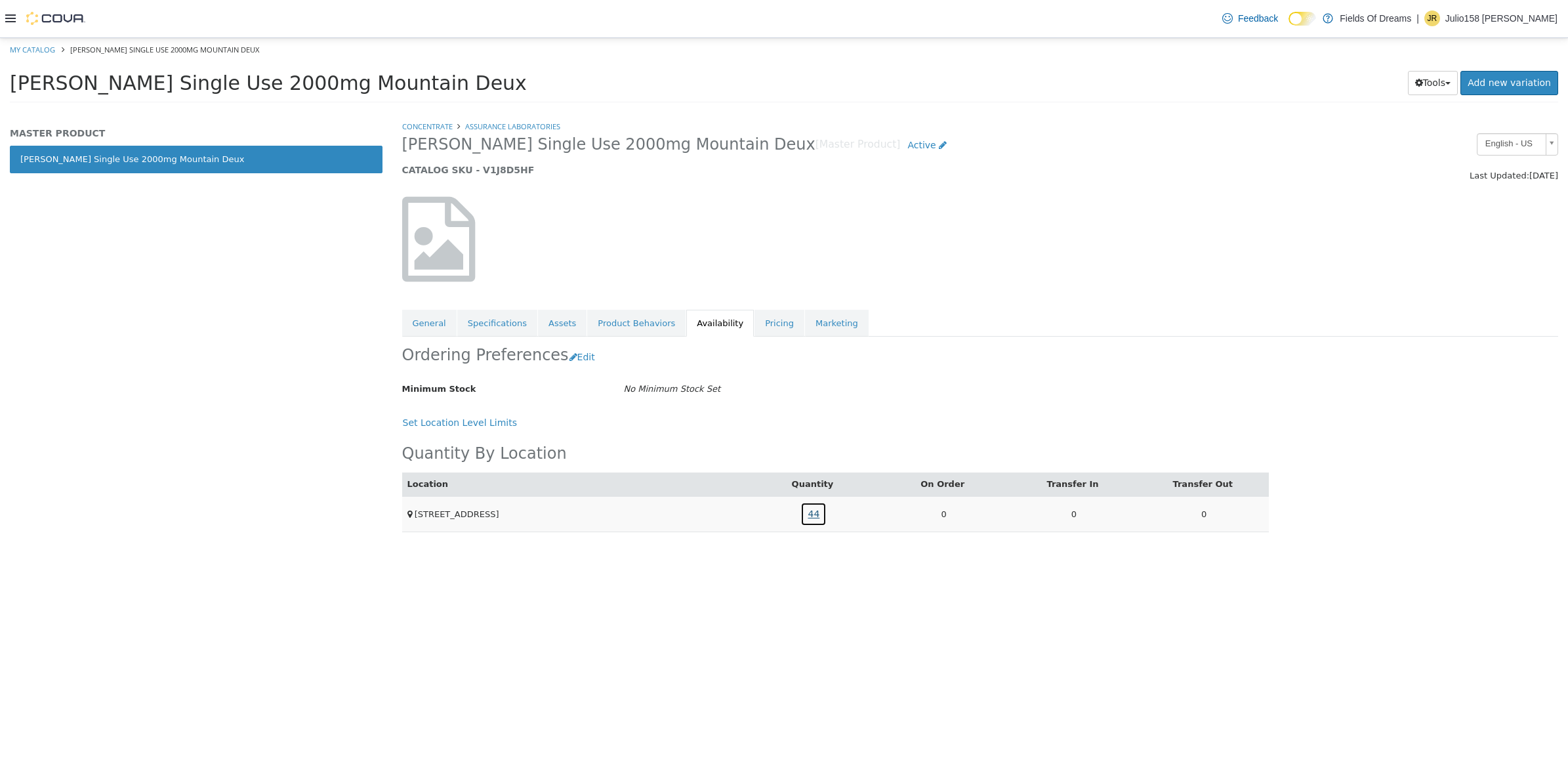
click at [820, 514] on link "44" at bounding box center [813, 513] width 26 height 24
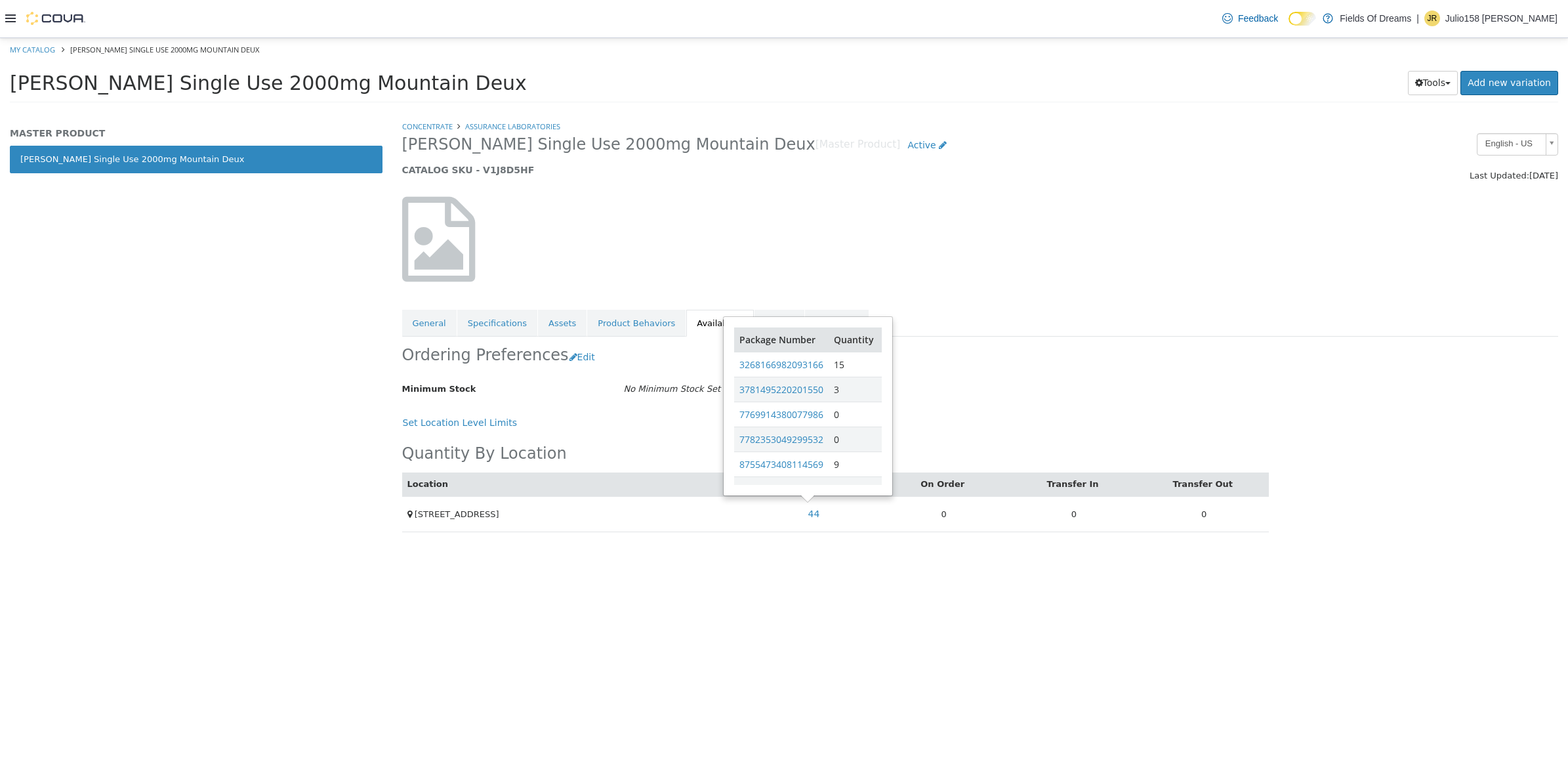
click at [506, 169] on h5 "CATALOG SKU - V1J8D5HF" at bounding box center [833, 169] width 862 height 12
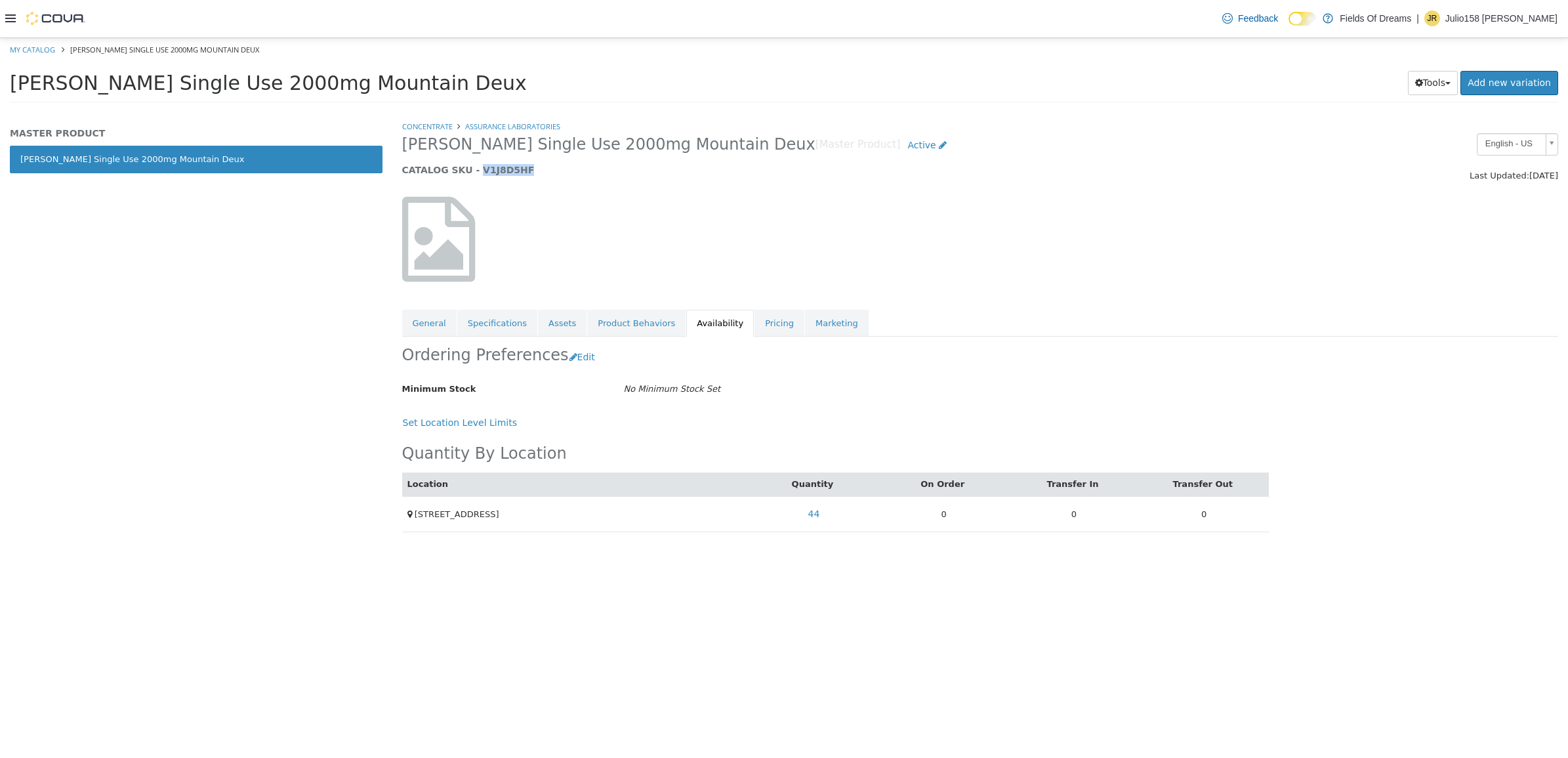
click at [506, 169] on h5 "CATALOG SKU - V1J8D5HF" at bounding box center [833, 169] width 862 height 12
click at [20, 45] on link "My Catalog" at bounding box center [32, 49] width 45 height 10
select select "**********"
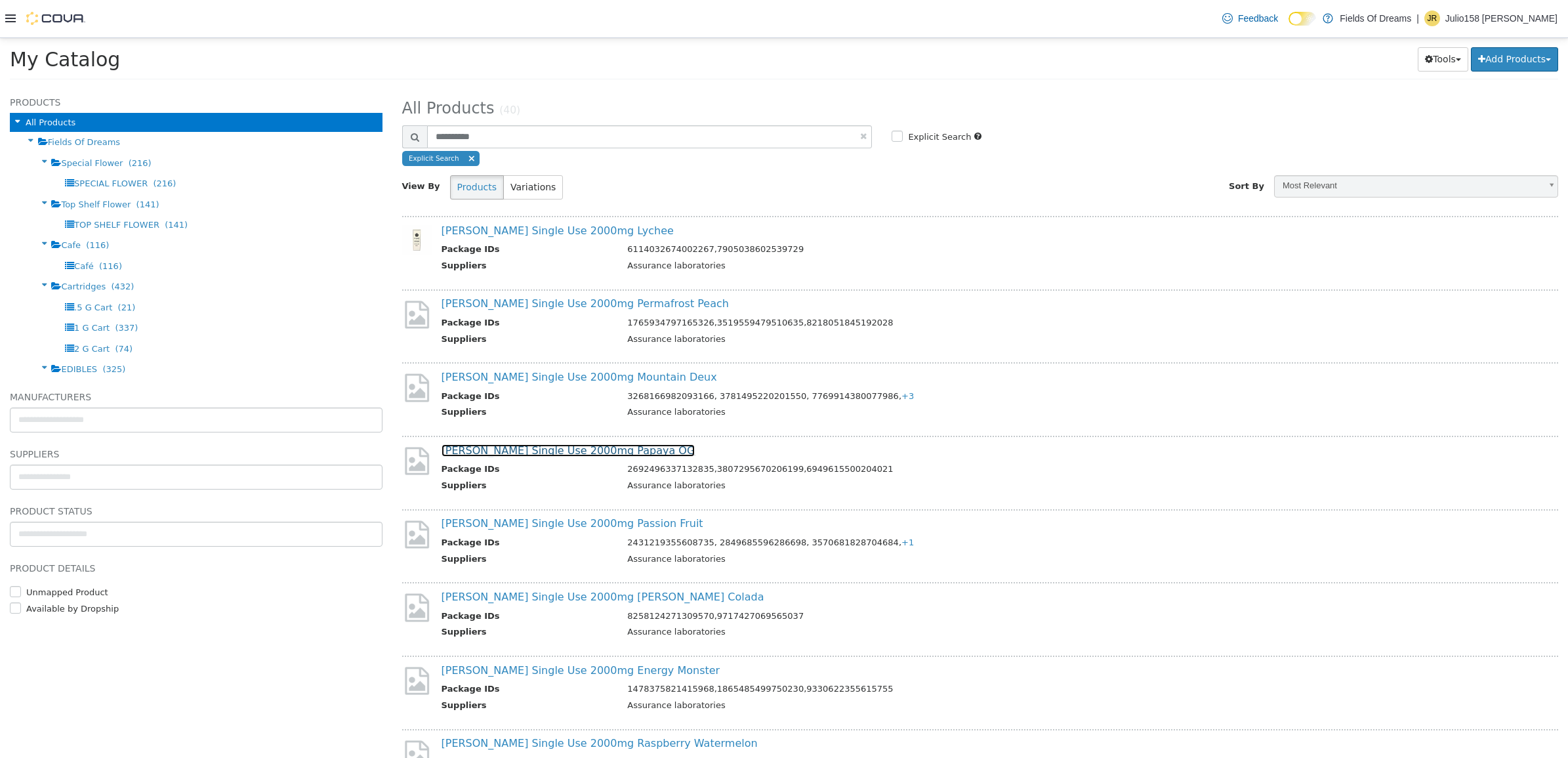
click at [591, 450] on link "[PERSON_NAME] Single Use 2000mg Papaya OG" at bounding box center [568, 450] width 254 height 13
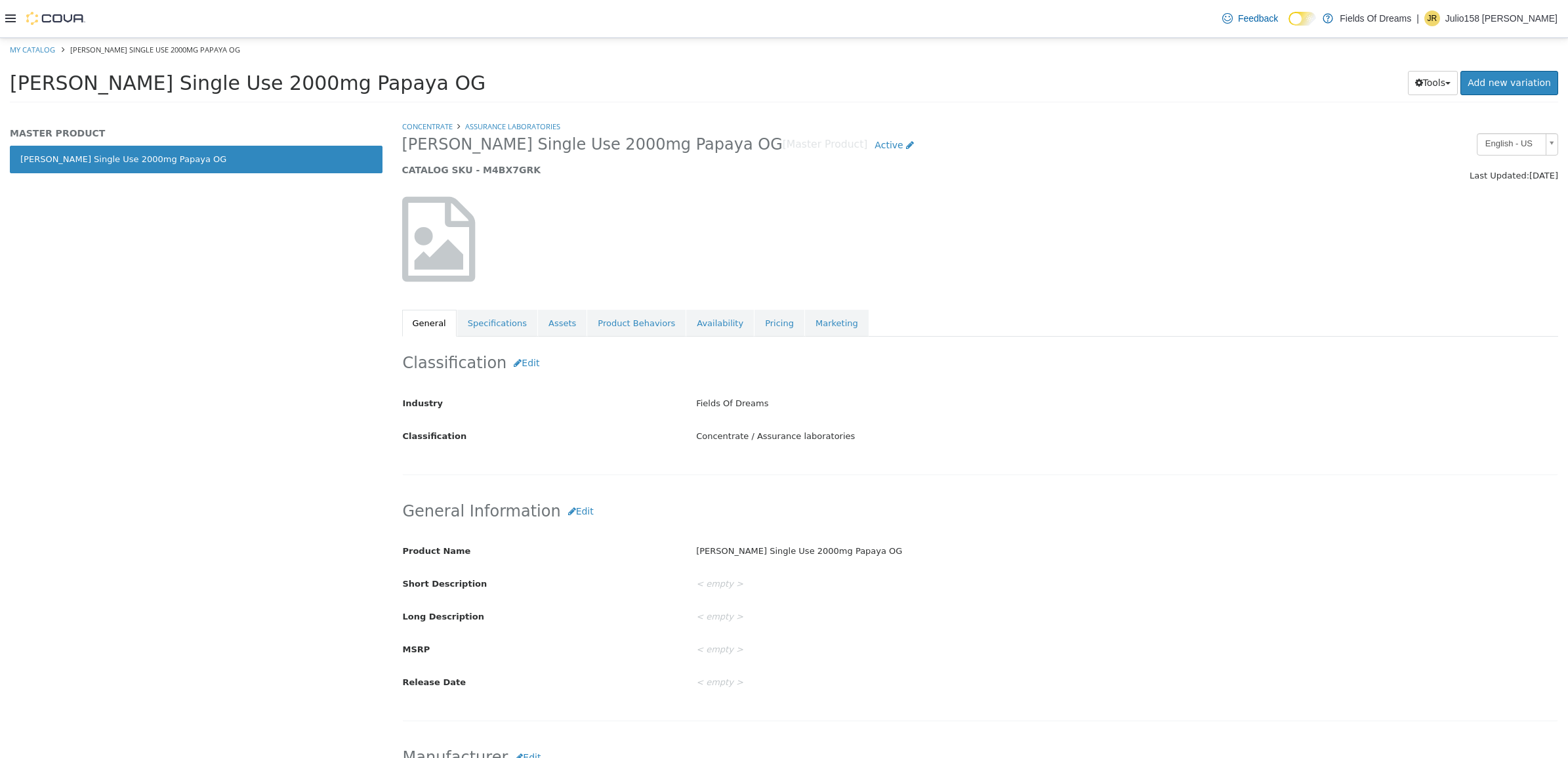
click at [498, 174] on h5 "CATALOG SKU - M4BX7GRK" at bounding box center [833, 169] width 862 height 12
click at [30, 49] on link "My Catalog" at bounding box center [32, 49] width 45 height 10
select select "**********"
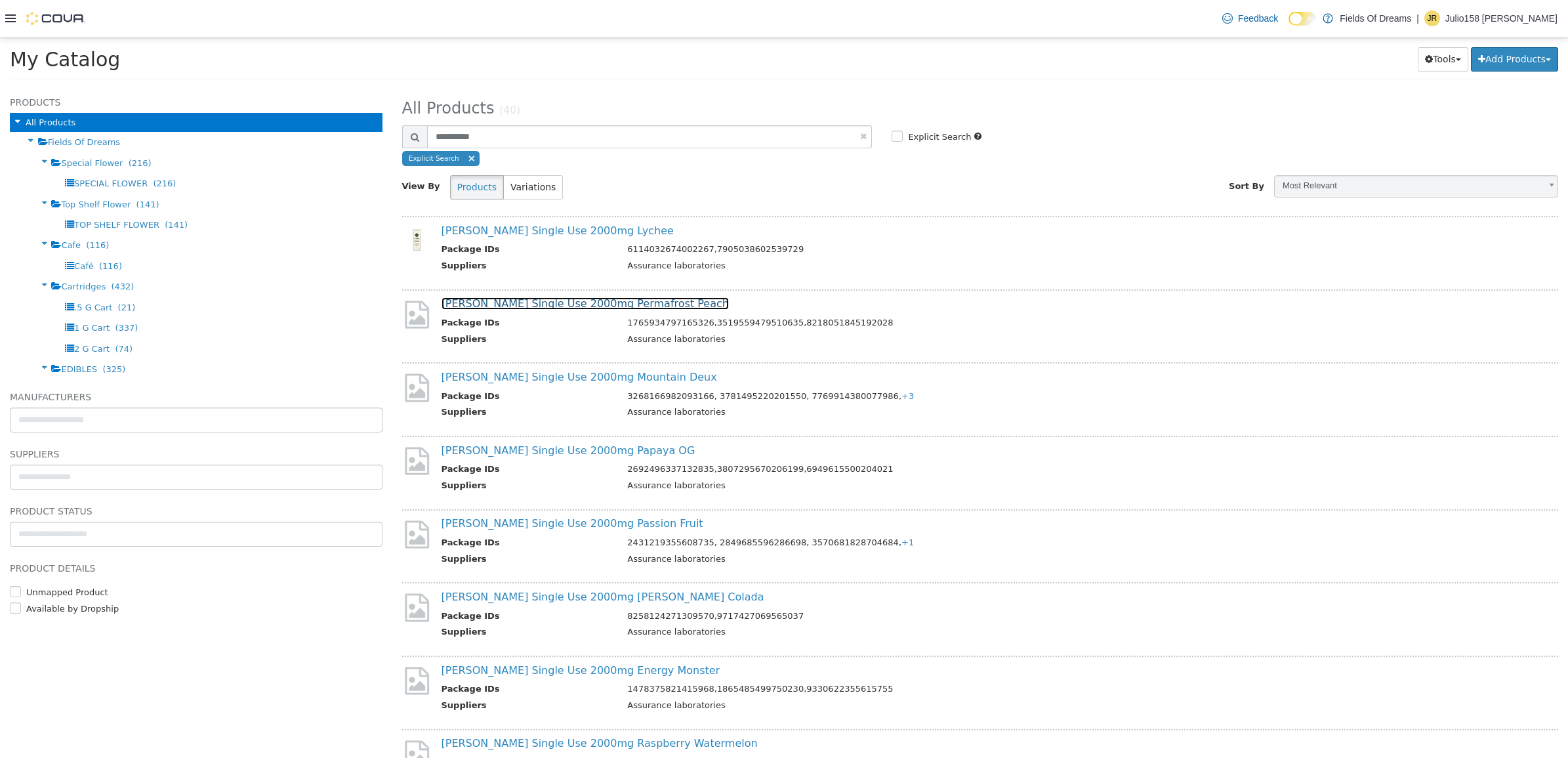
click at [602, 309] on link "Fiore Single Use 2000mg Permafrost Peach" at bounding box center [585, 303] width 287 height 13
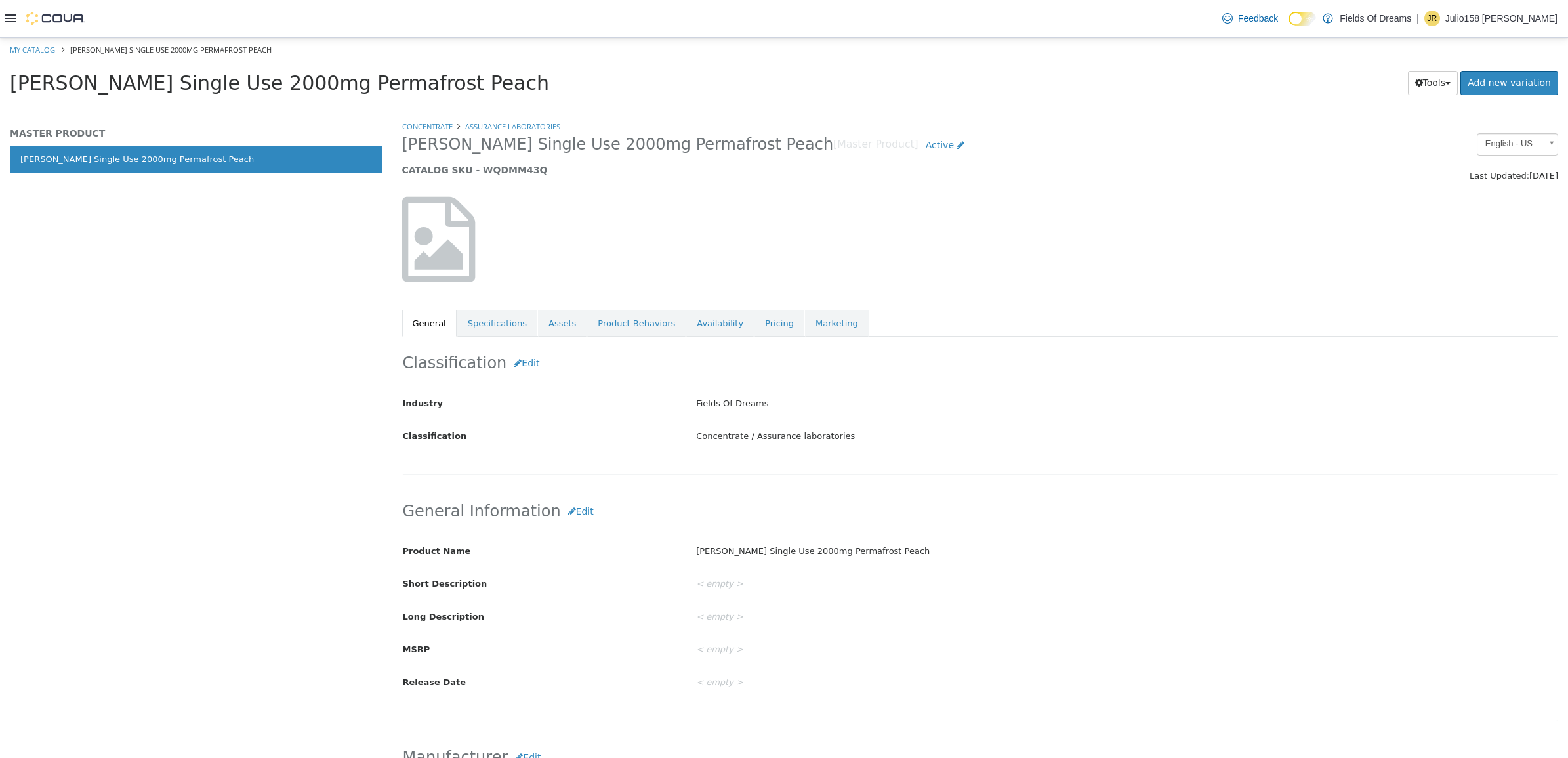
click at [510, 172] on h5 "CATALOG SKU - WQDMM43Q" at bounding box center [833, 169] width 862 height 12
click at [48, 44] on link "My Catalog" at bounding box center [32, 49] width 45 height 10
select select "**********"
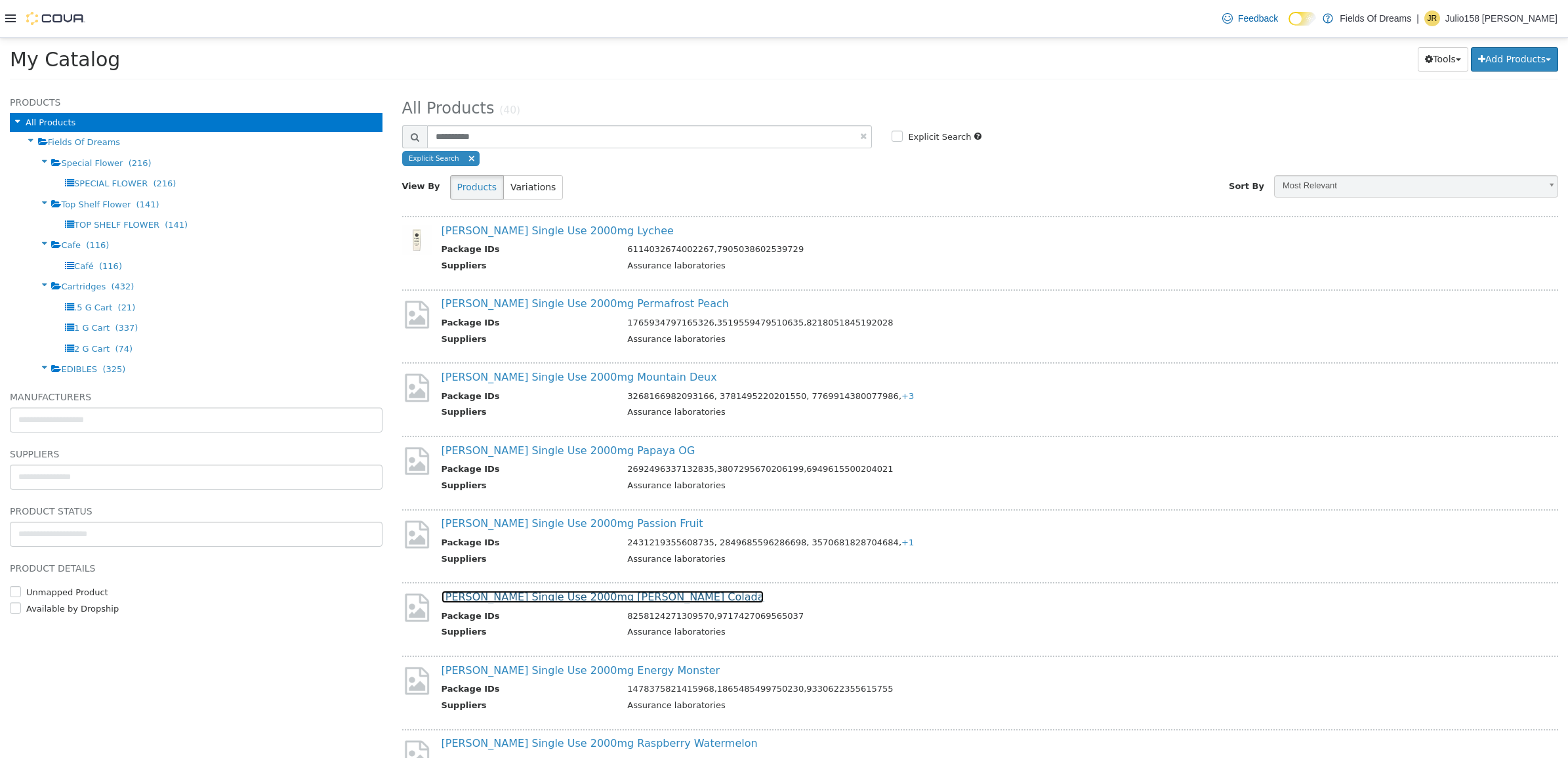
click at [541, 592] on link "Fiore Single Use 2000mg Pina Colada" at bounding box center [602, 596] width 323 height 13
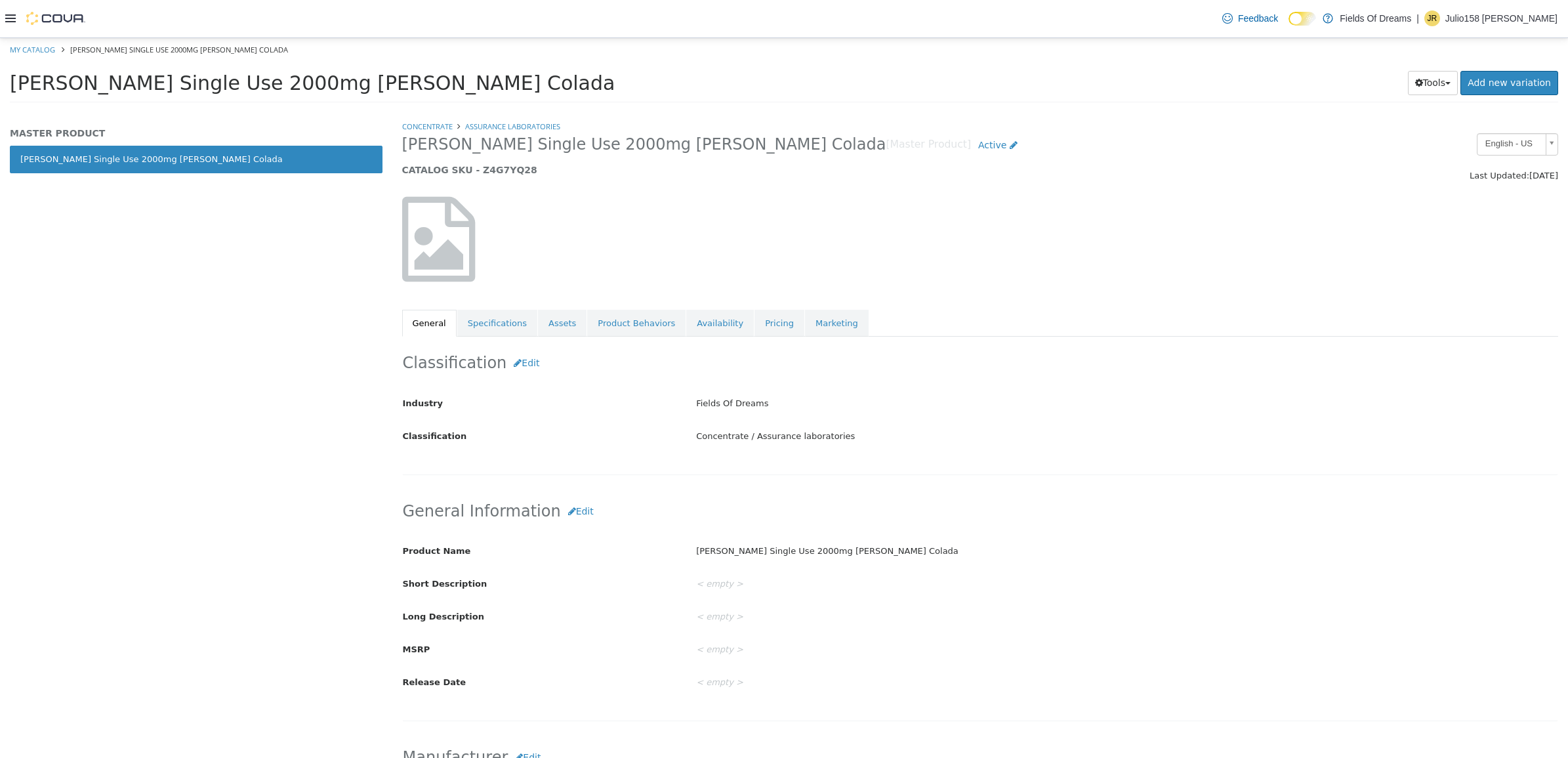
click at [492, 166] on h5 "CATALOG SKU - Z4G7YQ28" at bounding box center [833, 169] width 862 height 12
click at [33, 44] on link "My Catalog" at bounding box center [32, 49] width 45 height 10
select select "**********"
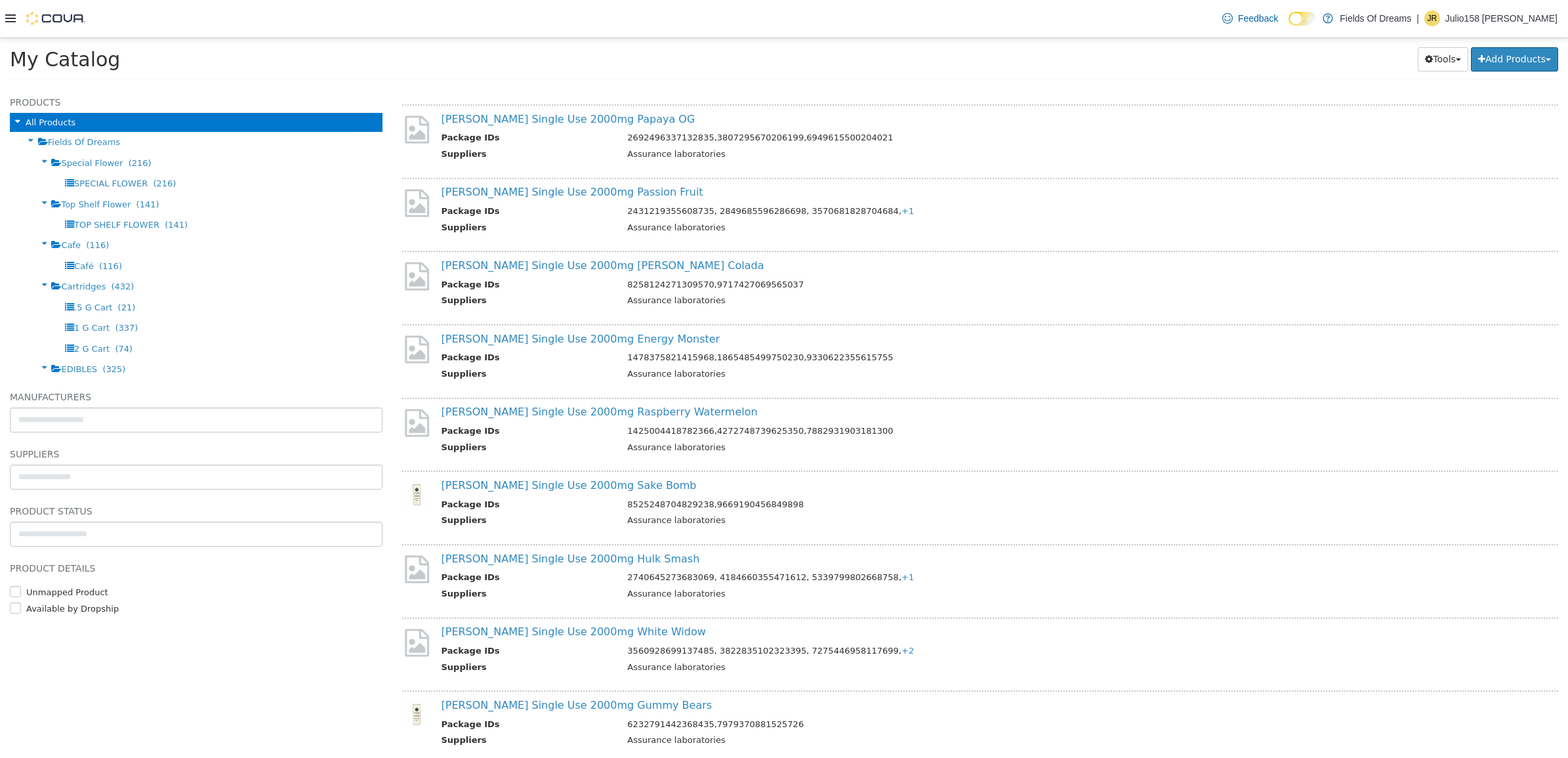
scroll to position [333, 0]
click at [590, 402] on link "Fiore Single Use 2000mg Raspberry Watermelon" at bounding box center [598, 409] width 316 height 13
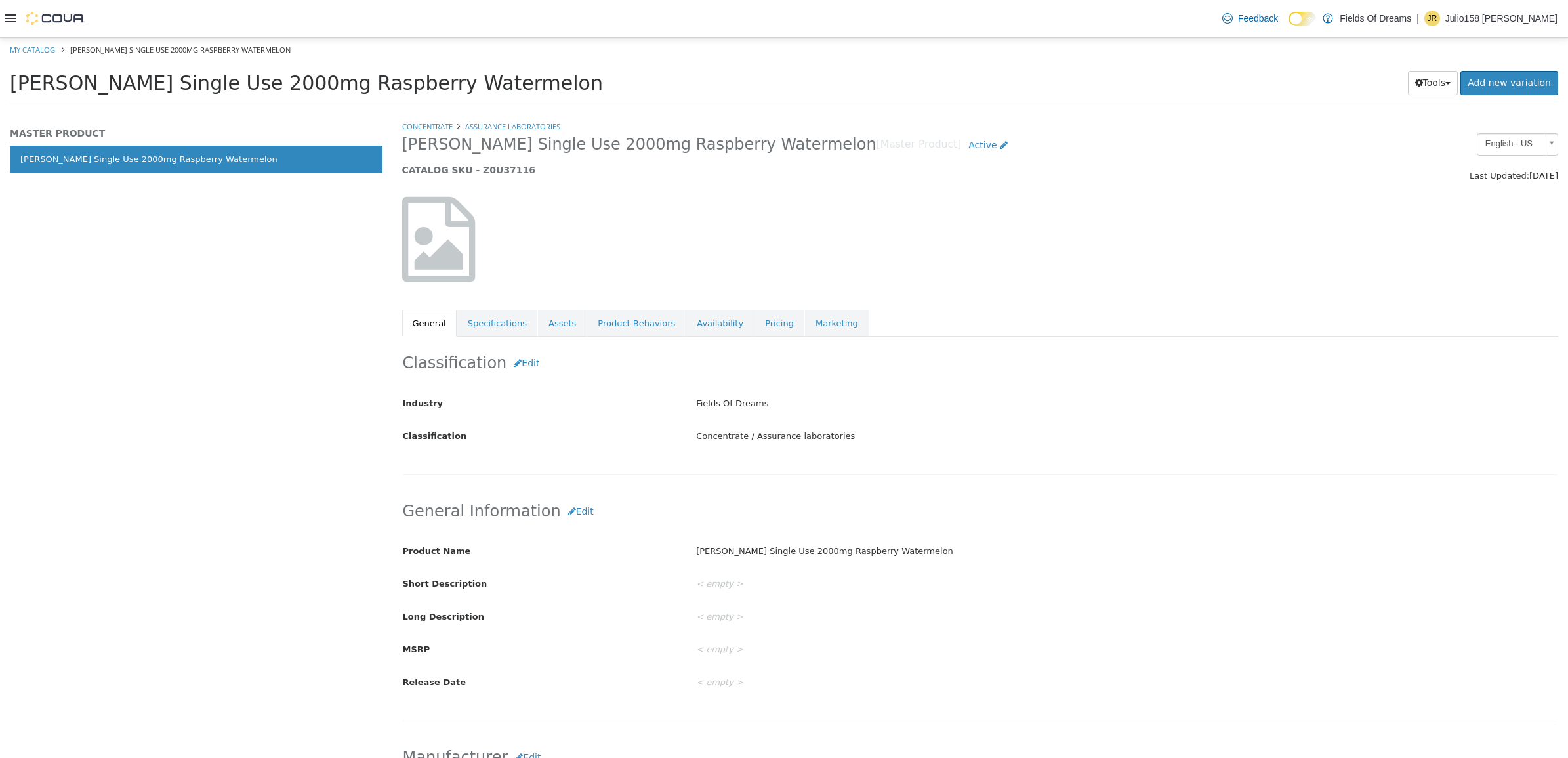
click at [503, 168] on h5 "CATALOG SKU - Z0U37116" at bounding box center [833, 169] width 862 height 12
click at [46, 47] on link "My Catalog" at bounding box center [32, 49] width 45 height 10
select select "**********"
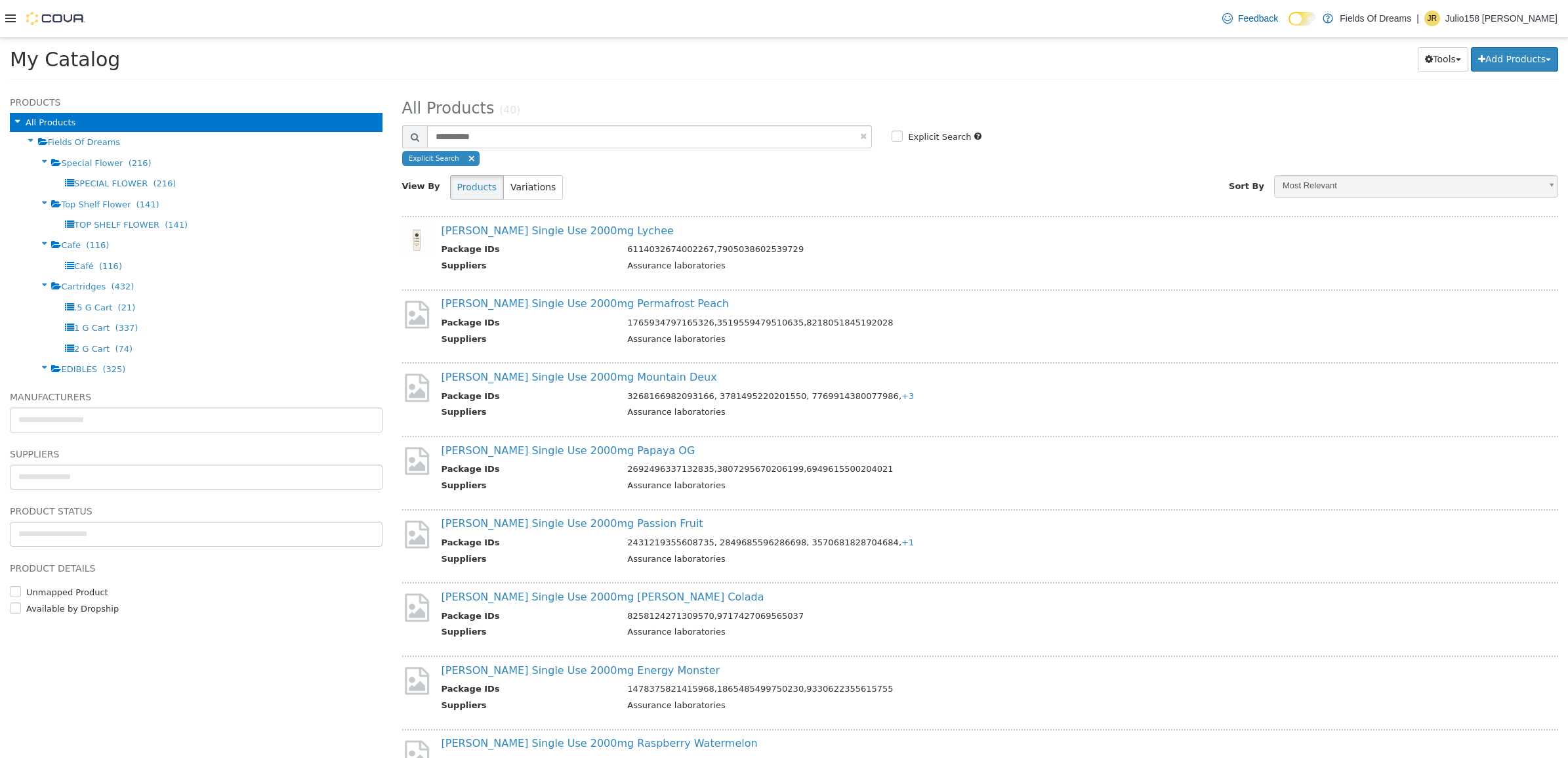
scroll to position [408, 0]
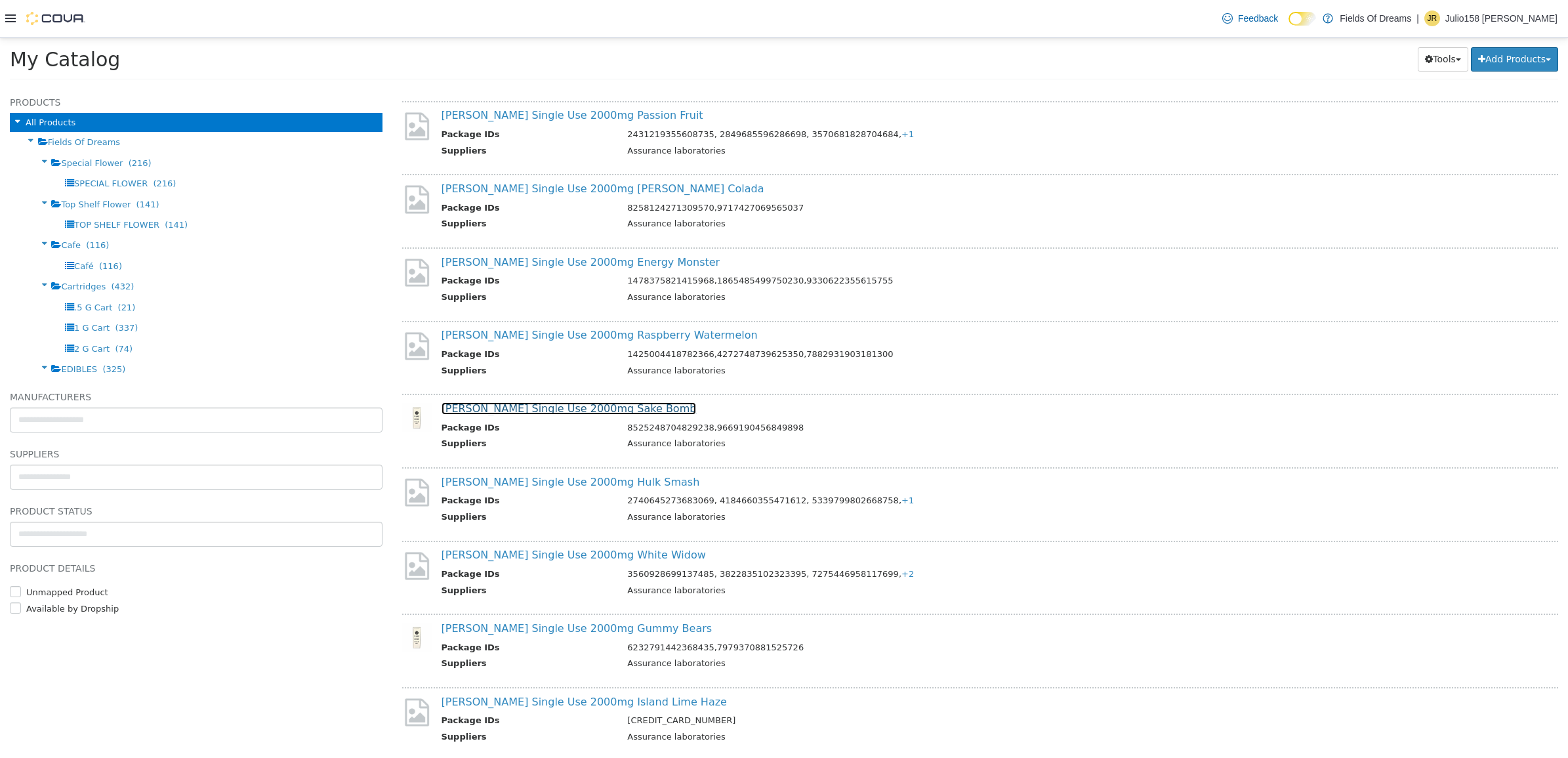
click at [584, 402] on link "Fiore Single Use 2000mg Sake Bomb" at bounding box center [568, 408] width 255 height 13
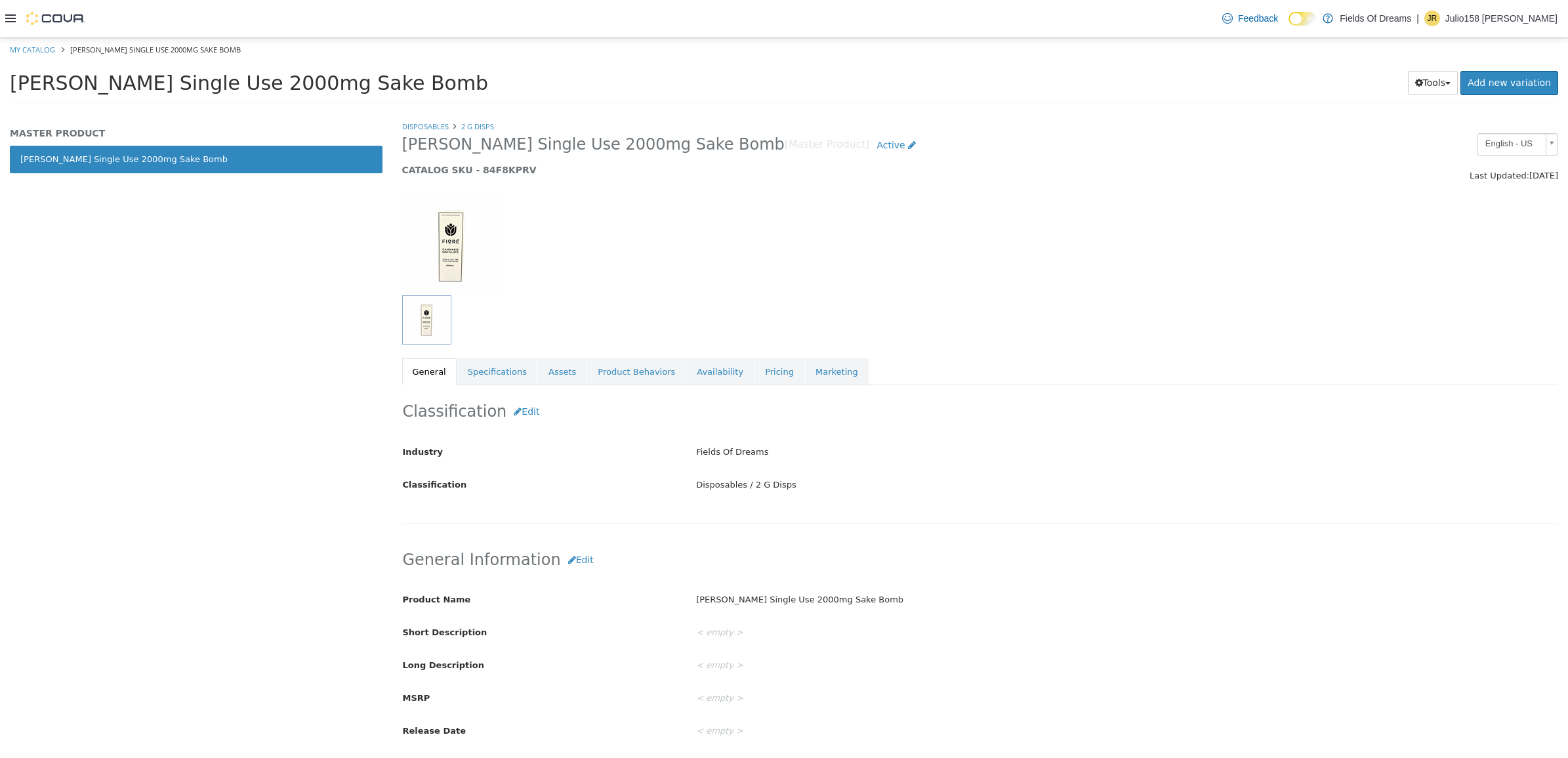
click at [482, 166] on h5 "CATALOG SKU - 84F8KPRV" at bounding box center [833, 169] width 862 height 12
click at [40, 44] on link "My Catalog" at bounding box center [32, 49] width 45 height 10
select select "**********"
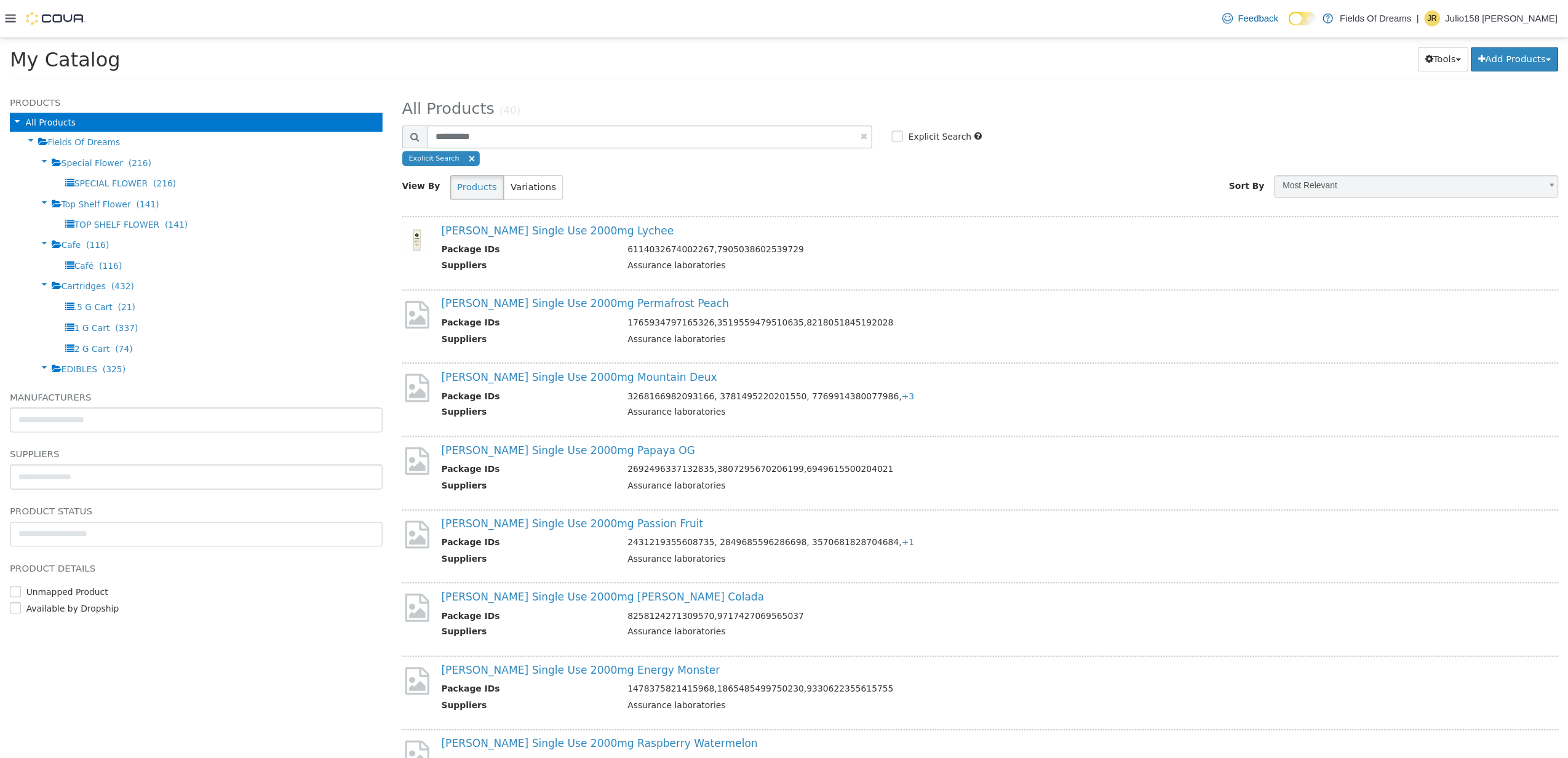
scroll to position [519, 0]
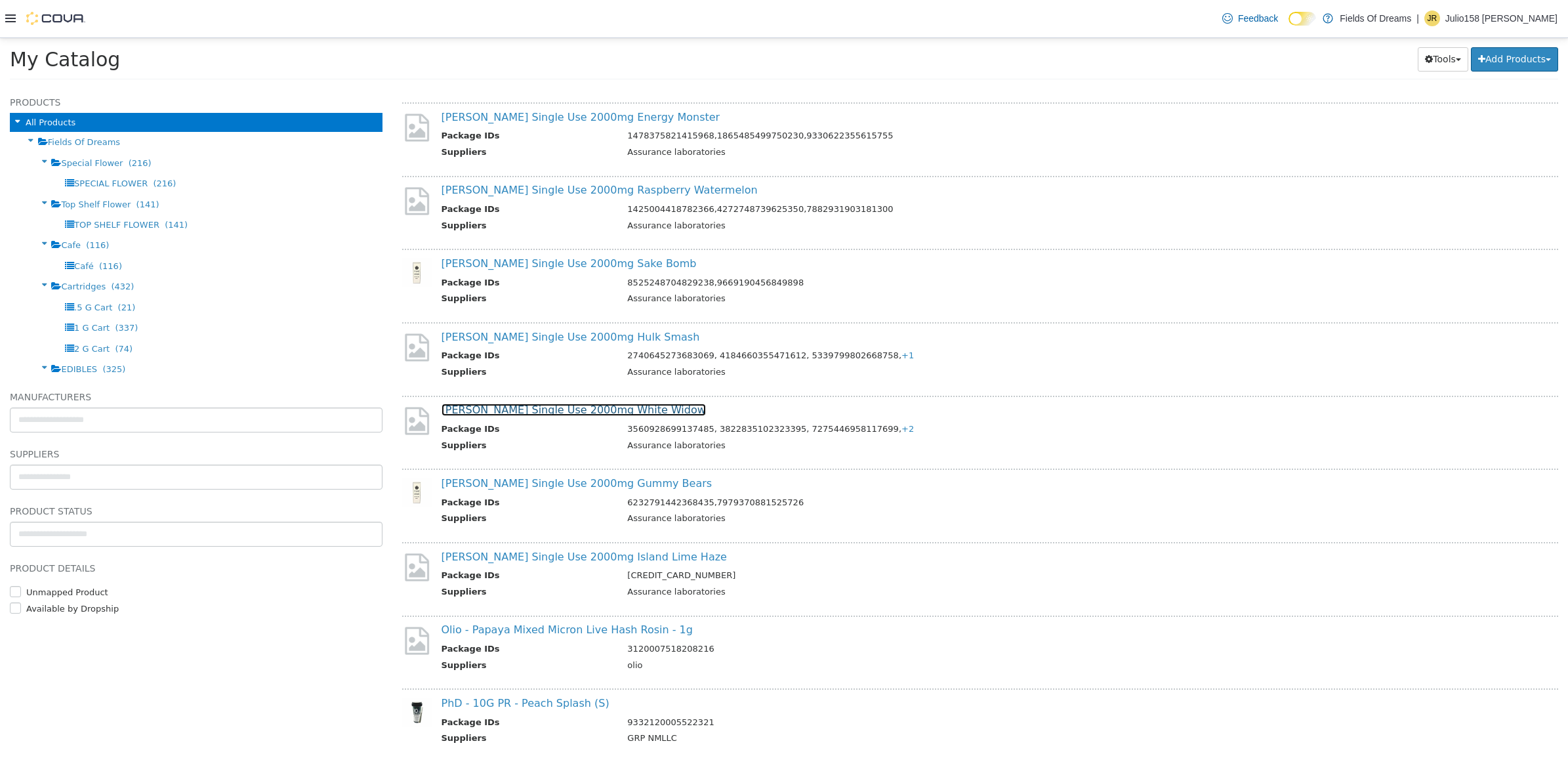
click at [560, 406] on link "Fiore Single Use 2000mg White Widow" at bounding box center [573, 409] width 264 height 13
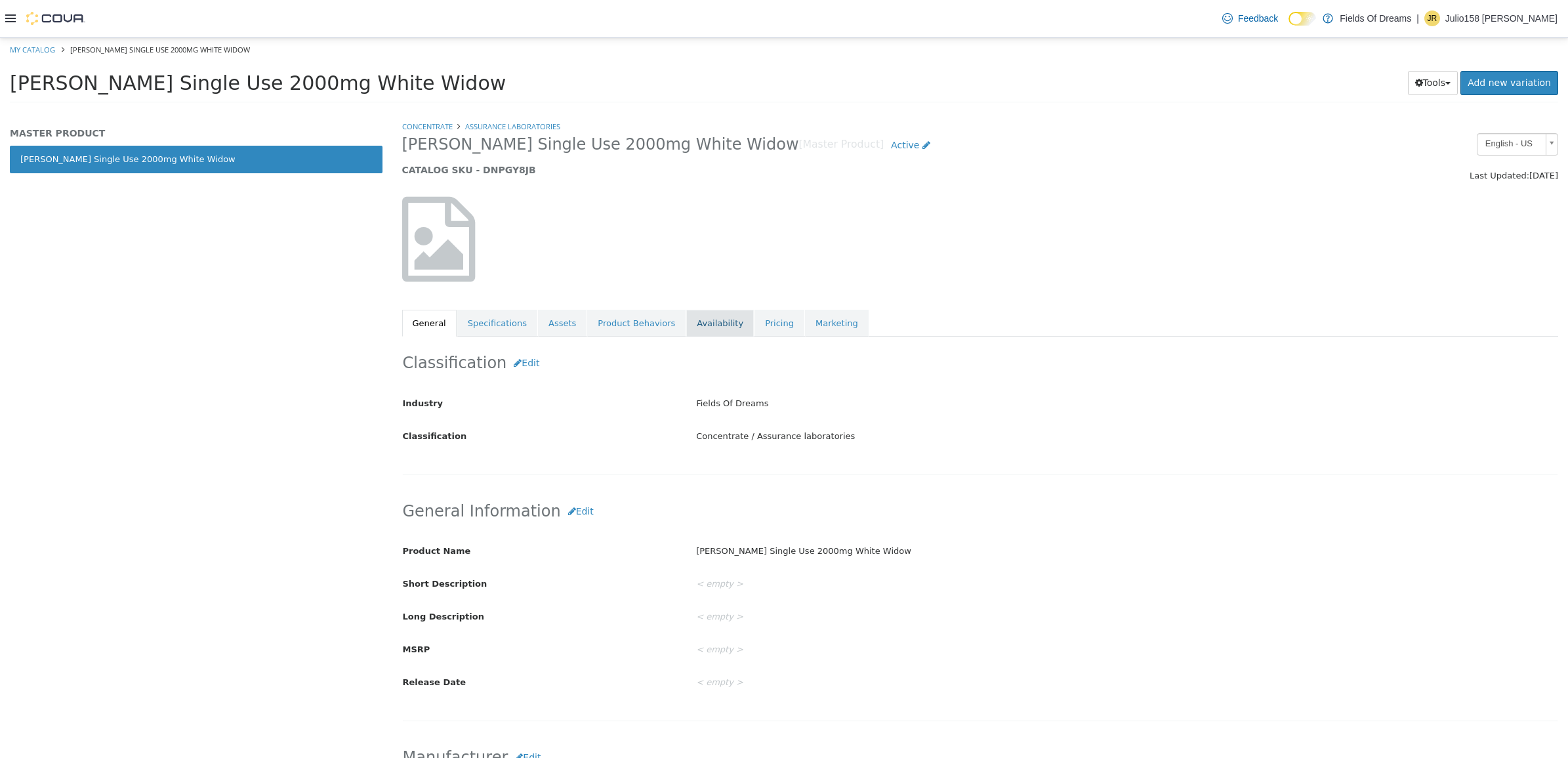
click at [706, 315] on link "Availability" at bounding box center [719, 323] width 67 height 28
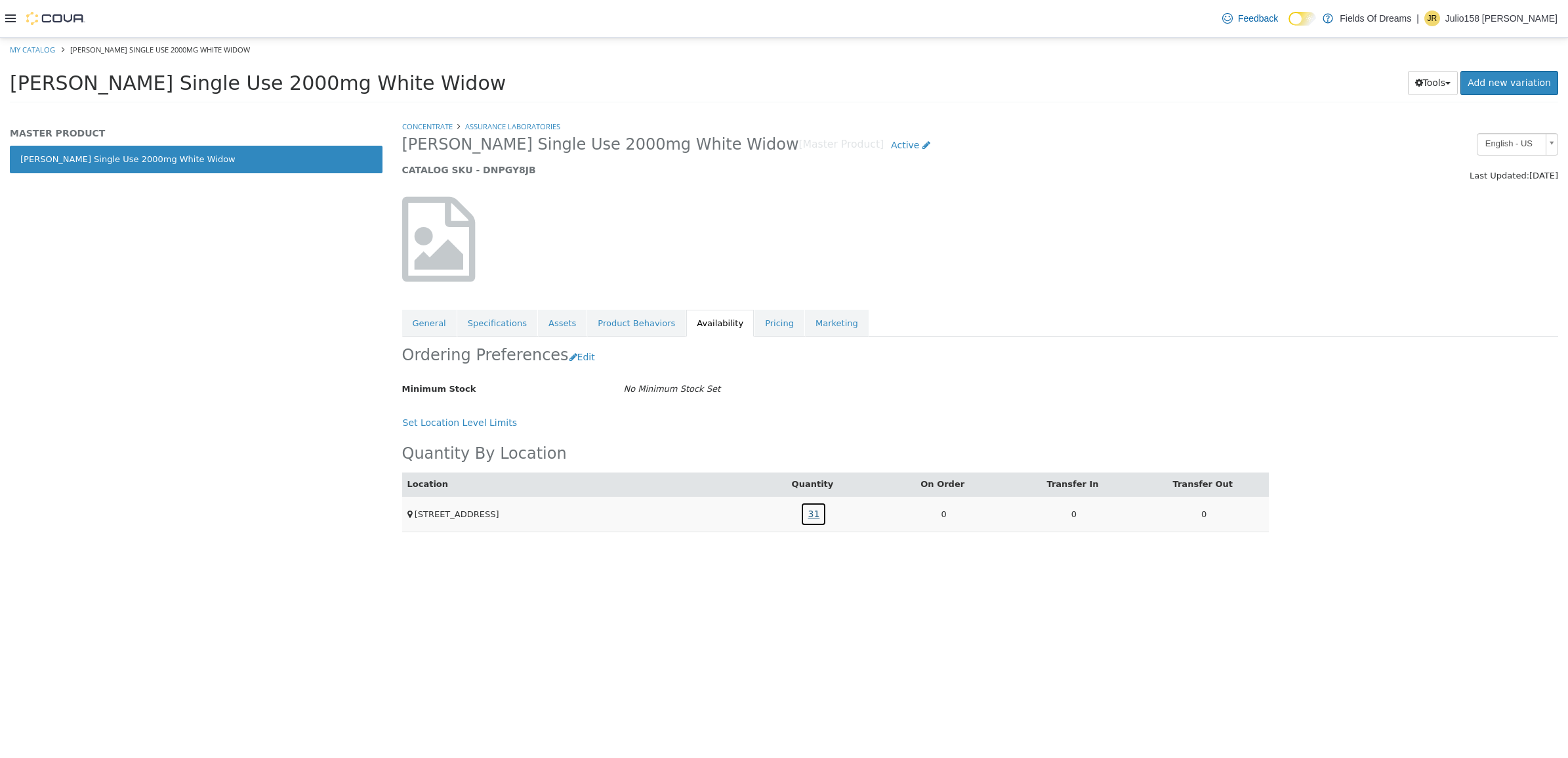
click at [811, 510] on link "31" at bounding box center [813, 513] width 26 height 24
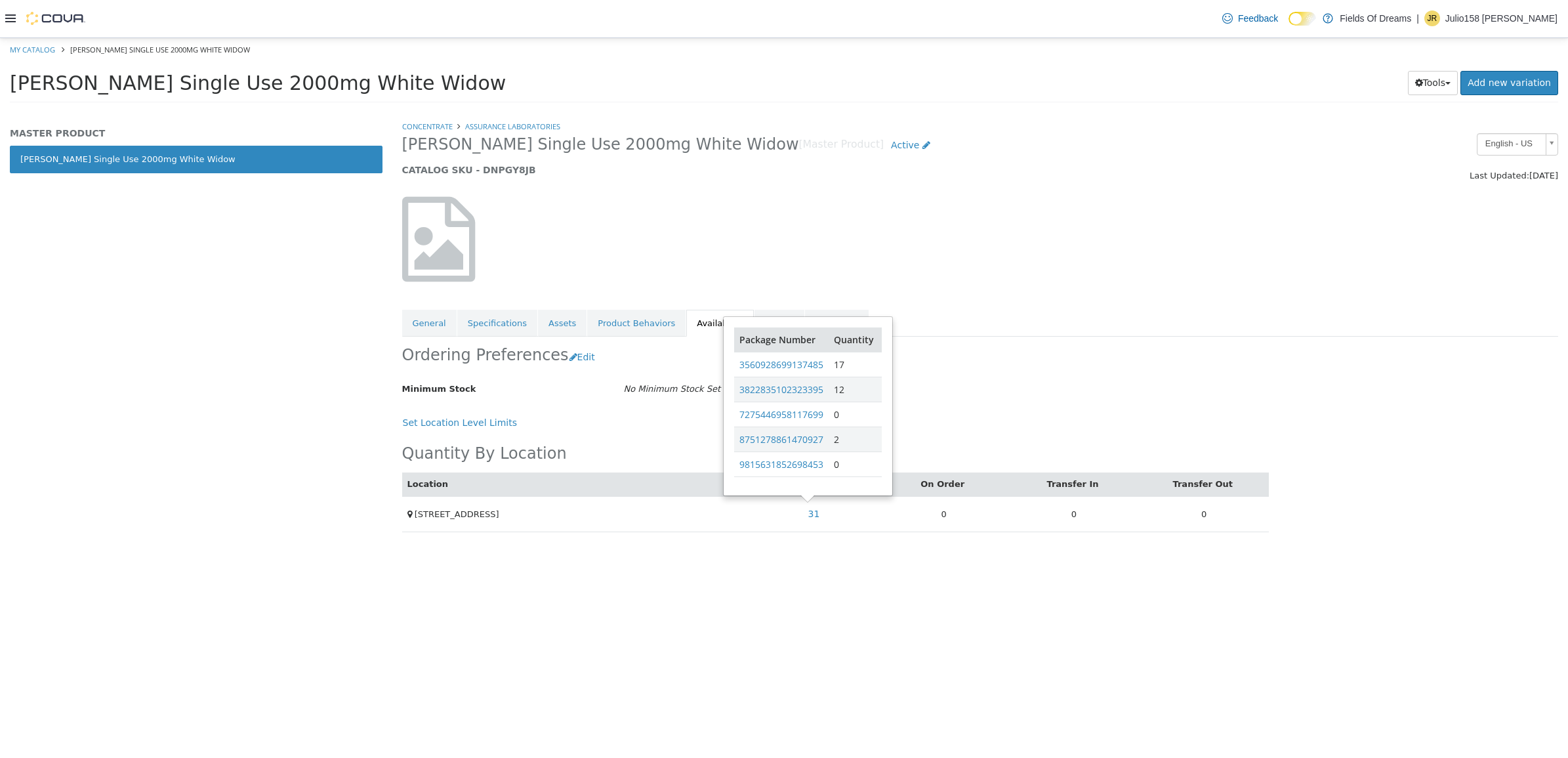
click at [489, 170] on h5 "CATALOG SKU - DNPGY8JB" at bounding box center [833, 169] width 862 height 12
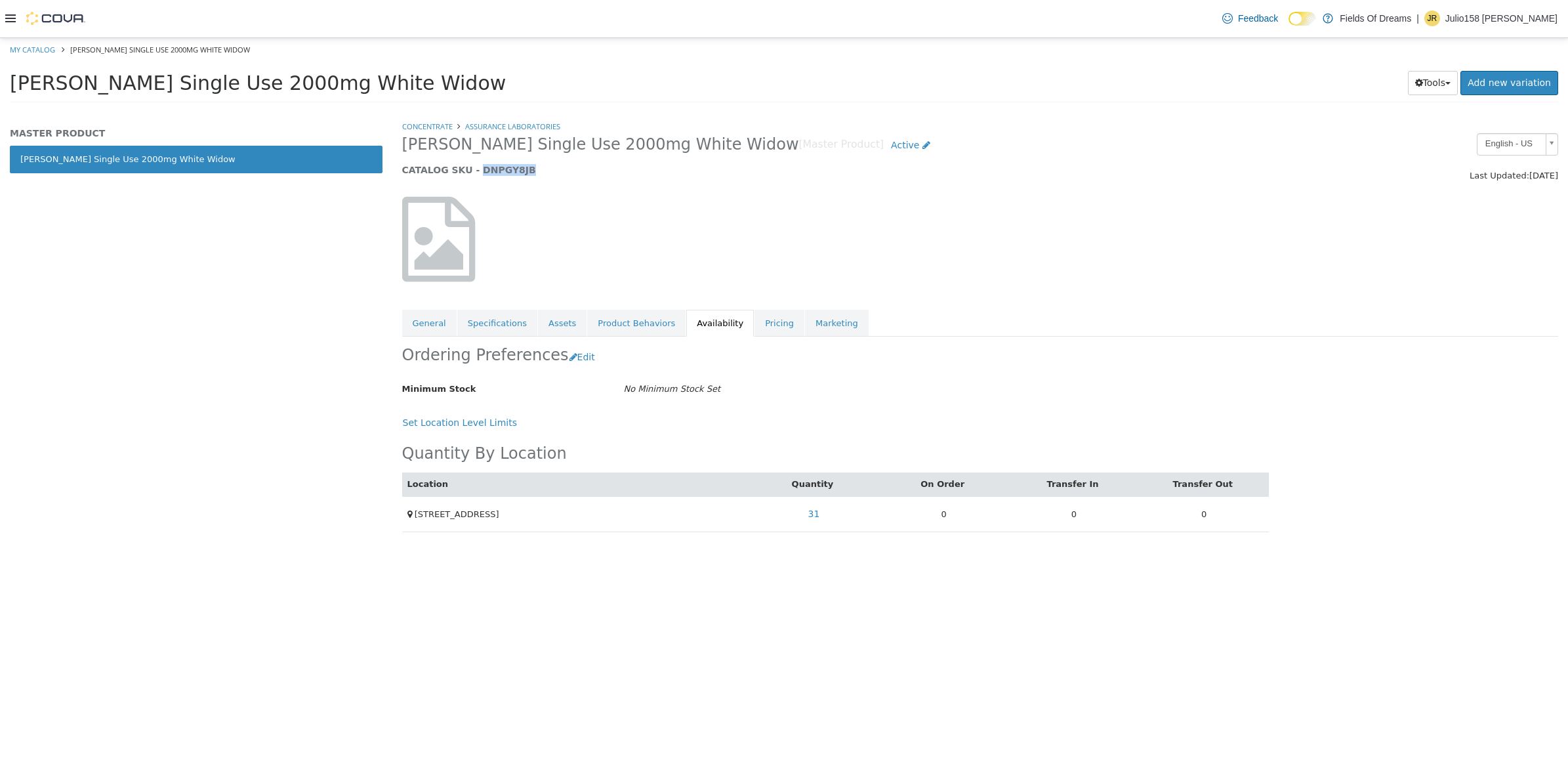
click at [489, 170] on h5 "CATALOG SKU - DNPGY8JB" at bounding box center [833, 169] width 862 height 12
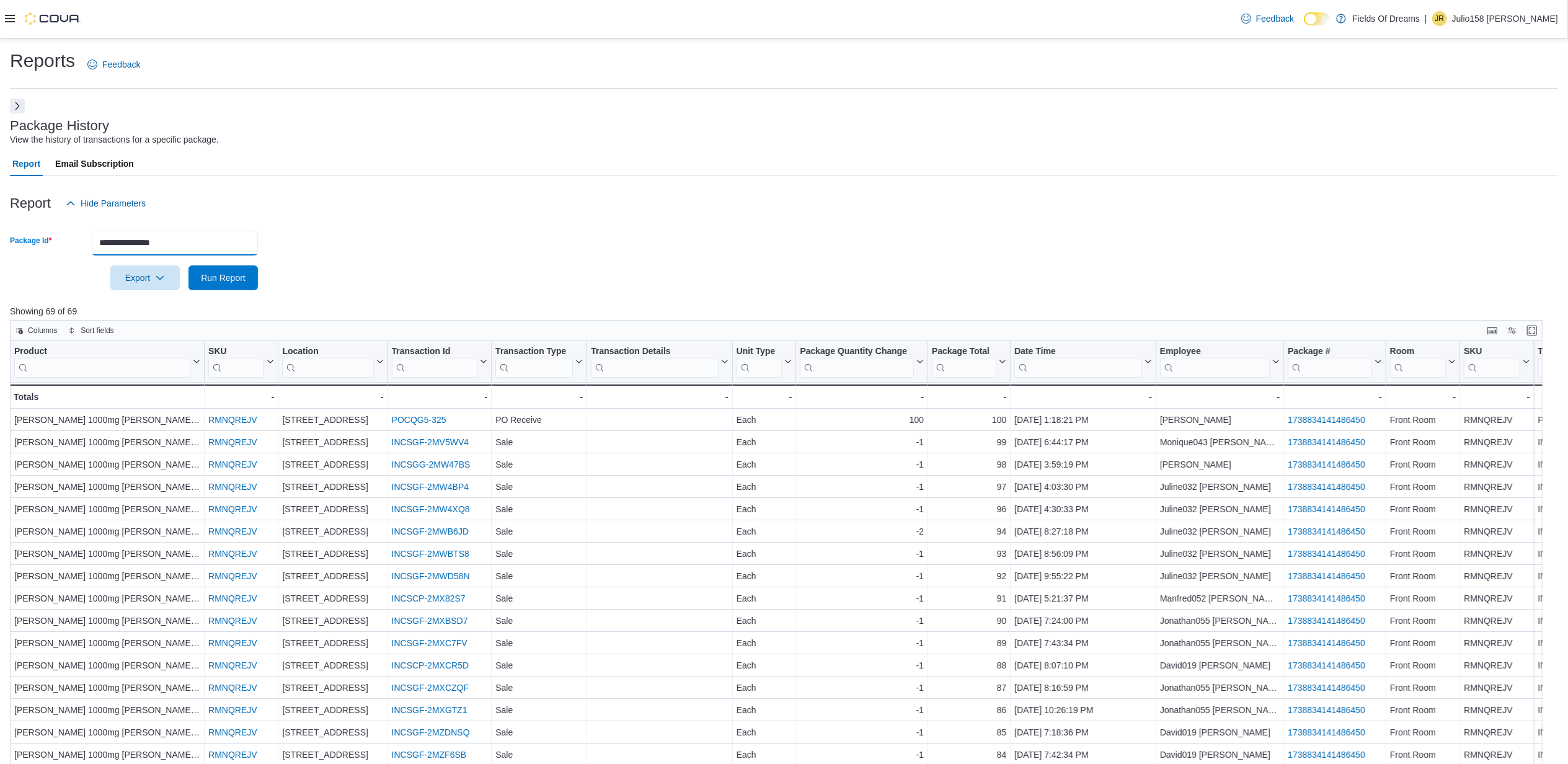
click at [229, 240] on input "**********" at bounding box center [174, 243] width 166 height 24
paste input "text"
type input "**********"
click at [230, 264] on div at bounding box center [783, 260] width 1548 height 10
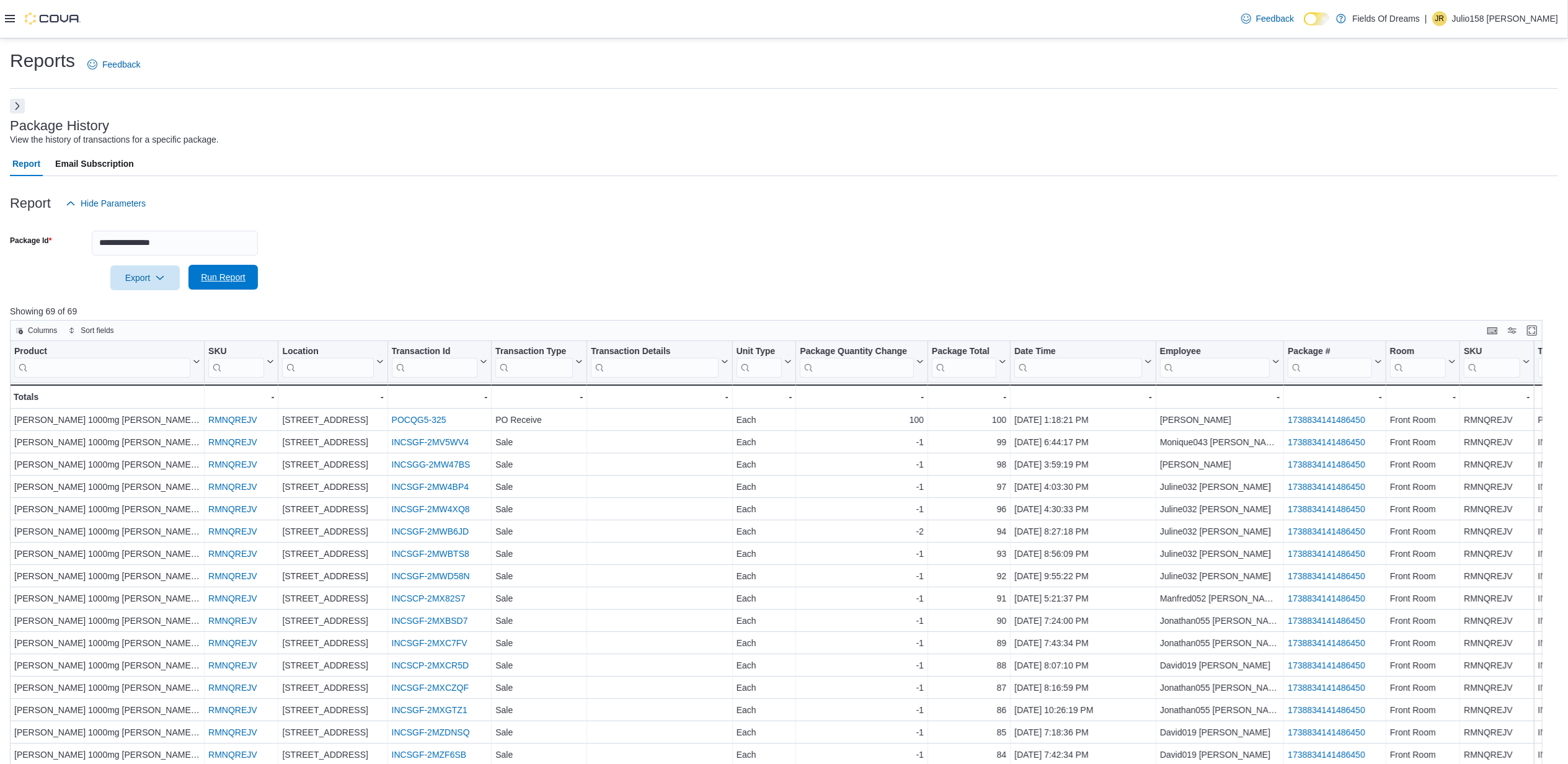
click at [231, 268] on span "Run Report" at bounding box center [223, 277] width 55 height 24
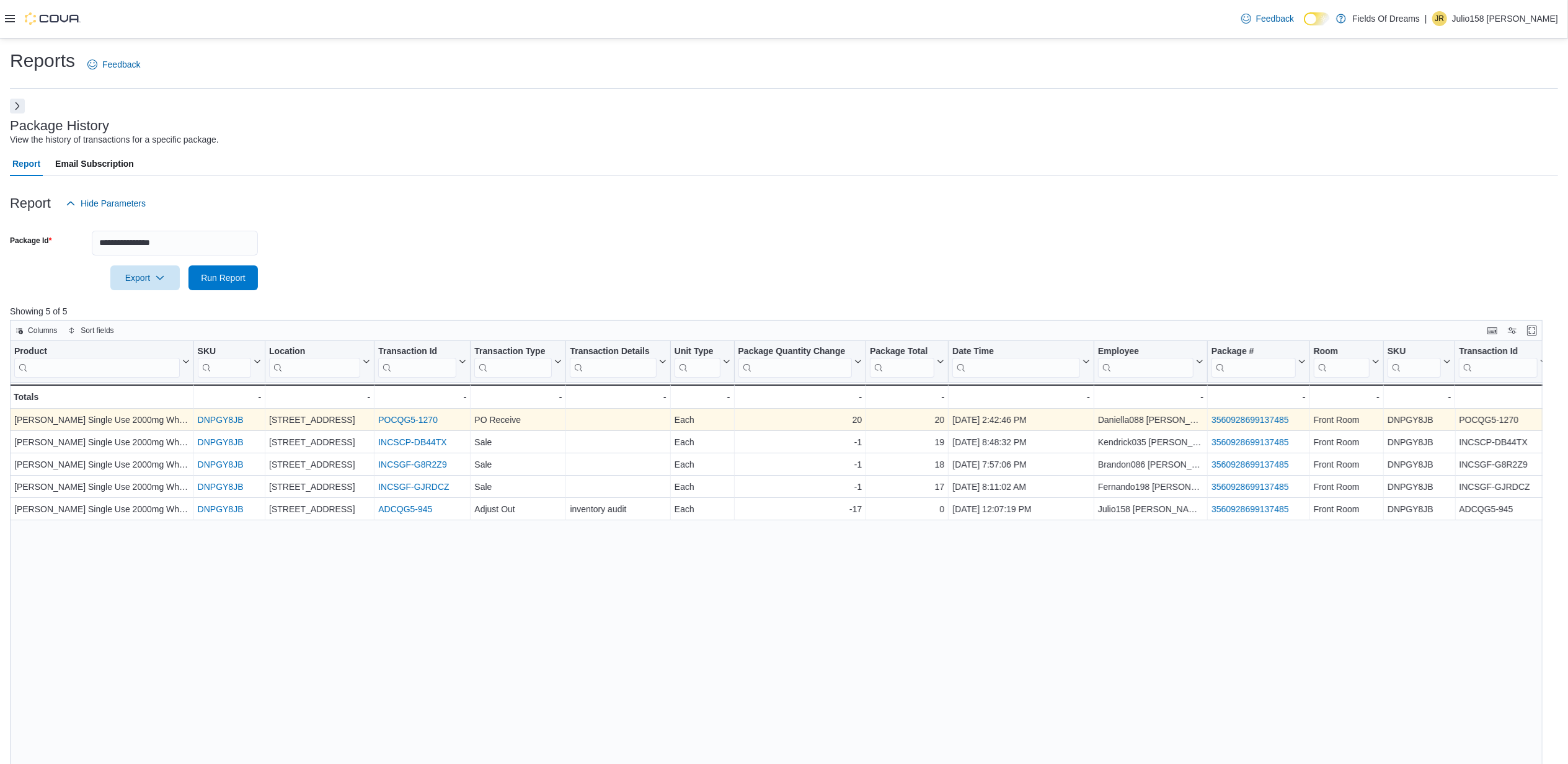
click at [419, 424] on link "POCQG5-1270" at bounding box center [408, 419] width 59 height 10
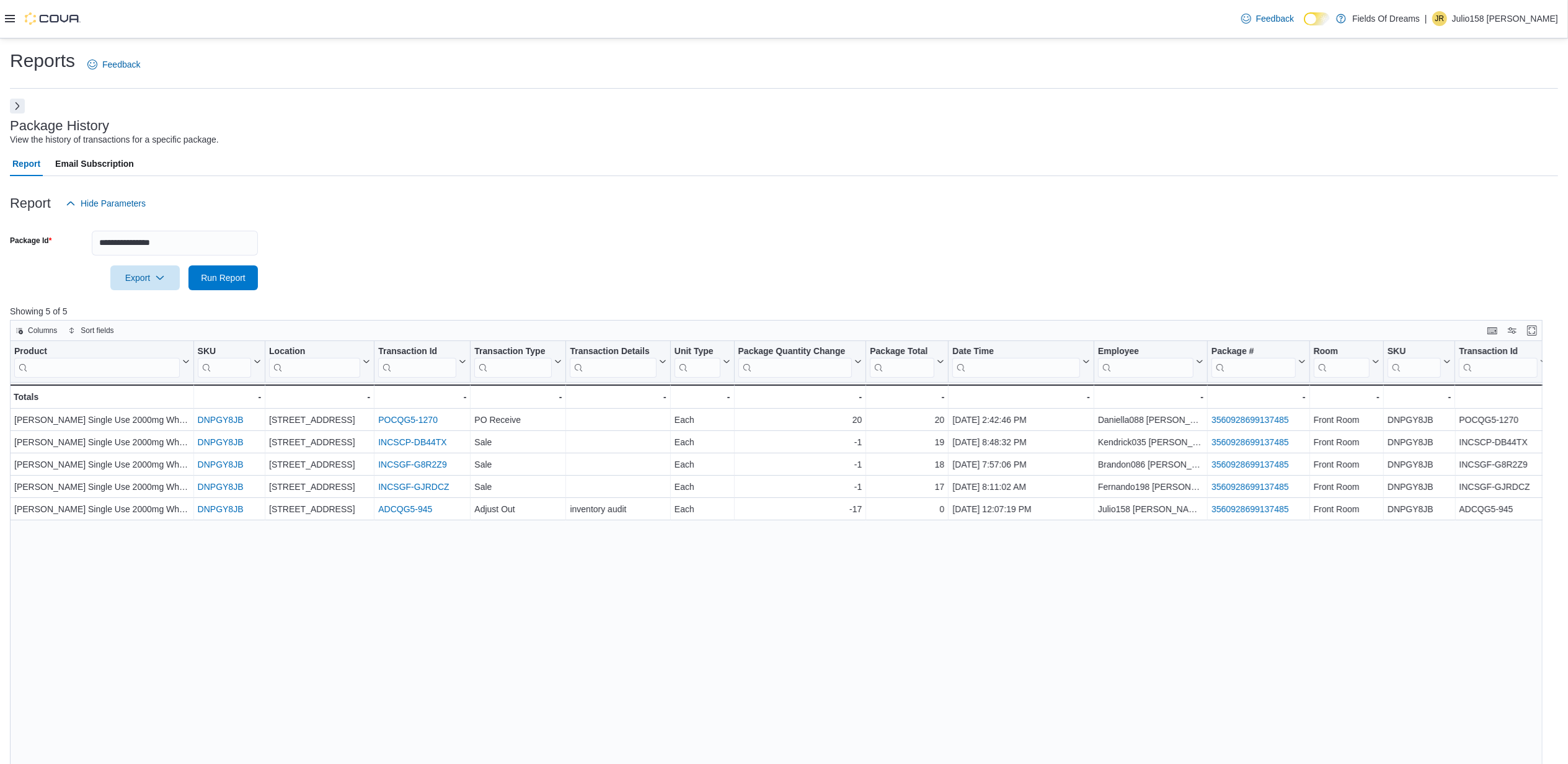
click at [8, 17] on icon at bounding box center [10, 18] width 10 height 10
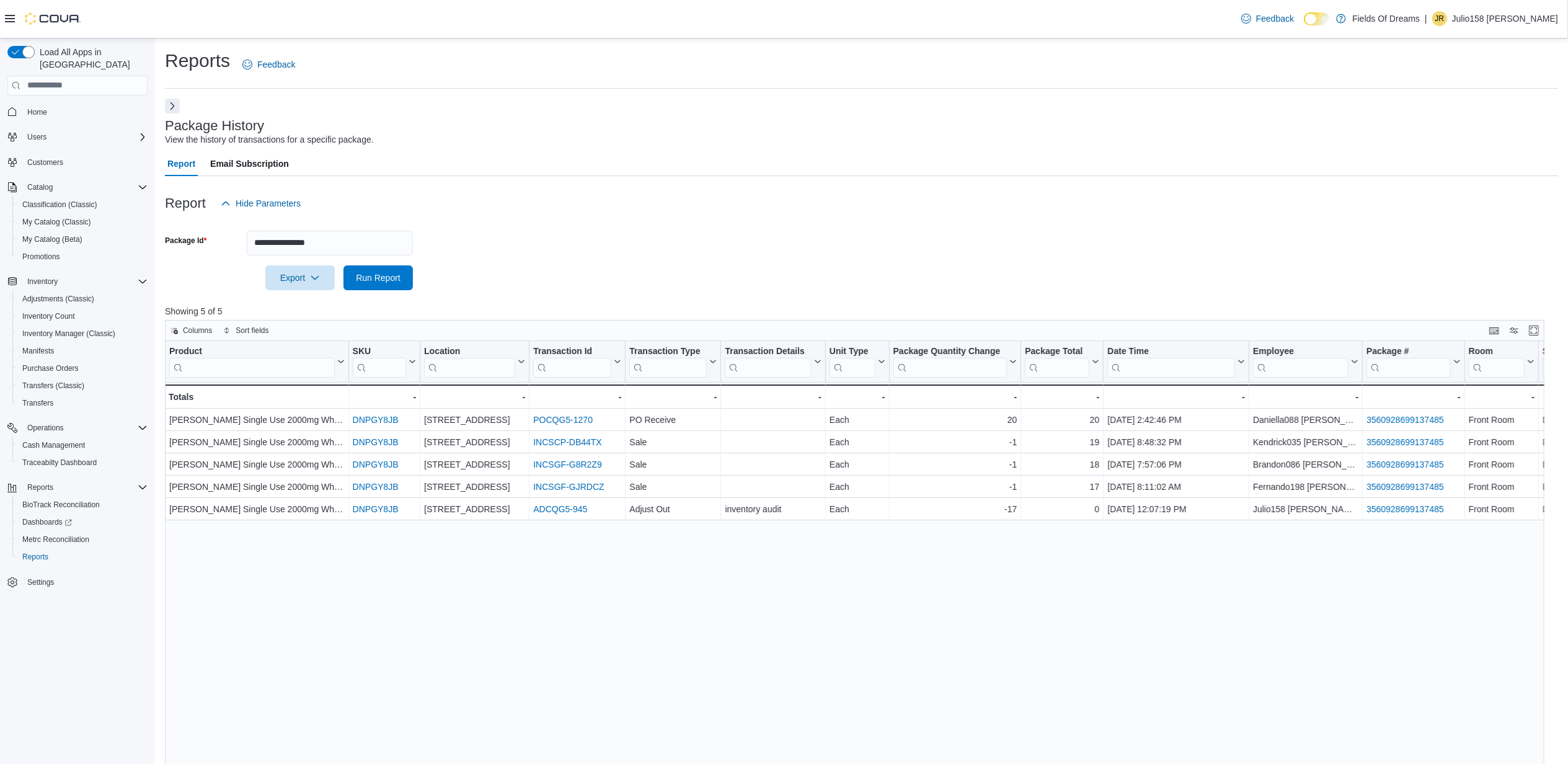
click at [6, 20] on icon at bounding box center [10, 18] width 10 height 10
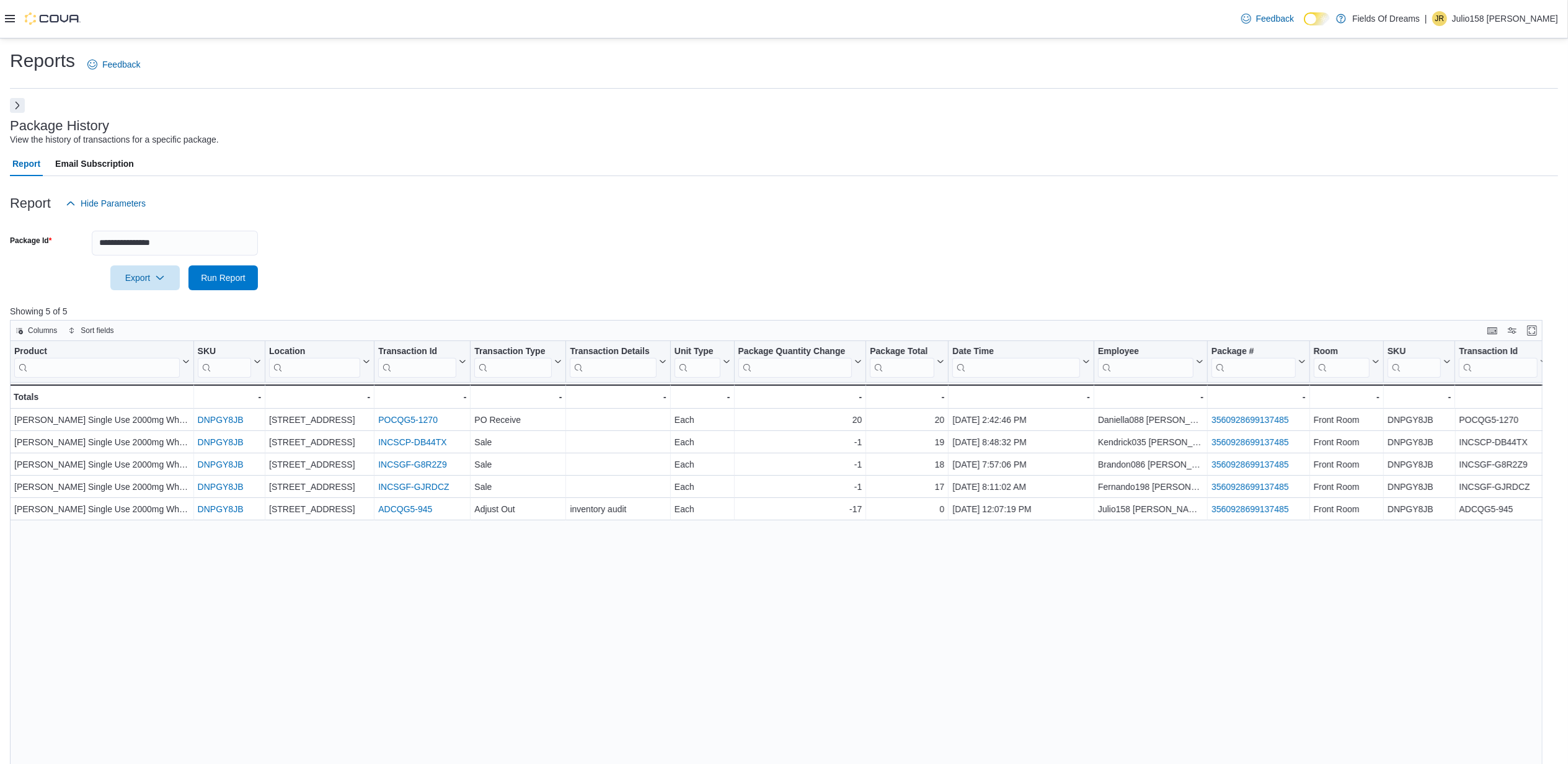
click at [21, 108] on button "Next" at bounding box center [17, 105] width 15 height 15
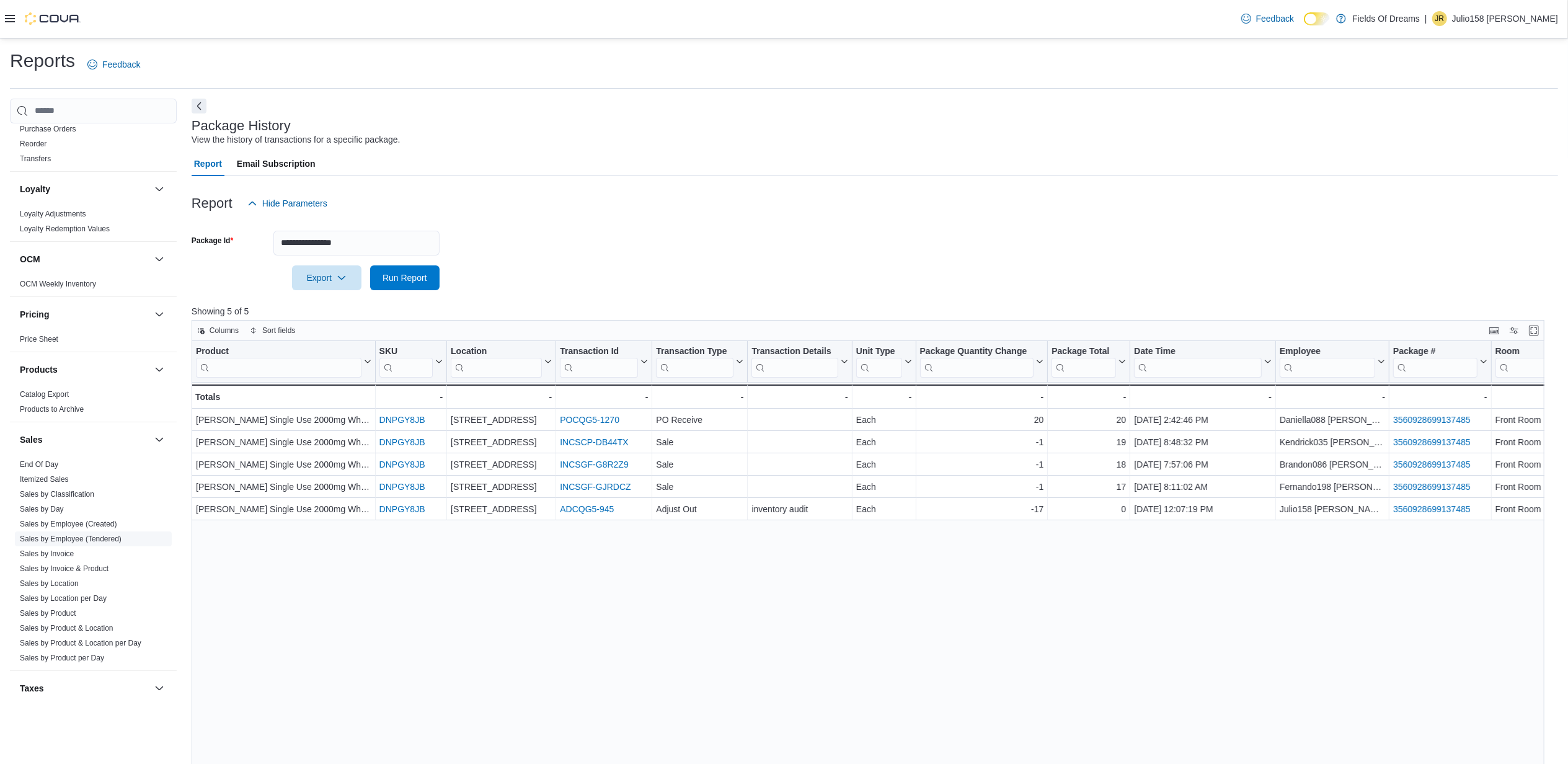
scroll to position [425, 0]
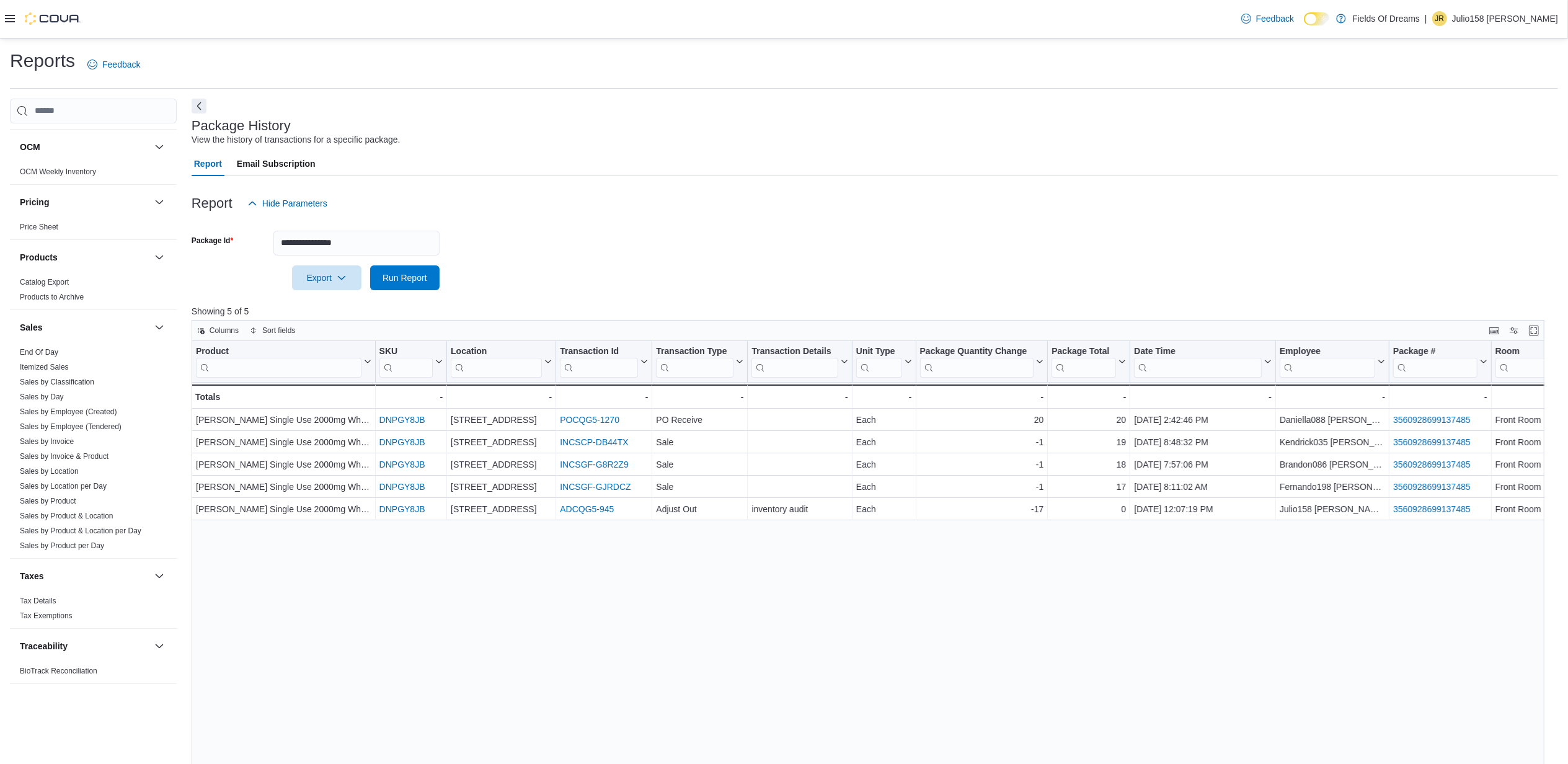
click at [546, 246] on form "**********" at bounding box center [874, 252] width 1366 height 74
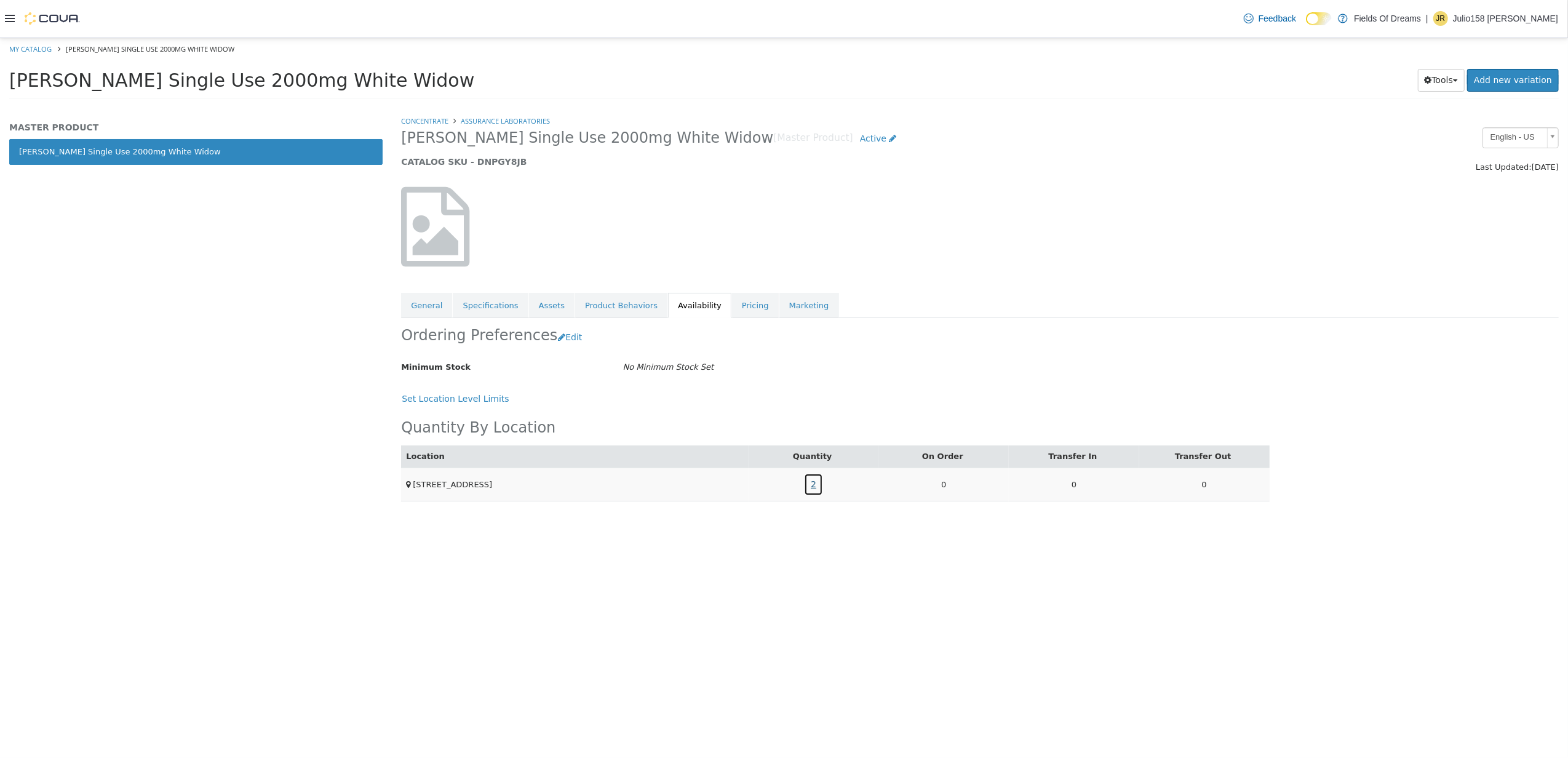
click at [811, 482] on link "2" at bounding box center [813, 483] width 19 height 22
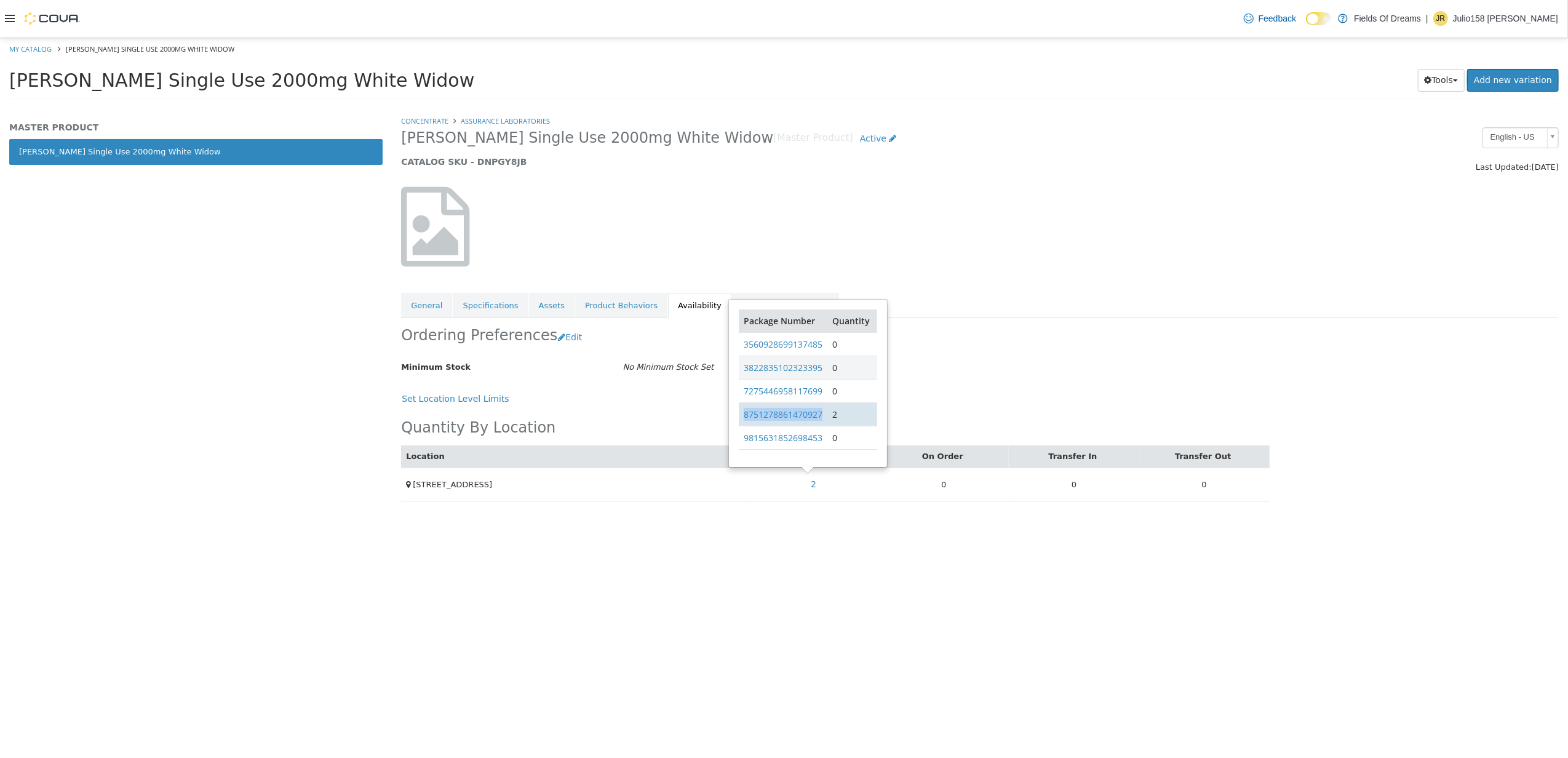
drag, startPoint x: 826, startPoint y: 417, endPoint x: 744, endPoint y: 420, distance: 82.1
click at [744, 420] on tr "8751278861470927 2" at bounding box center [808, 413] width 138 height 23
copy link "8751278861470927"
drag, startPoint x: 686, startPoint y: 562, endPoint x: 617, endPoint y: 466, distance: 118.2
click at [686, 559] on div "Concentrate Assurance laboratories [PERSON_NAME] Single Use 2000mg White Widow …" at bounding box center [980, 436] width 1176 height 642
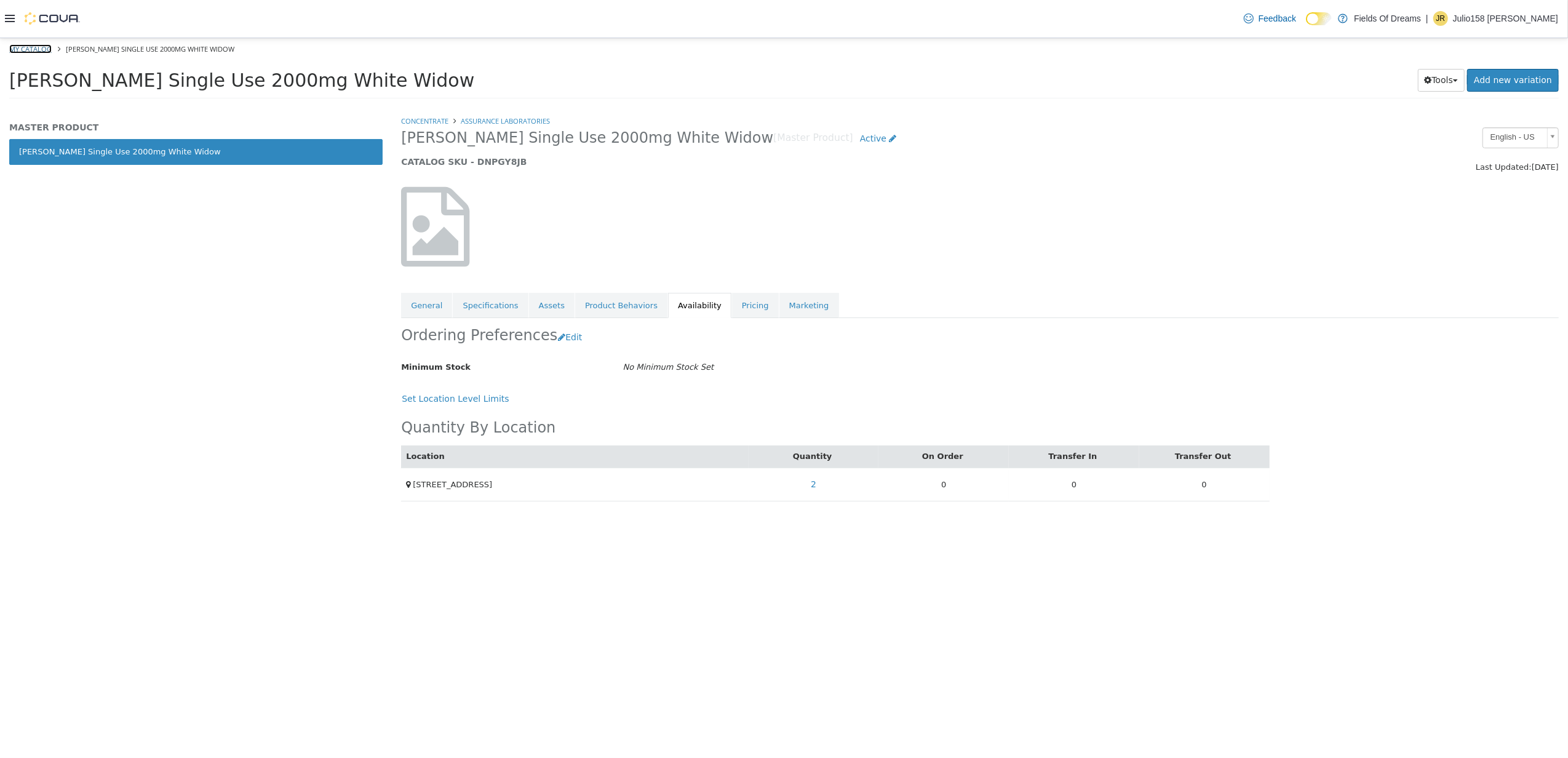
click at [41, 47] on link "My Catalog" at bounding box center [30, 48] width 42 height 9
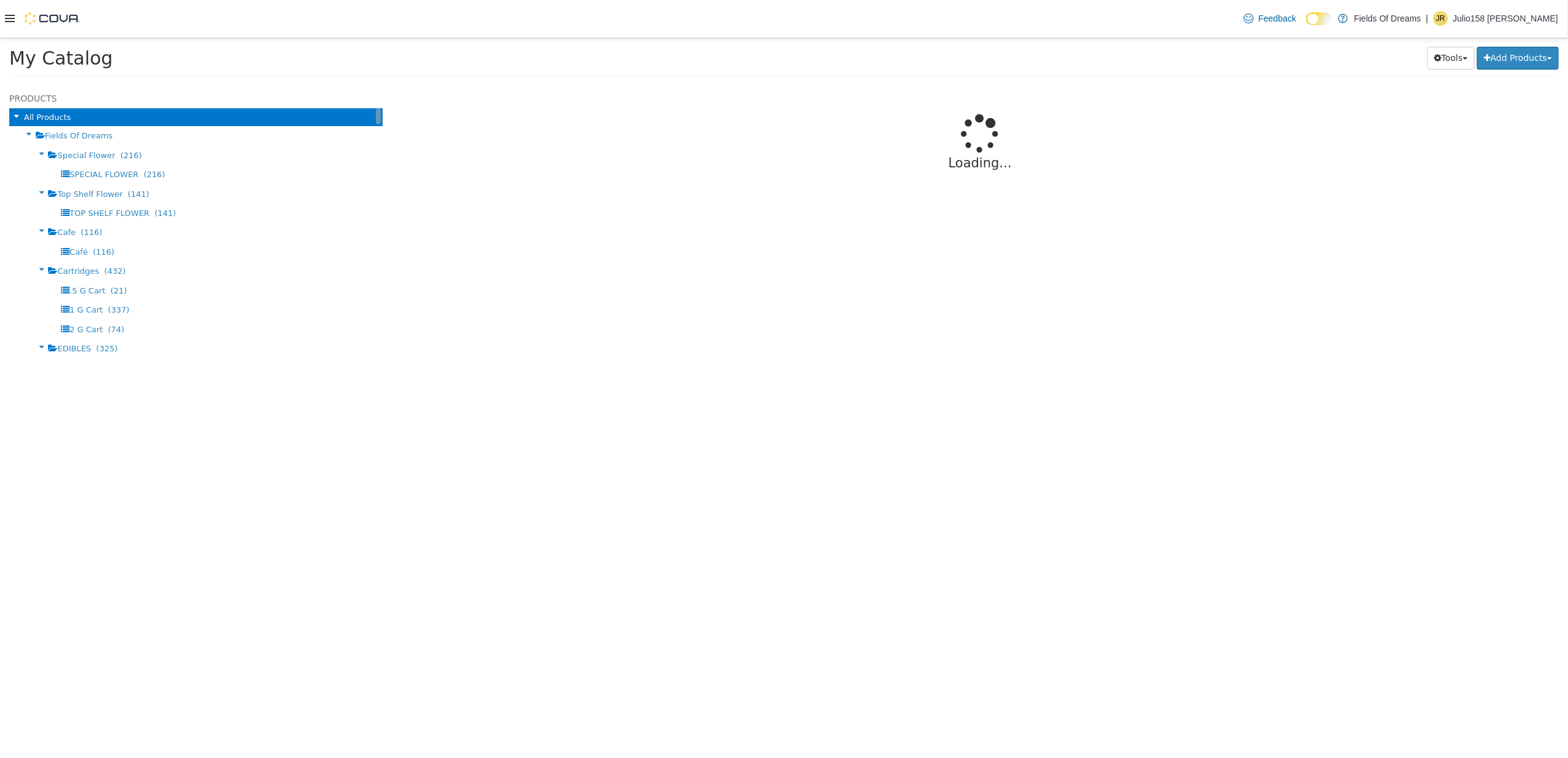
select select "**********"
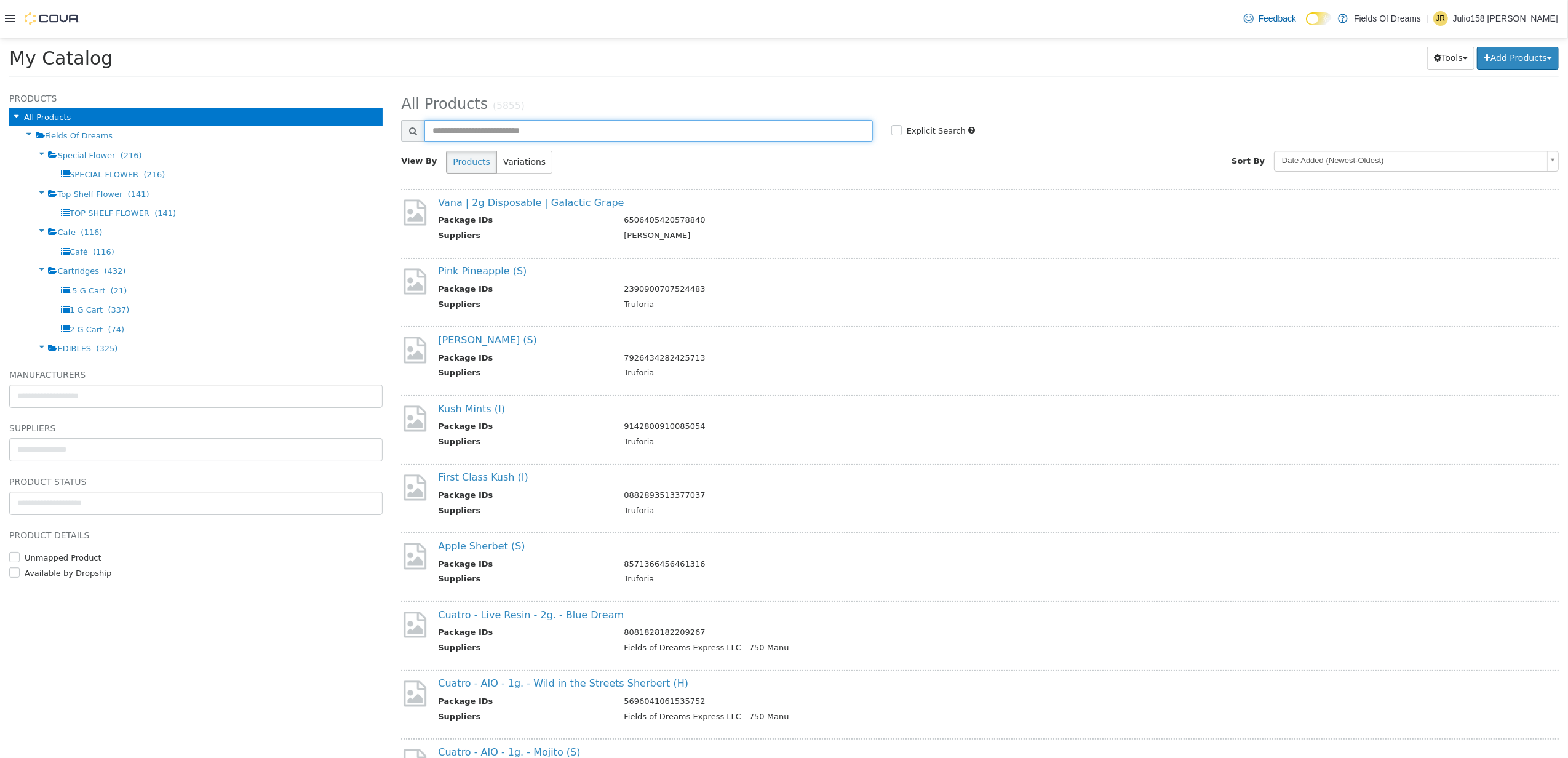
click at [461, 129] on input "text" at bounding box center [648, 129] width 448 height 22
click at [548, 127] on input "*****" at bounding box center [648, 129] width 448 height 22
type input "*****"
select select "**********"
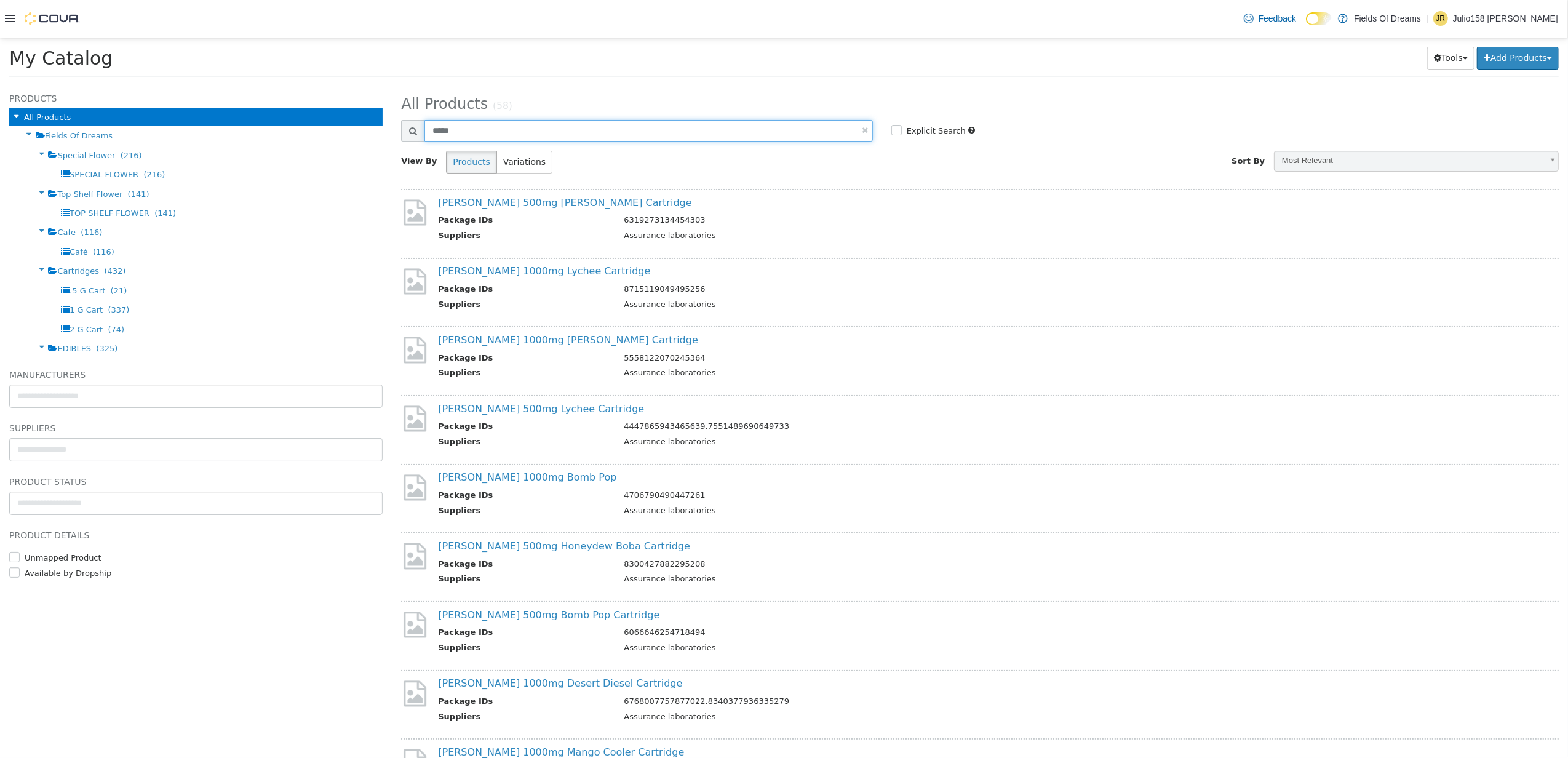
click at [530, 122] on input "*****" at bounding box center [648, 129] width 448 height 22
type input "**********"
select select "**********"
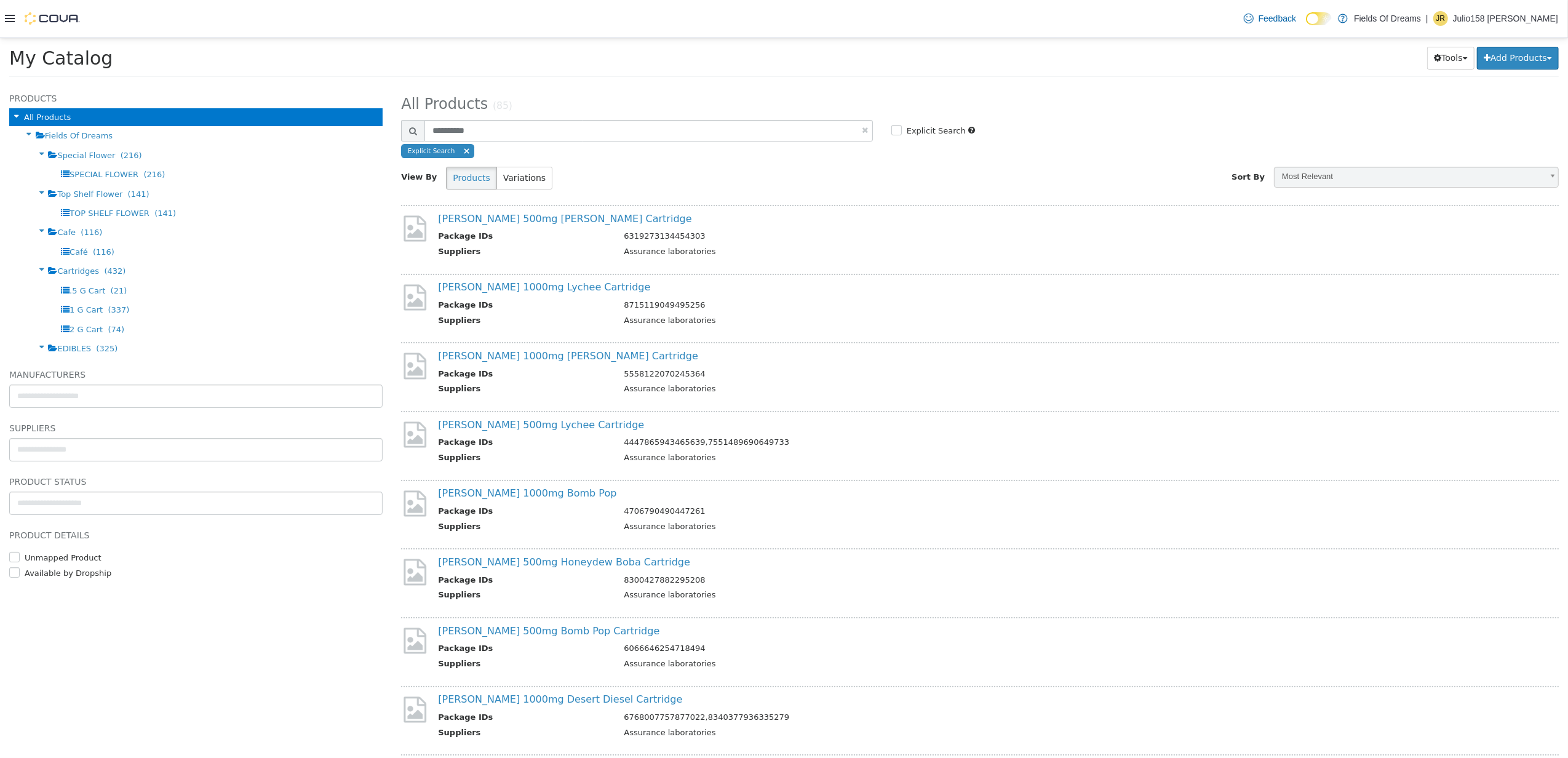
select select "**********"
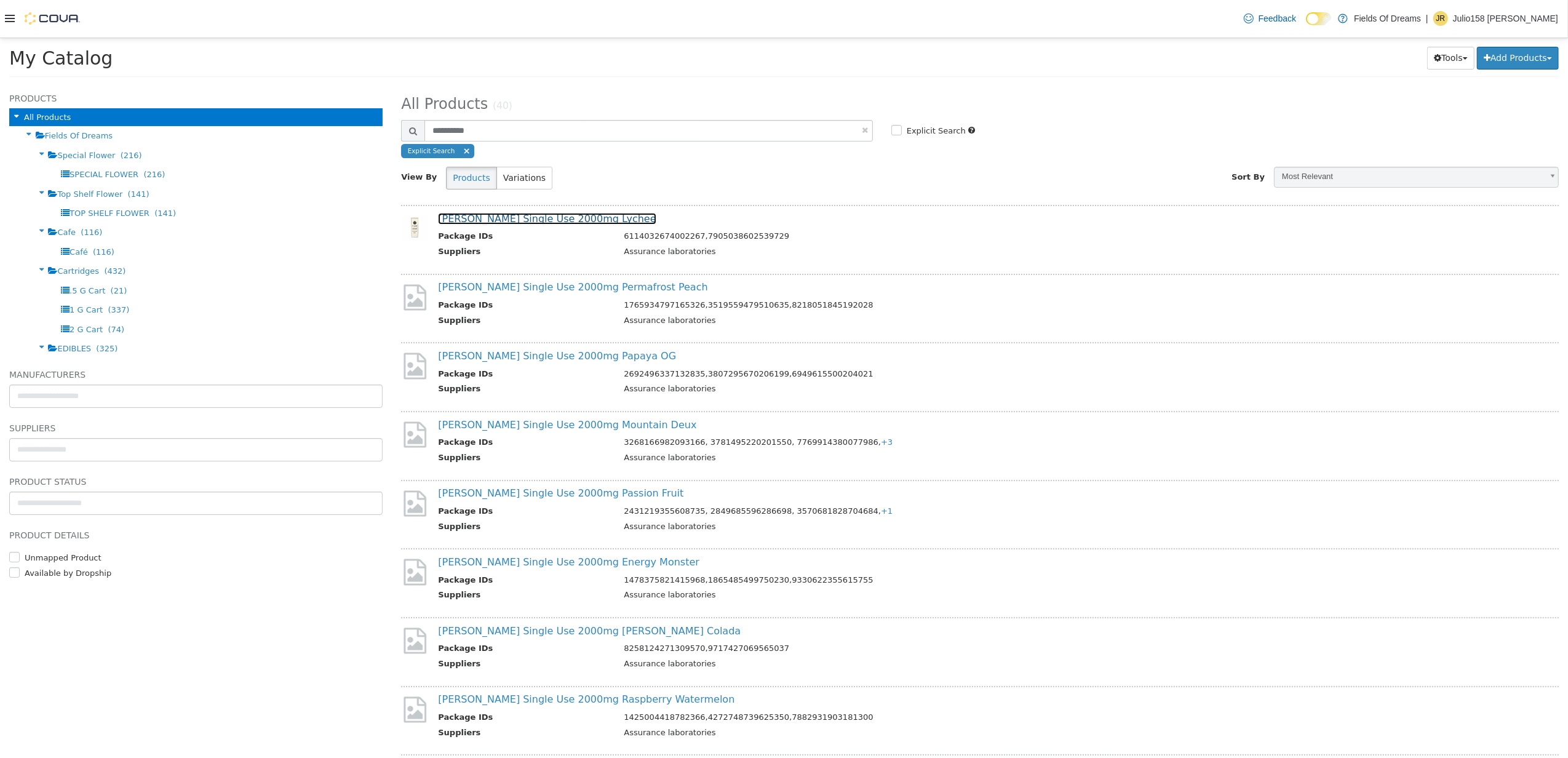
click at [544, 223] on link "Fiore Single Use 2000mg Lychee" at bounding box center [547, 218] width 218 height 12
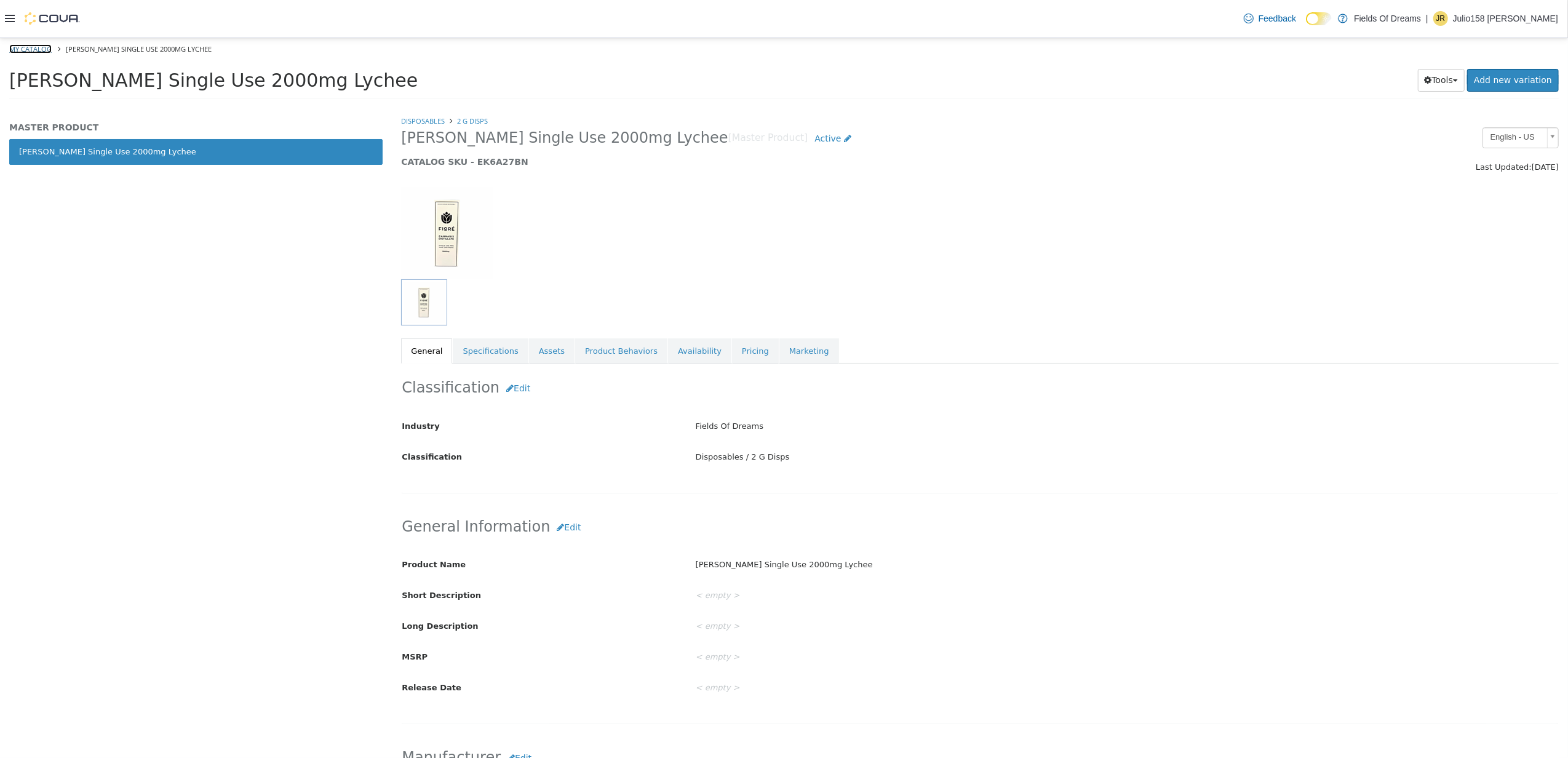
click at [20, 52] on link "My Catalog" at bounding box center [30, 48] width 42 height 9
select select "**********"
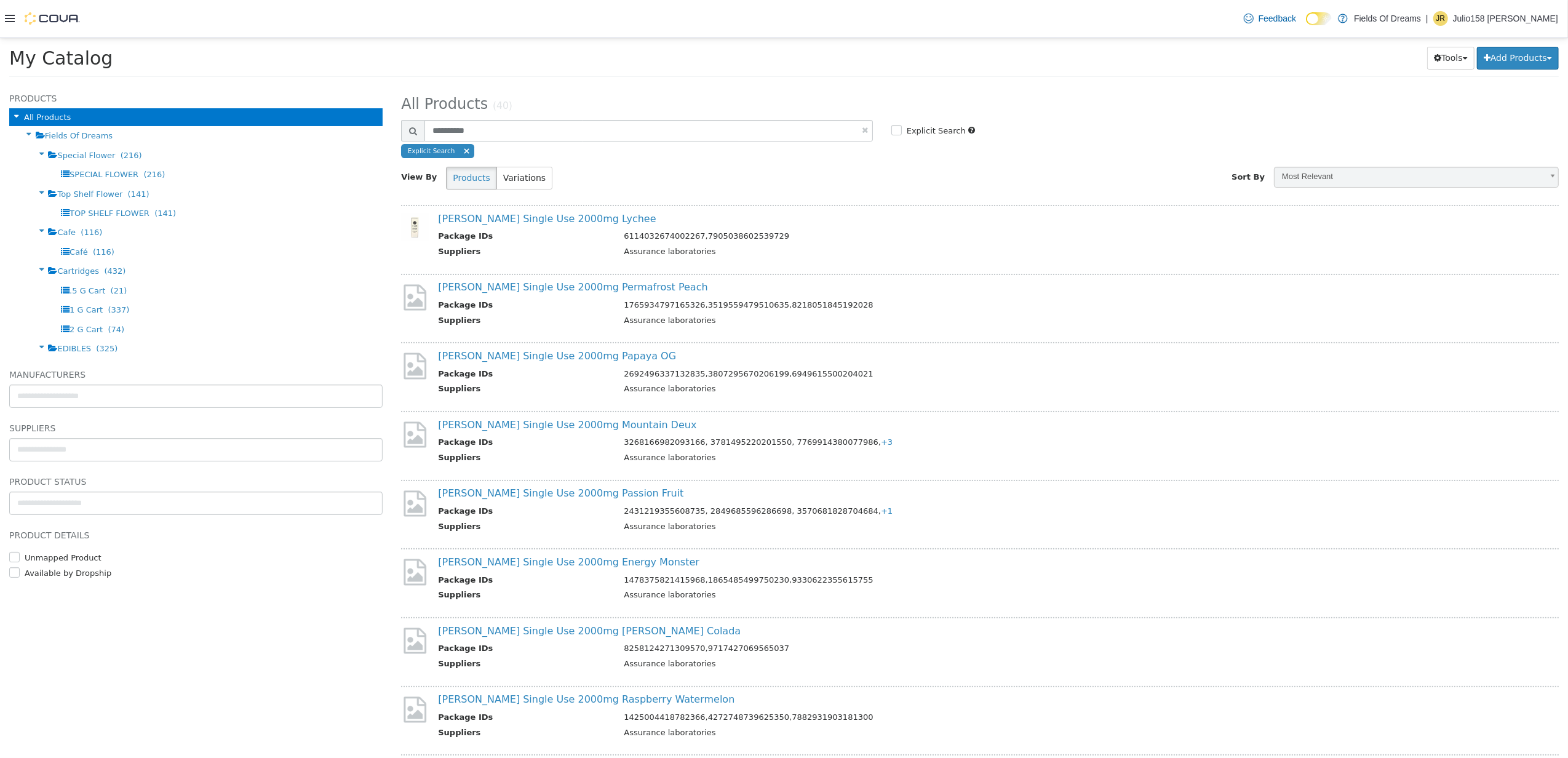
click at [5, 28] on div at bounding box center [42, 18] width 75 height 37
click at [6, 23] on div at bounding box center [42, 18] width 75 height 12
click at [13, 18] on icon at bounding box center [9, 18] width 9 height 8
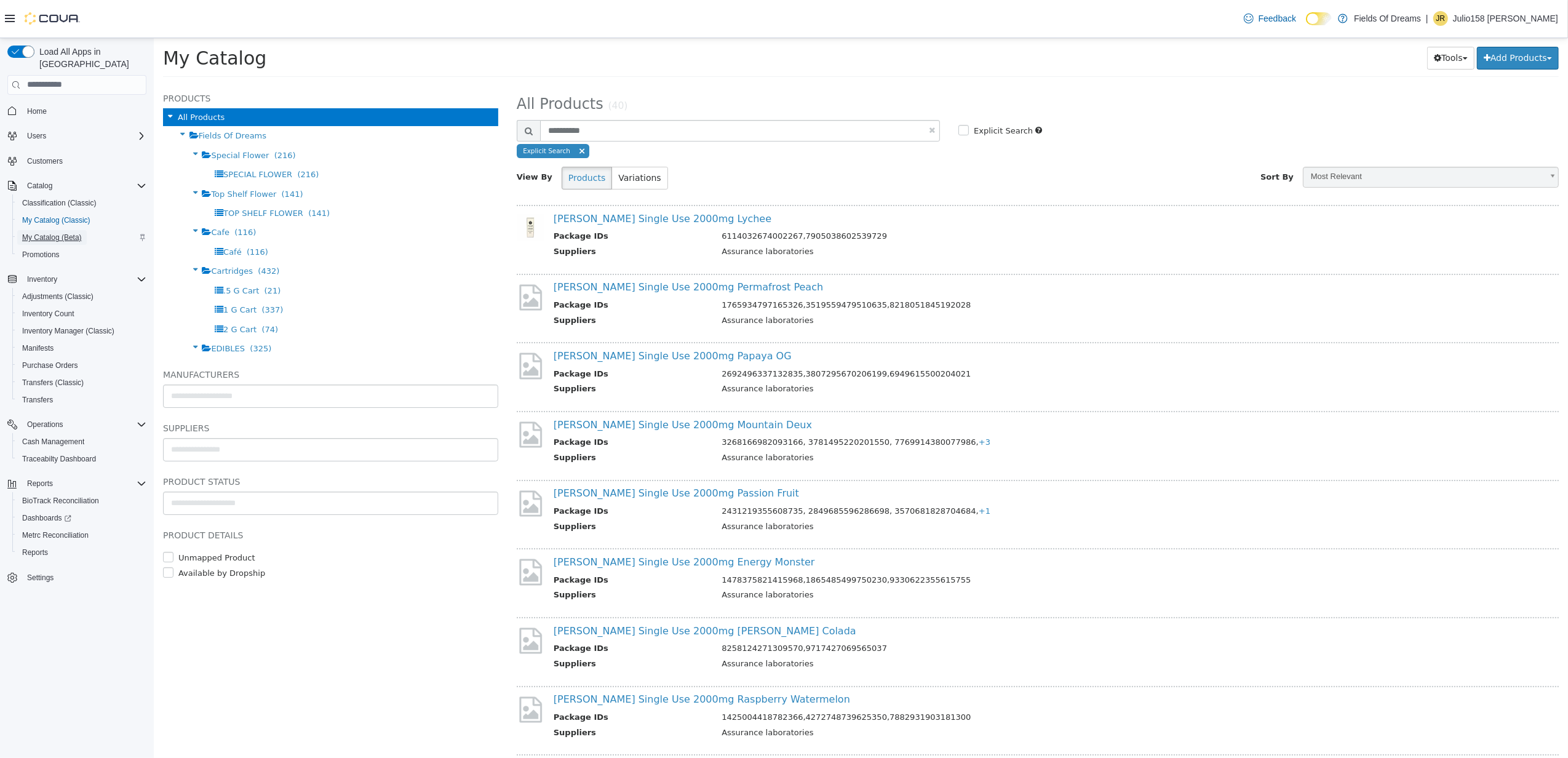
click at [73, 232] on span "My Catalog (Beta)" at bounding box center [52, 237] width 60 height 9
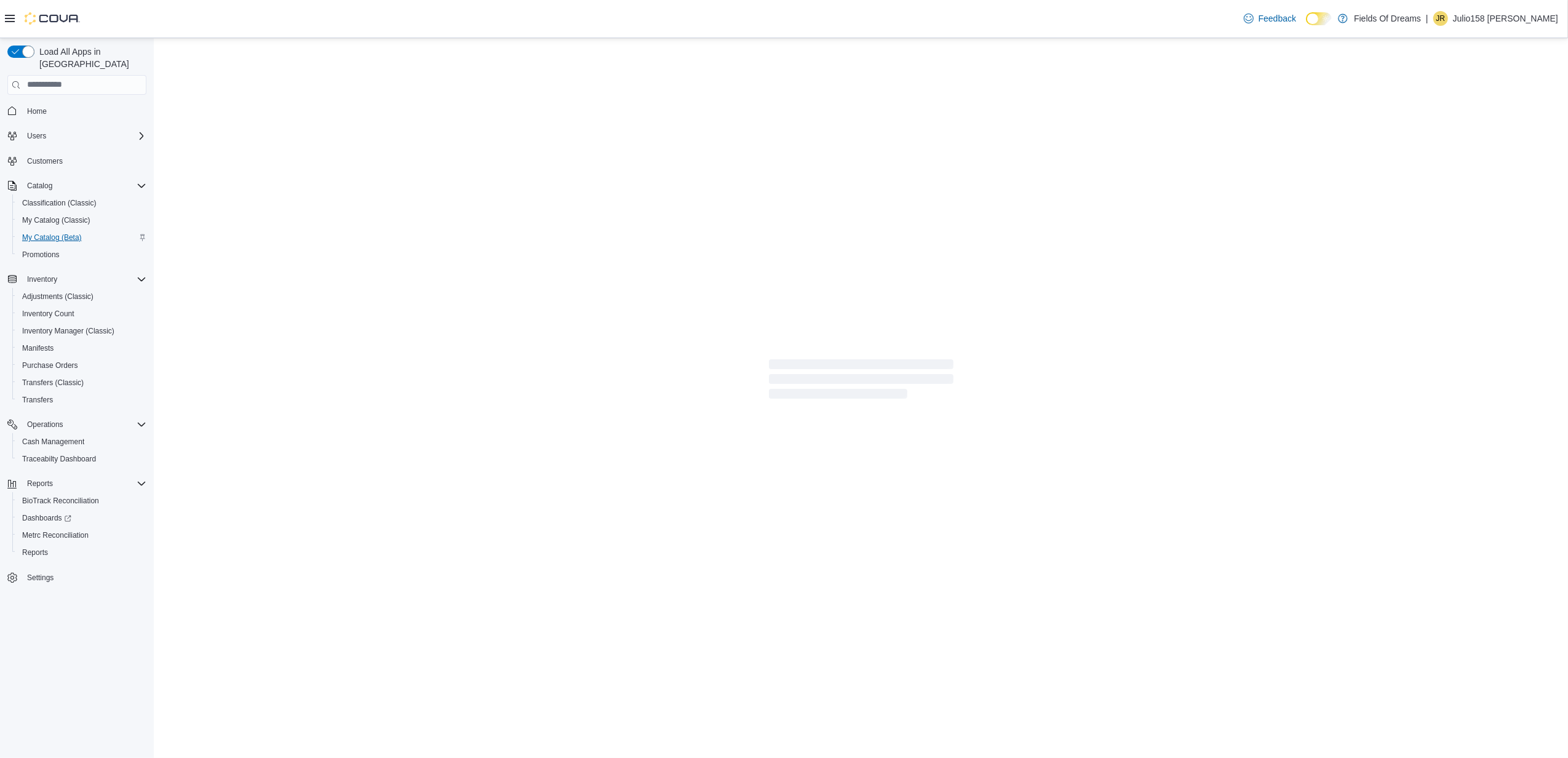
select select "**********"
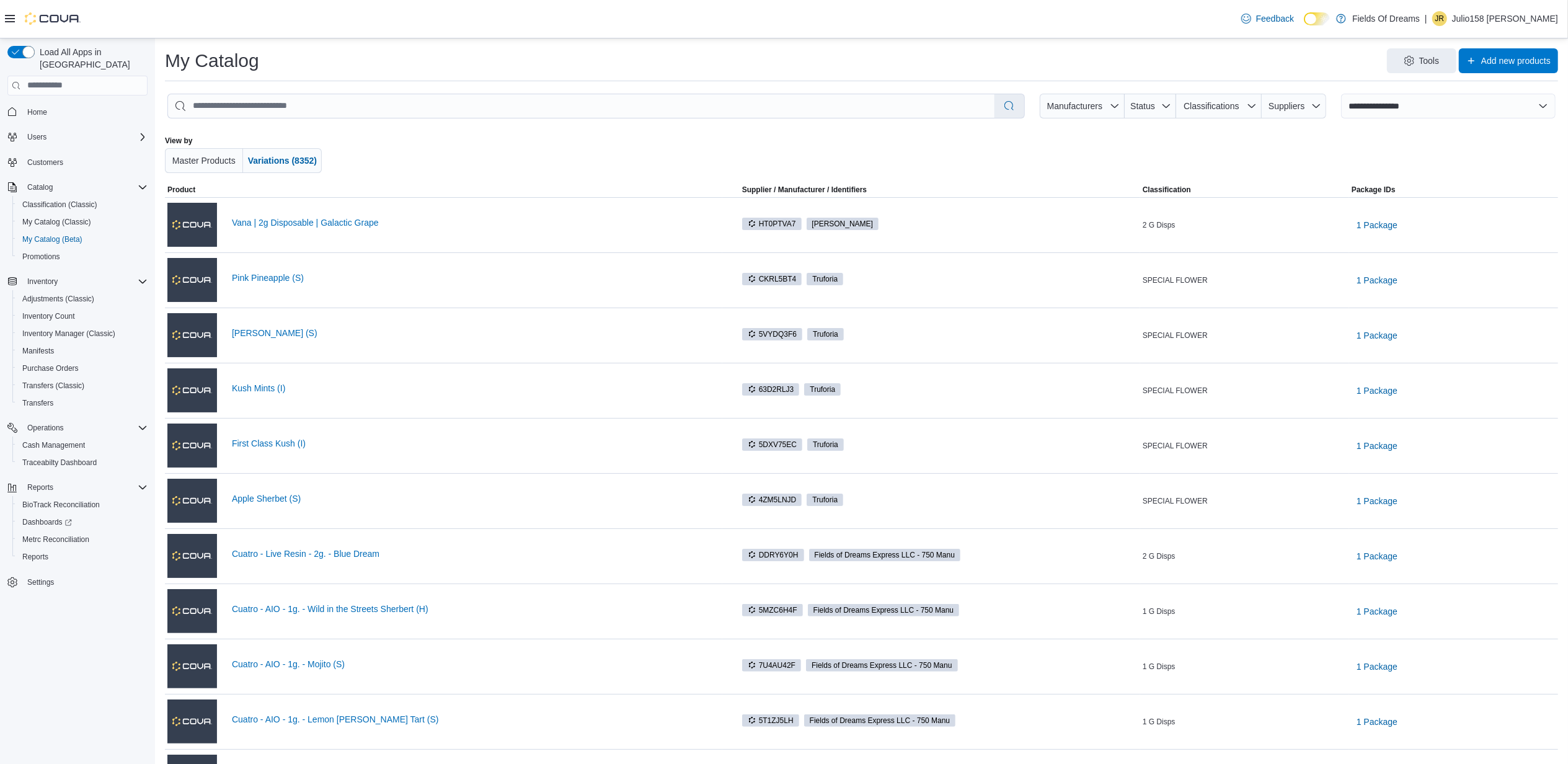
click at [10, 14] on icon at bounding box center [10, 18] width 10 height 10
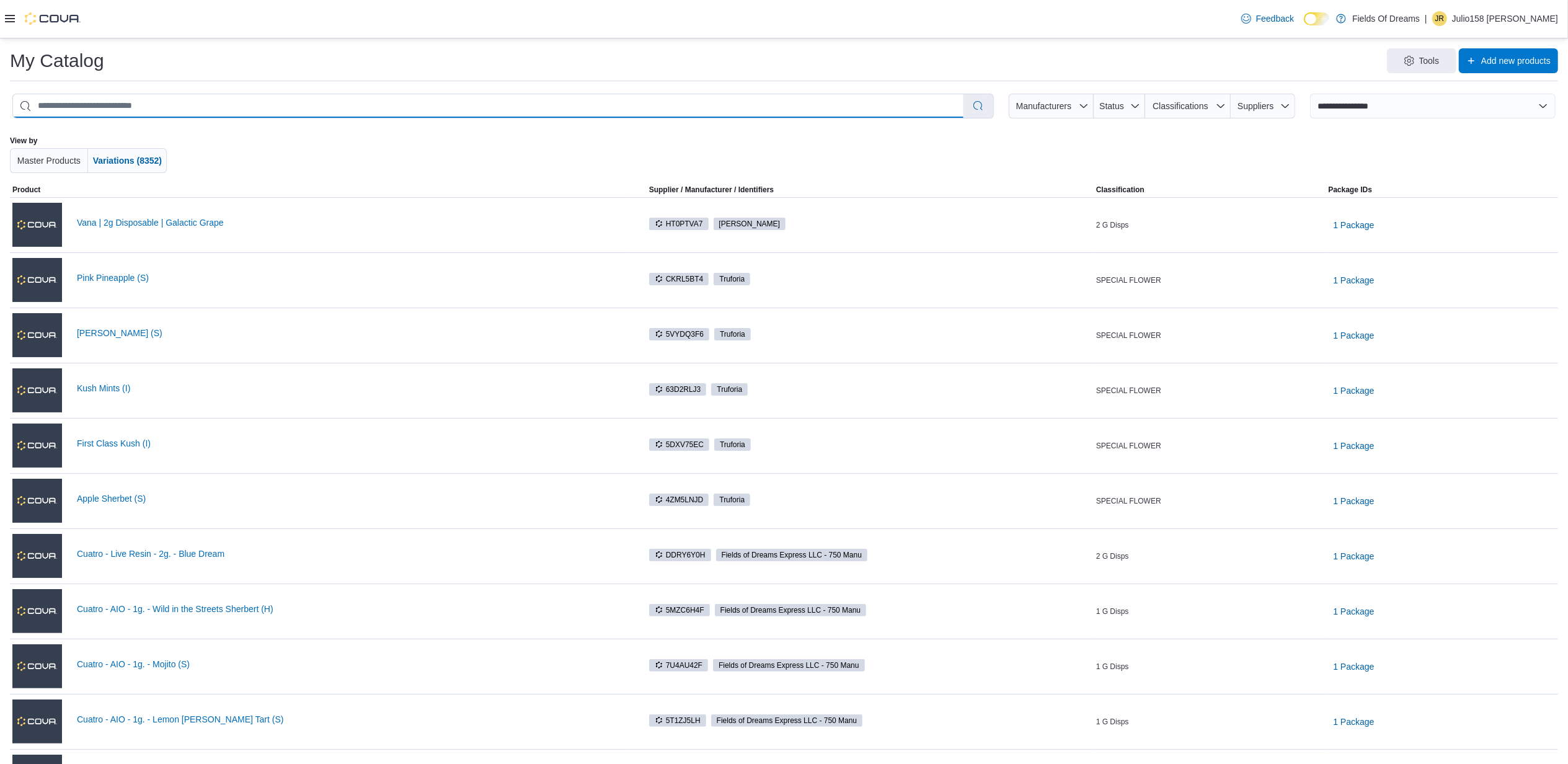
click at [117, 114] on input "search" at bounding box center [488, 105] width 950 height 23
type input "*****"
select select "*********"
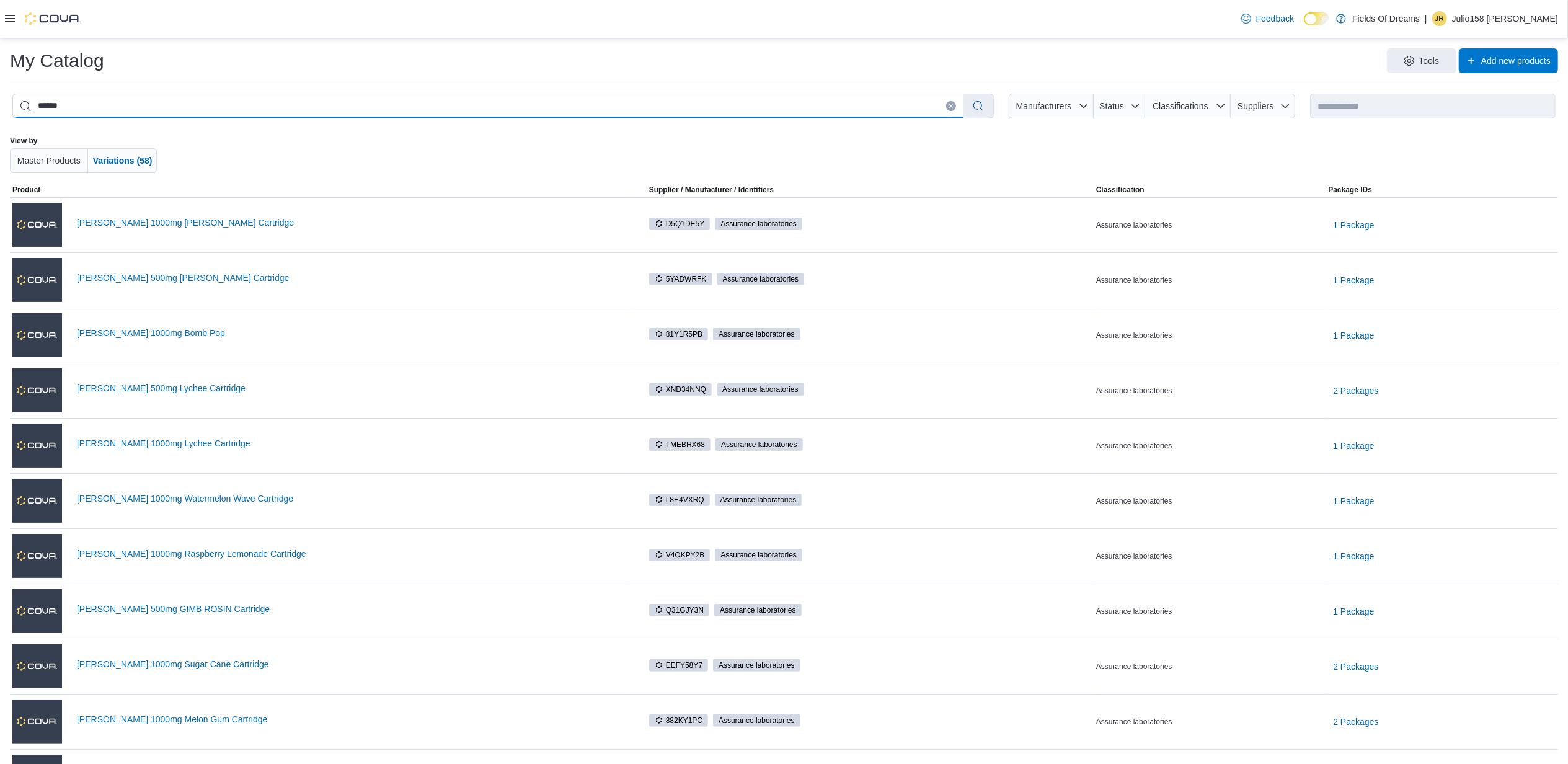
click at [157, 117] on input "*****" at bounding box center [488, 105] width 950 height 23
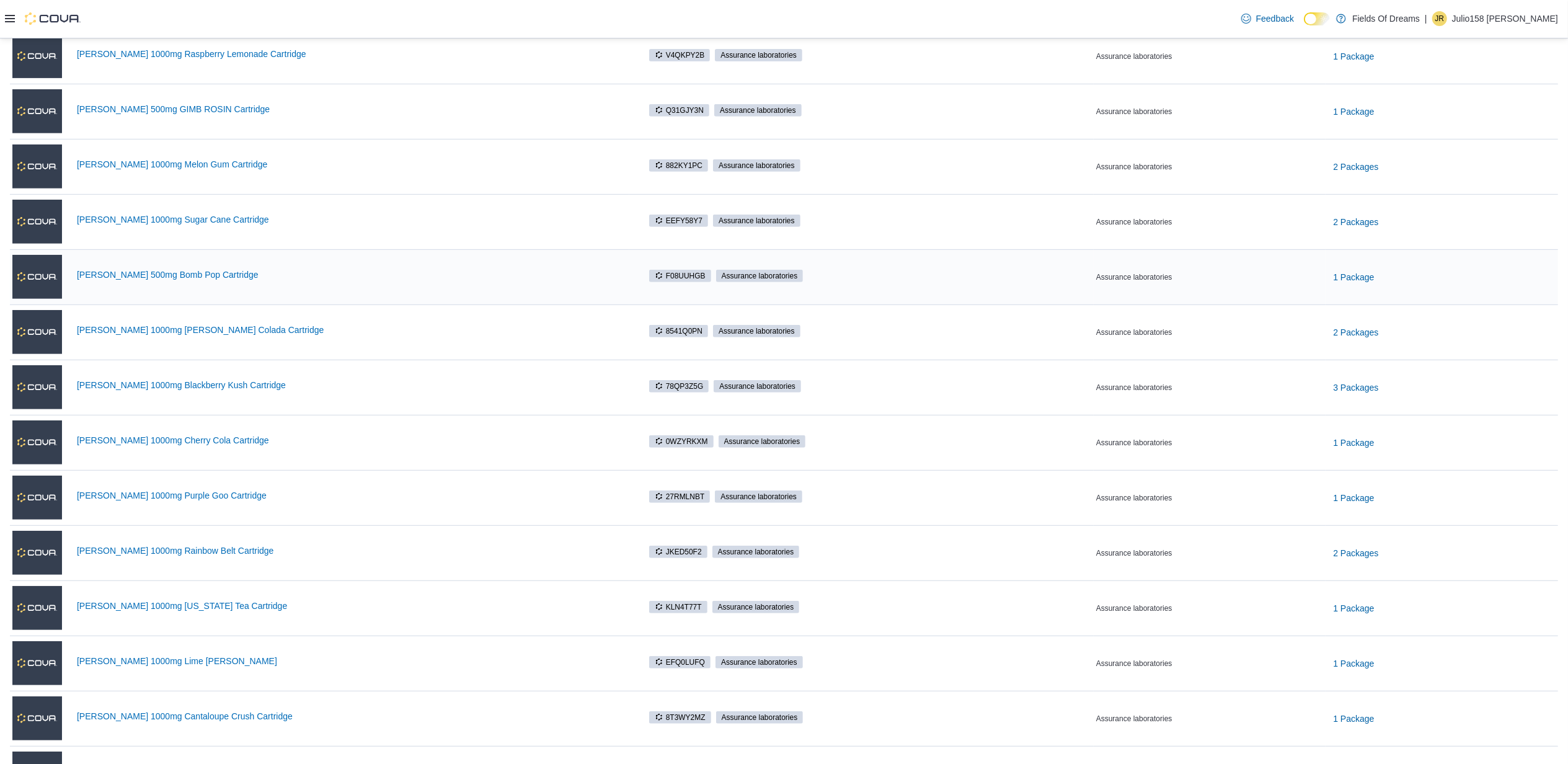
scroll to position [581, 0]
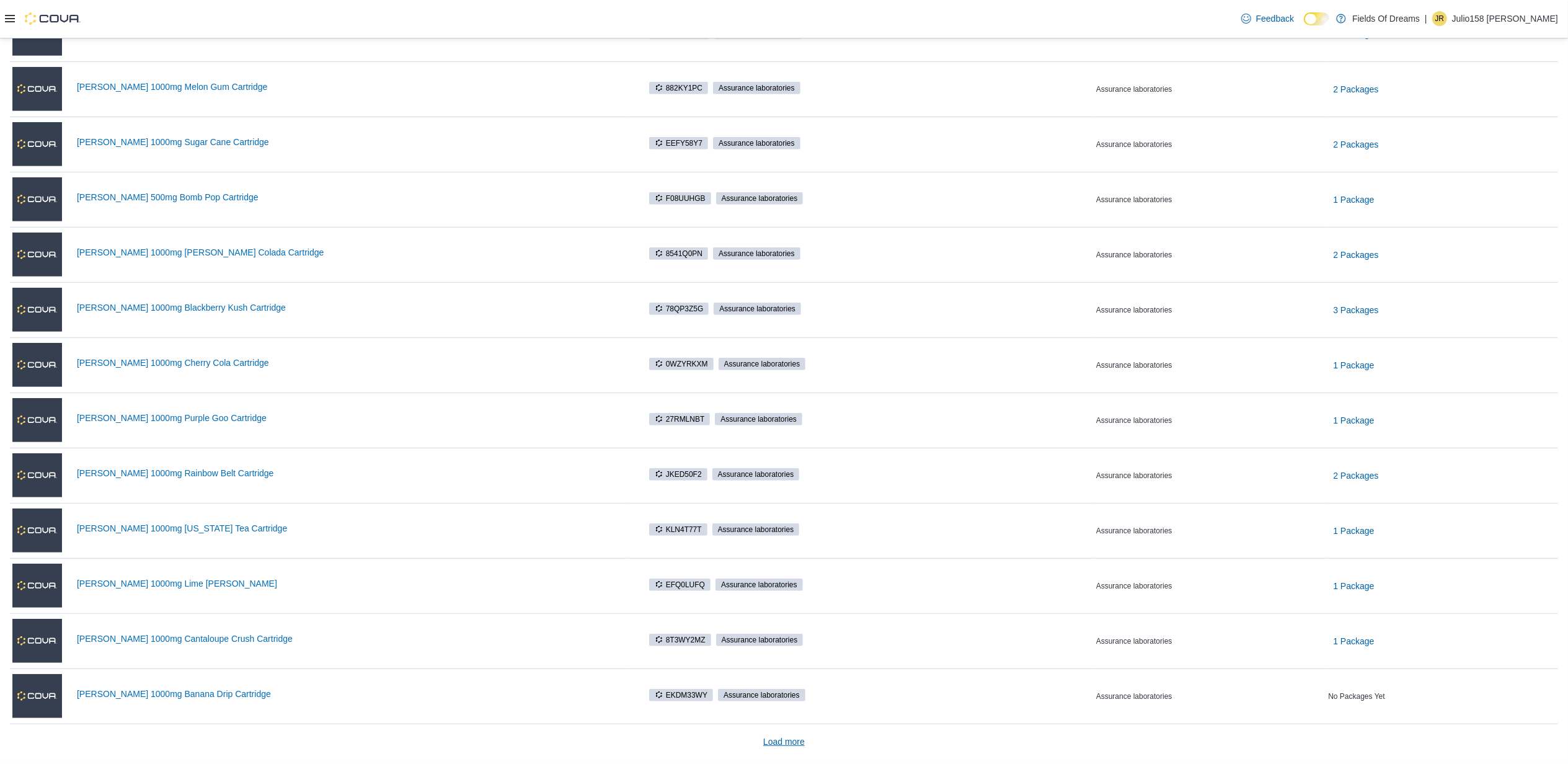
type input "**********"
drag, startPoint x: 797, startPoint y: 734, endPoint x: 797, endPoint y: 727, distance: 7.0
click at [797, 735] on span "Load more" at bounding box center [784, 741] width 42 height 12
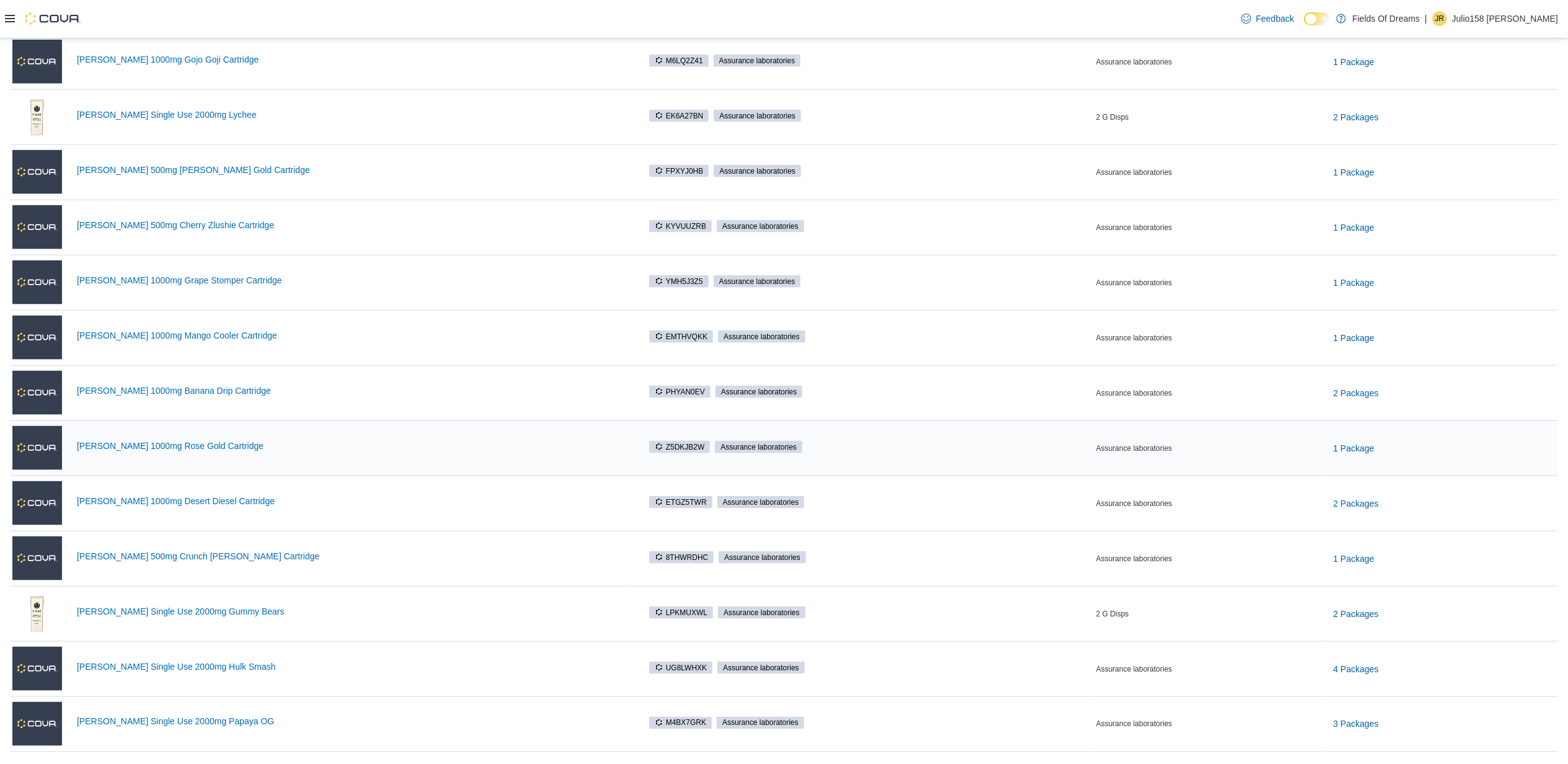
scroll to position [1689, 0]
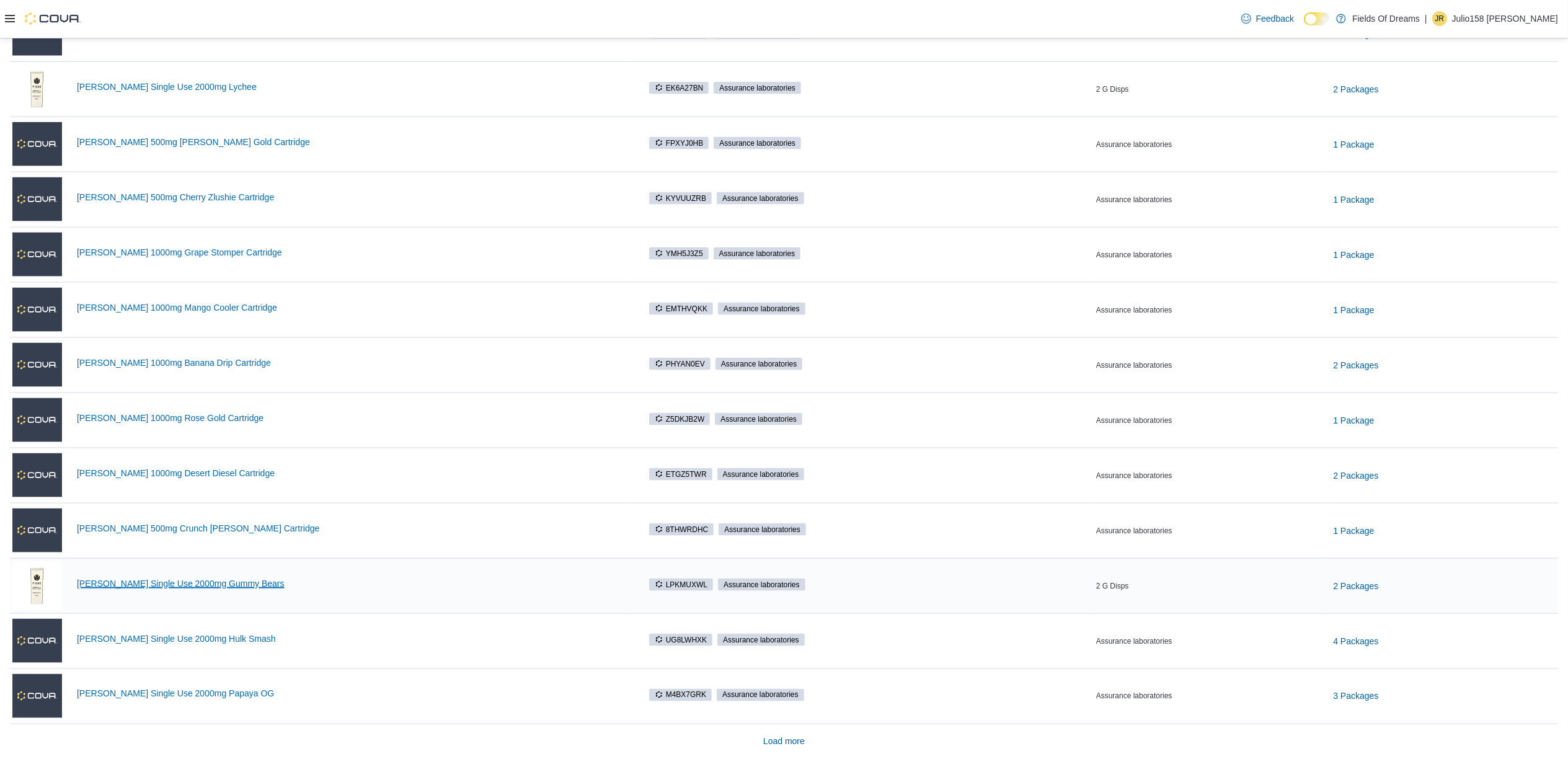
click at [192, 584] on link "[PERSON_NAME] Single Use 2000mg Gummy Bears" at bounding box center [352, 583] width 550 height 10
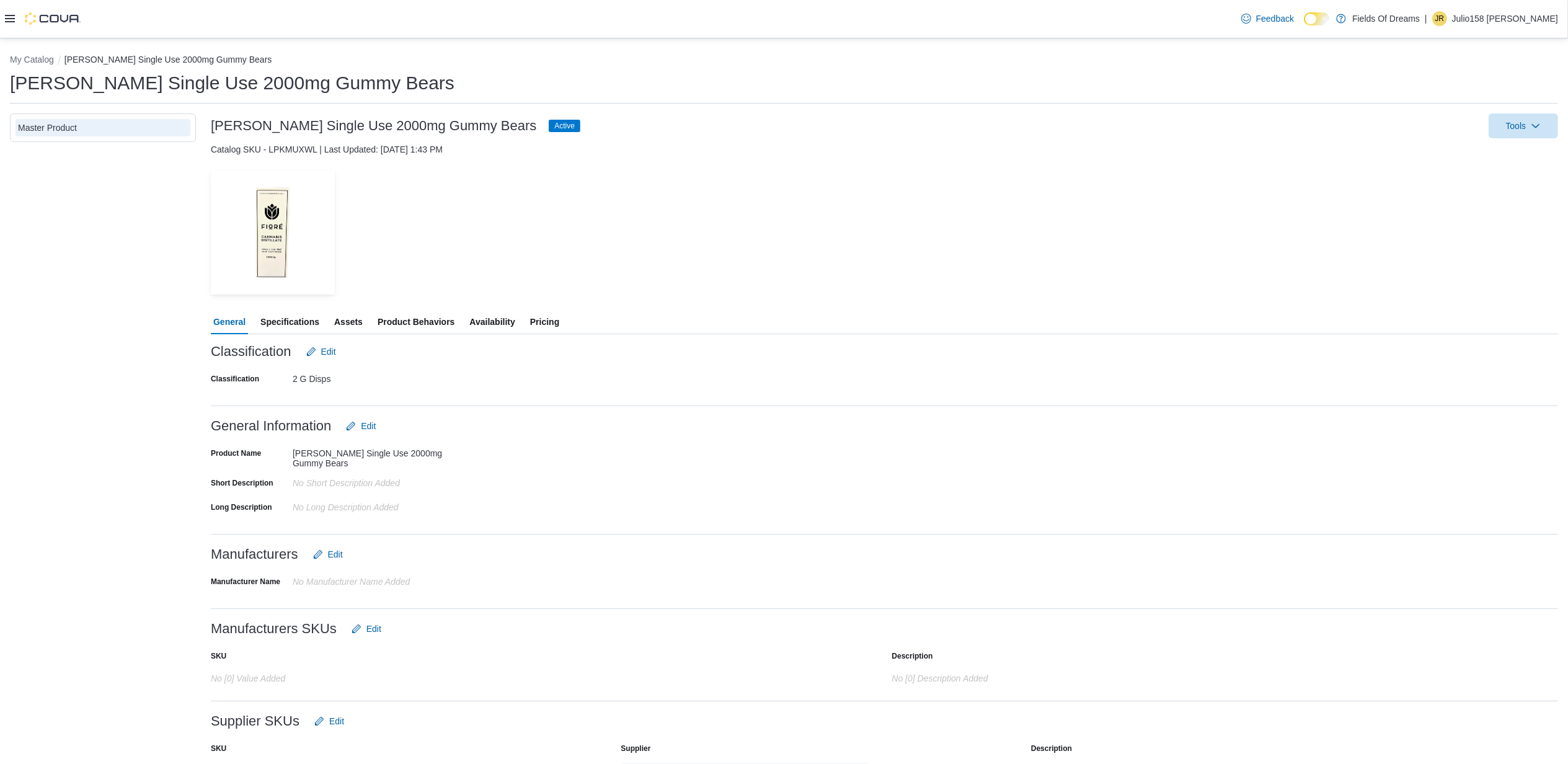
click at [407, 324] on span "Product Behaviors" at bounding box center [416, 321] width 77 height 24
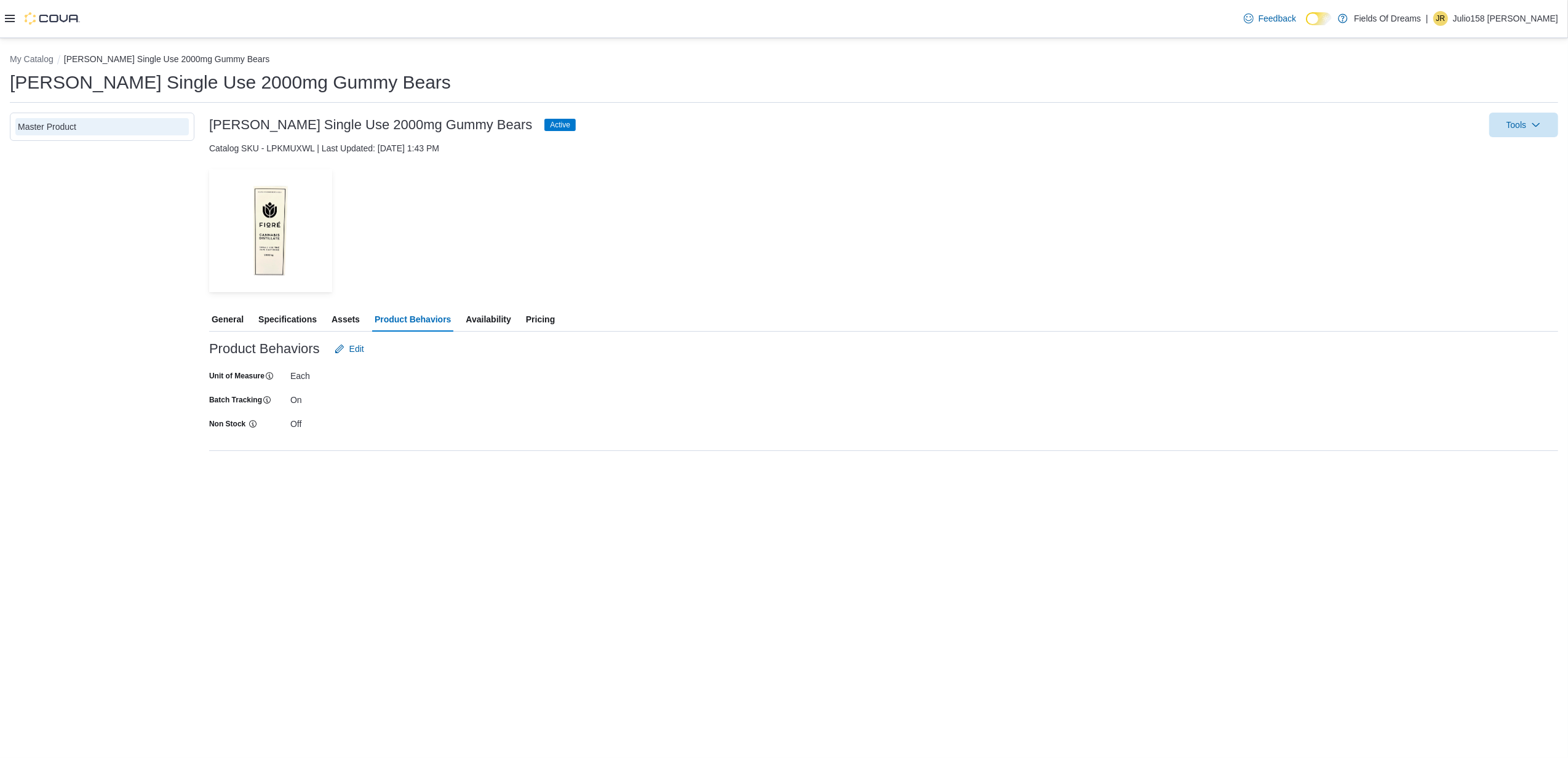
click at [481, 318] on span "Availability" at bounding box center [488, 319] width 45 height 24
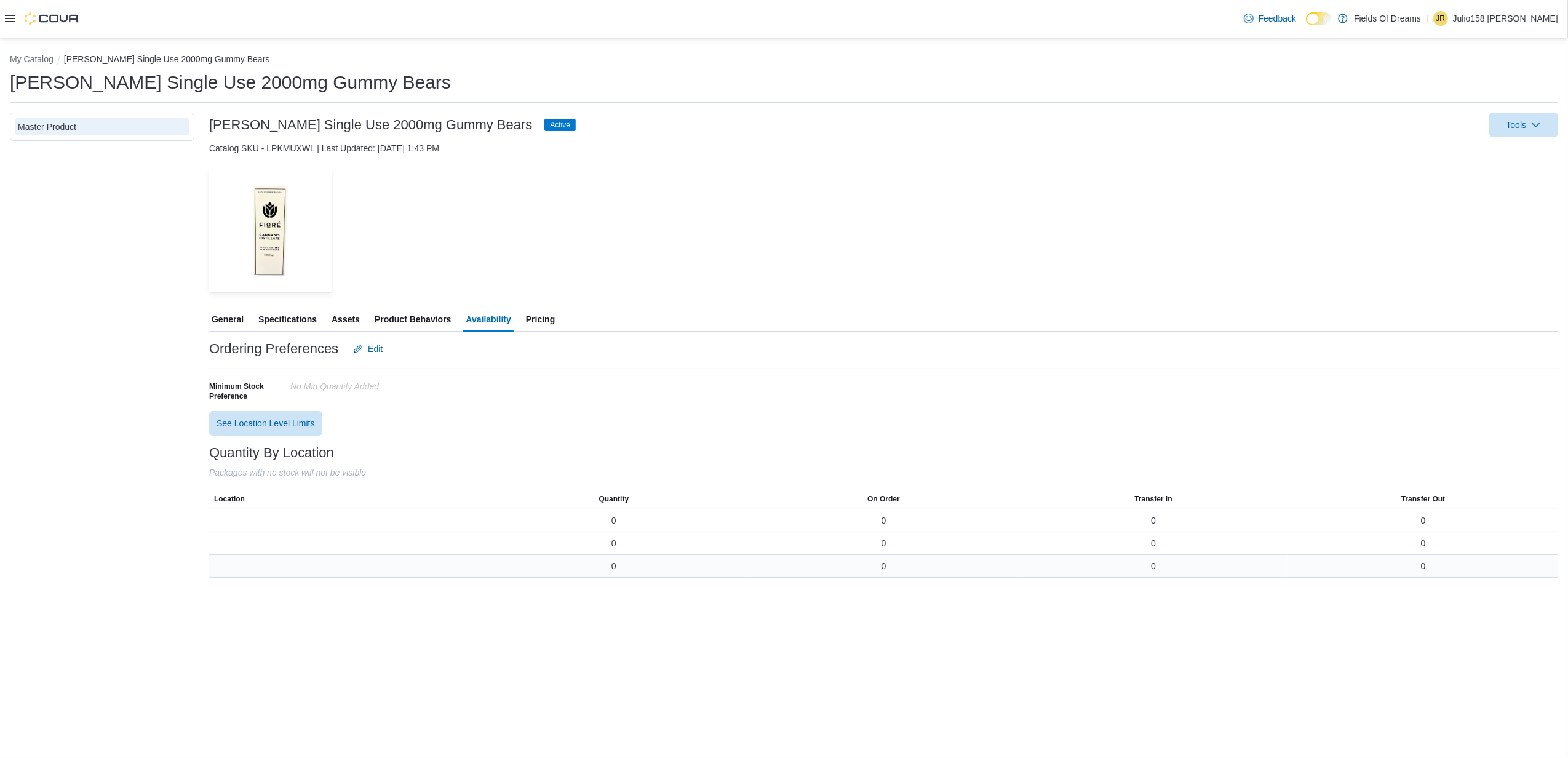
click at [611, 566] on div "0" at bounding box center [614, 565] width 5 height 12
click at [431, 324] on span "Product Behaviors" at bounding box center [413, 319] width 76 height 24
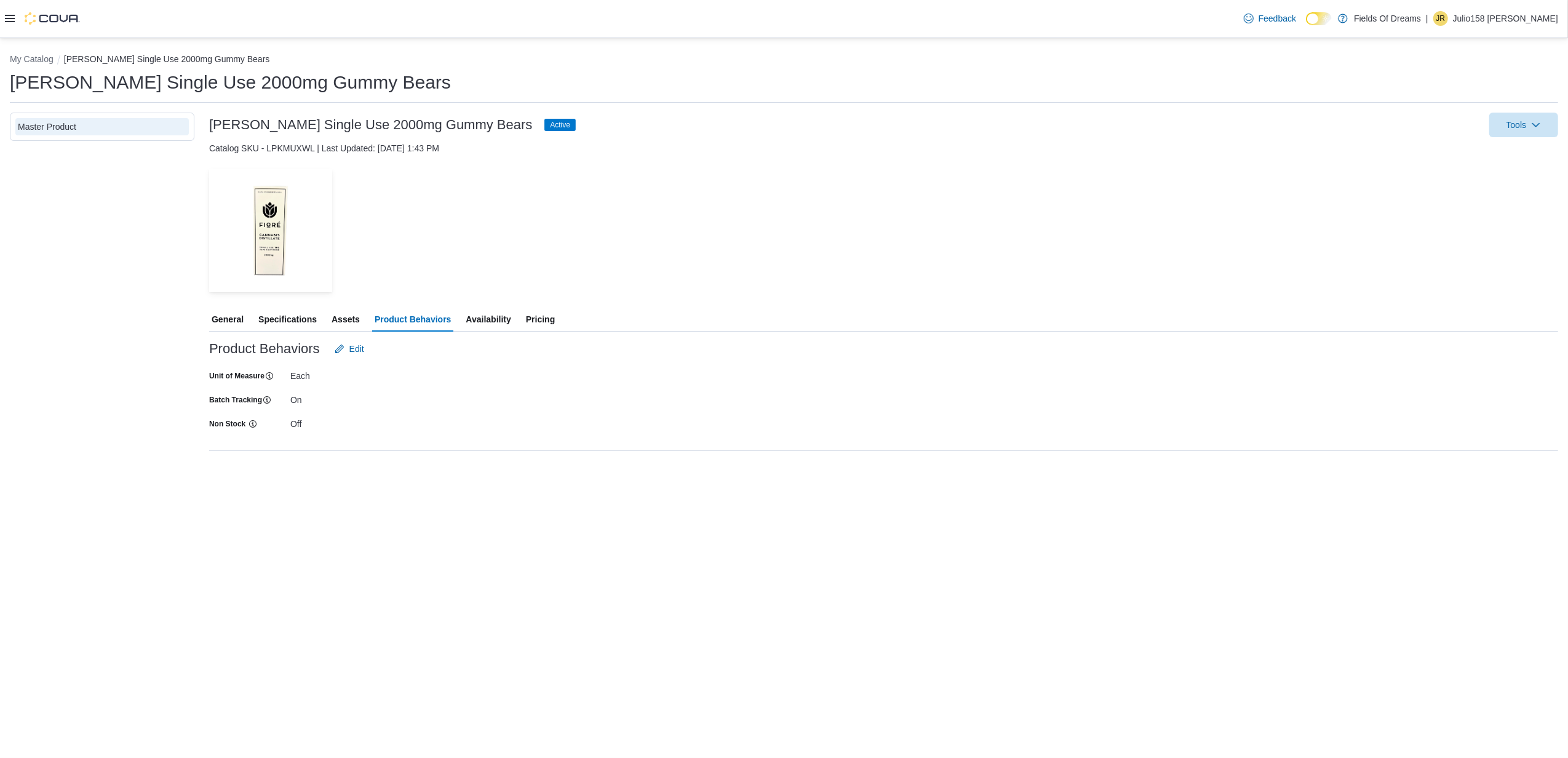
click at [344, 315] on span "Assets" at bounding box center [345, 319] width 28 height 24
click at [288, 316] on span "Specifications" at bounding box center [288, 319] width 59 height 24
click at [228, 324] on span "General" at bounding box center [227, 319] width 32 height 24
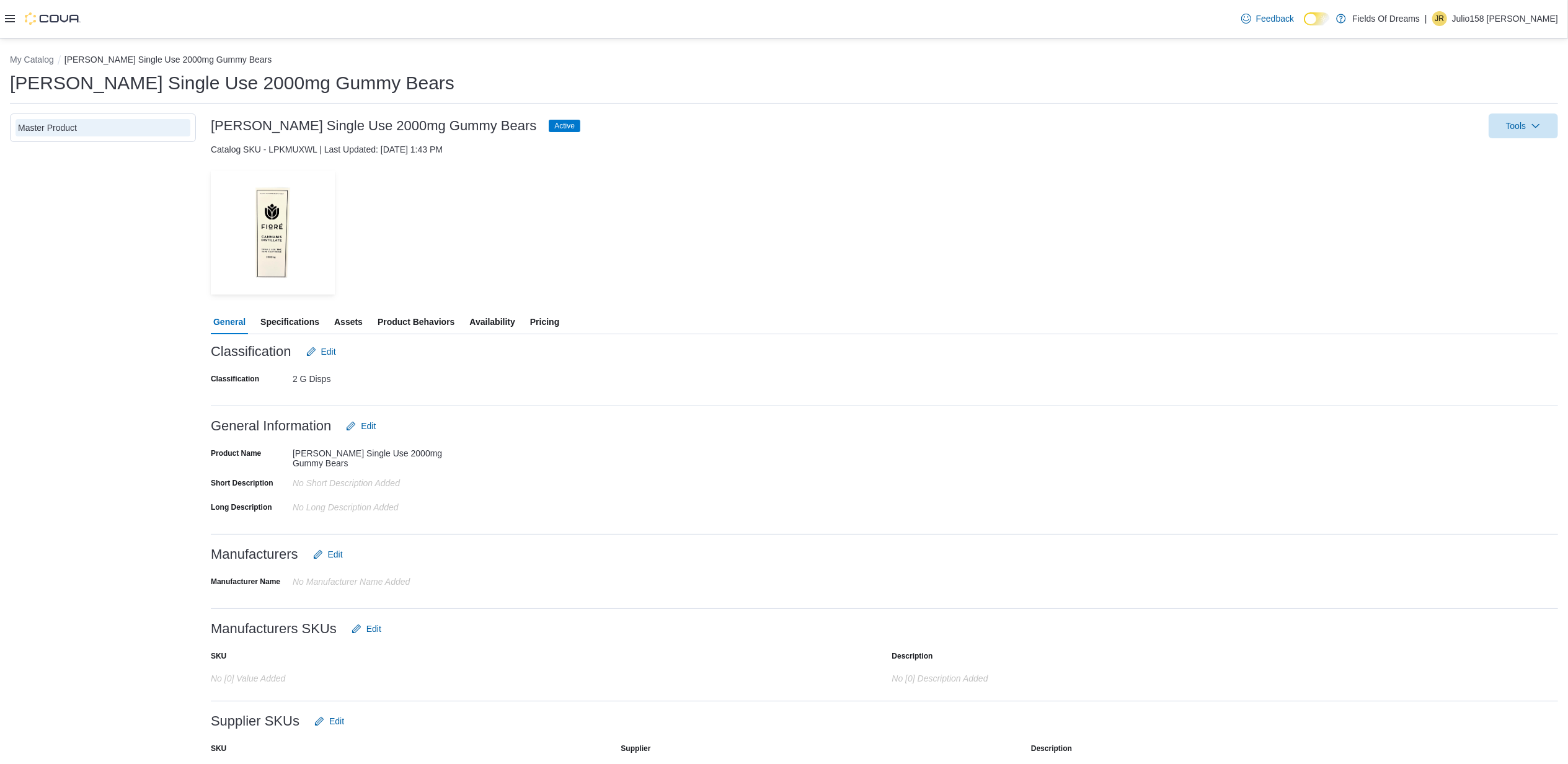
click at [426, 322] on span "Product Behaviors" at bounding box center [416, 321] width 77 height 24
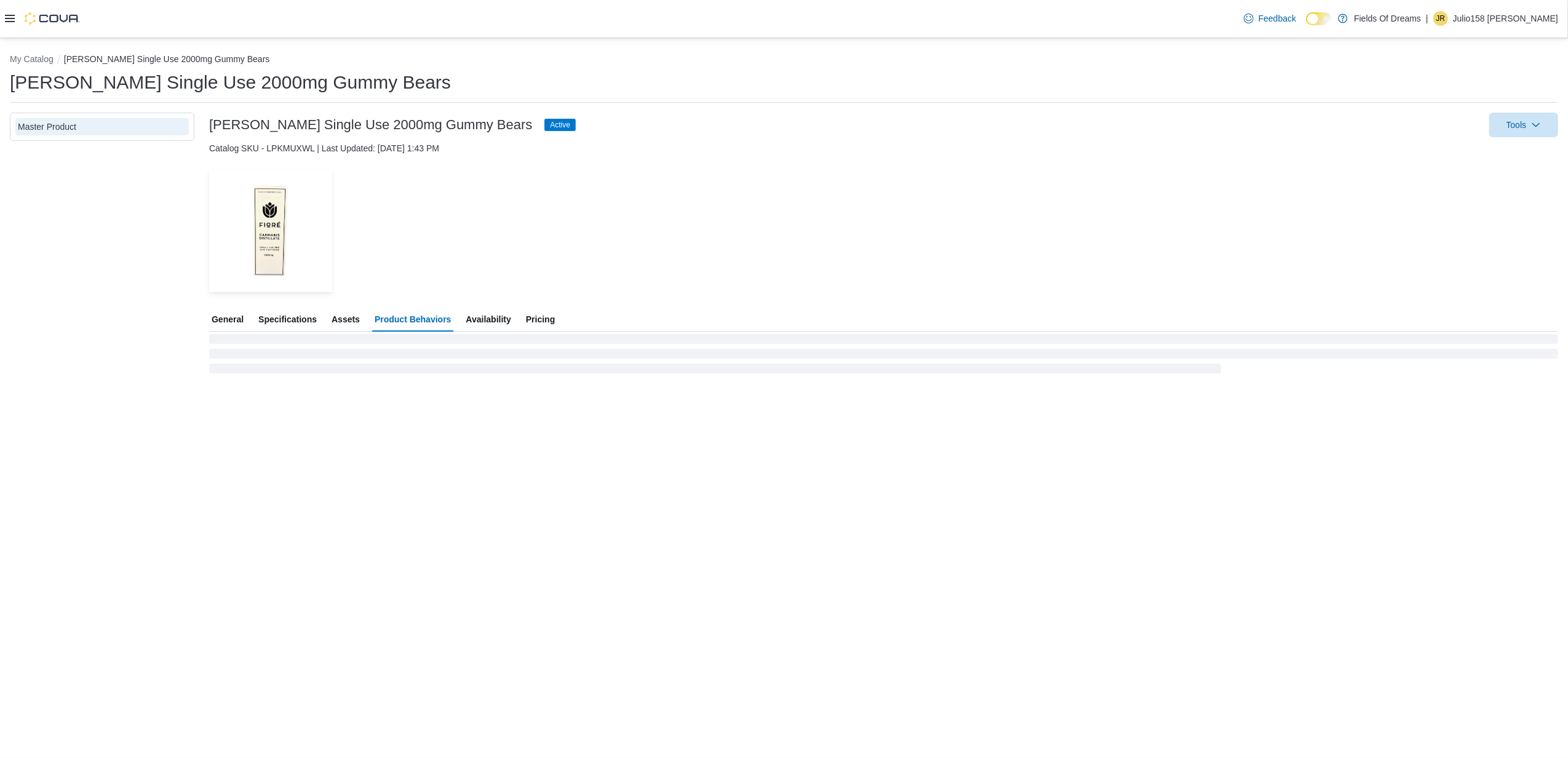
click at [486, 313] on span "Availability" at bounding box center [488, 319] width 45 height 24
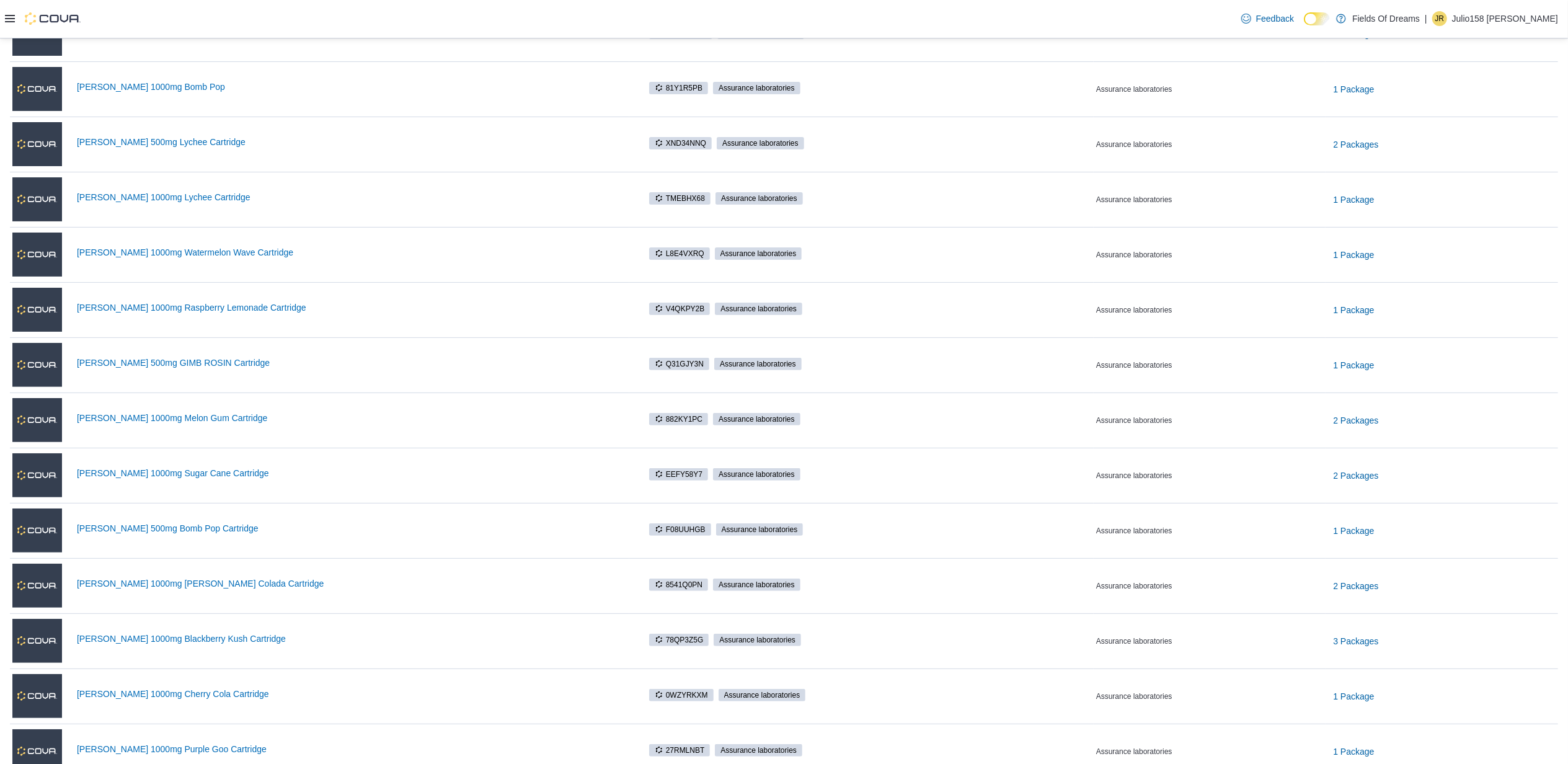
scroll to position [581, 0]
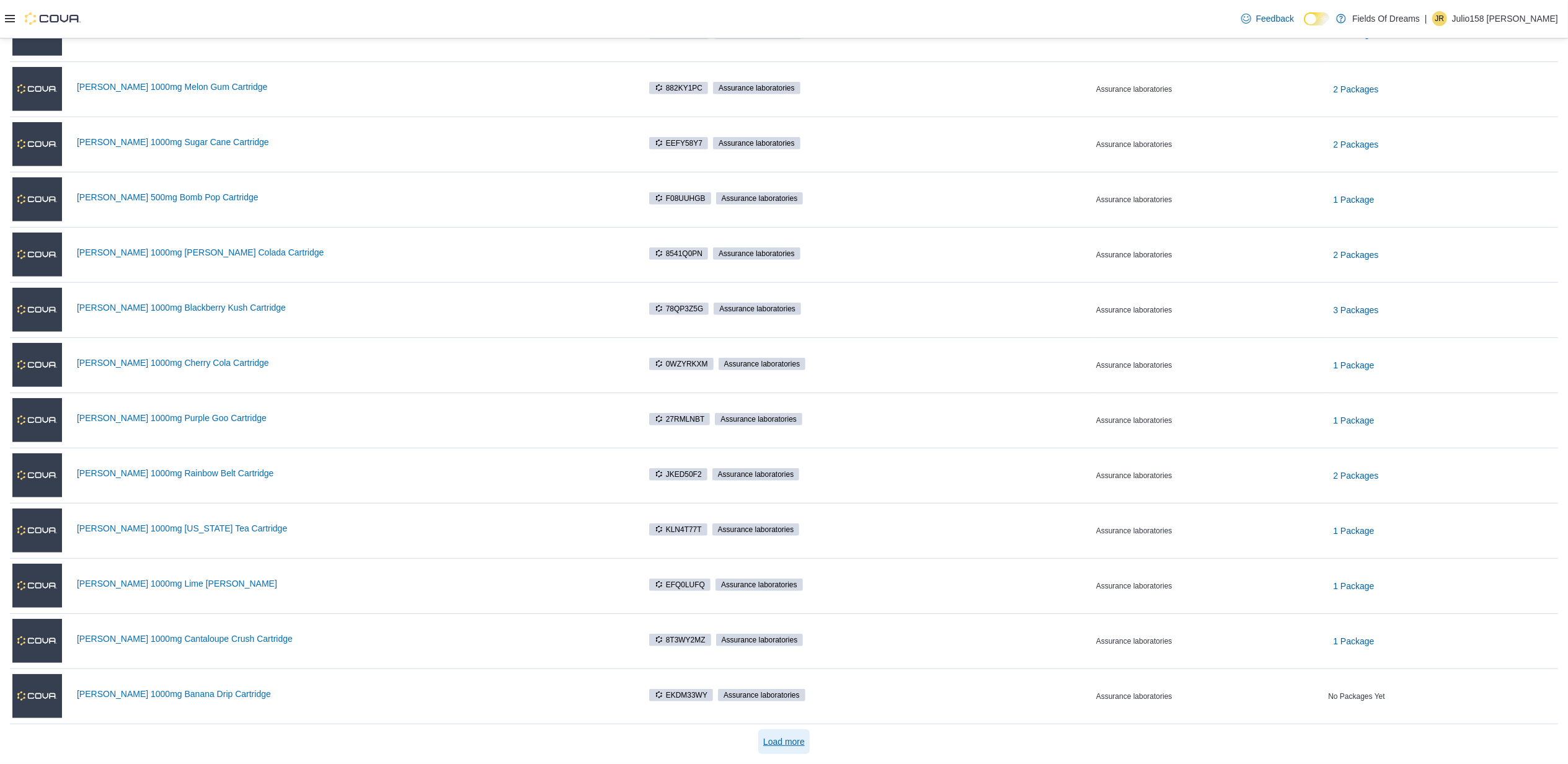
click at [773, 735] on span "Load more" at bounding box center [784, 741] width 42 height 12
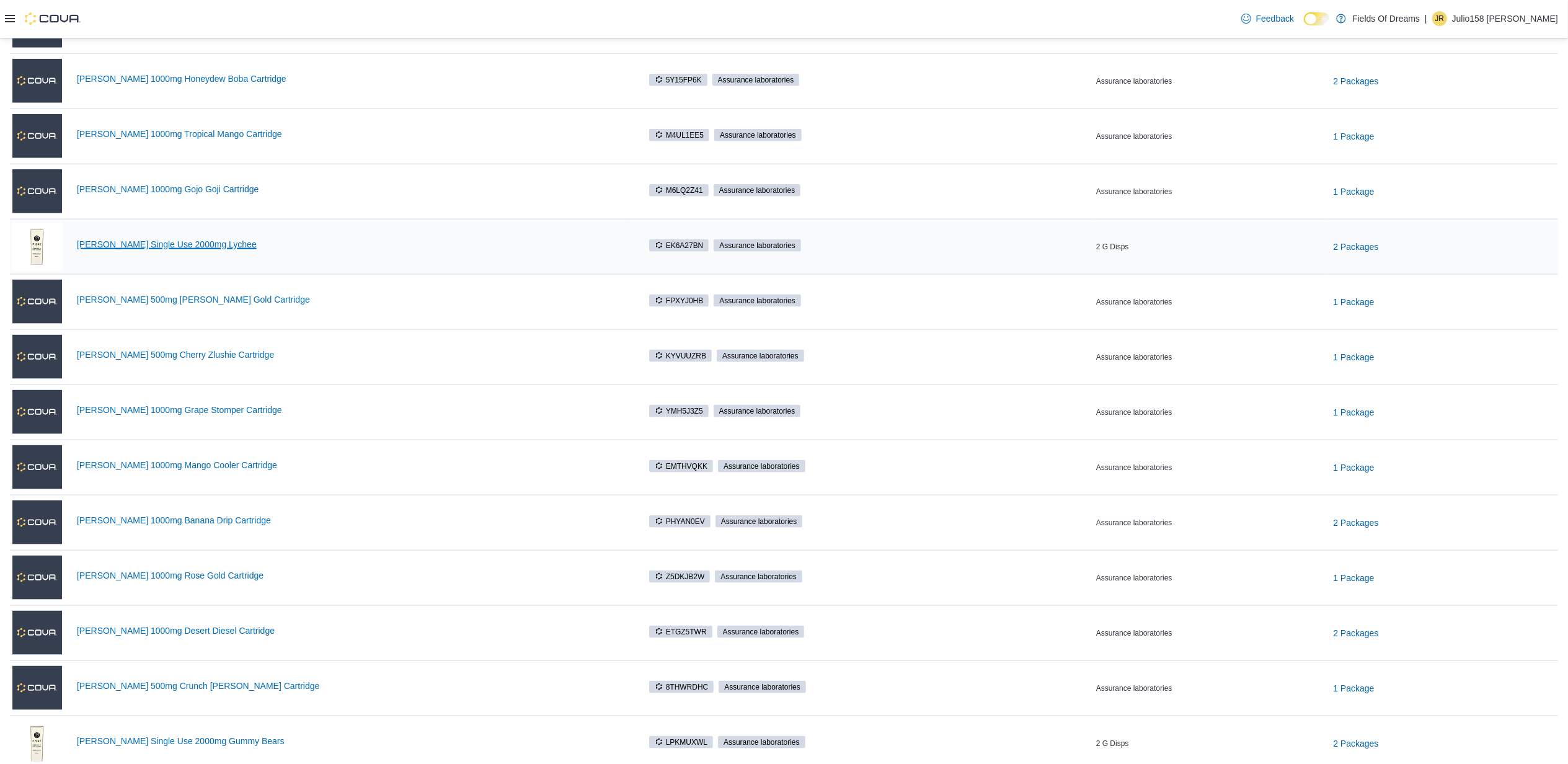
click at [169, 249] on link "[PERSON_NAME] Single Use 2000mg Lychee" at bounding box center [352, 244] width 550 height 10
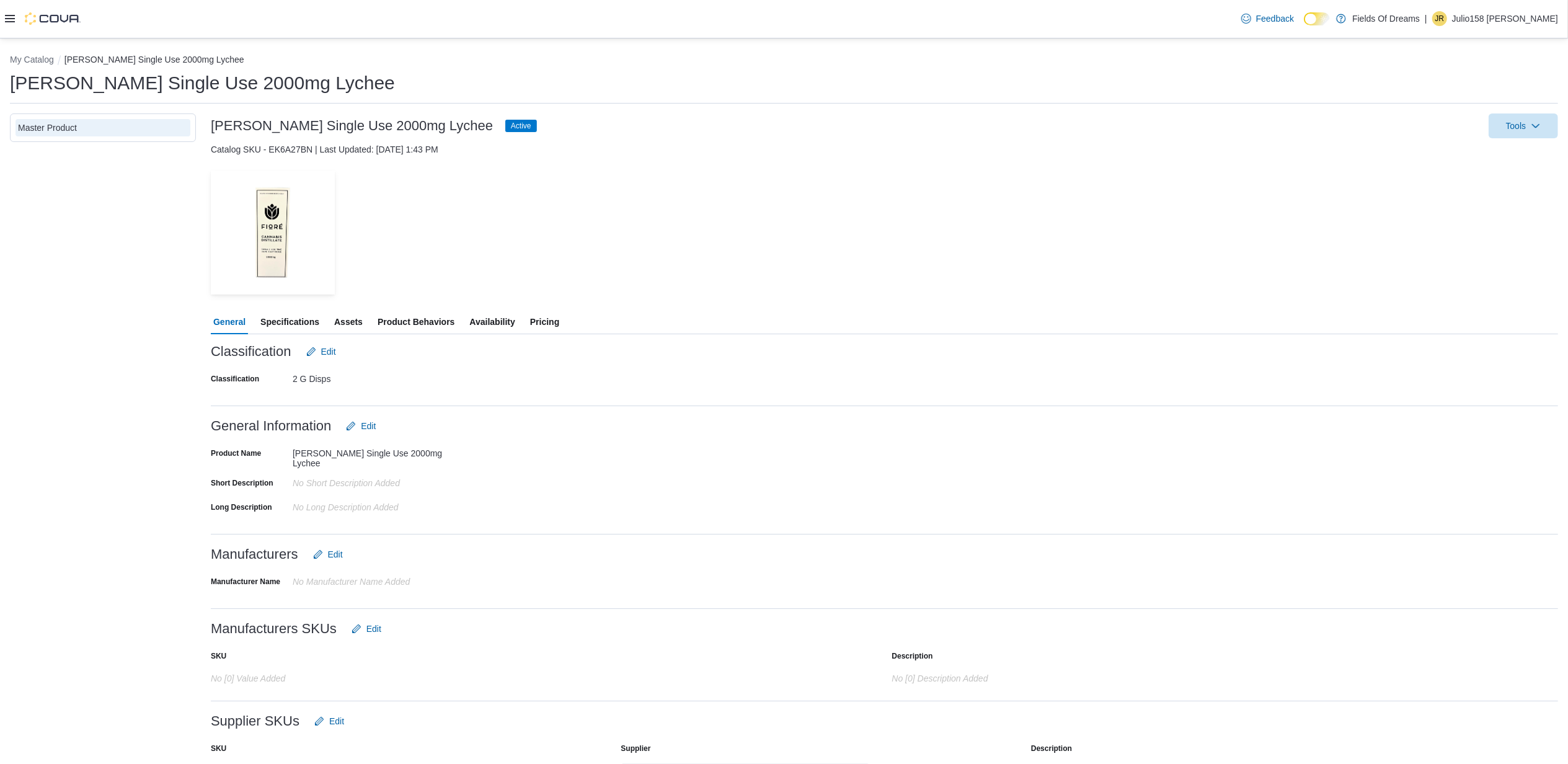
click at [475, 324] on span "Availability" at bounding box center [492, 321] width 45 height 24
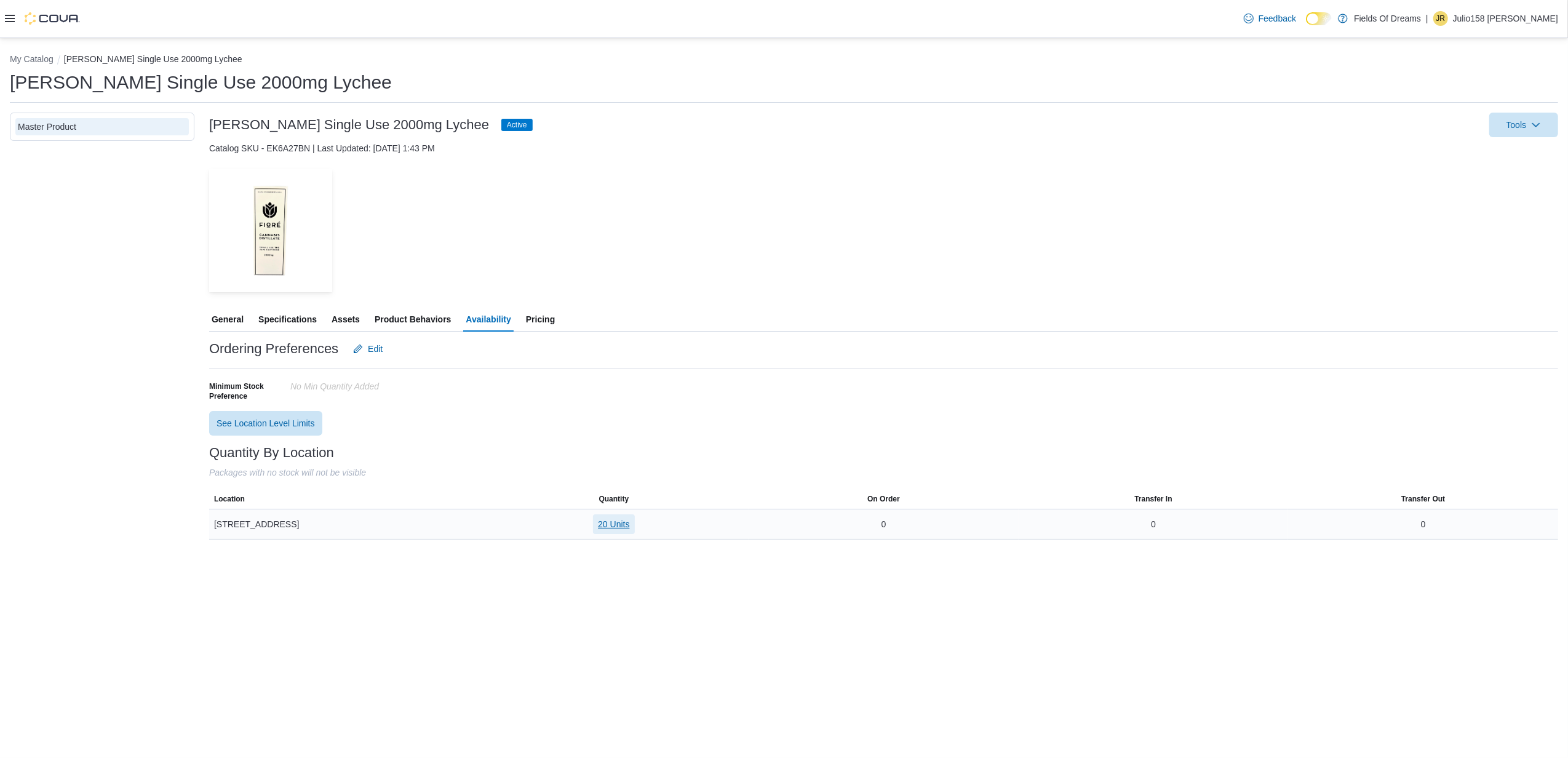
click at [598, 520] on span "20 Units" at bounding box center [613, 524] width 31 height 12
drag, startPoint x: 630, startPoint y: 606, endPoint x: 556, endPoint y: 633, distance: 78.8
click at [556, 623] on div "Front Room MemoryTable from EuiInMemoryTable 7905038602539729 20 Units" at bounding box center [608, 599] width 114 height 50
drag, startPoint x: 632, startPoint y: 604, endPoint x: 551, endPoint y: 608, distance: 81.1
click at [551, 608] on tr "7905038602539729 20 Units" at bounding box center [608, 605] width 114 height 25
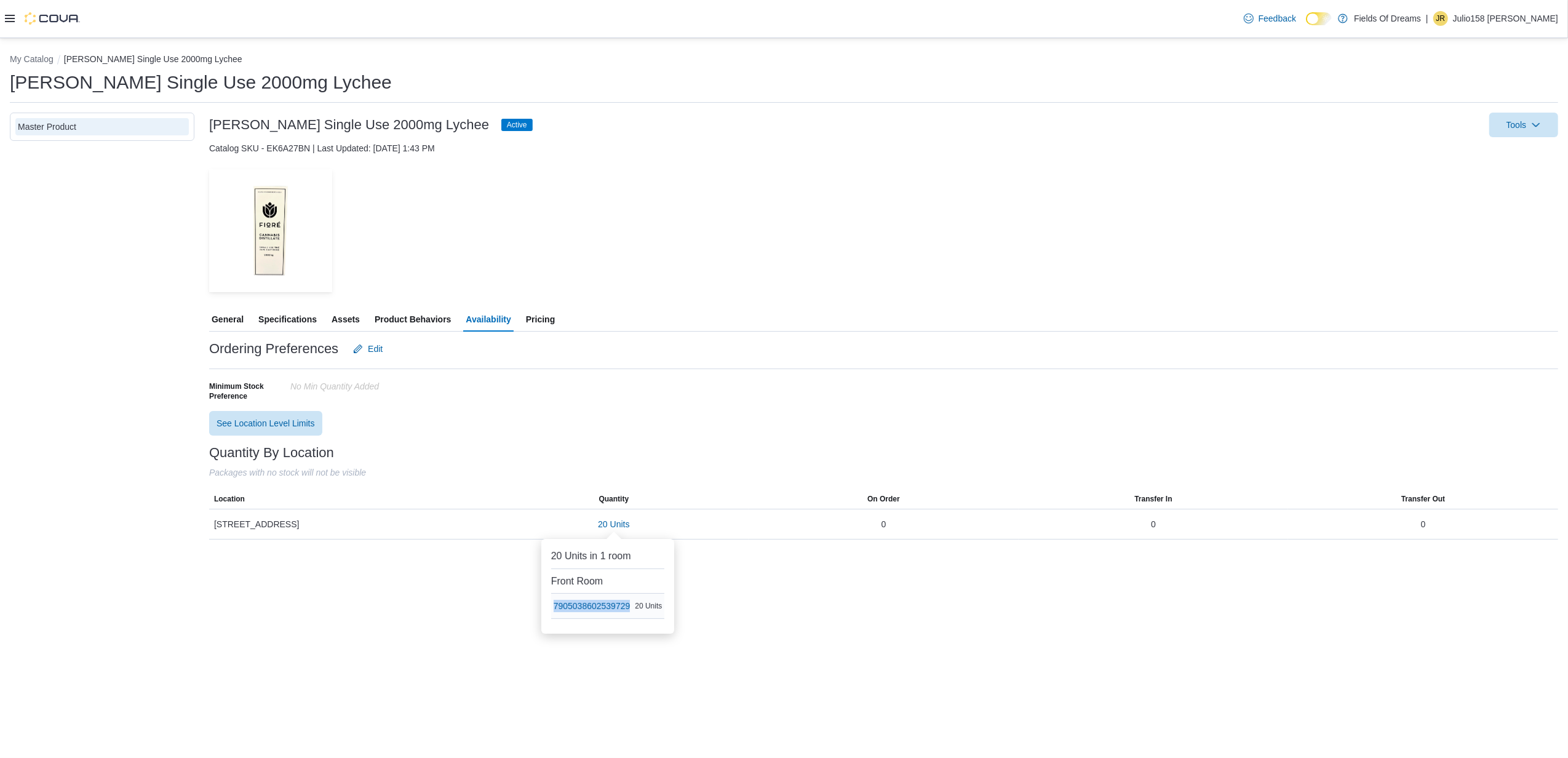
copy tr "7905038602539729"
click at [722, 597] on div "My Catalog [PERSON_NAME] Single Use 2000mg Lychee [PERSON_NAME] Single Use 2000…" at bounding box center [784, 398] width 1568 height 720
click at [33, 54] on button "My Catalog" at bounding box center [31, 59] width 44 height 9
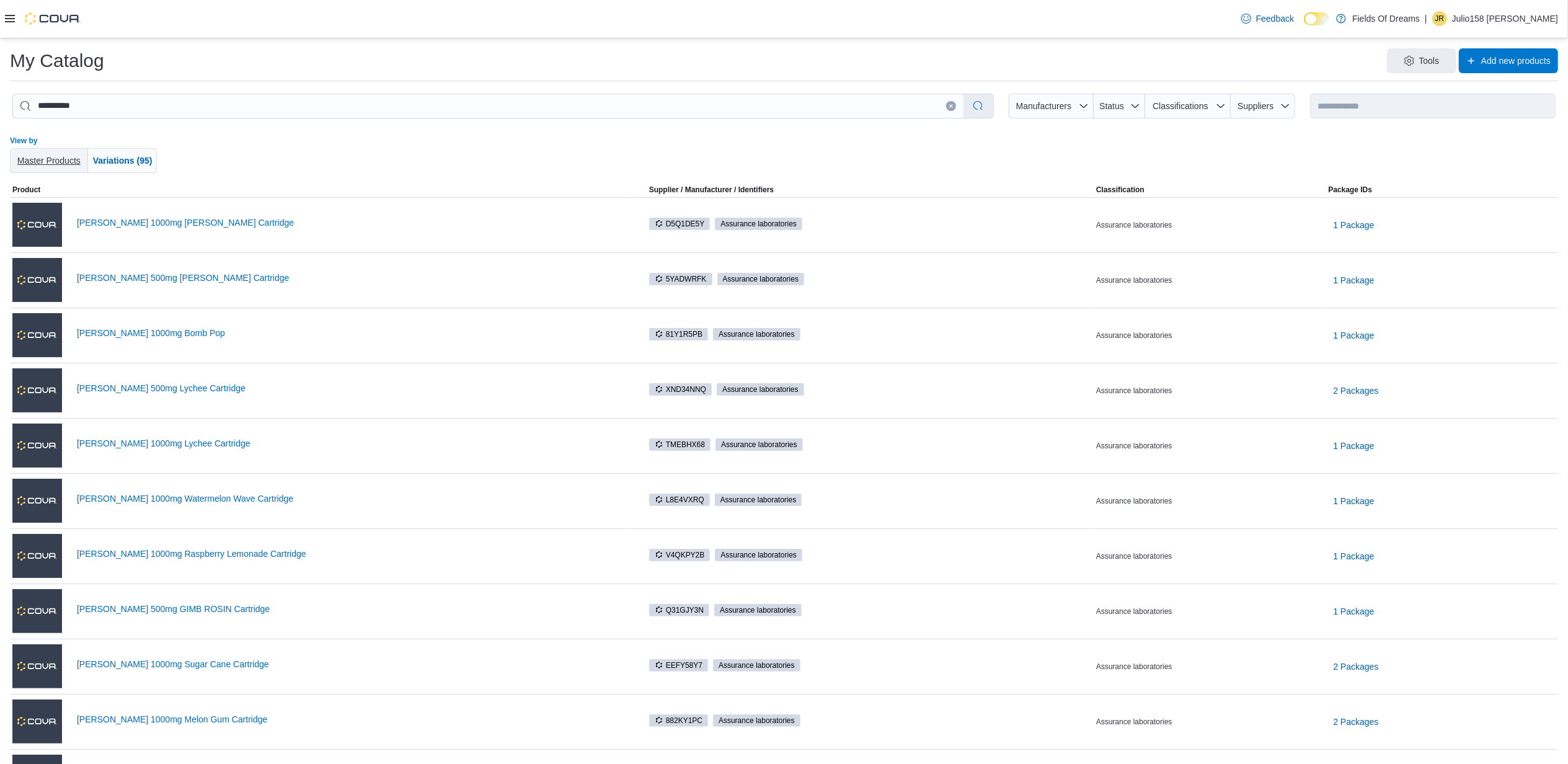
click at [57, 162] on span "Master Products" at bounding box center [49, 160] width 64 height 10
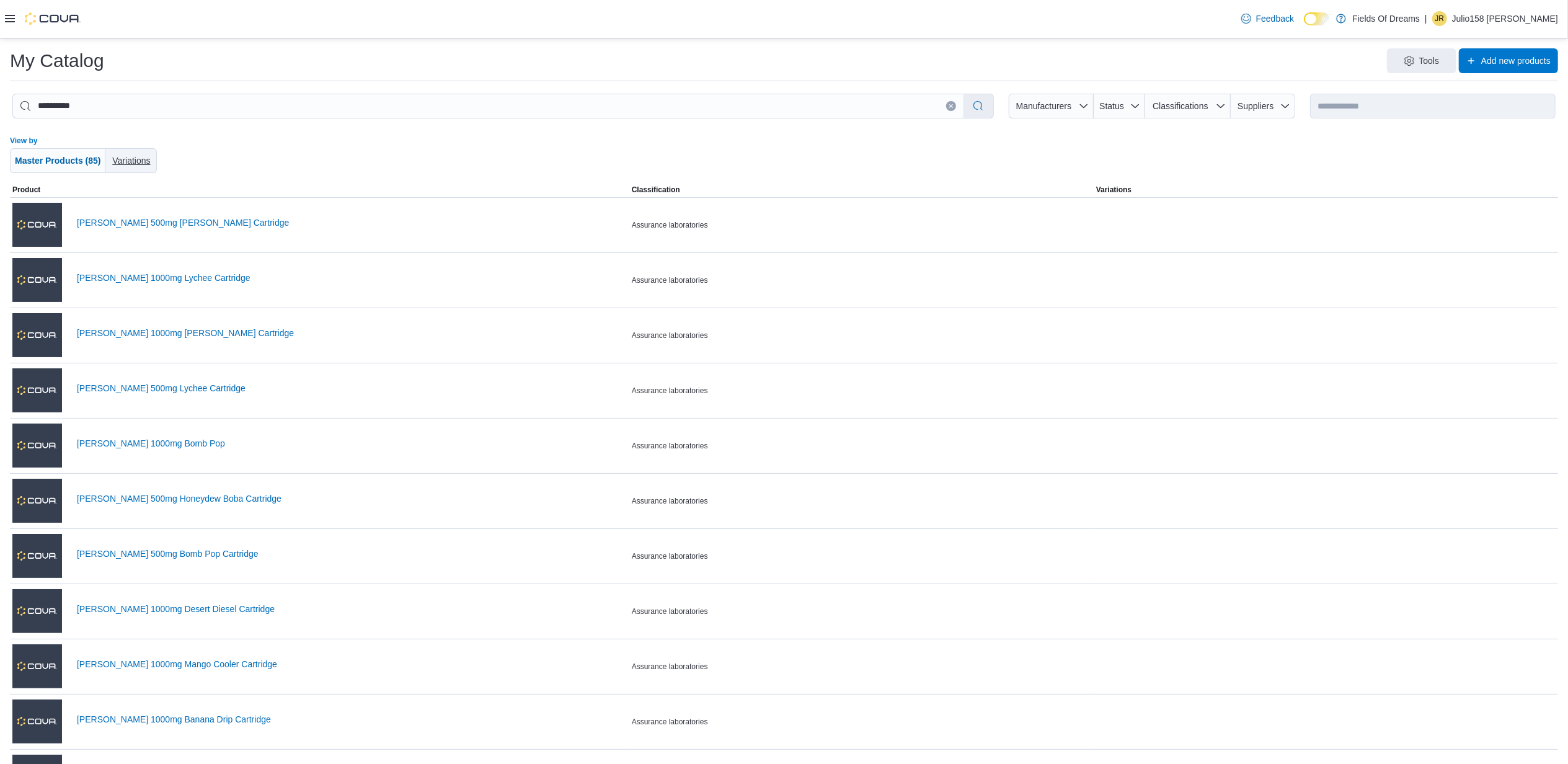
click at [137, 163] on span "Variations" at bounding box center [131, 160] width 37 height 10
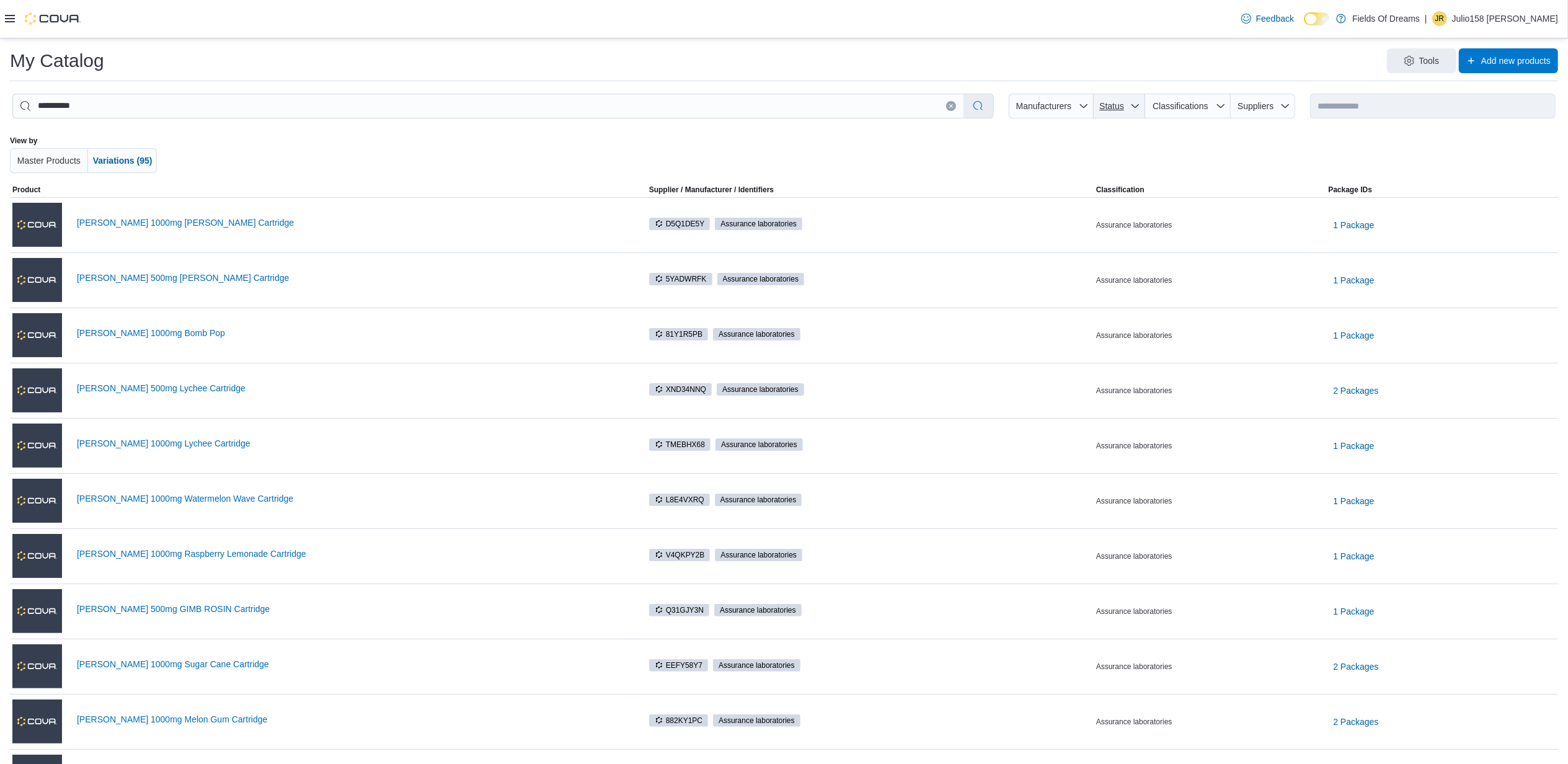
click at [1111, 111] on span "Status" at bounding box center [1111, 106] width 27 height 12
click at [1117, 107] on span "Status" at bounding box center [1111, 105] width 24 height 10
click at [1211, 111] on span "Classifications" at bounding box center [1181, 106] width 62 height 12
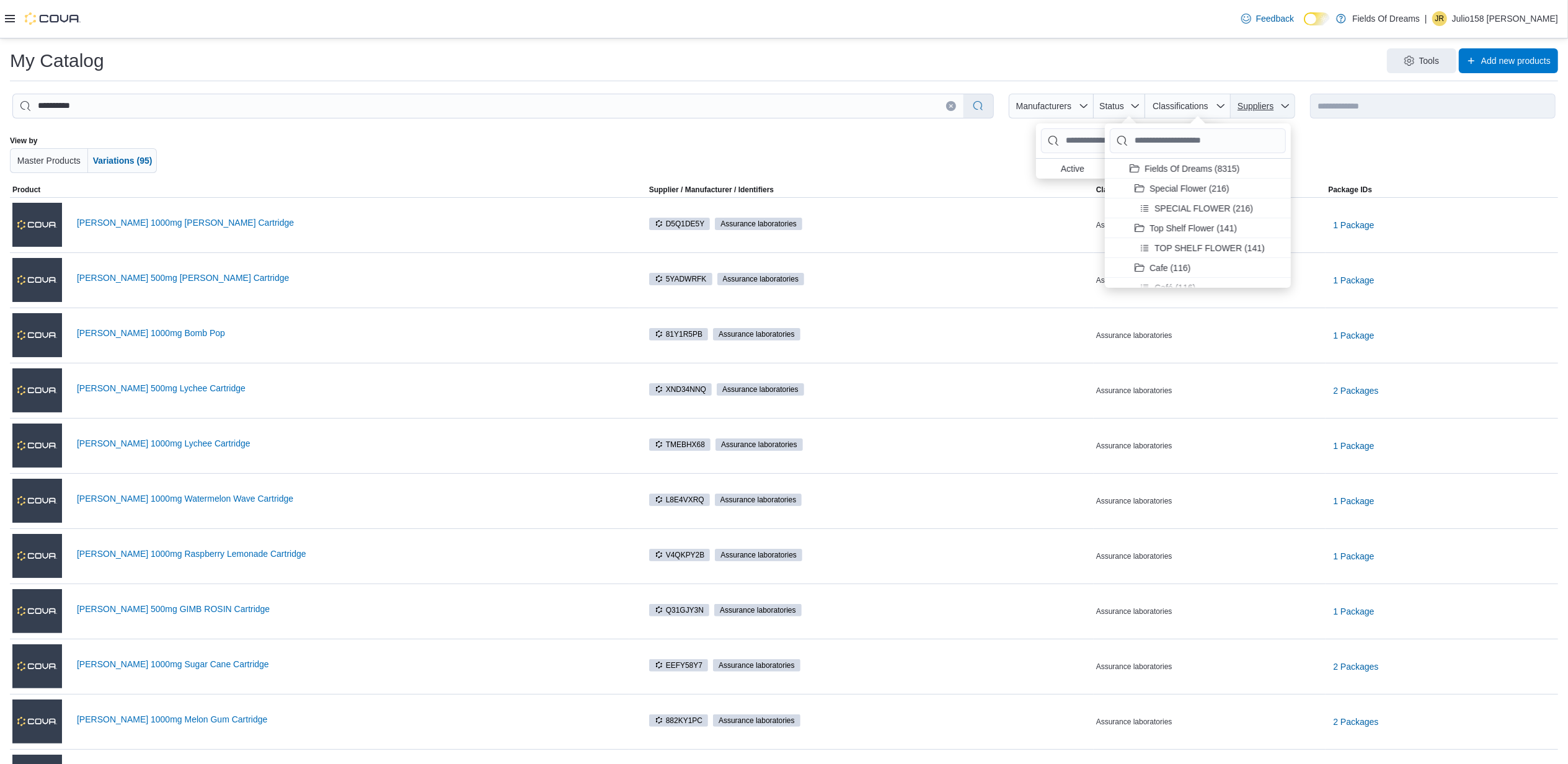
click at [1260, 94] on span "Suppliers" at bounding box center [1263, 106] width 55 height 24
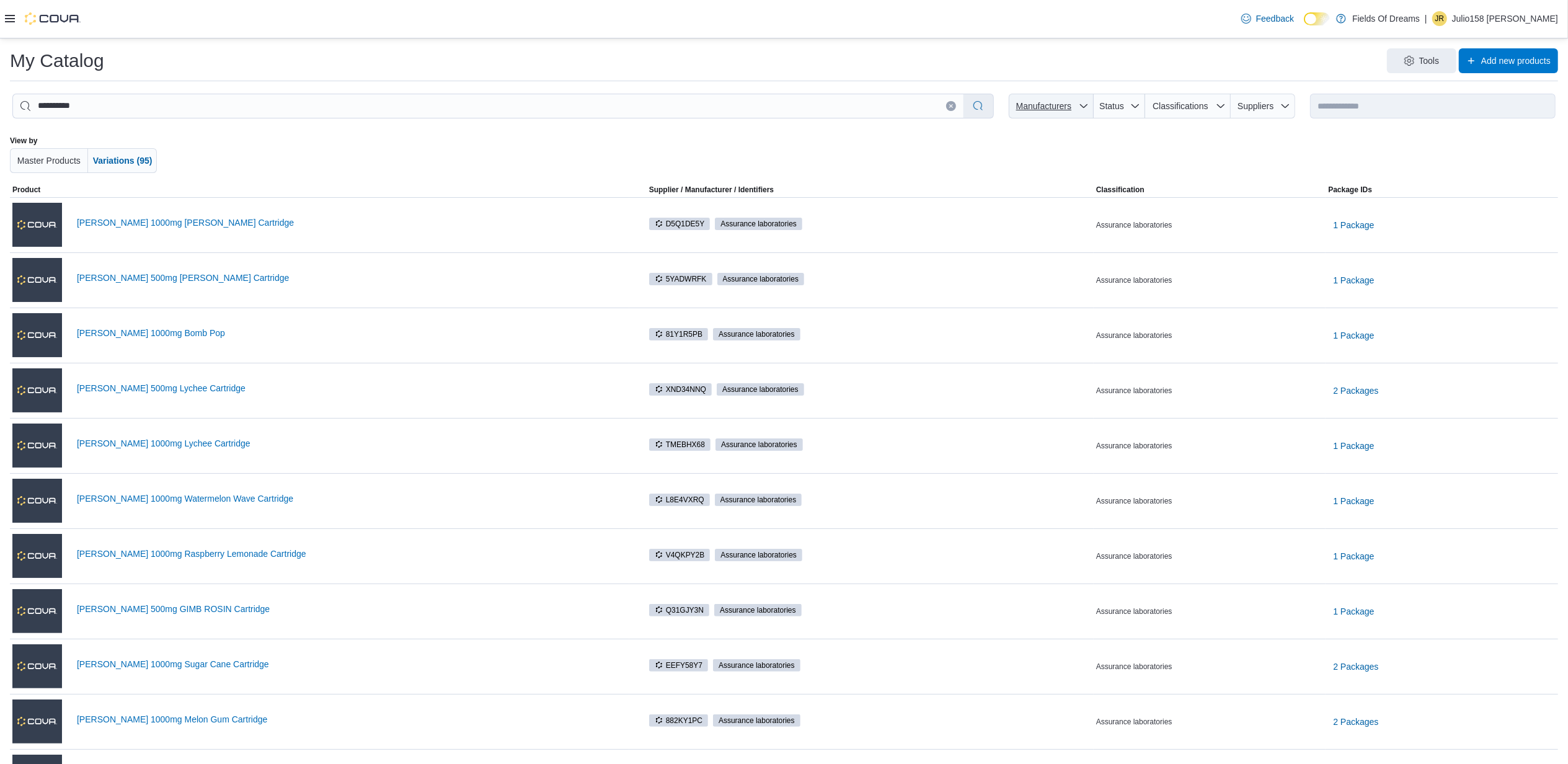
click at [1071, 104] on span "Manufacturers" at bounding box center [1043, 105] width 55 height 10
click at [1290, 132] on div "View by Master Products Variations (95)" at bounding box center [783, 155] width 1548 height 57
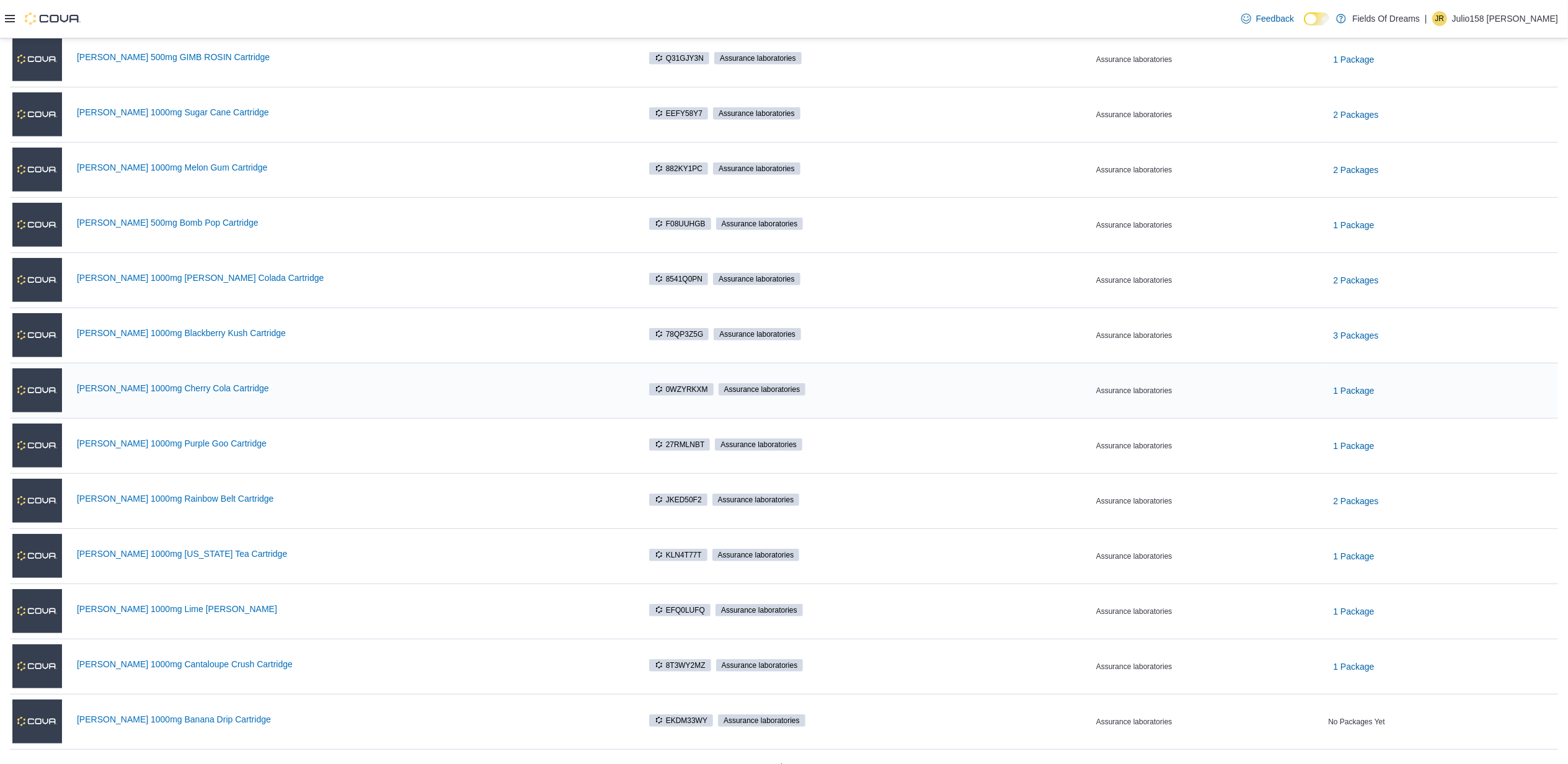
scroll to position [581, 0]
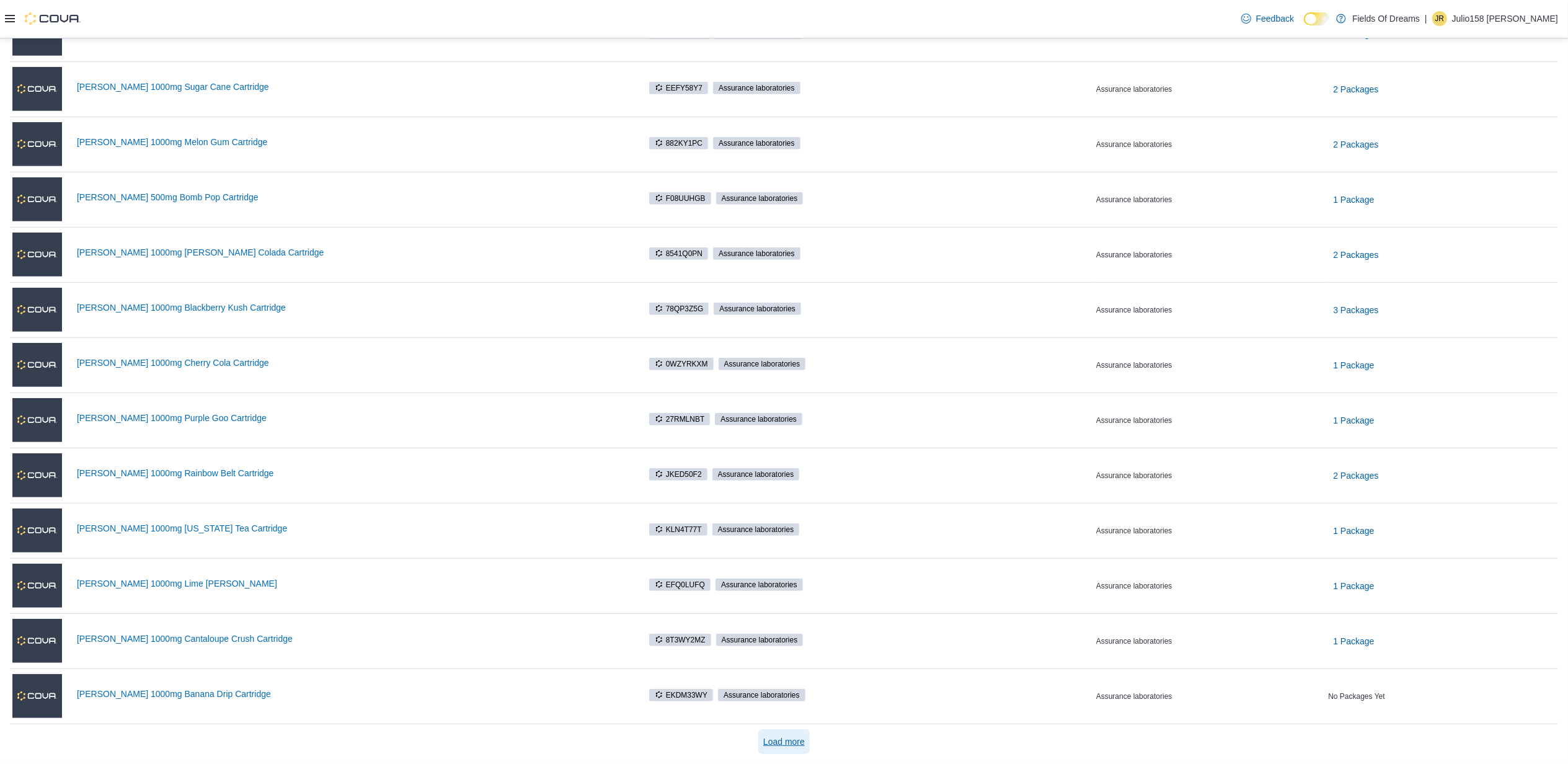
click at [797, 744] on span "Load more" at bounding box center [784, 741] width 42 height 12
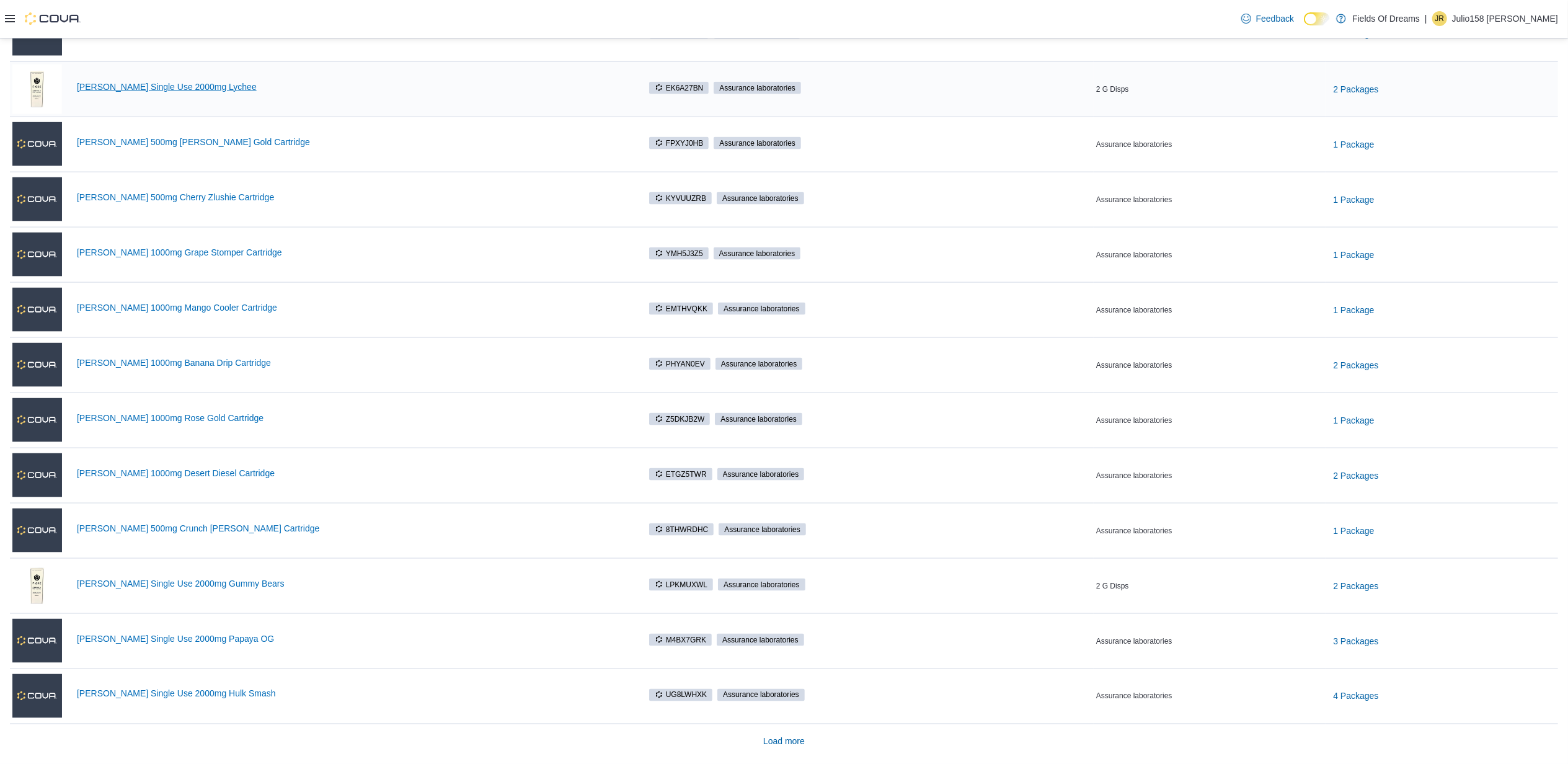
scroll to position [1689, 0]
click at [184, 636] on link "[PERSON_NAME] Single Use 2000mg Papaya OG" at bounding box center [352, 638] width 550 height 10
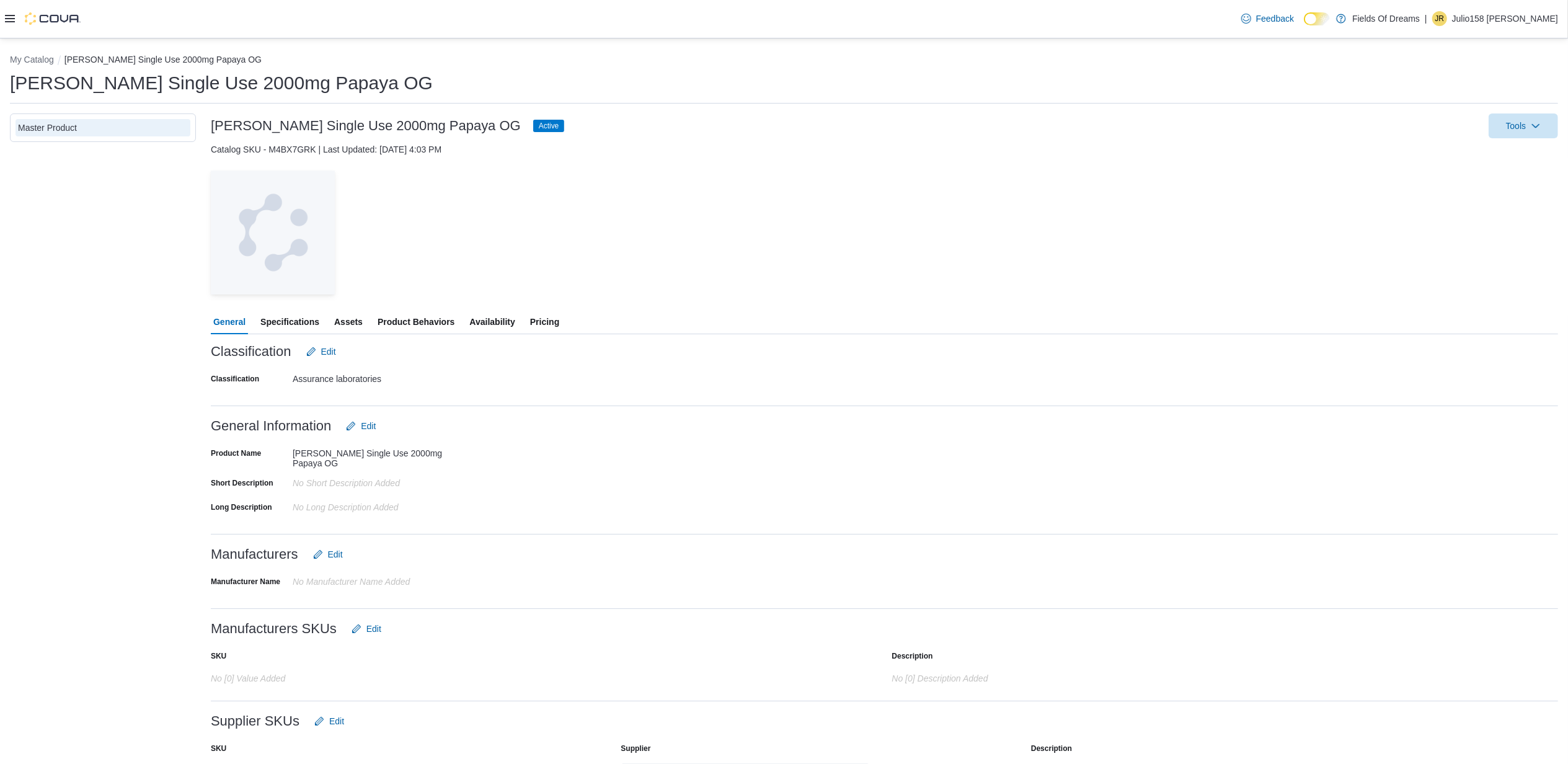
click at [479, 322] on span "Availability" at bounding box center [492, 321] width 45 height 24
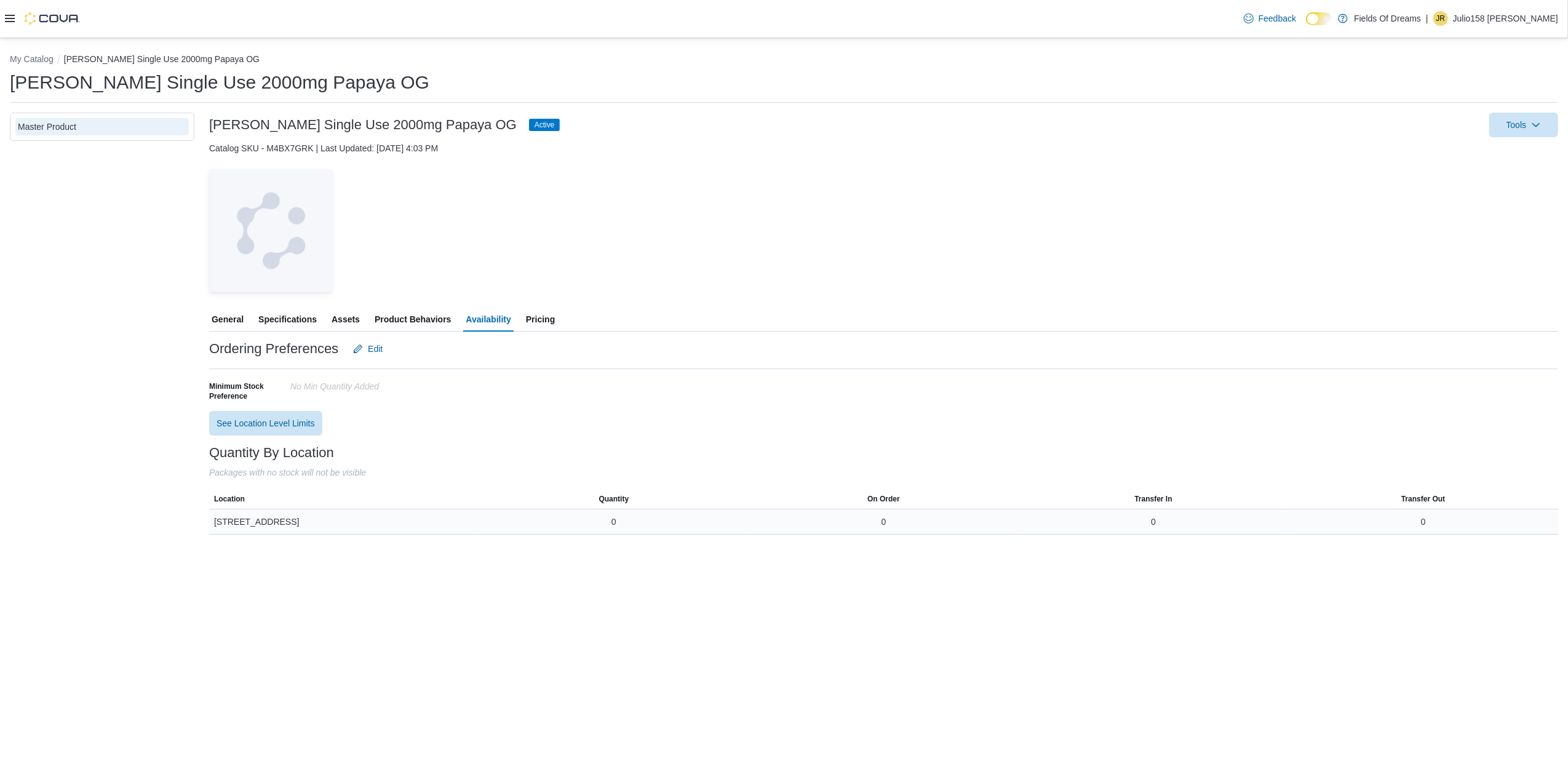
click at [613, 521] on div "0" at bounding box center [614, 521] width 5 height 12
click at [53, 57] on button "My Catalog" at bounding box center [31, 59] width 44 height 9
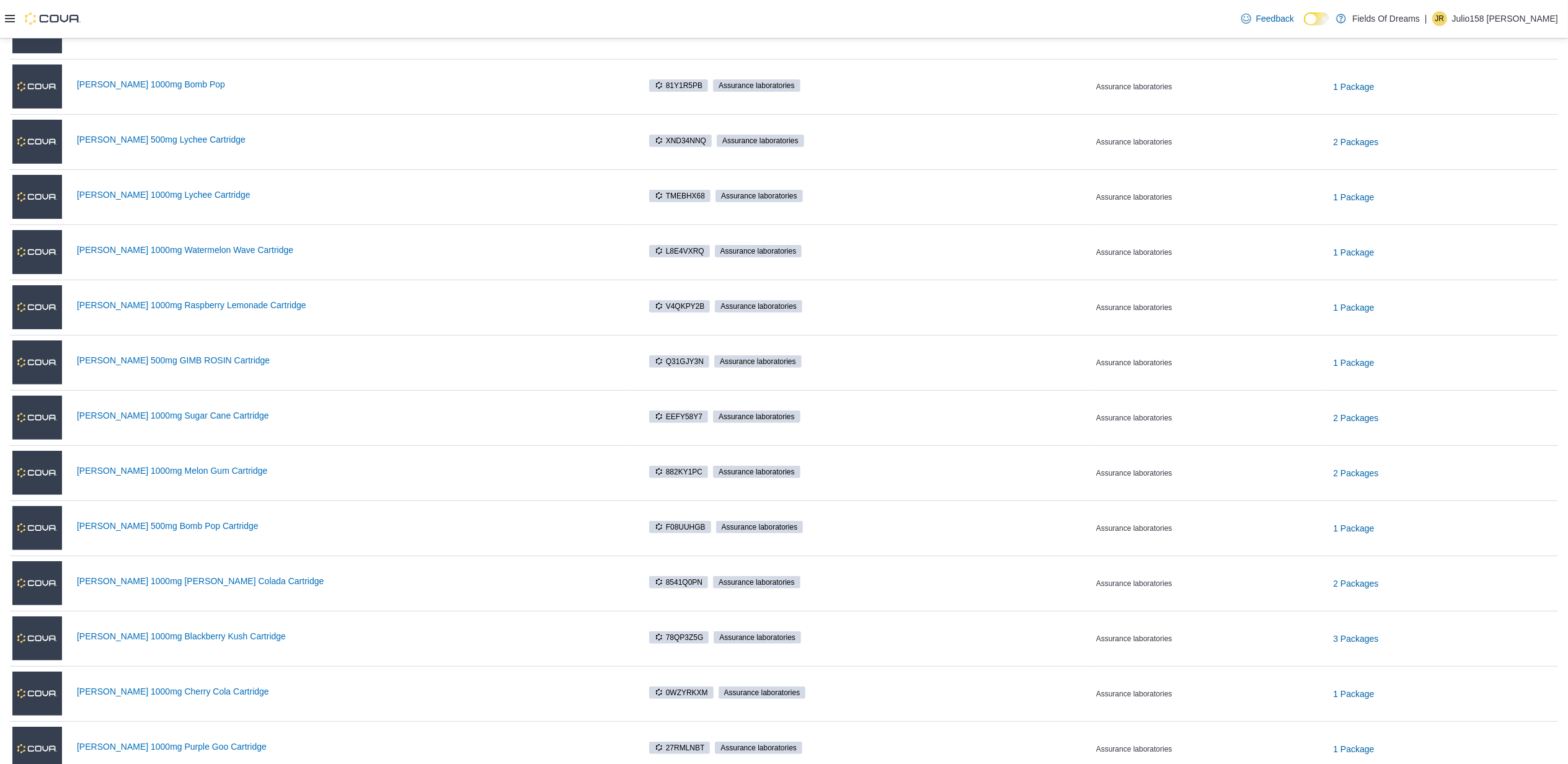
scroll to position [581, 0]
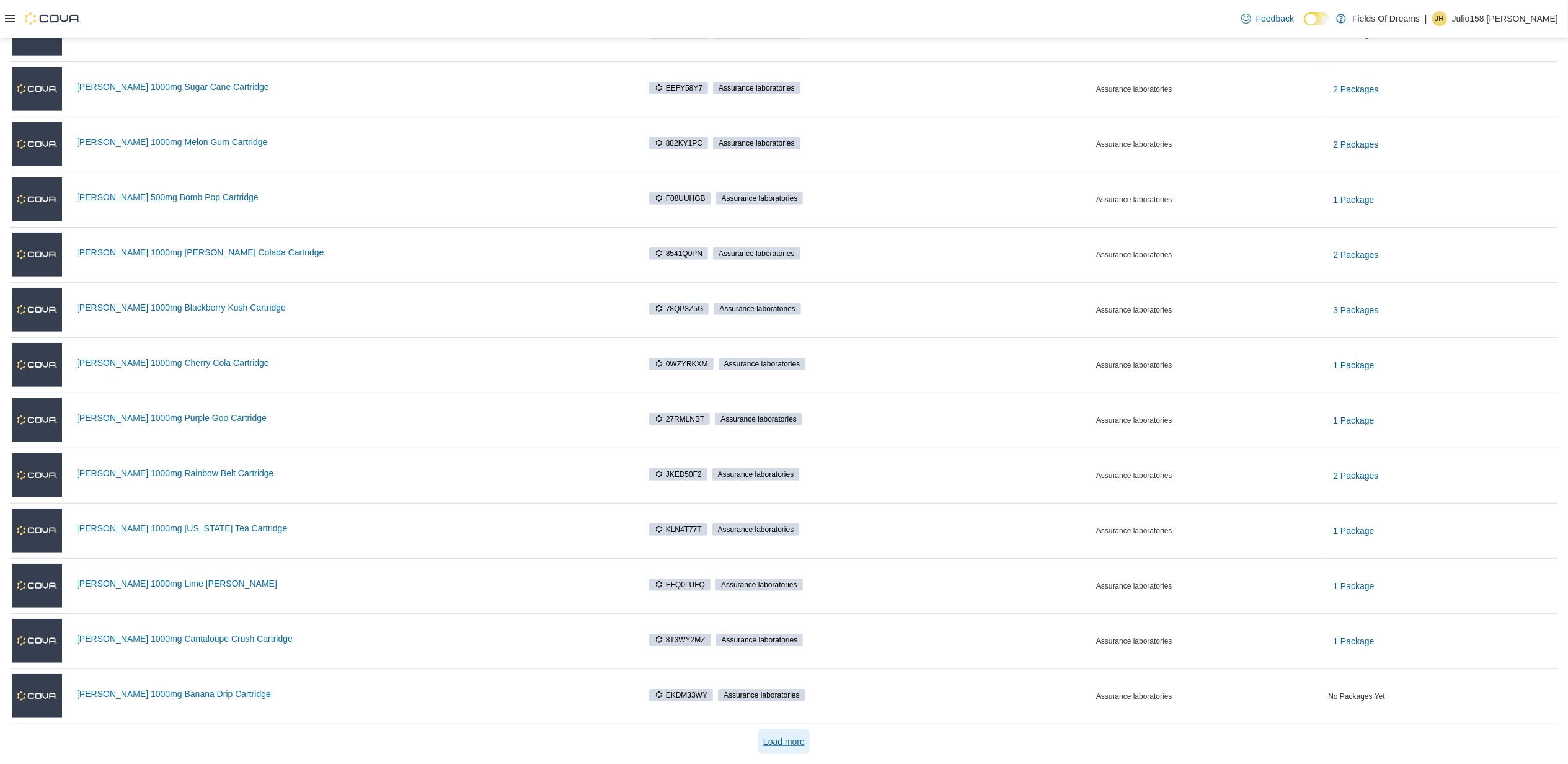
click at [790, 749] on span "Load more" at bounding box center [784, 741] width 42 height 24
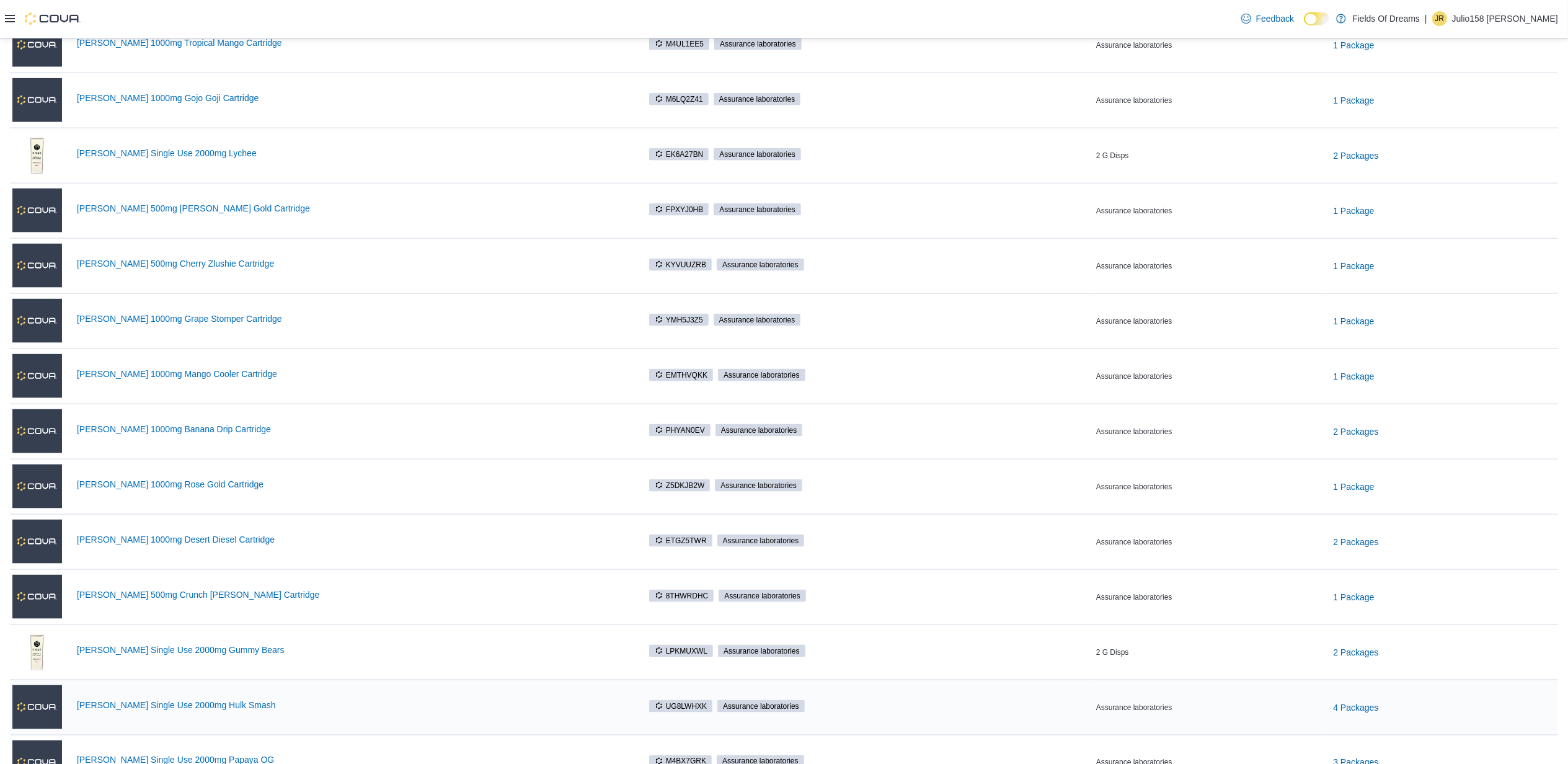
scroll to position [1689, 0]
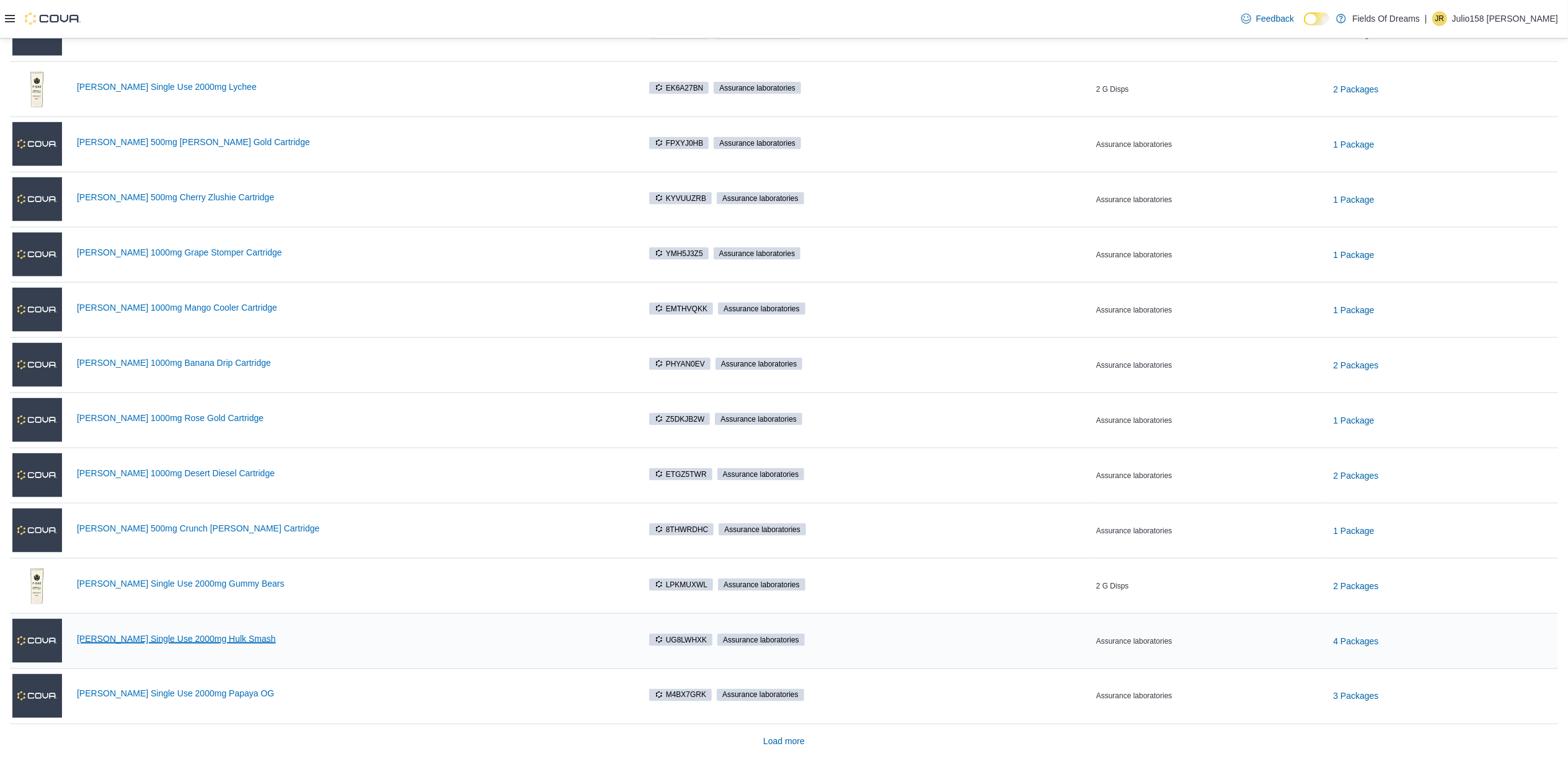
click at [157, 635] on link "[PERSON_NAME] Single Use 2000mg Hulk Smash" at bounding box center [352, 638] width 550 height 10
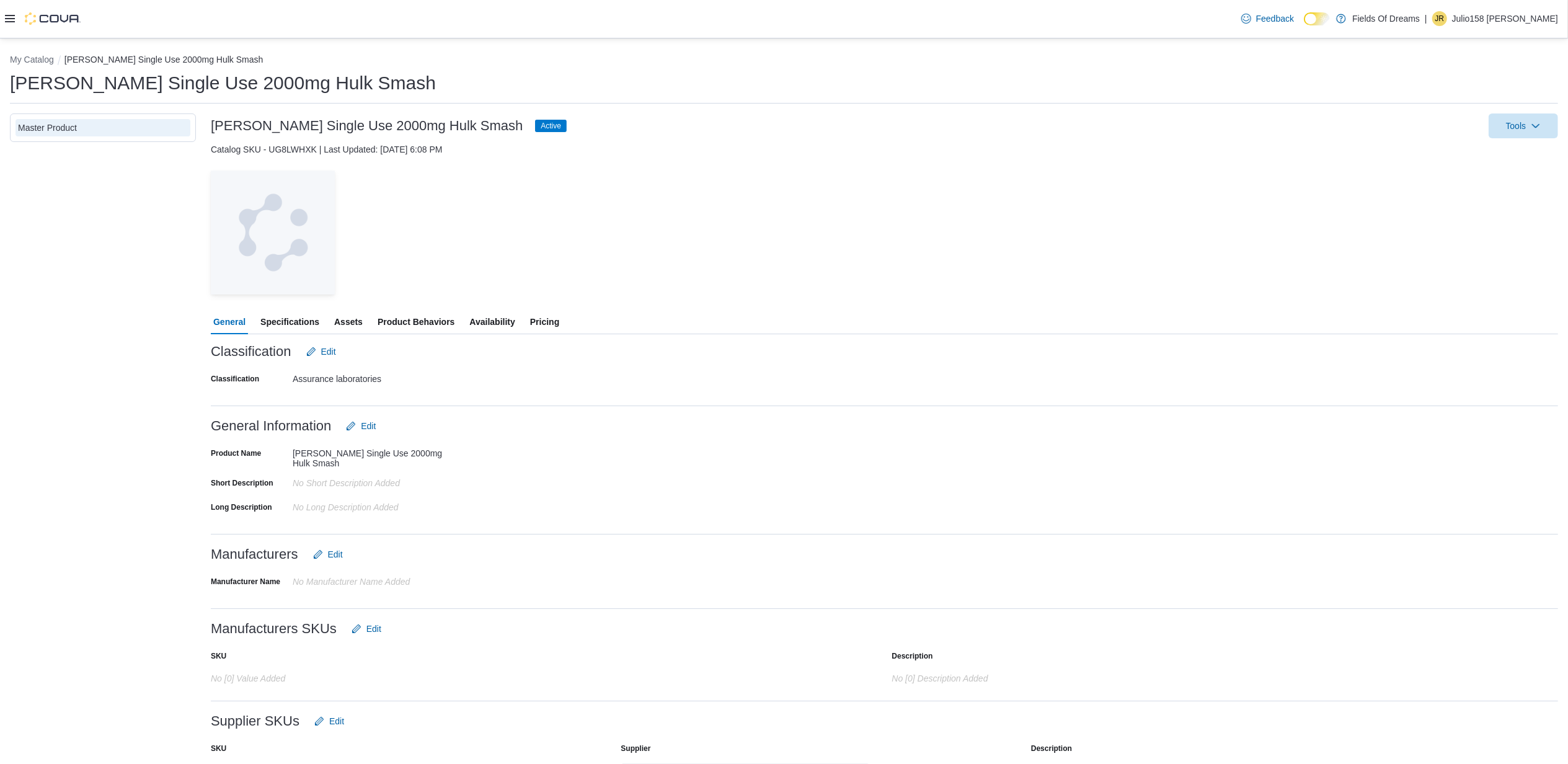
click at [482, 313] on span "Availability" at bounding box center [492, 321] width 45 height 24
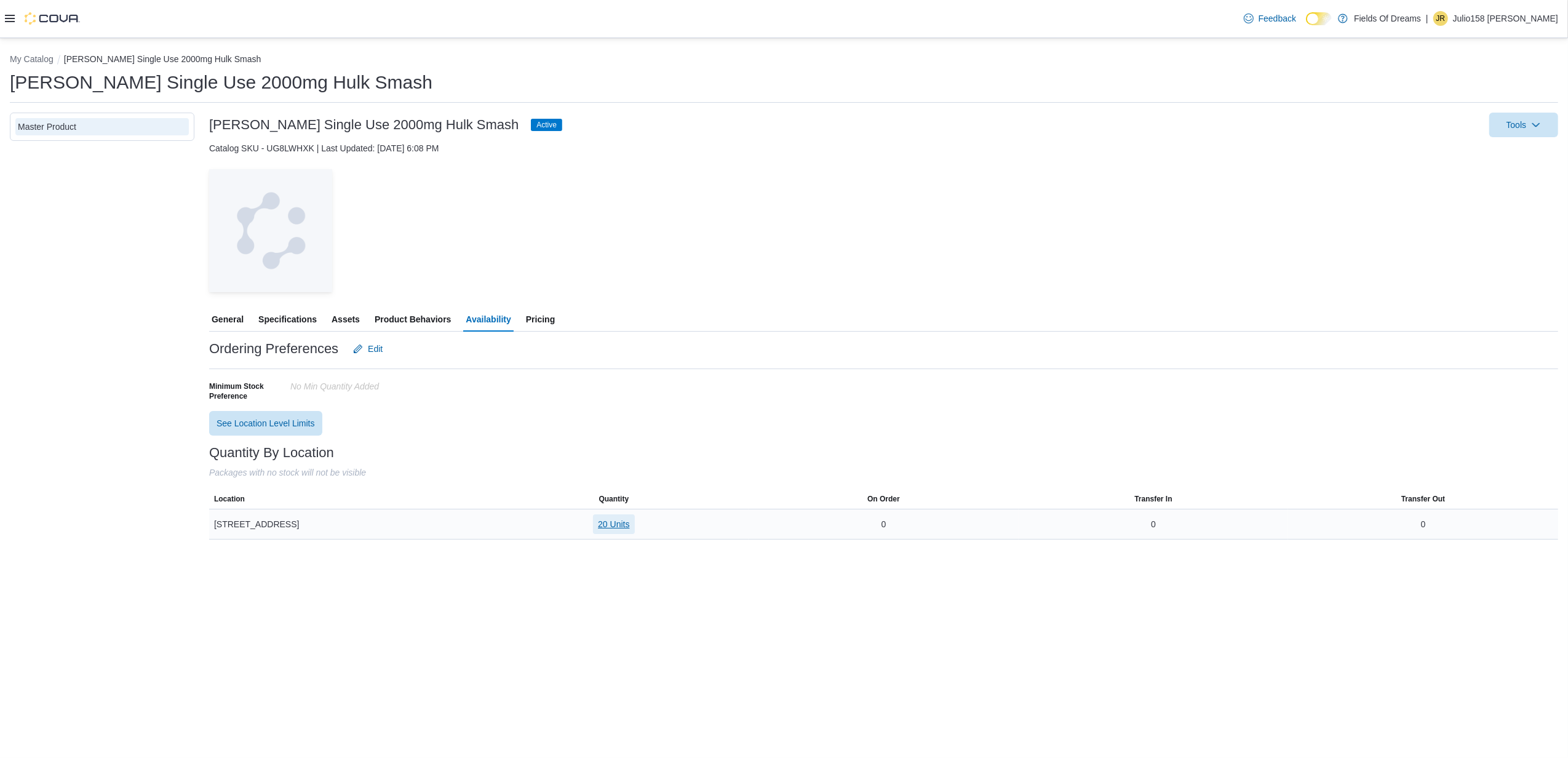
click at [616, 525] on span "20 Units" at bounding box center [613, 524] width 31 height 12
drag, startPoint x: 635, startPoint y: 613, endPoint x: 554, endPoint y: 616, distance: 81.1
click at [554, 616] on tr "4184660355471612 20 Units" at bounding box center [608, 605] width 114 height 25
copy tr "4184660355471612"
click at [44, 60] on button "My Catalog" at bounding box center [31, 59] width 44 height 9
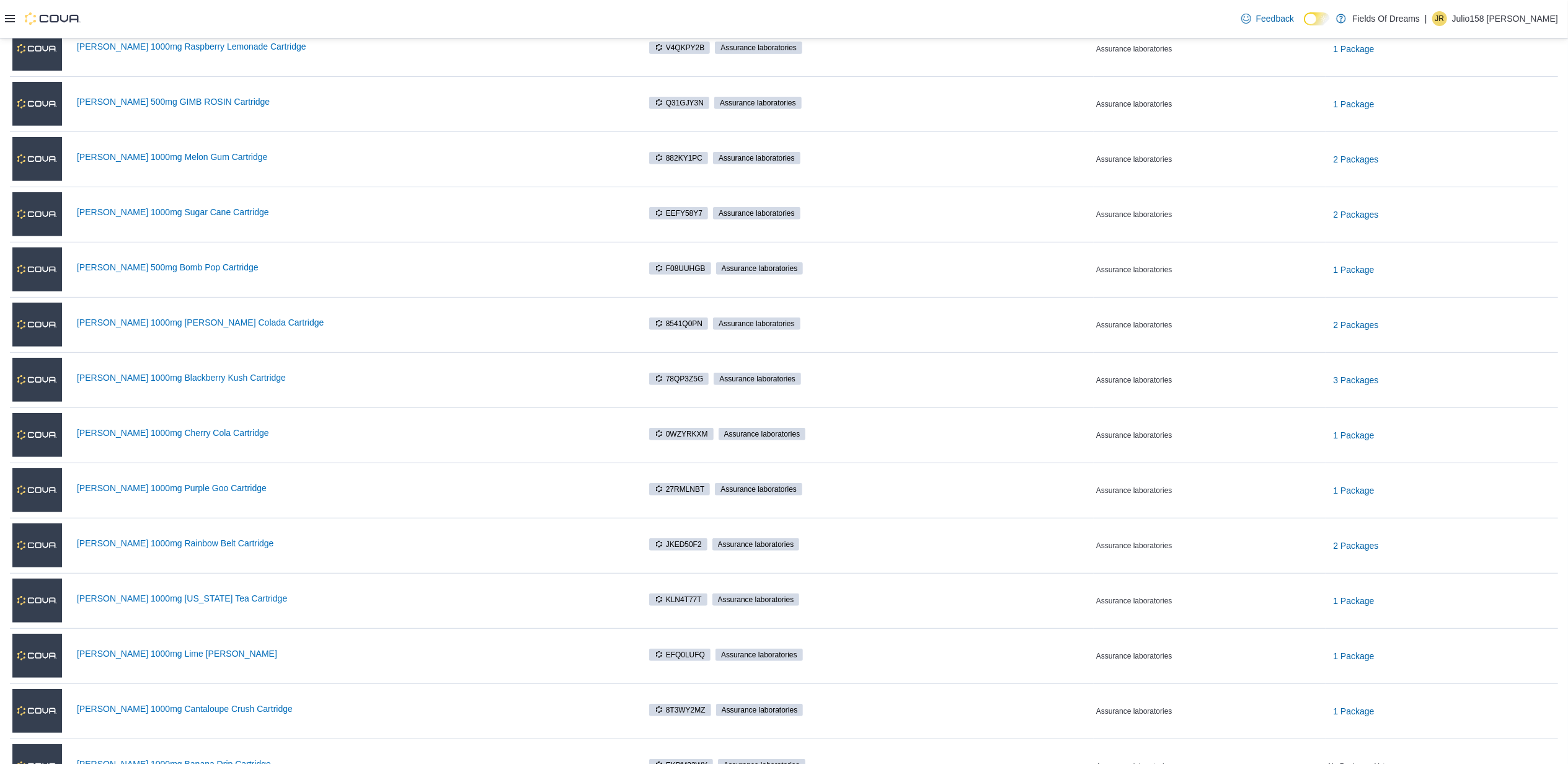
scroll to position [581, 0]
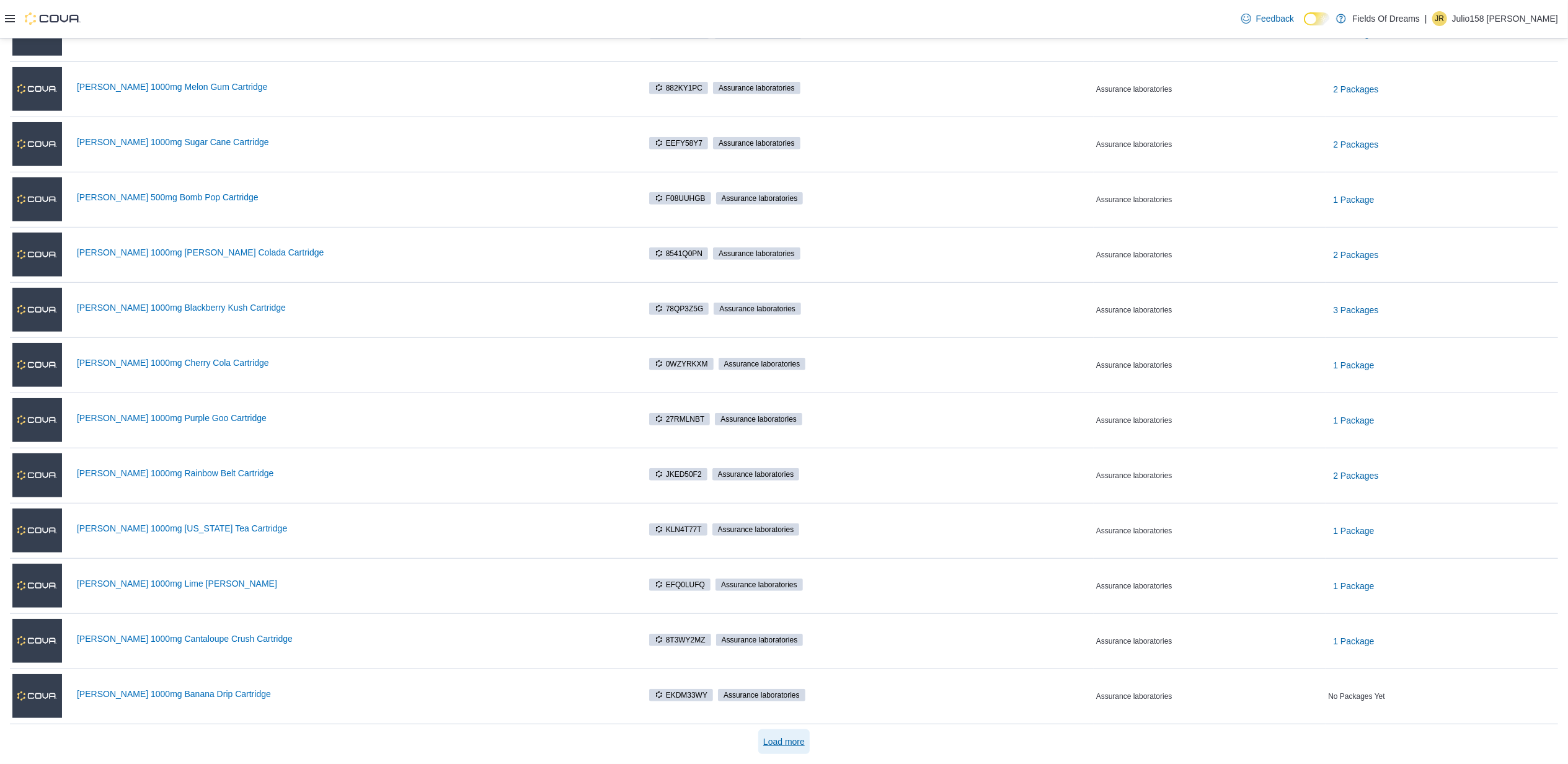
click at [788, 749] on span "Load more" at bounding box center [784, 741] width 42 height 24
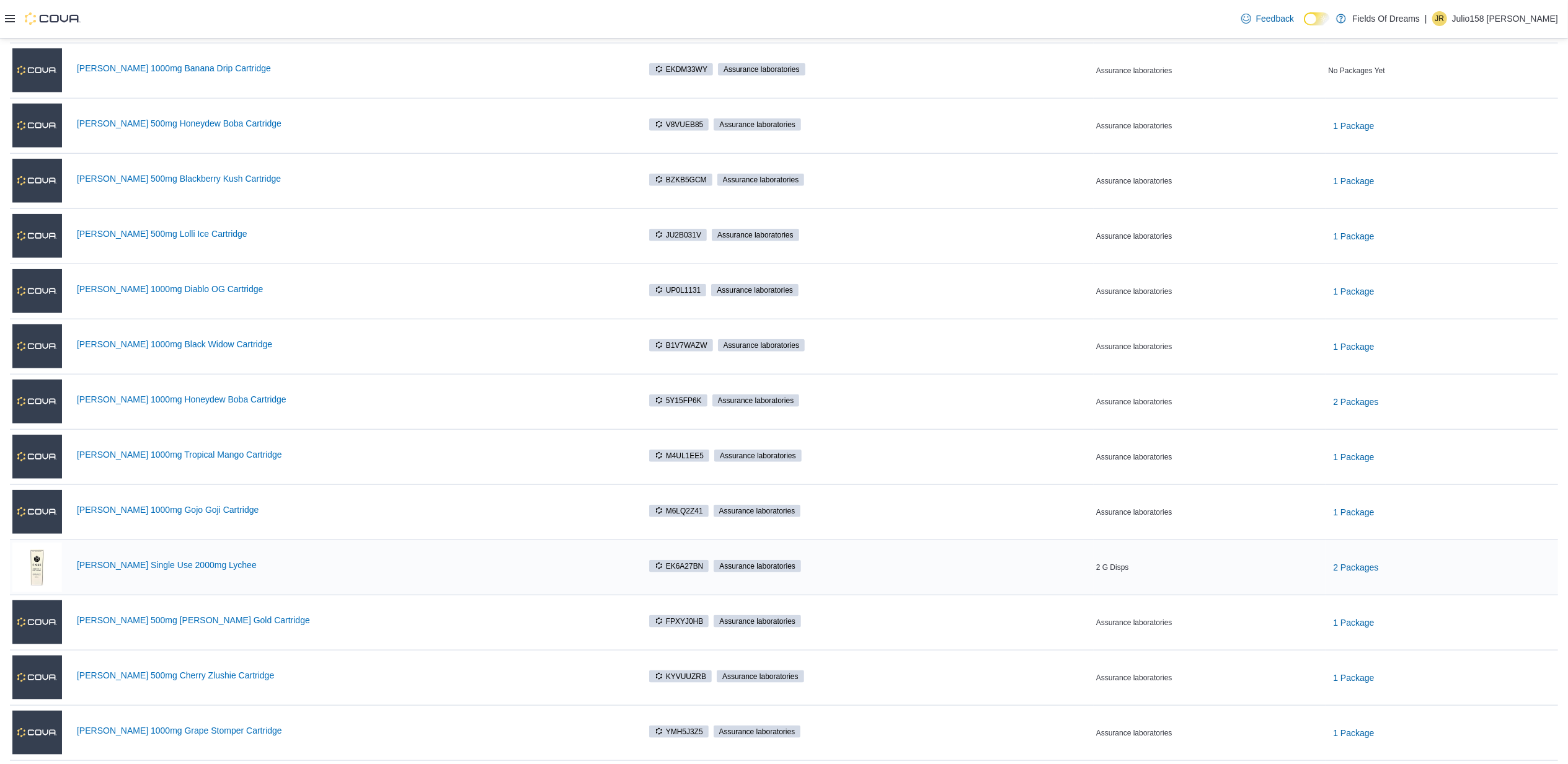
scroll to position [1243, 0]
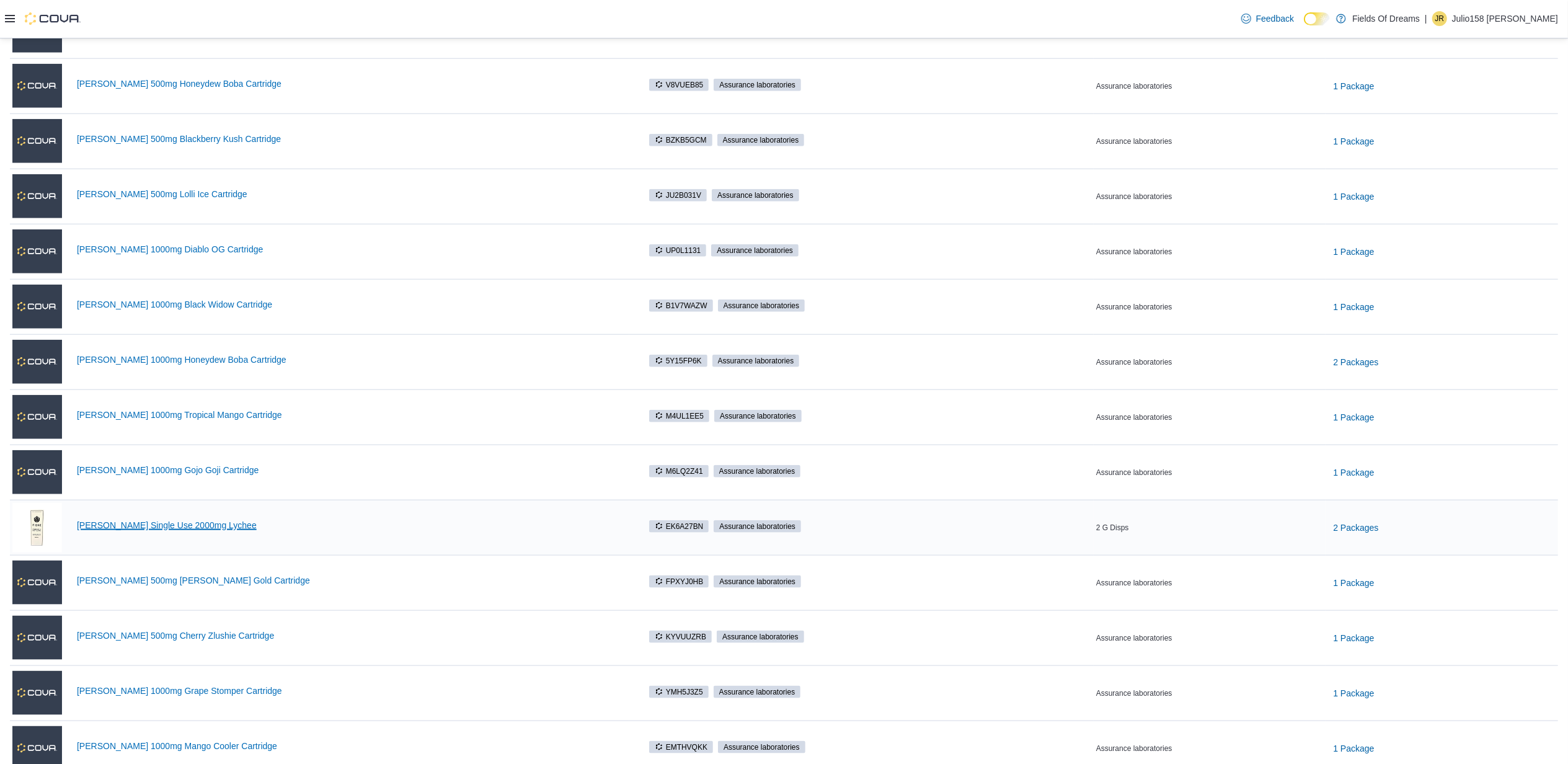
click at [150, 529] on link "Fiore Single Use 2000mg Lychee" at bounding box center [352, 525] width 550 height 10
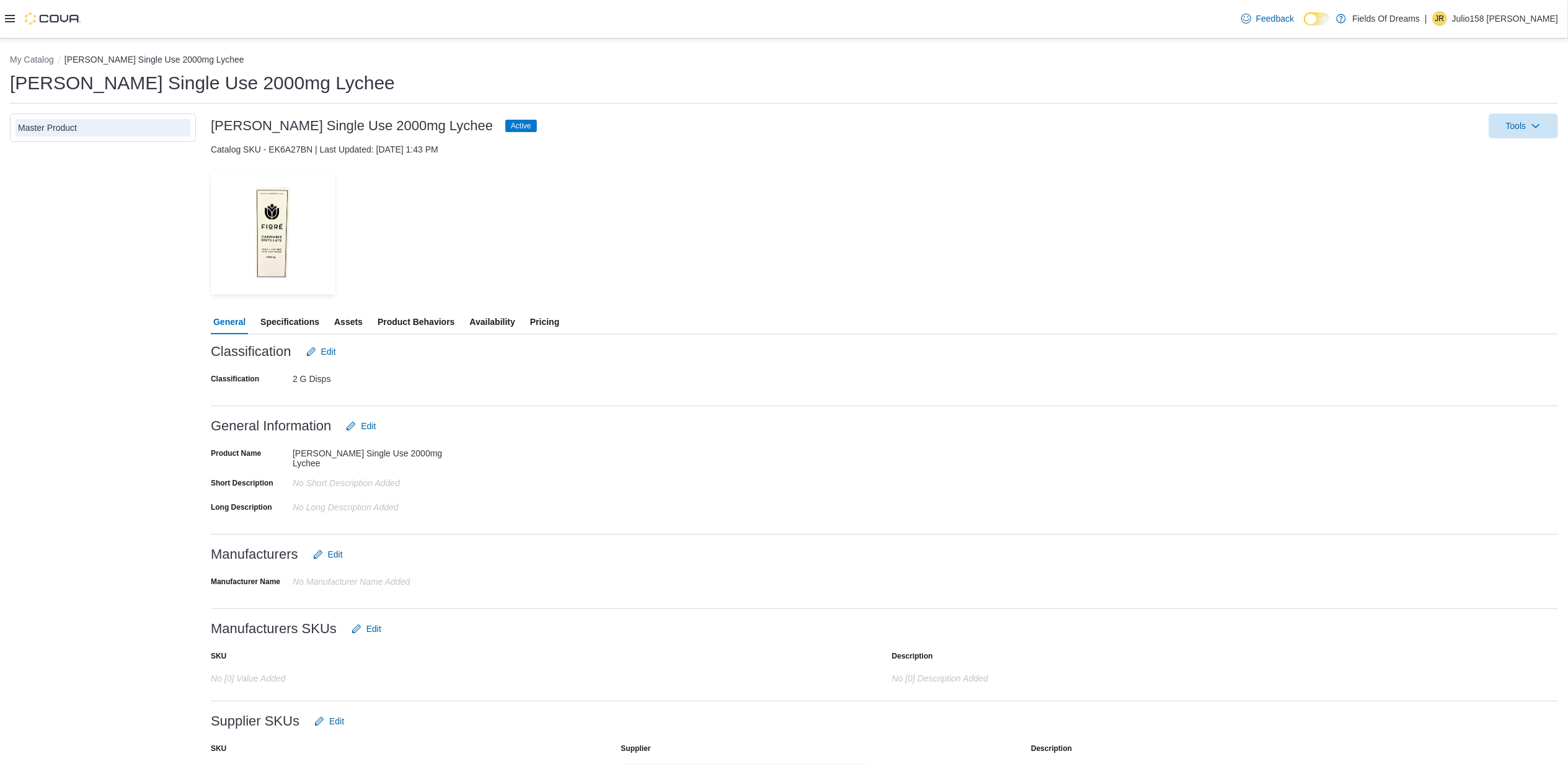
click at [482, 318] on span "Availability" at bounding box center [492, 321] width 45 height 24
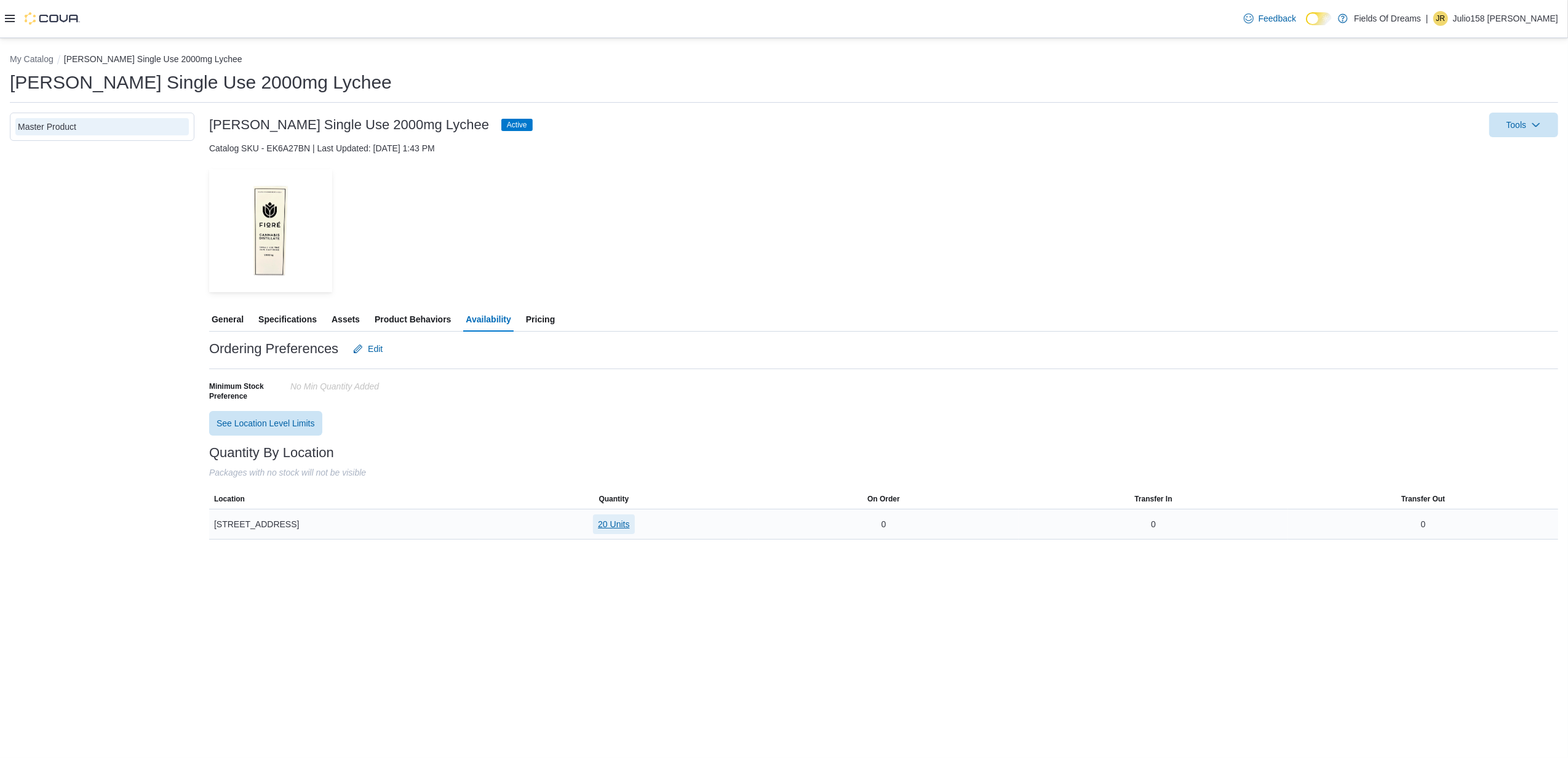
click at [614, 524] on span "20 Units" at bounding box center [613, 524] width 31 height 12
drag, startPoint x: 636, startPoint y: 610, endPoint x: 555, endPoint y: 614, distance: 81.1
click at [555, 614] on tr "7905038602539729 20 Units" at bounding box center [608, 605] width 114 height 25
copy tr "7905038602539729"
click at [520, 458] on div "Quantity By Location" at bounding box center [883, 452] width 1349 height 15
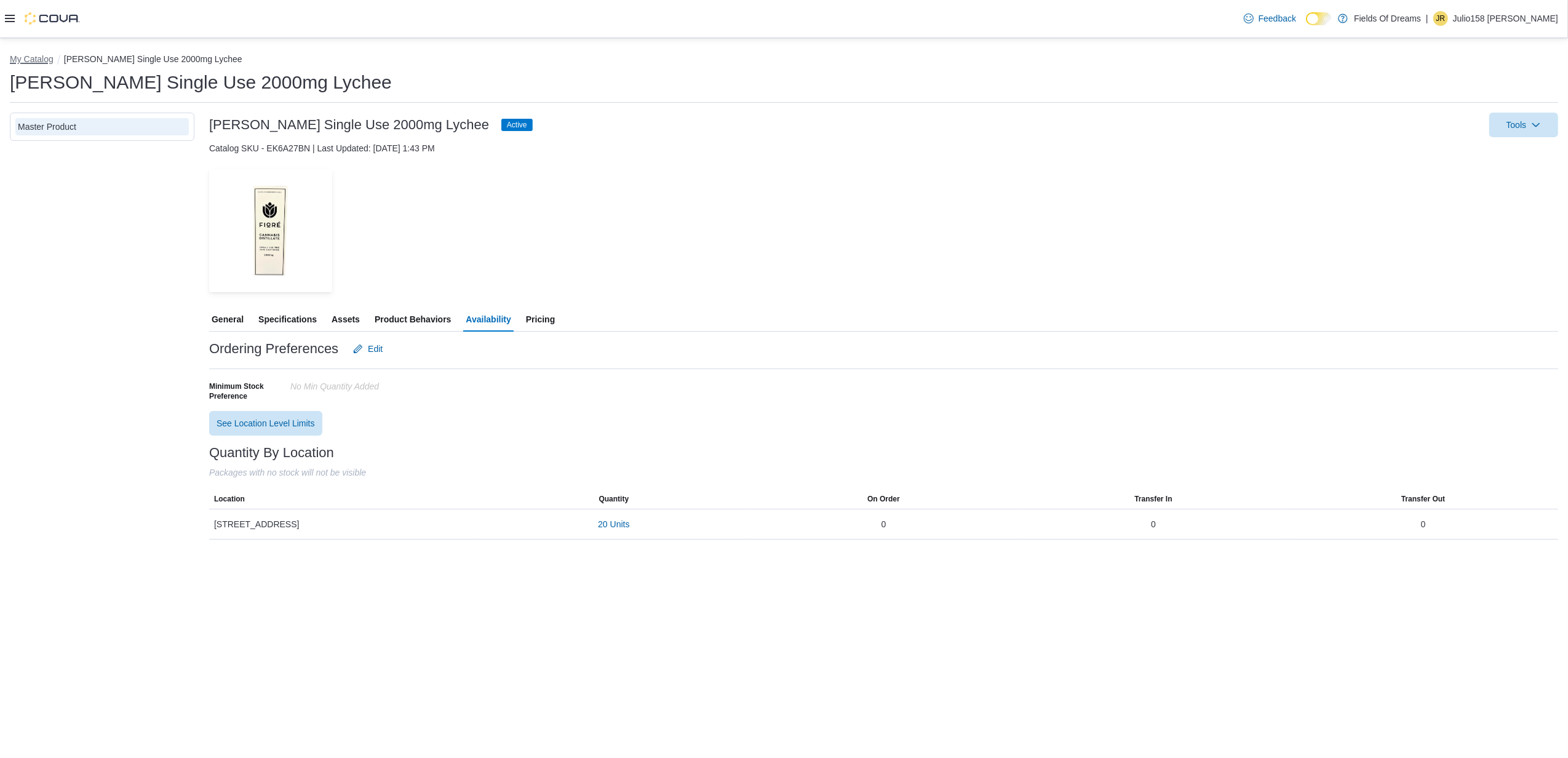
click at [30, 58] on button "My Catalog" at bounding box center [31, 59] width 44 height 9
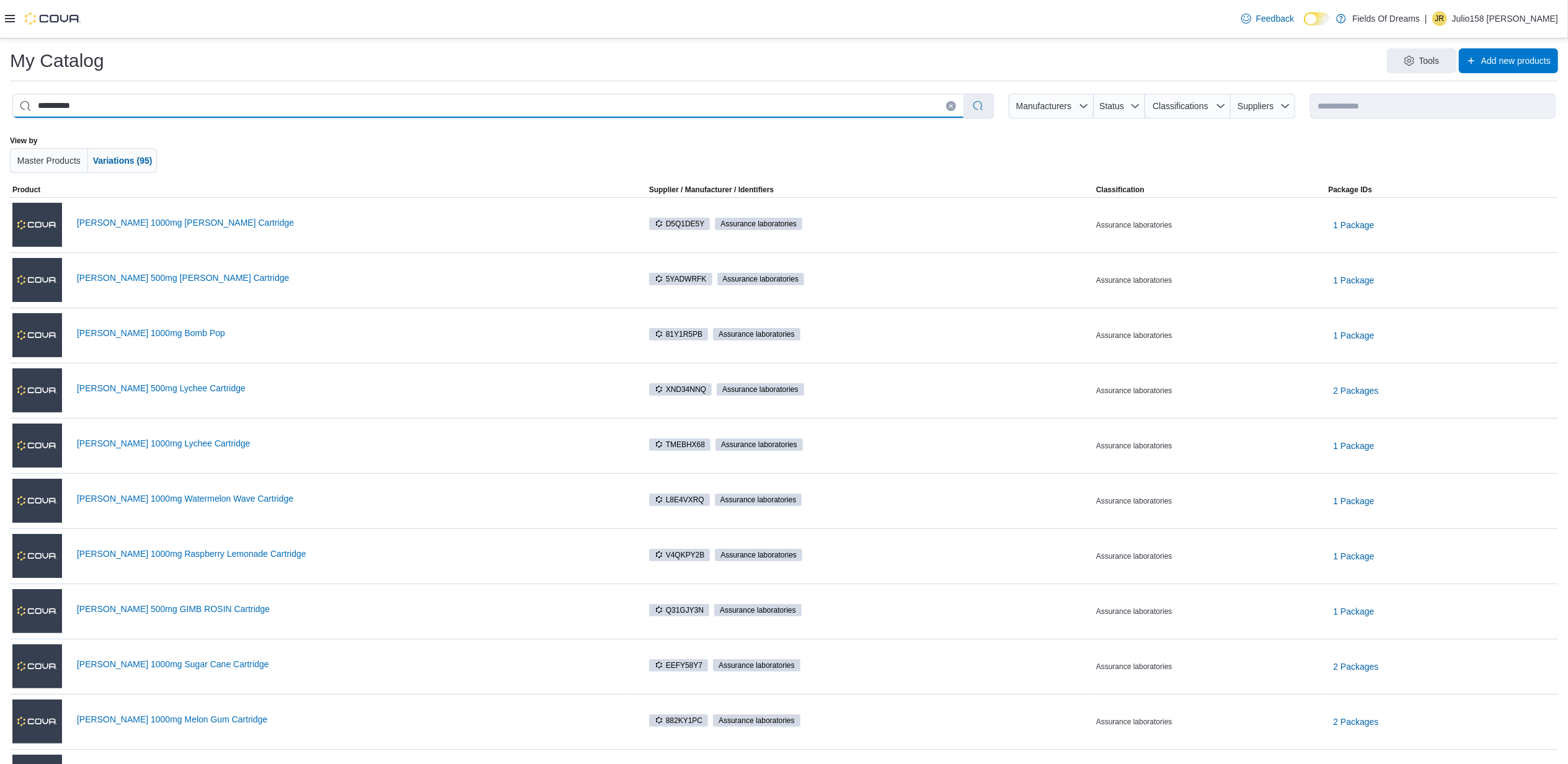
click at [140, 107] on input "**********" at bounding box center [488, 105] width 950 height 23
click at [143, 104] on input "**********" at bounding box center [488, 105] width 950 height 23
paste input "******"
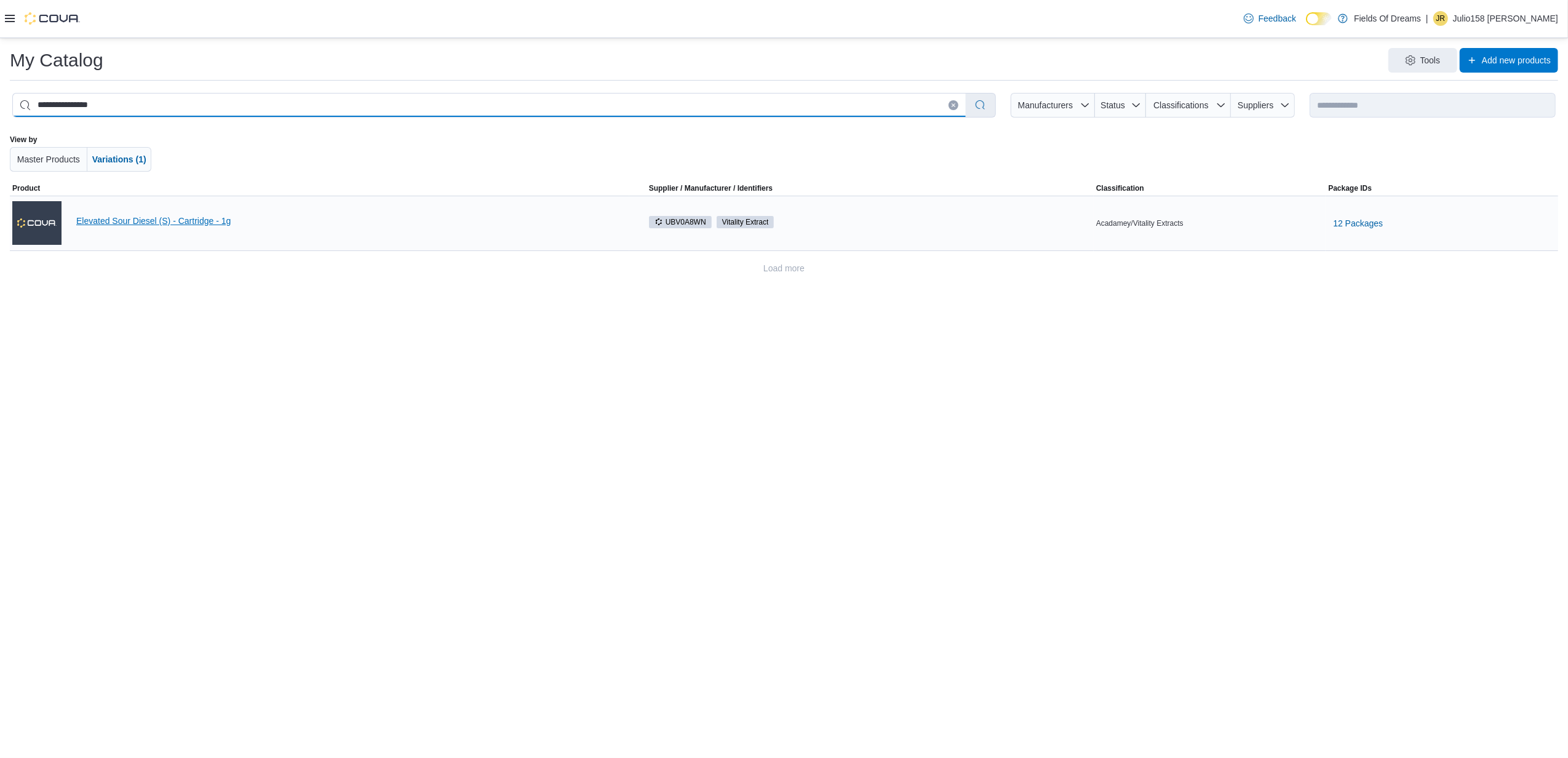
type input "**********"
click at [160, 220] on link "Elevated Sour Diesel (S) - Cartridge - 1g" at bounding box center [351, 220] width 551 height 9
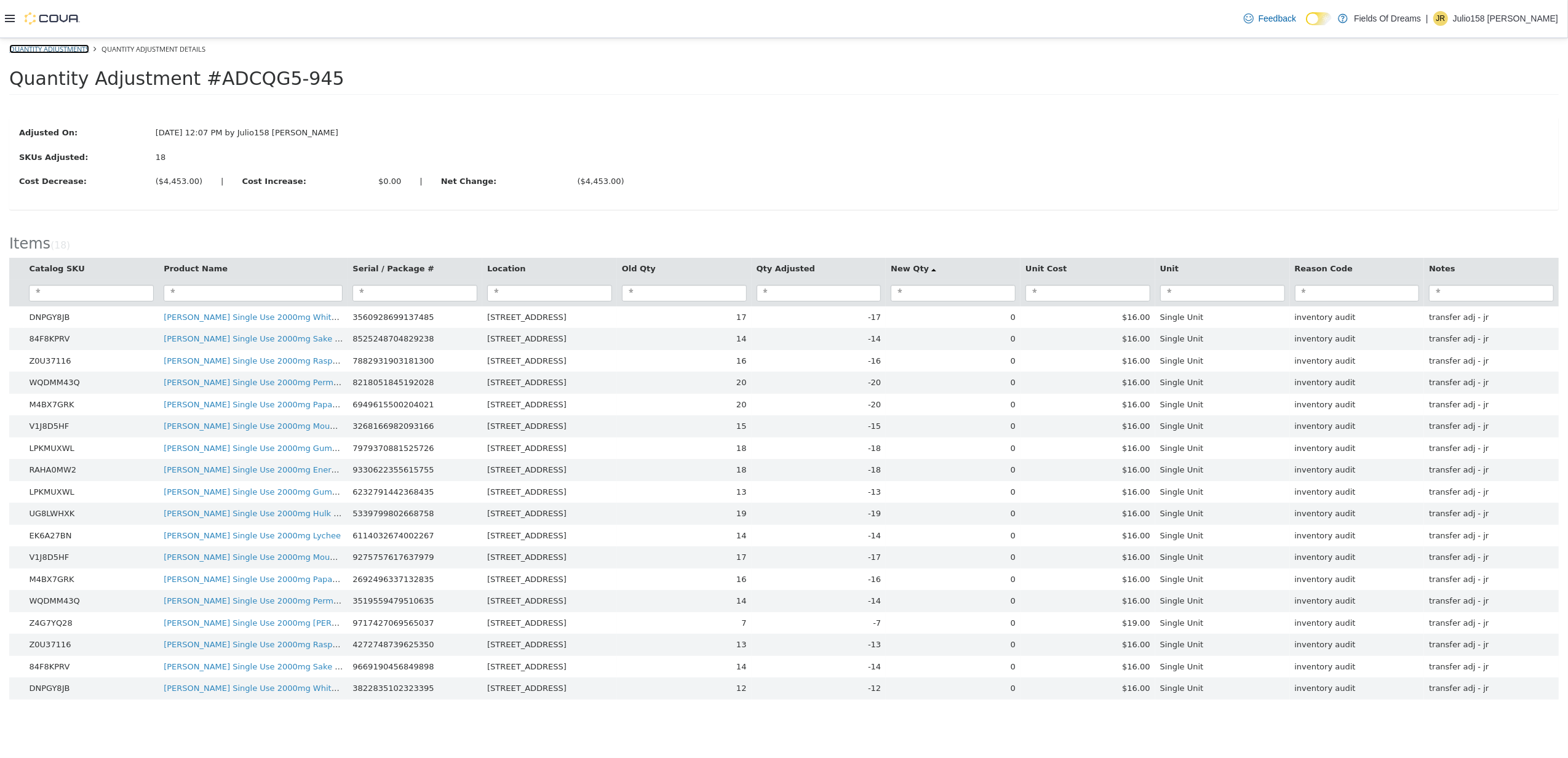
click at [42, 48] on link "Quantity Adjustments" at bounding box center [49, 48] width 80 height 9
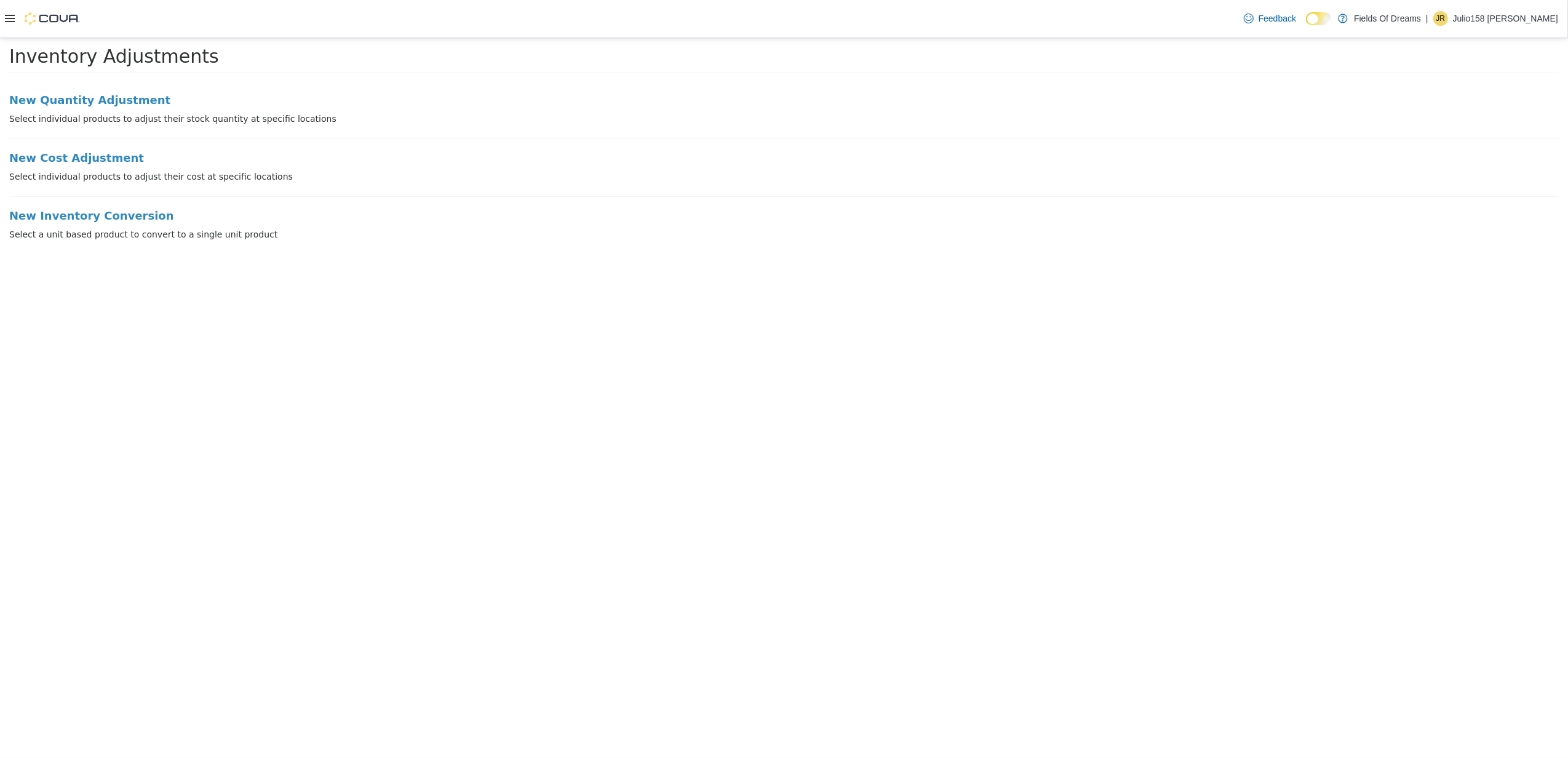
click at [8, 15] on icon at bounding box center [9, 18] width 9 height 9
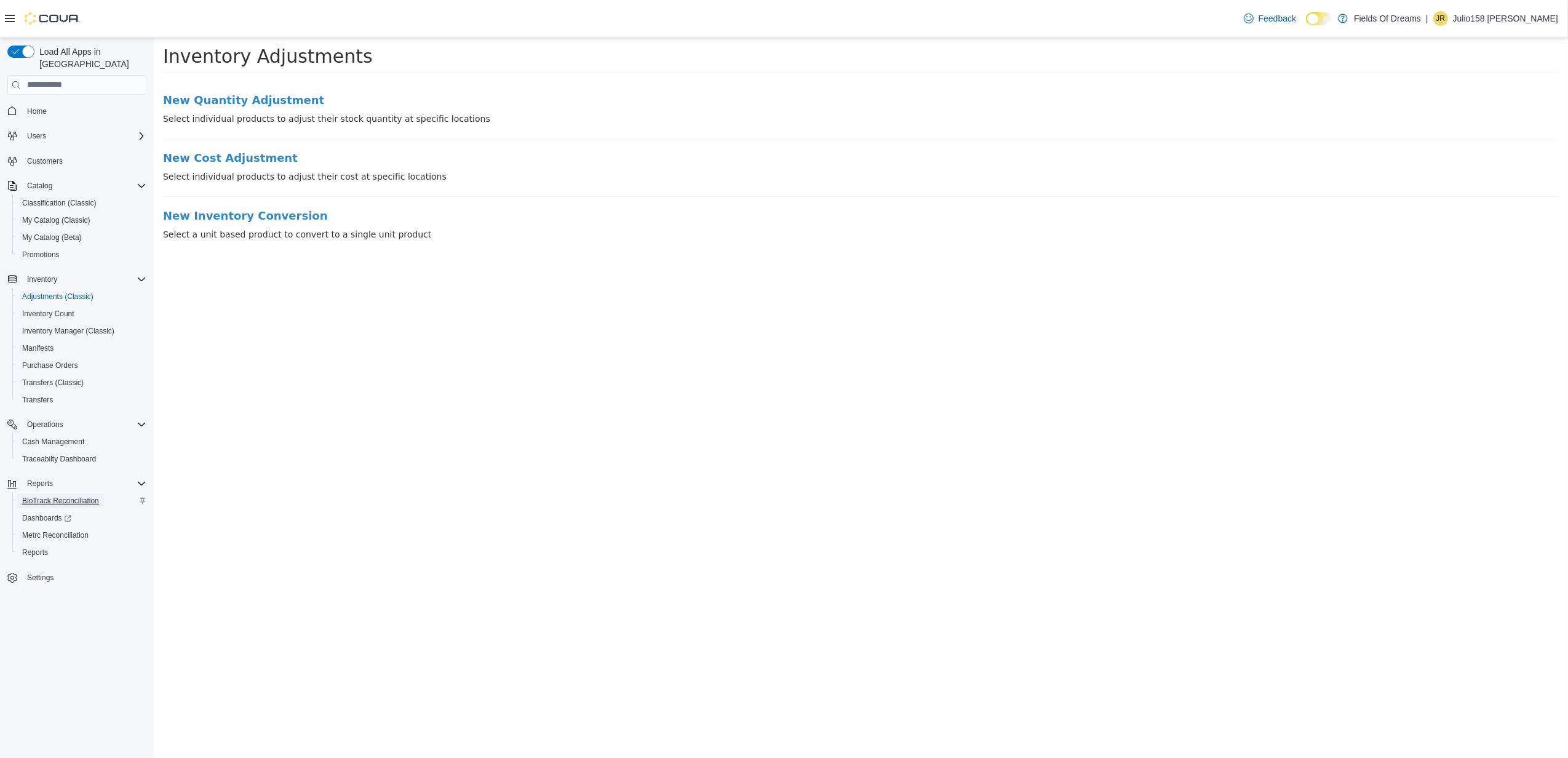
click at [33, 496] on span "BioTrack Reconciliation" at bounding box center [60, 500] width 77 height 9
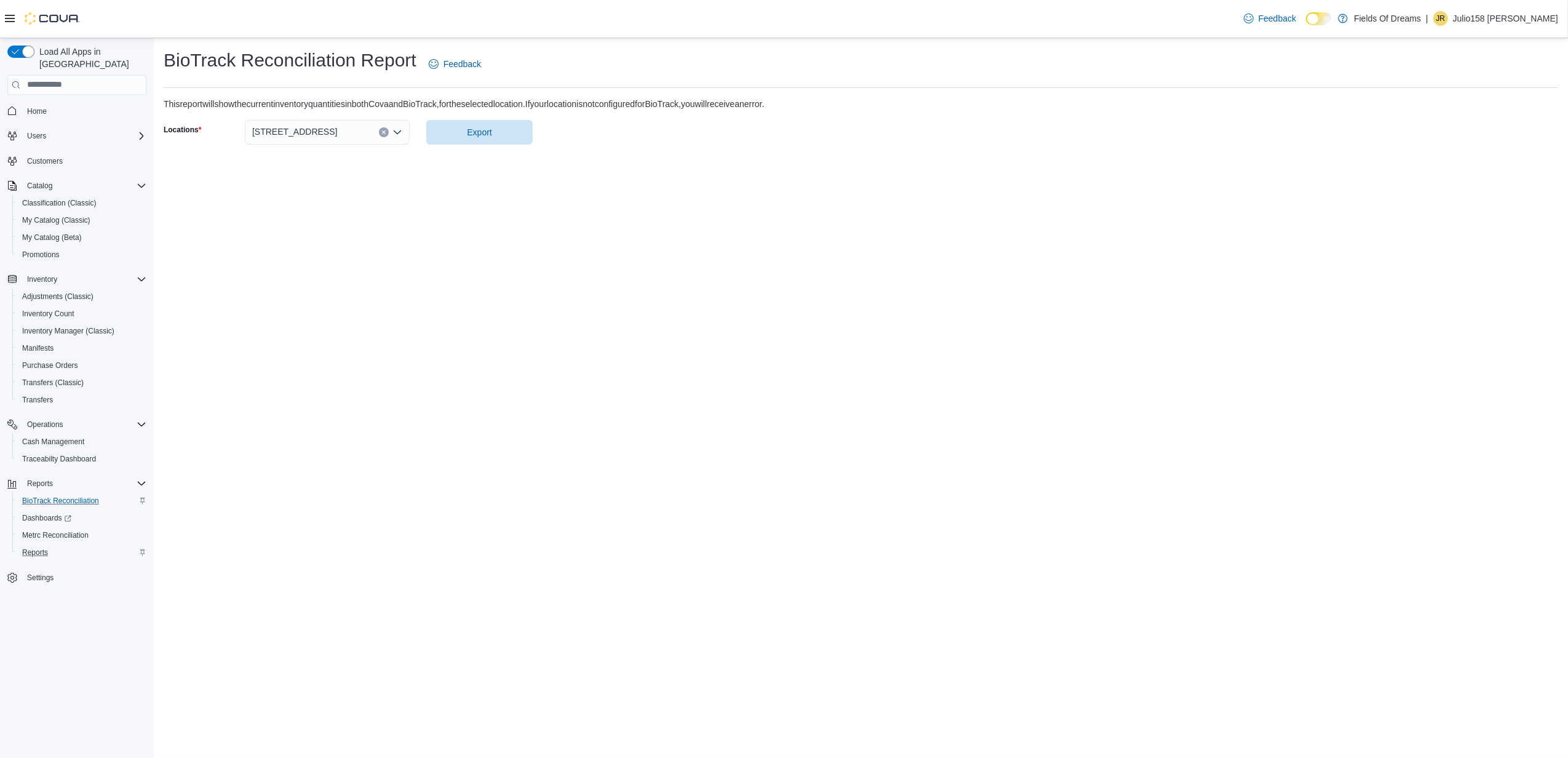
drag, startPoint x: 1546, startPoint y: 0, endPoint x: 89, endPoint y: 539, distance: 1553.5
click at [89, 545] on div "Reports" at bounding box center [82, 552] width 130 height 15
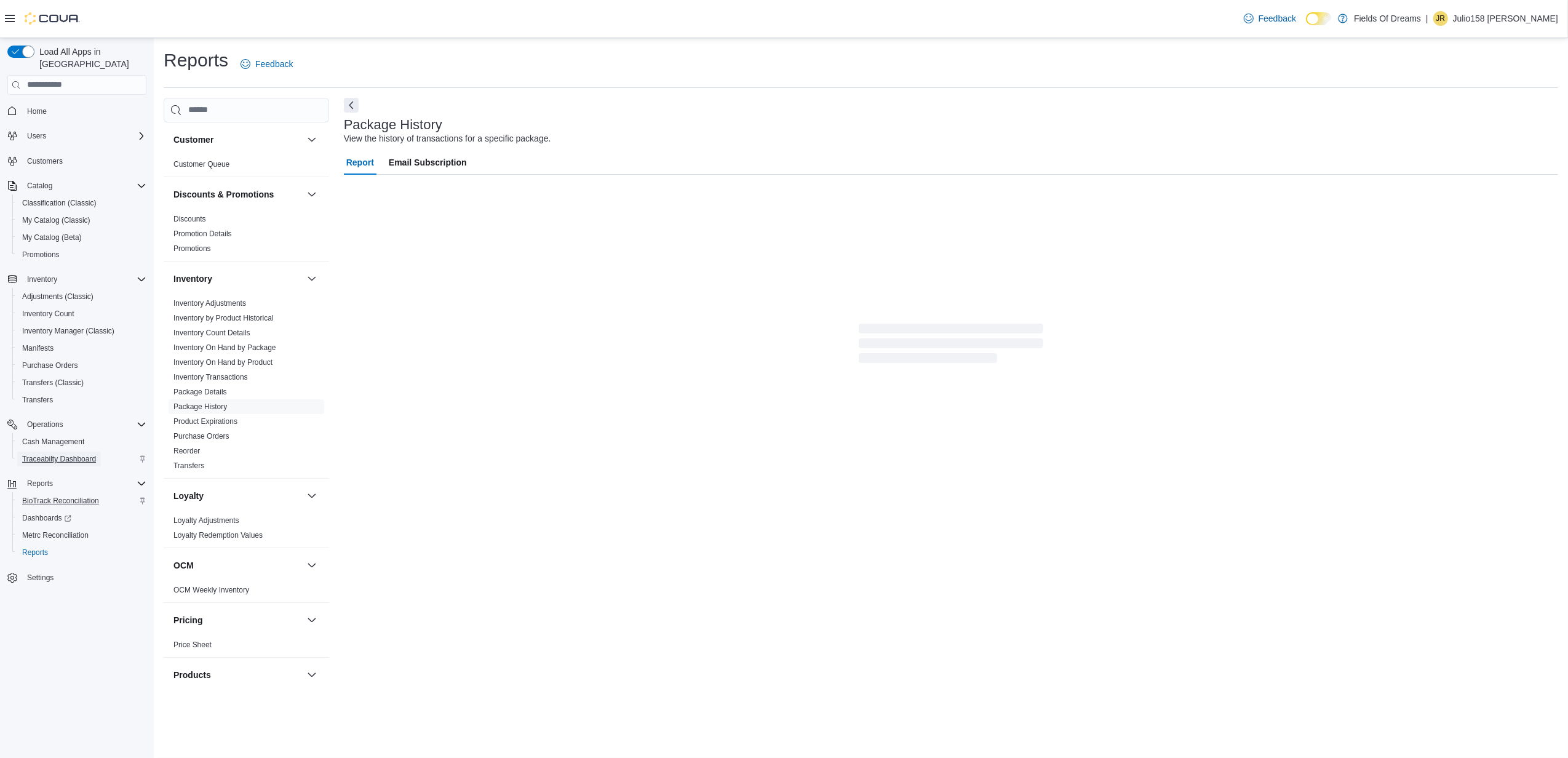
click at [57, 454] on span "Traceabilty Dashboard" at bounding box center [59, 458] width 73 height 9
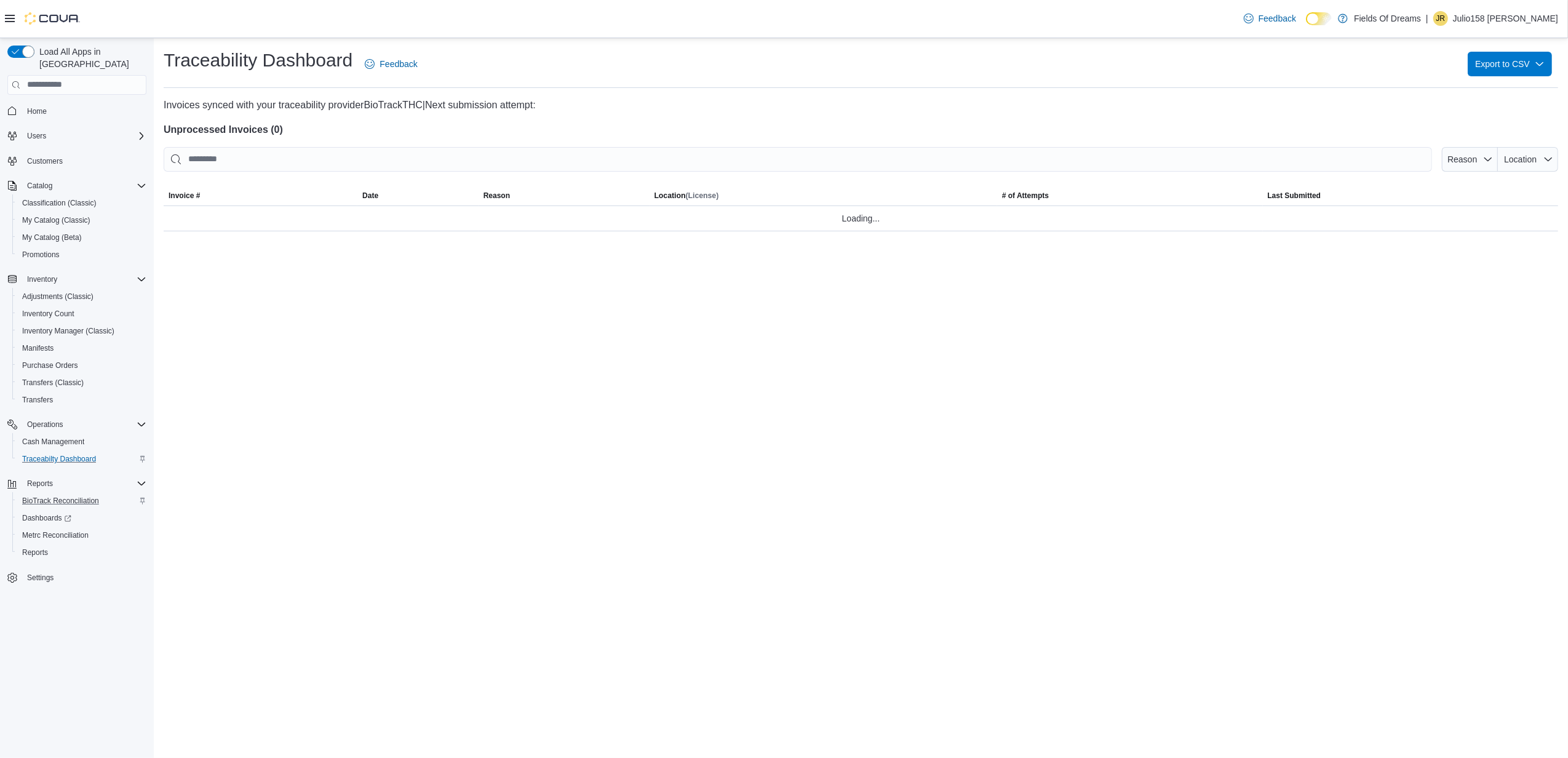
click at [5, 14] on icon at bounding box center [9, 18] width 9 height 9
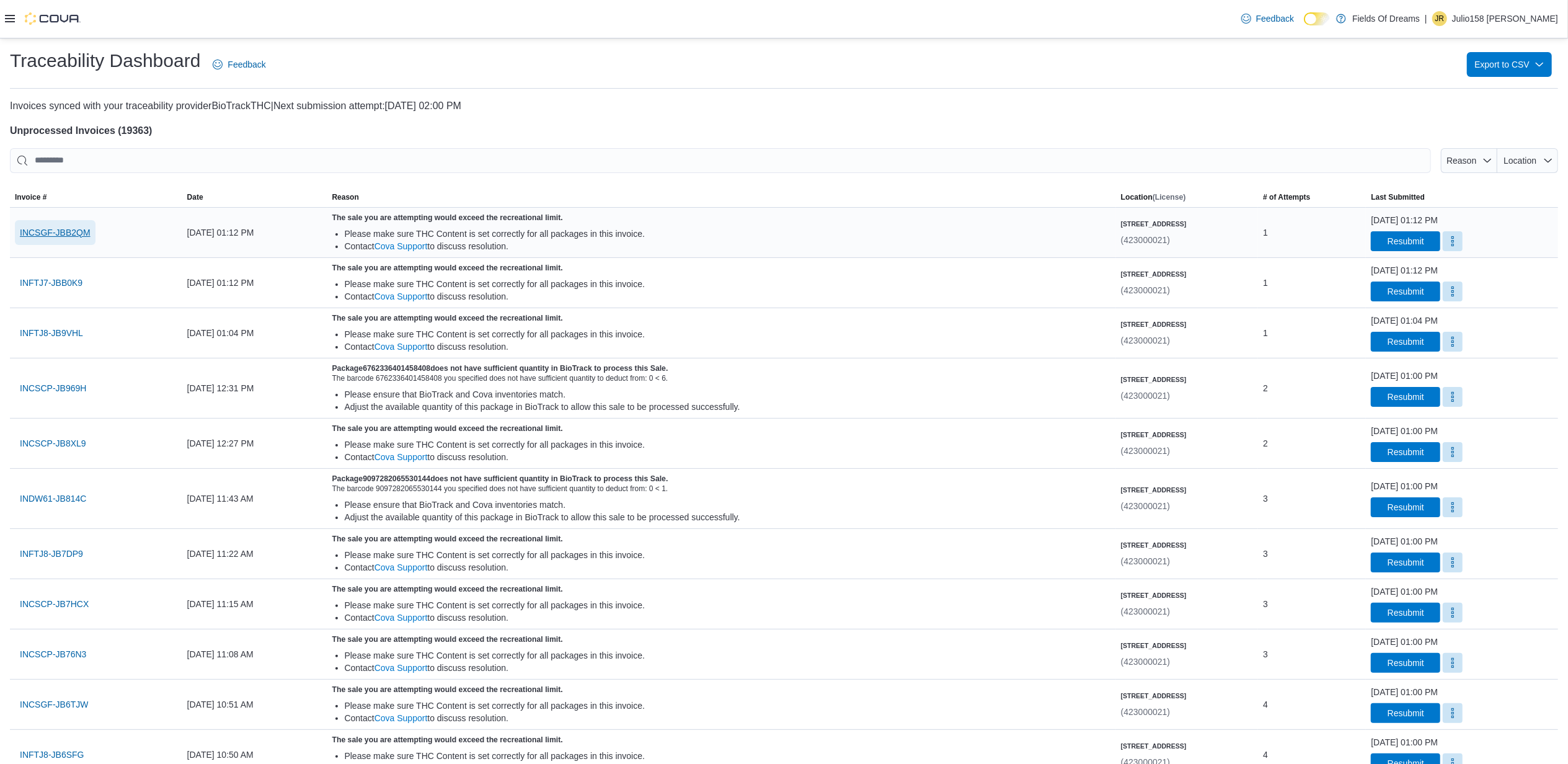
click at [23, 228] on span "INCSGF-JBB2QM" at bounding box center [55, 232] width 70 height 12
click at [80, 391] on span "INCSCP-JB969H" at bounding box center [53, 388] width 66 height 12
click at [78, 499] on span "INDW61-JB814C" at bounding box center [53, 499] width 66 height 12
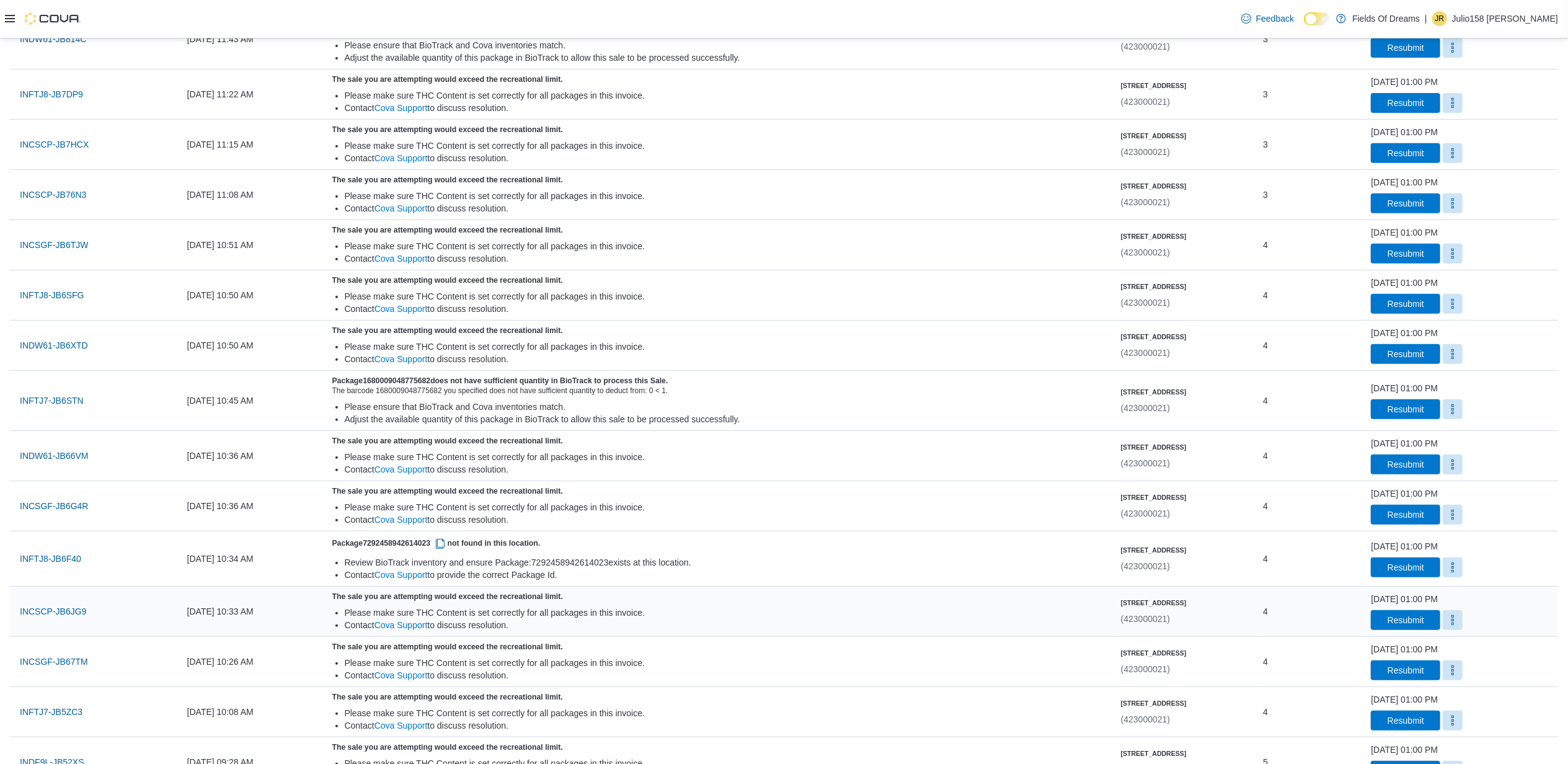
scroll to position [496, 0]
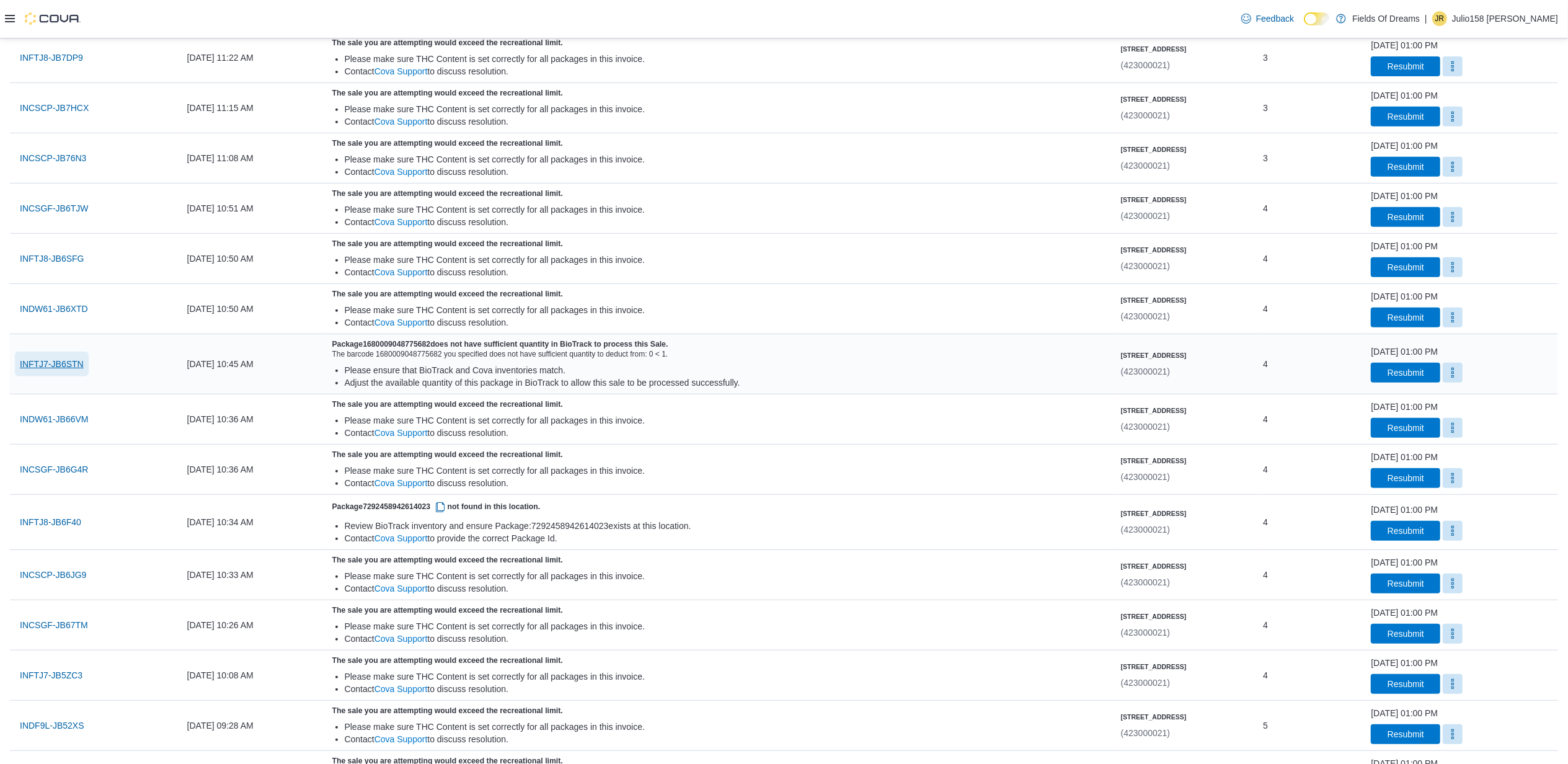
click at [53, 370] on span "INFTJ7-JB6STN" at bounding box center [51, 364] width 64 height 12
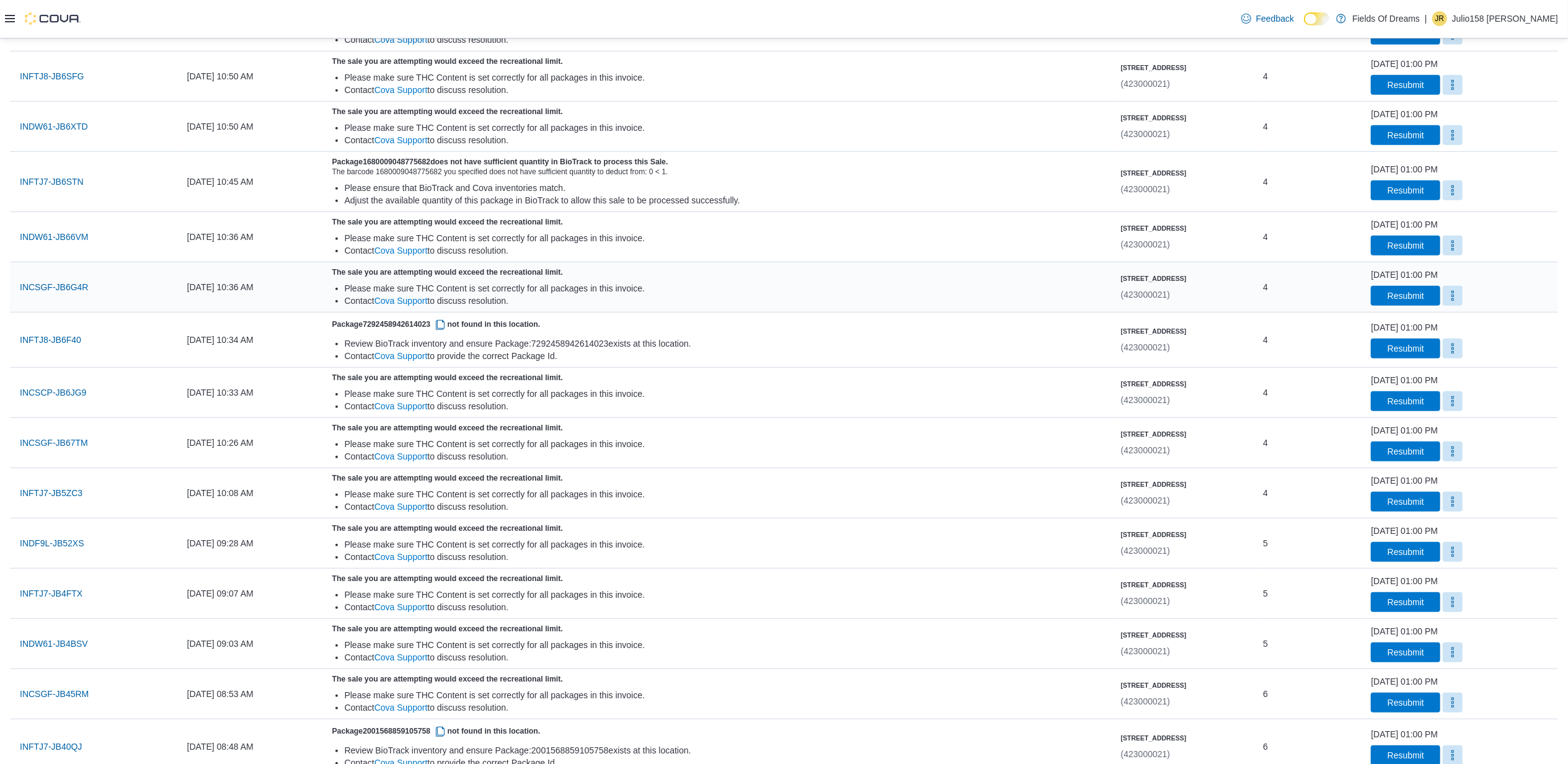
scroll to position [783, 0]
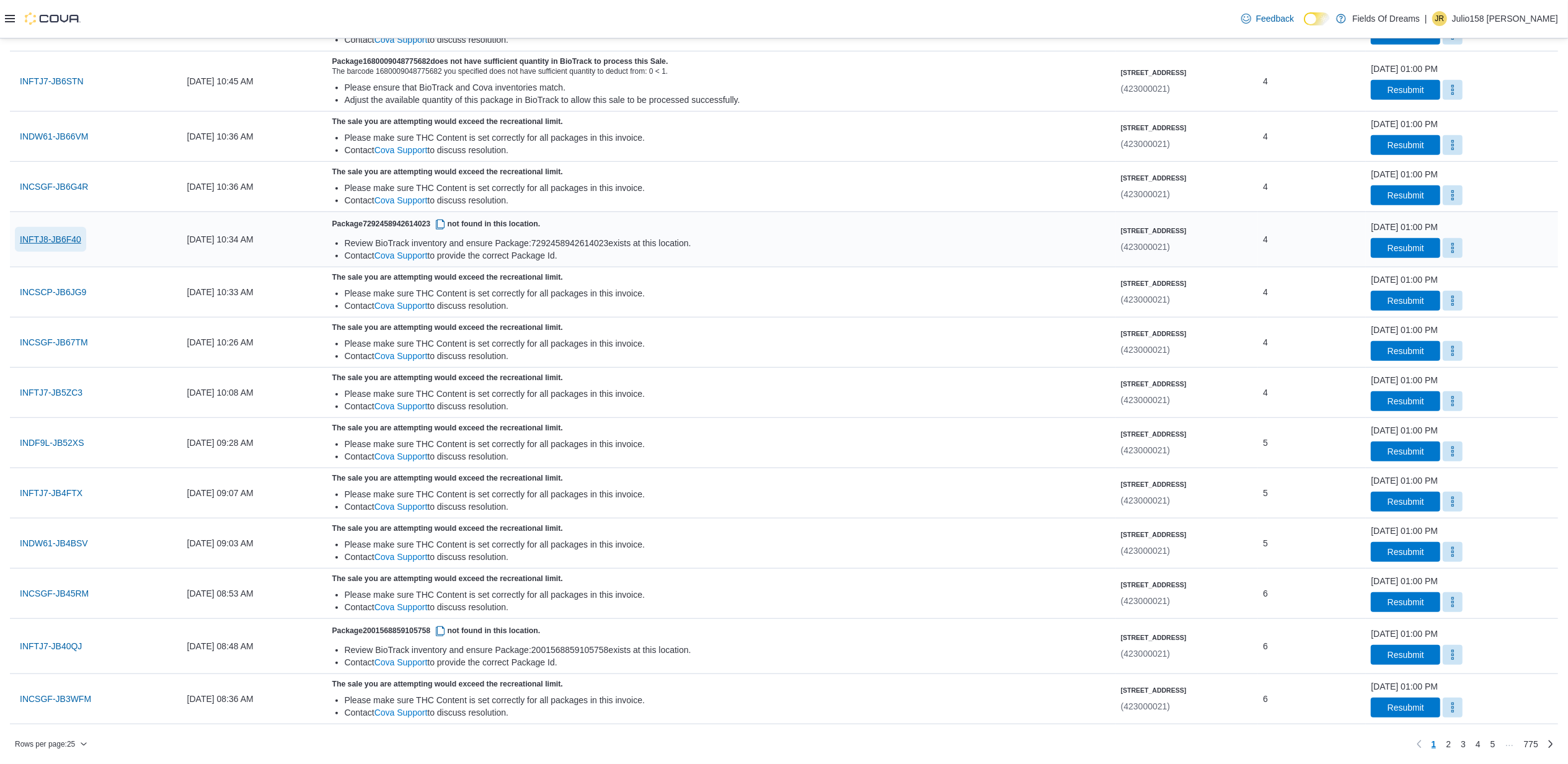
click at [50, 233] on span "INFTJ8-JB6F40" at bounding box center [50, 239] width 62 height 12
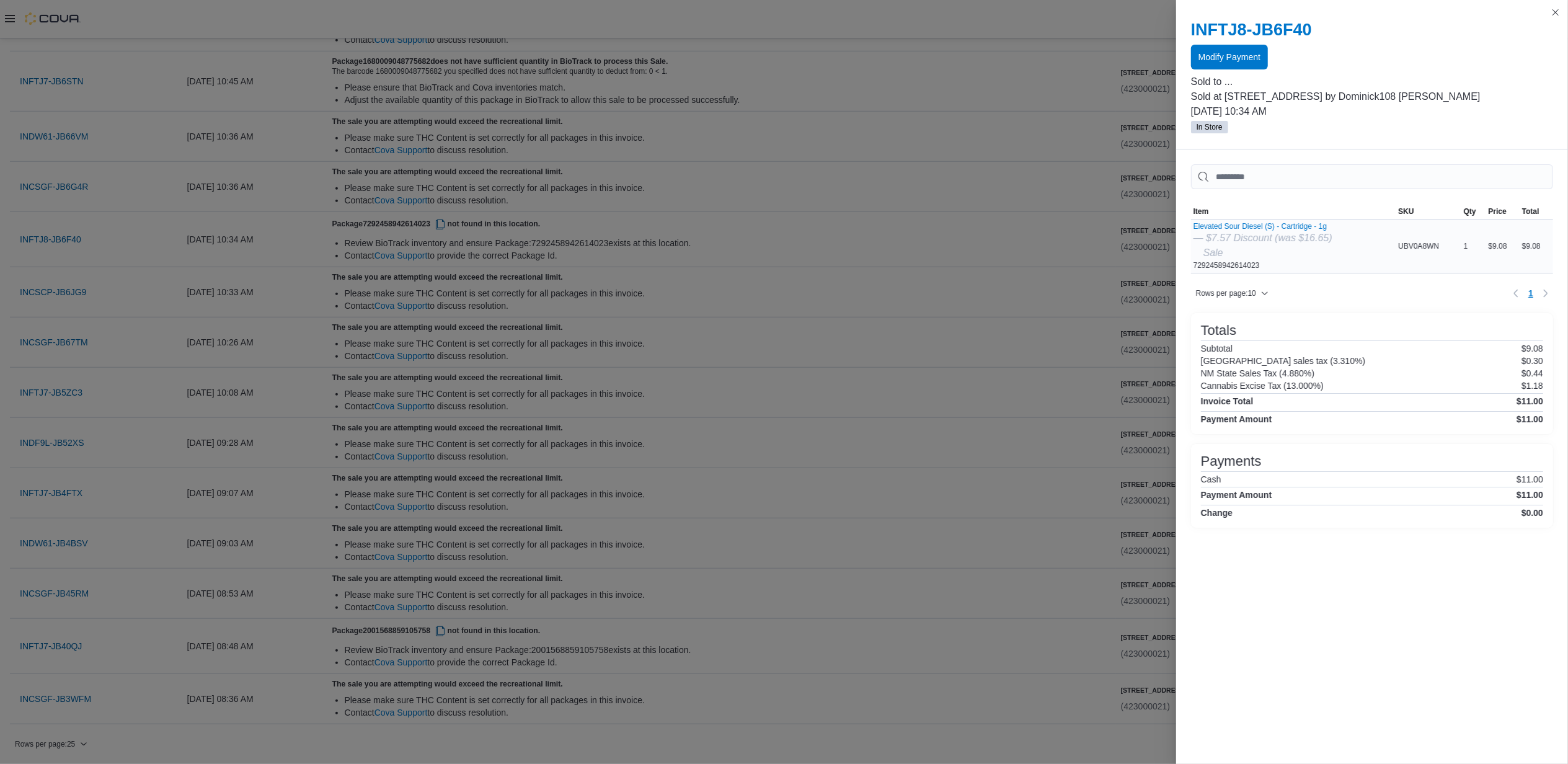
click at [1221, 268] on div "Elevated Sour Diesel (S) - Cartridge - 1g — $7.57 Discount (was $16.65) Sale 72…" at bounding box center [1263, 246] width 139 height 49
copy div "7292458942614023"
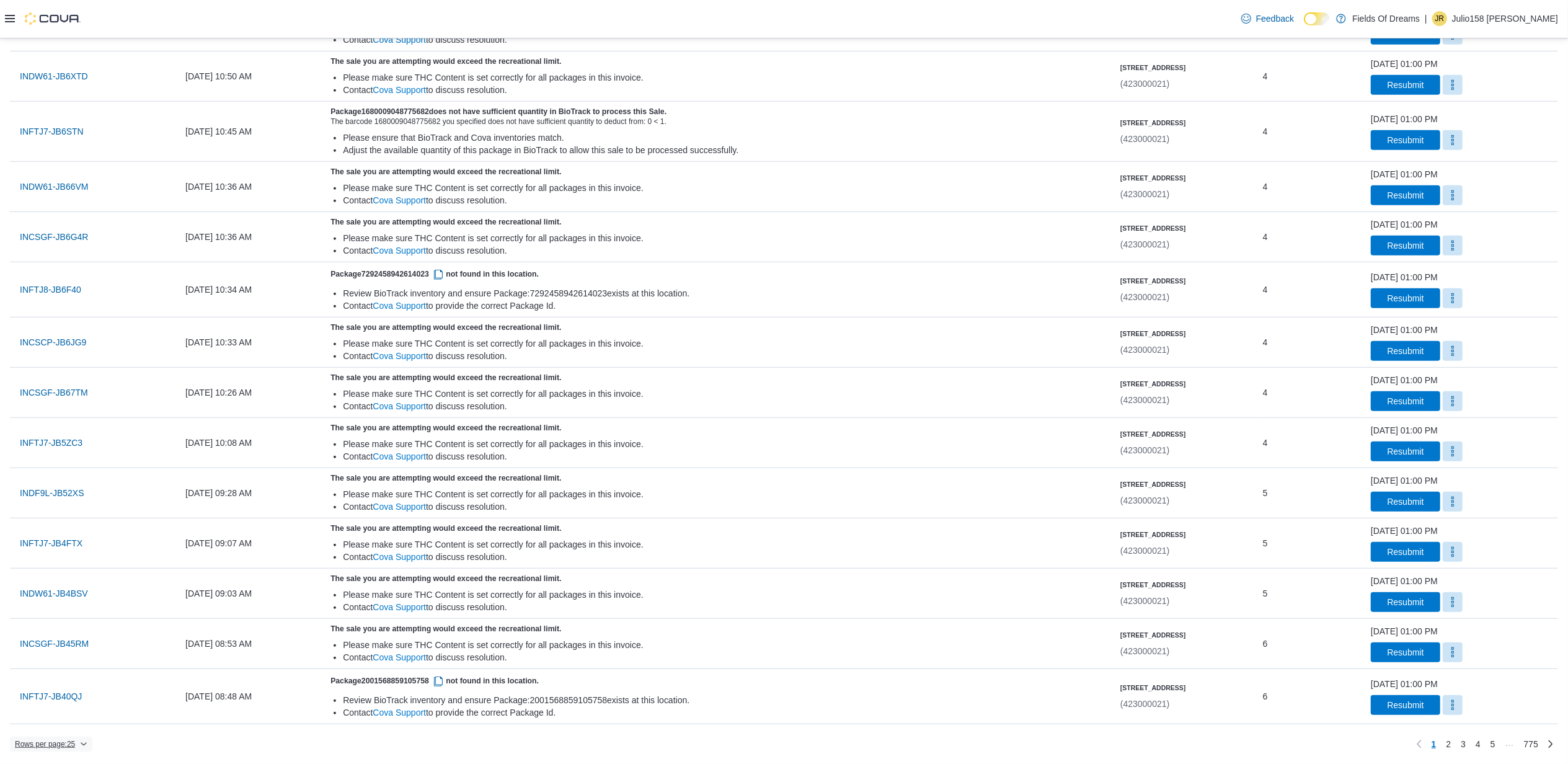
click at [75, 745] on span "Rows per page : 25" at bounding box center [44, 743] width 60 height 10
click at [76, 713] on button "50 rows" at bounding box center [60, 724] width 70 height 24
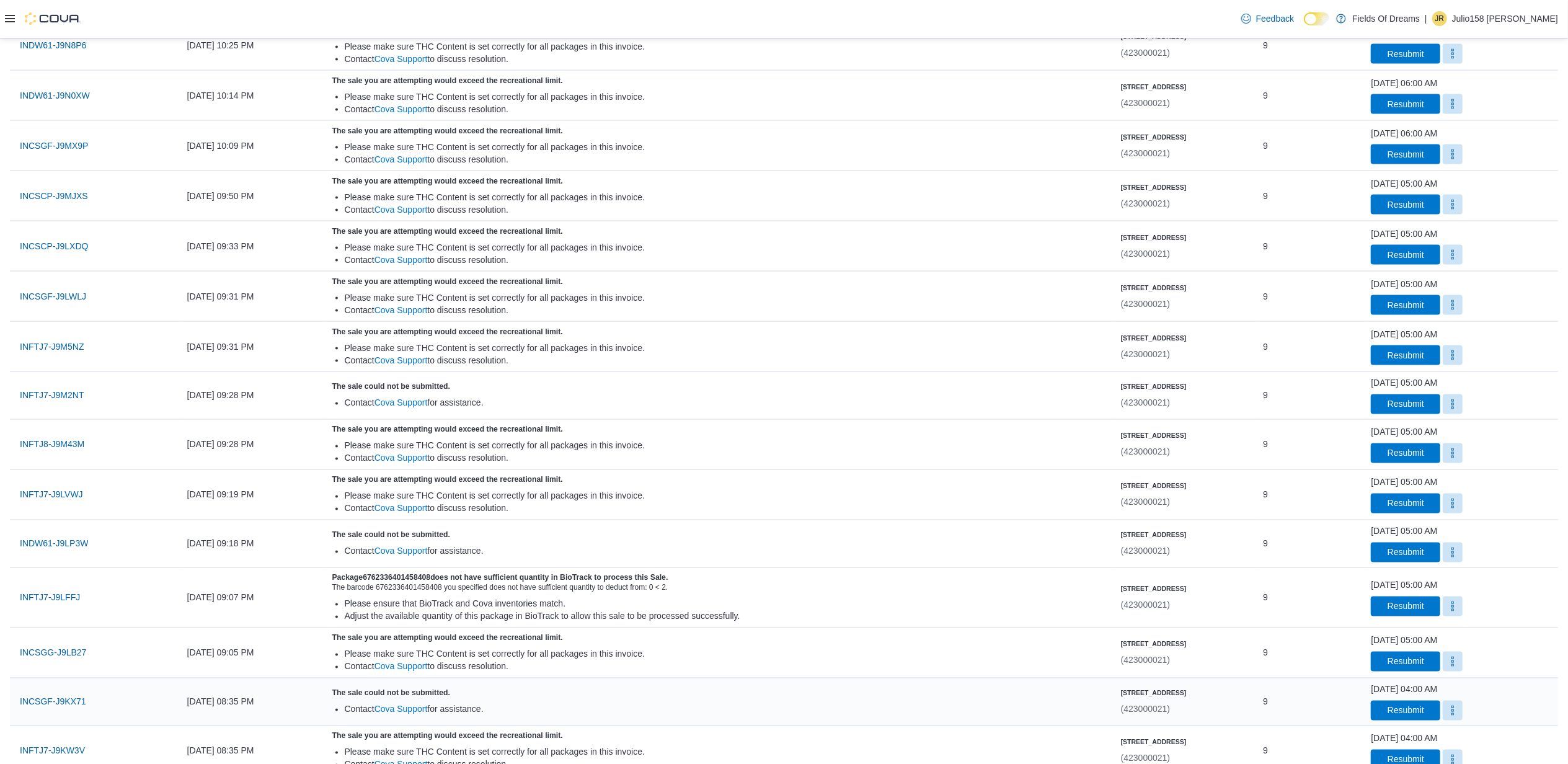
scroll to position [2041, 0]
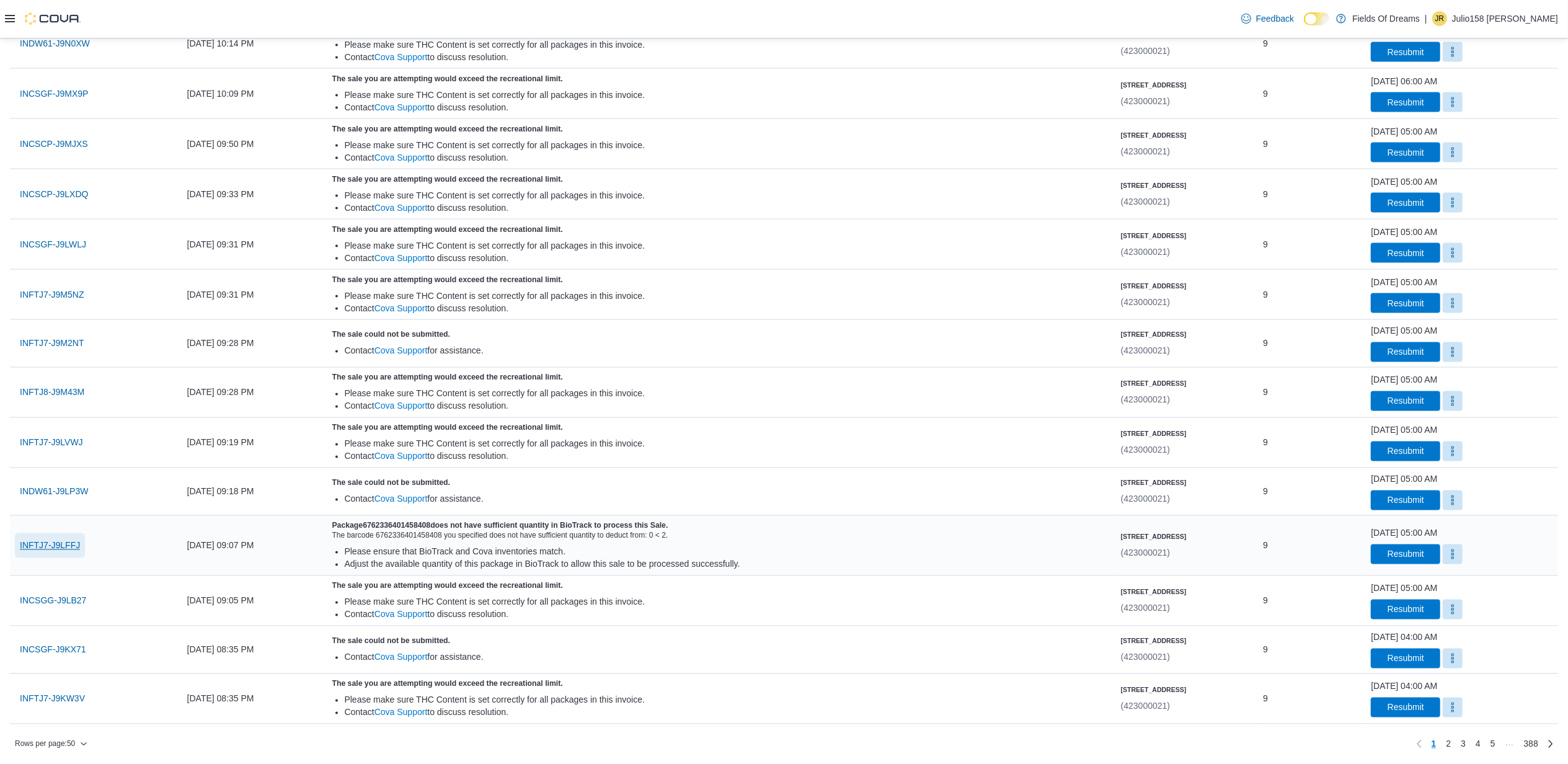
click at [64, 539] on span "INFTJ7-J9LFFJ" at bounding box center [50, 546] width 60 height 12
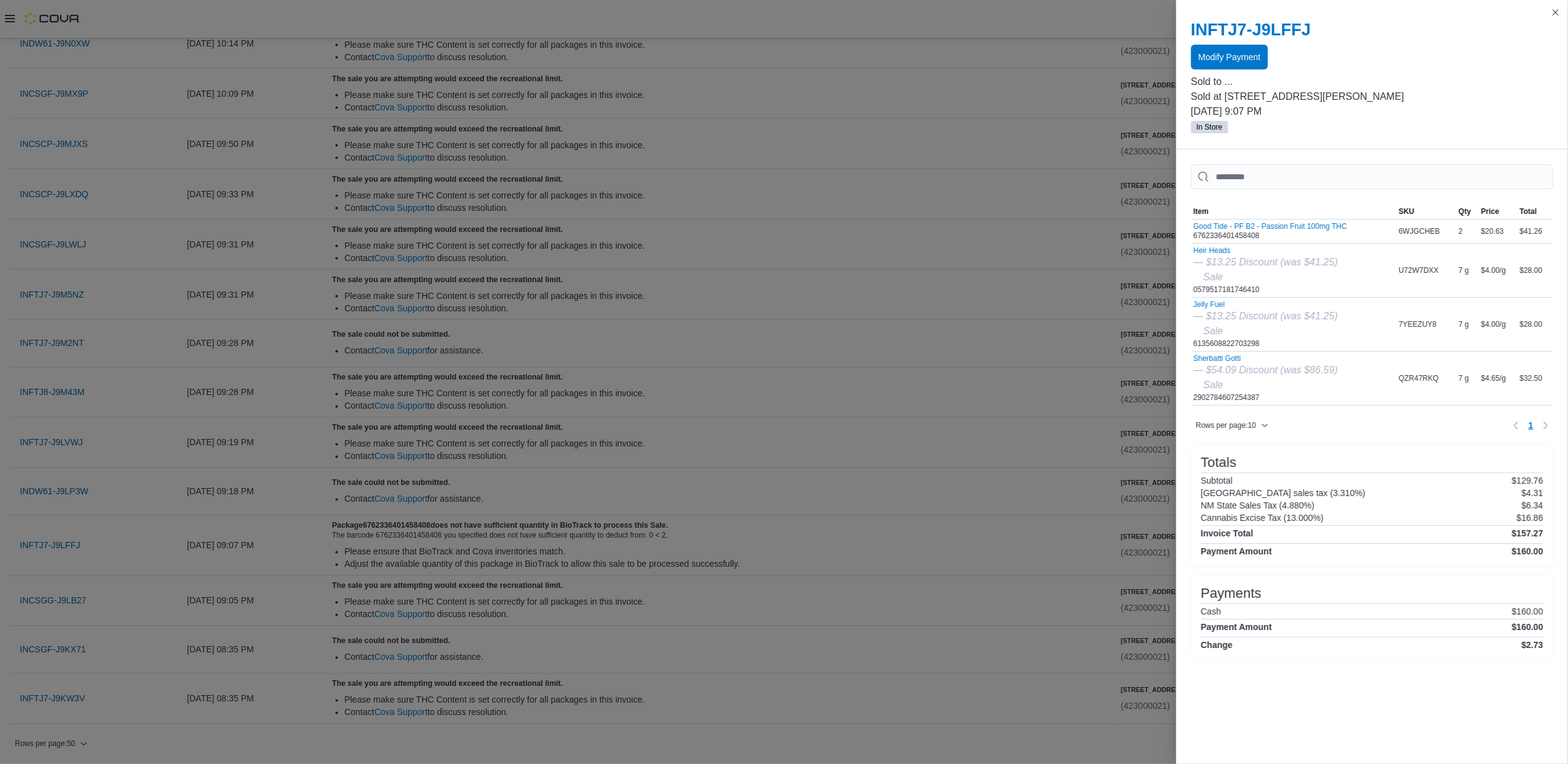
drag, startPoint x: 807, startPoint y: 352, endPoint x: 799, endPoint y: 361, distance: 12.0
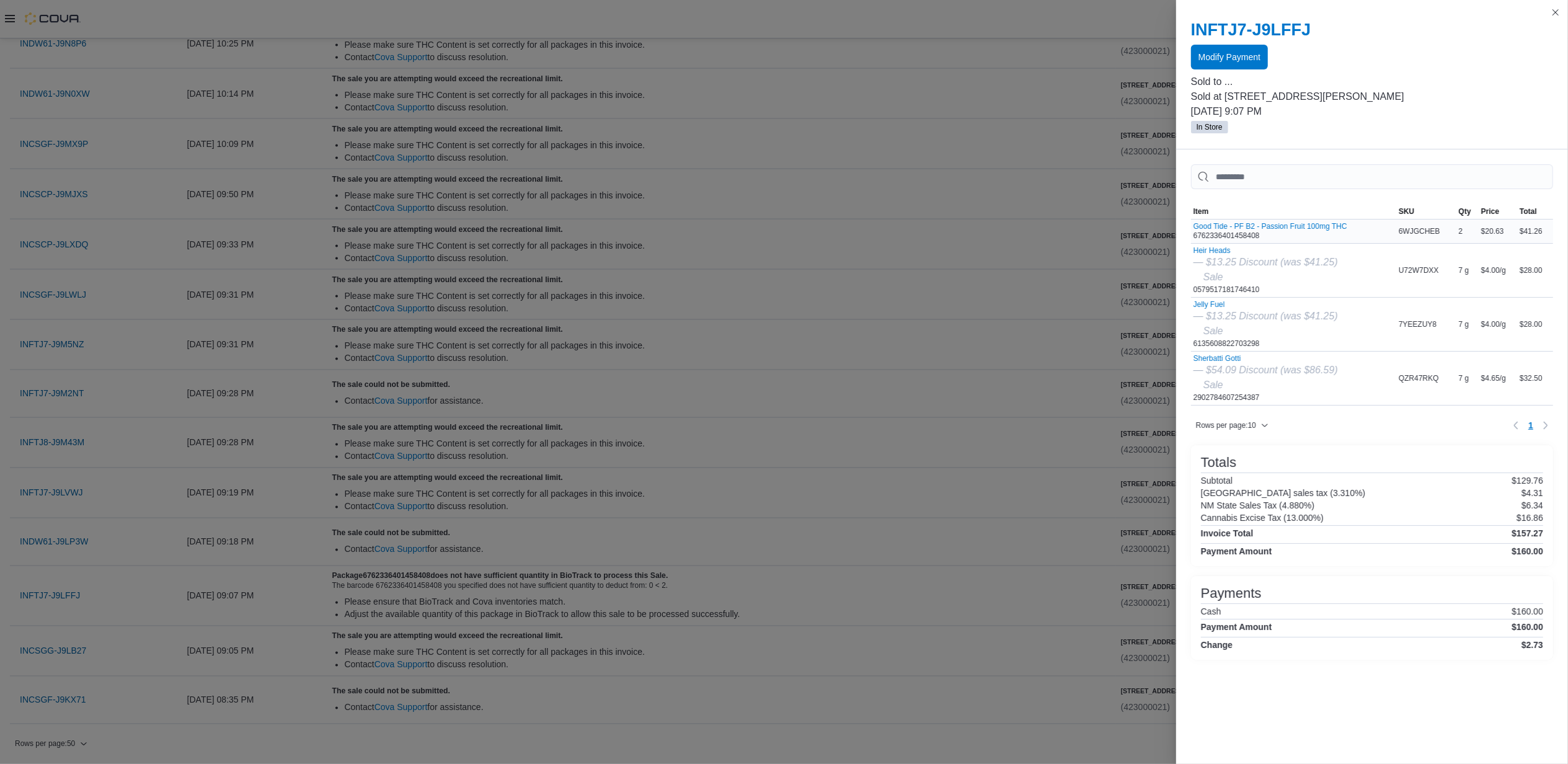
click at [1229, 233] on div "Good Tide - PF B2 - Passion Fruit 100mg THC 6762336401458408" at bounding box center [1270, 231] width 154 height 18
copy div "6762336401458408"
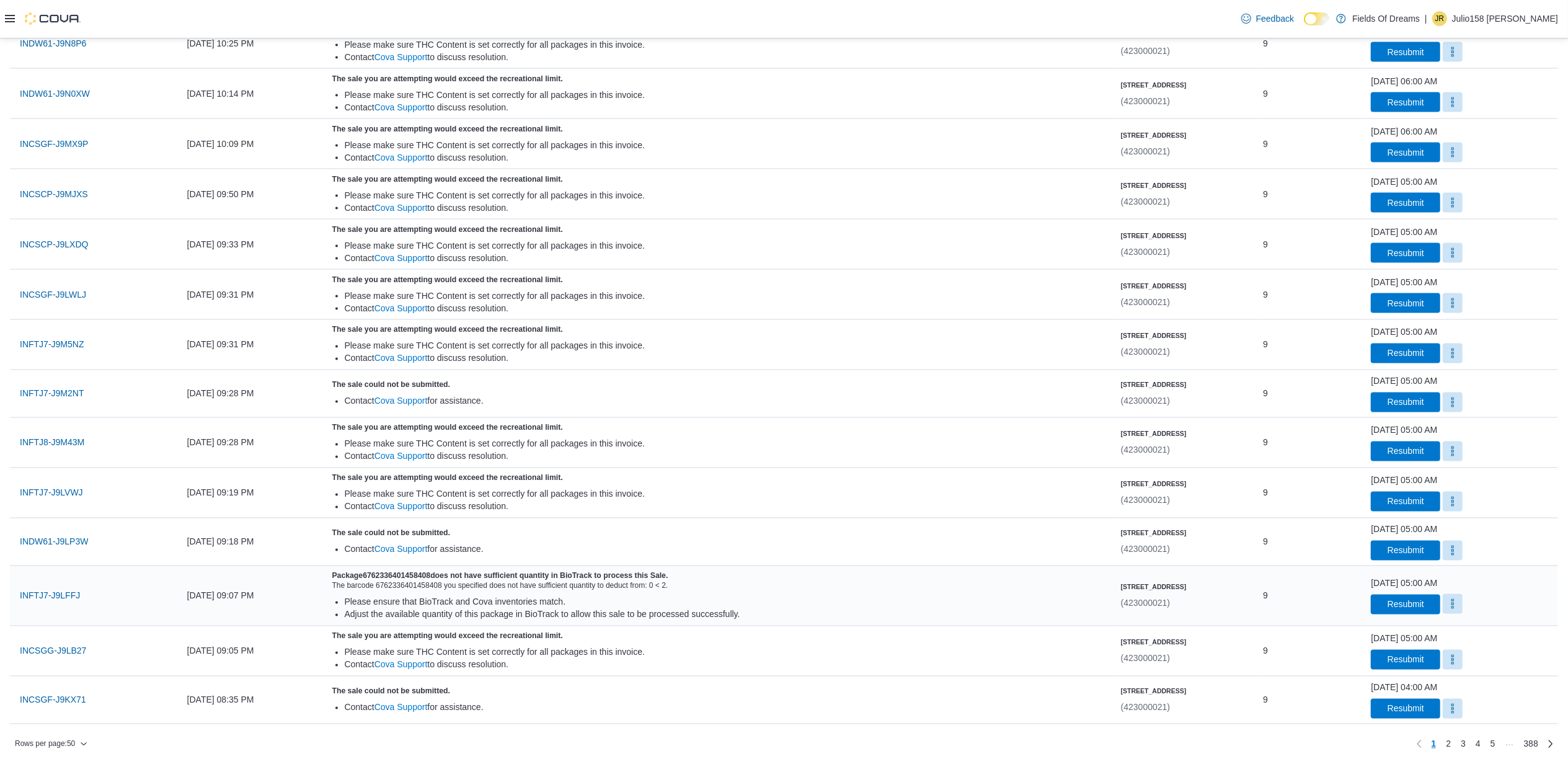
click at [1443, 605] on button "More" at bounding box center [1452, 603] width 20 height 20
click at [1449, 639] on span "Mark as Resolved" at bounding box center [1457, 645] width 70 height 12
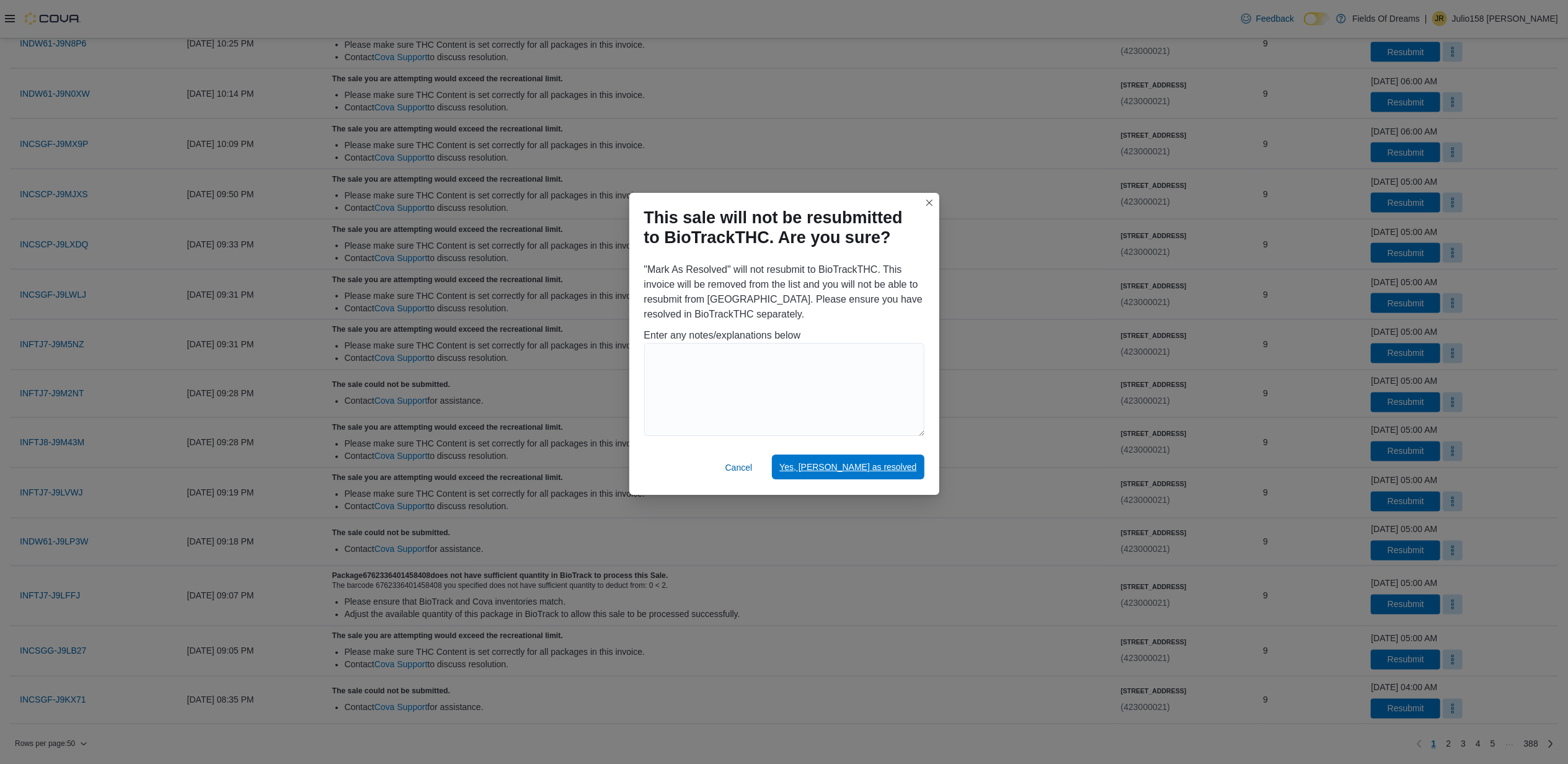
click at [861, 469] on span "Yes, mark as resolved" at bounding box center [848, 466] width 137 height 12
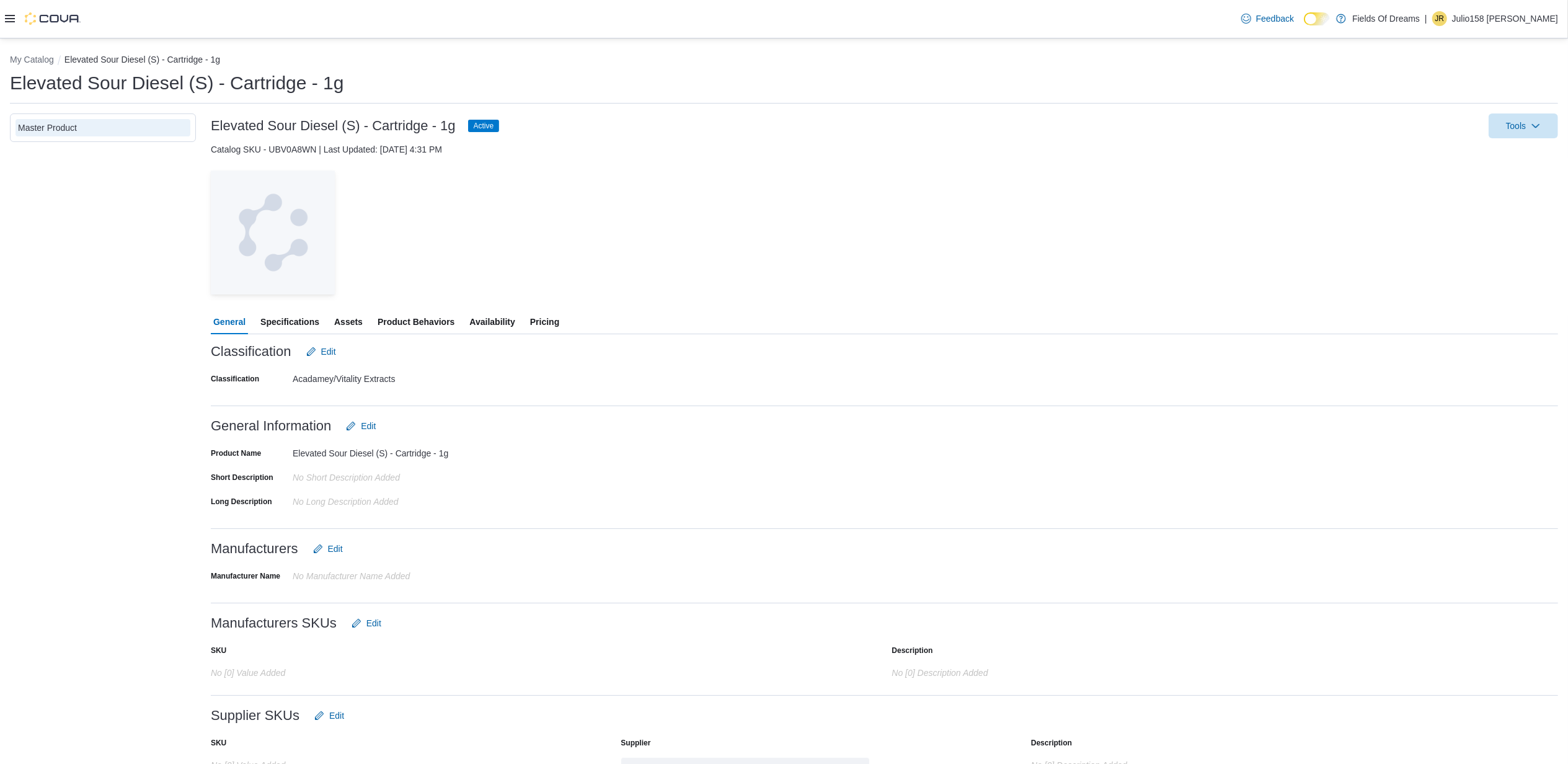
click at [479, 318] on span "Availability" at bounding box center [492, 321] width 45 height 24
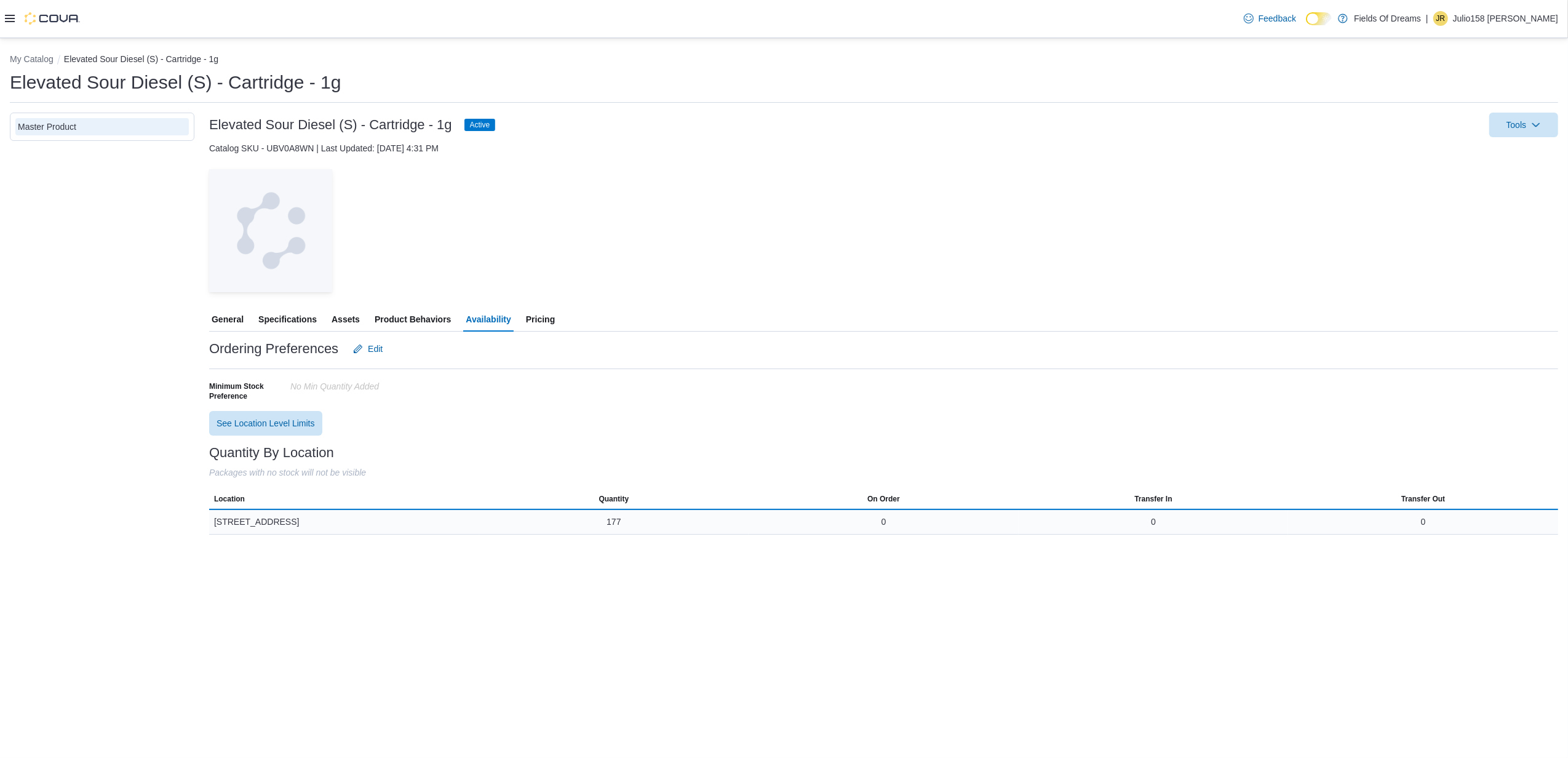
click at [604, 519] on div "177" at bounding box center [614, 521] width 270 height 22
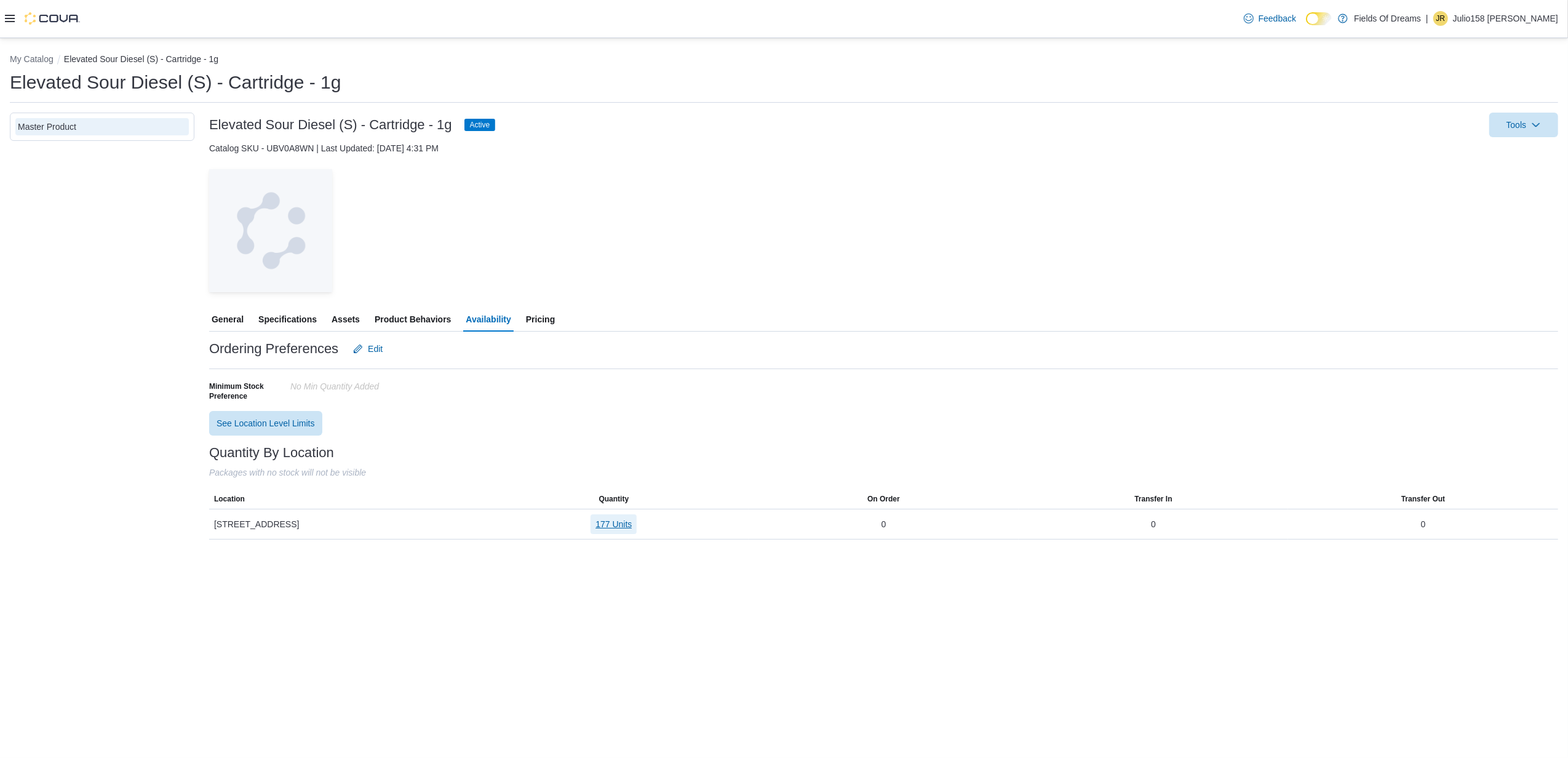
click at [616, 521] on span "177 Units" at bounding box center [614, 524] width 36 height 12
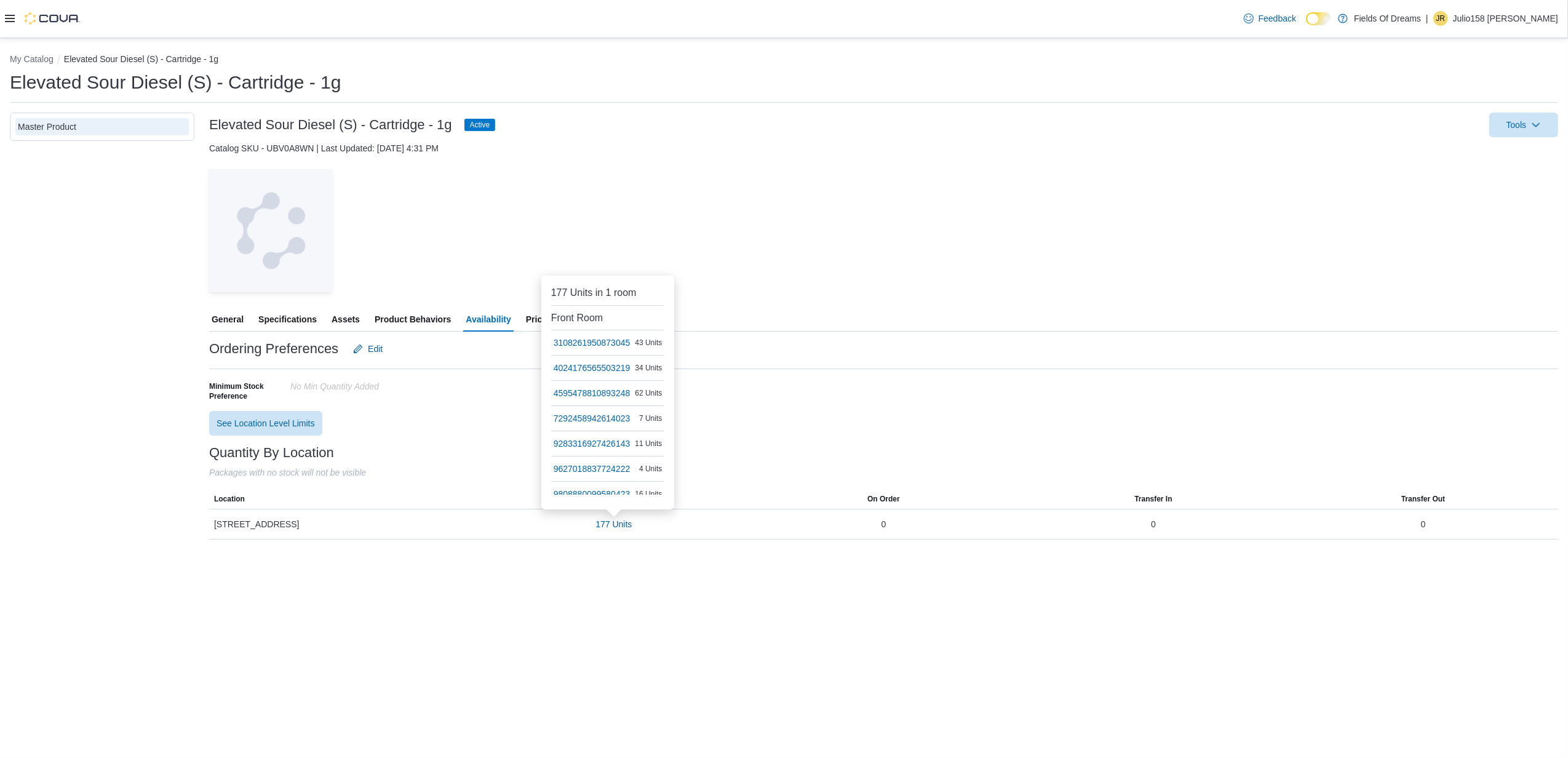
click at [959, 198] on div "— Click to open this image in fullscreen mode" at bounding box center [883, 231] width 1349 height 123
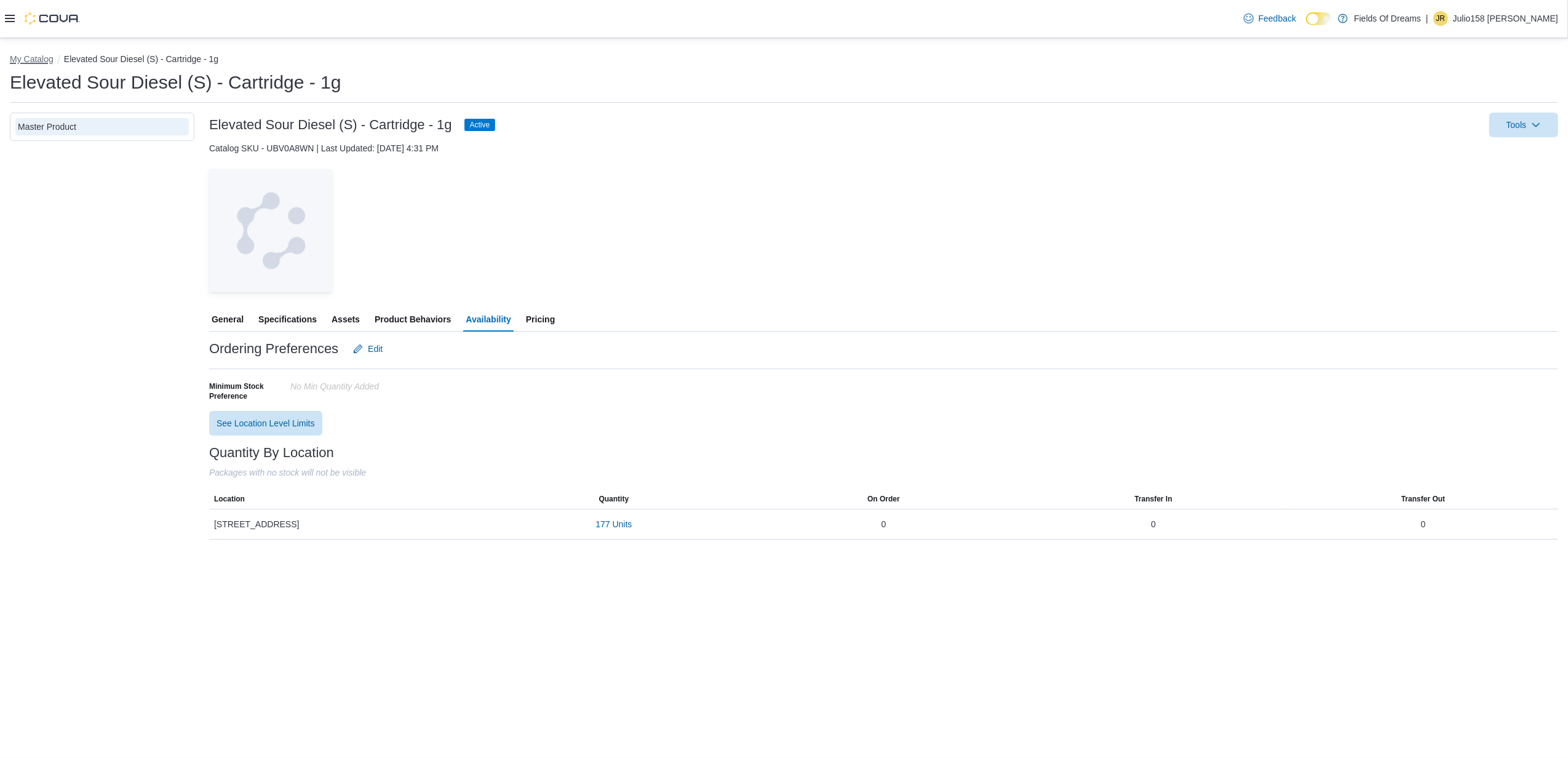
click at [40, 55] on button "My Catalog" at bounding box center [31, 59] width 44 height 9
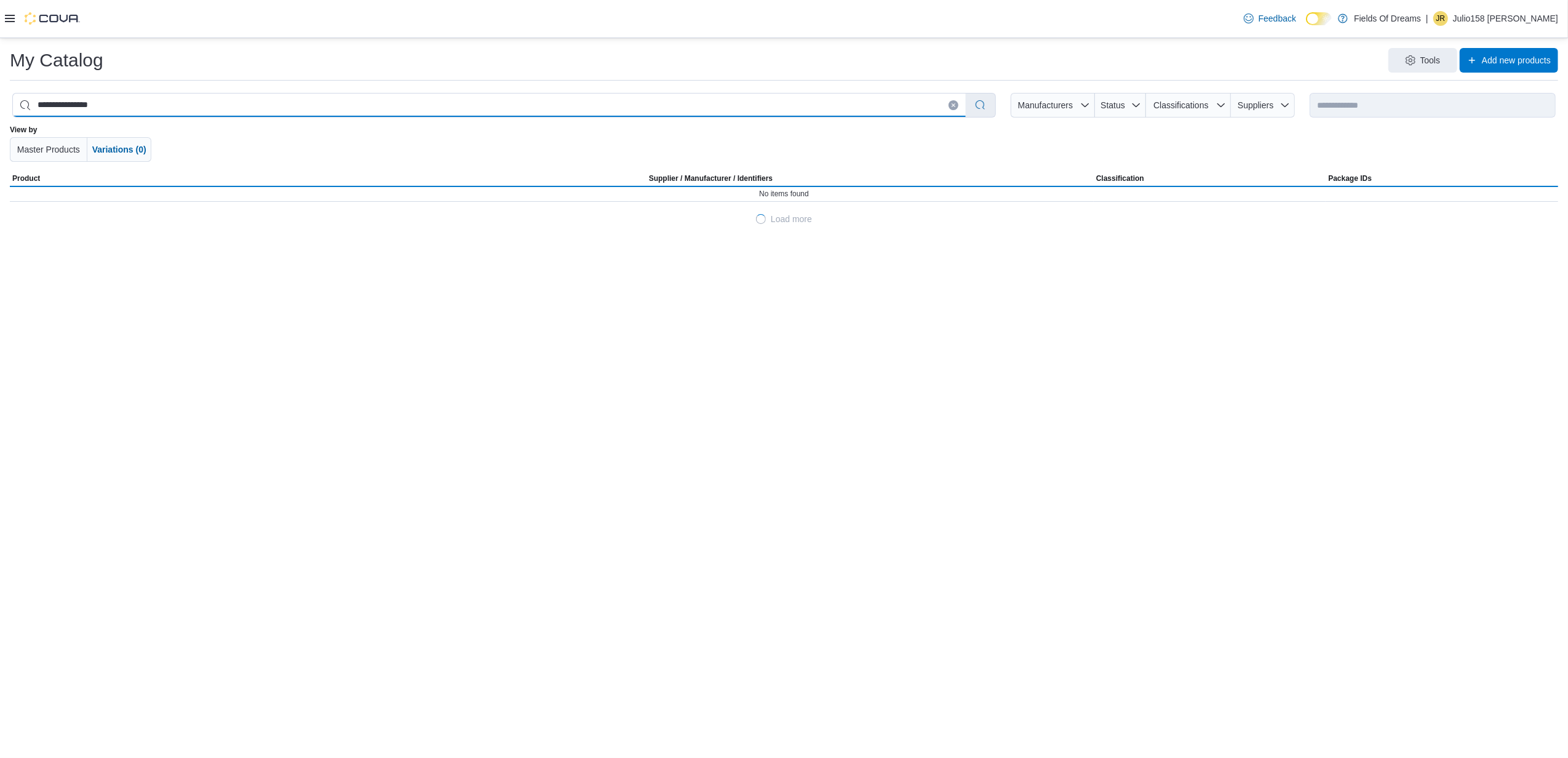
click at [266, 101] on input "**********" at bounding box center [490, 104] width 953 height 23
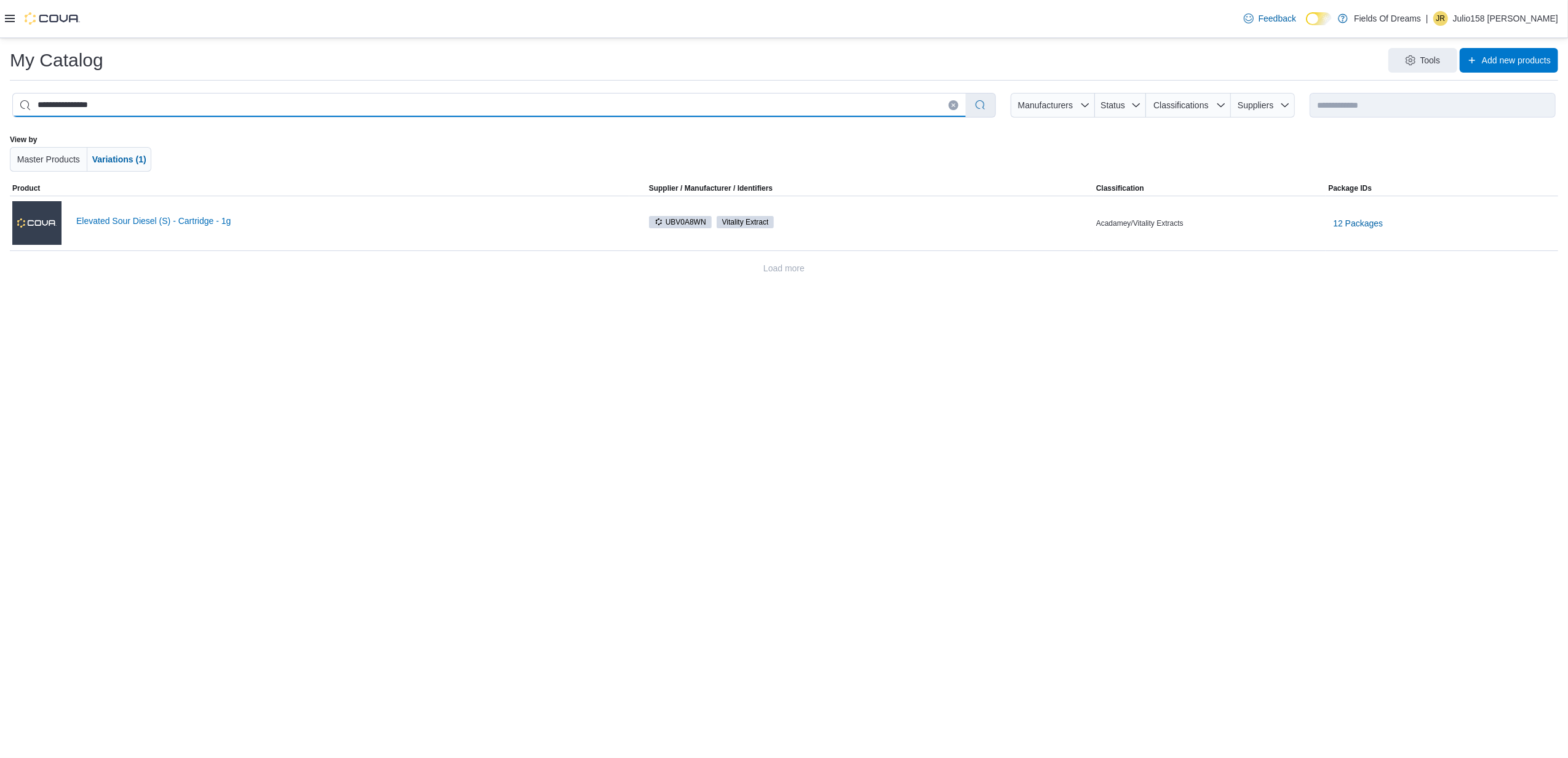
paste input "search"
type input "**********"
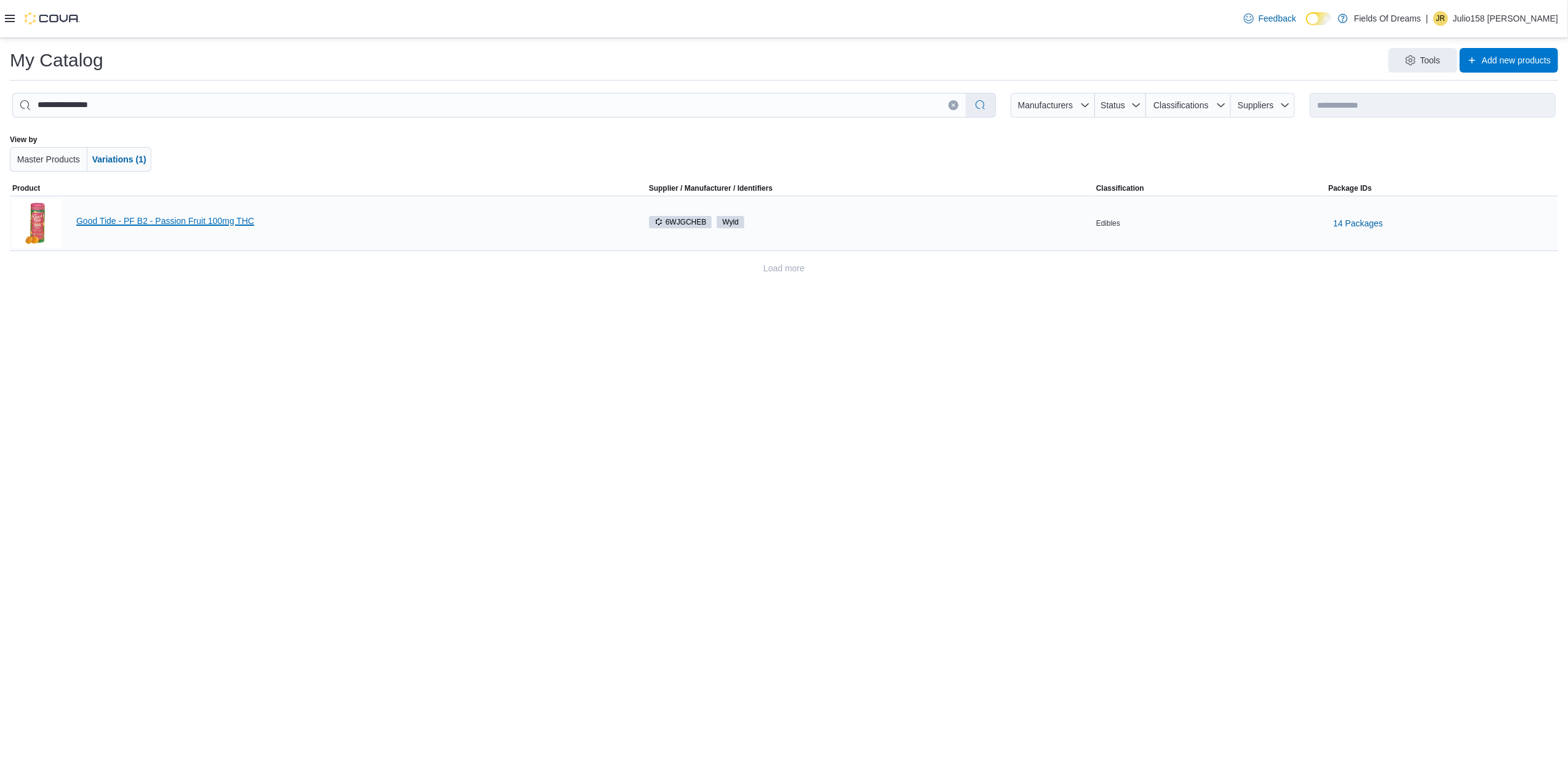
click at [143, 218] on link "Good Tide - PF B2 - Passion Fruit 100mg THC" at bounding box center [351, 220] width 551 height 9
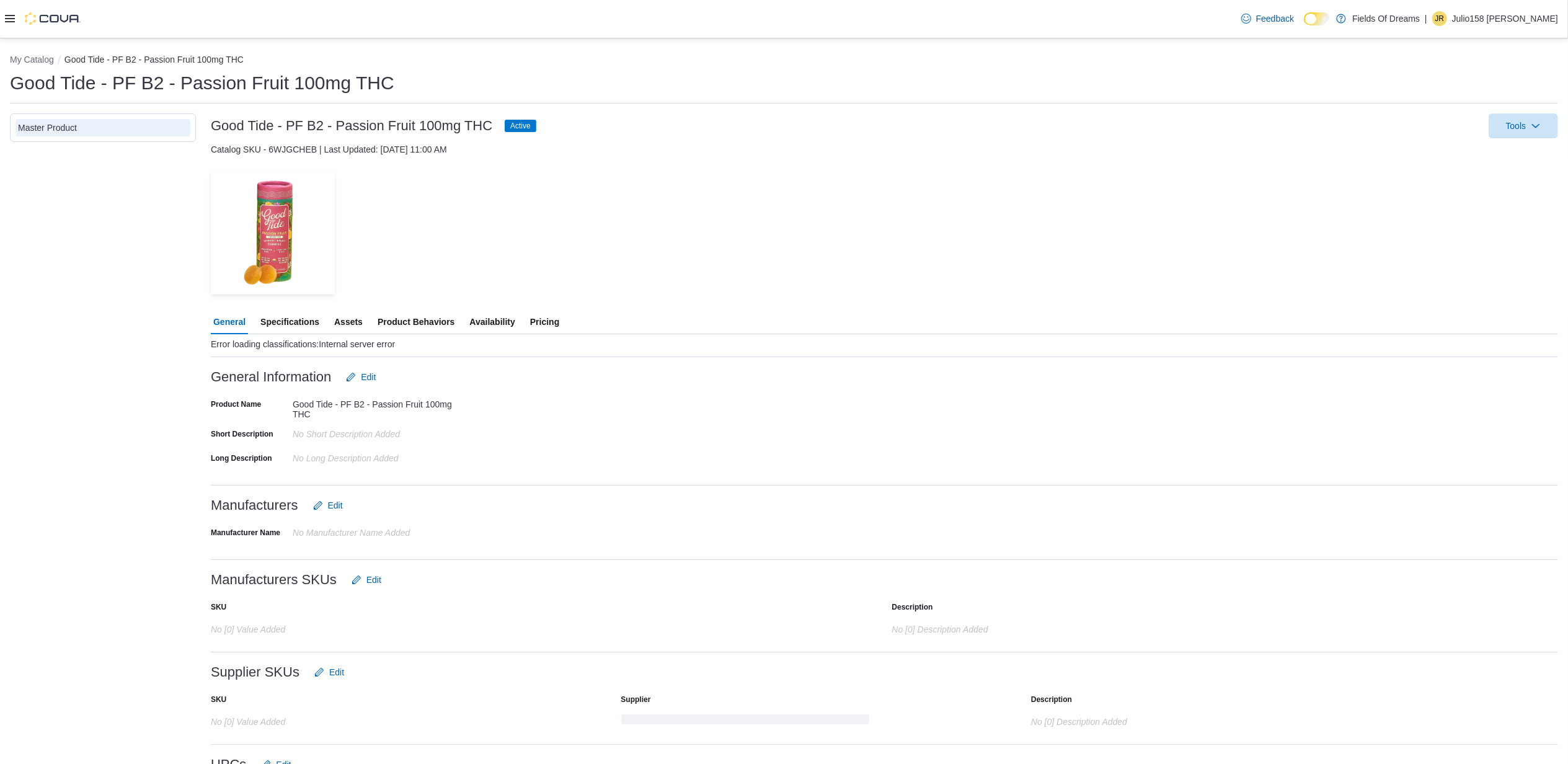
click at [501, 322] on span "Availability" at bounding box center [492, 321] width 45 height 24
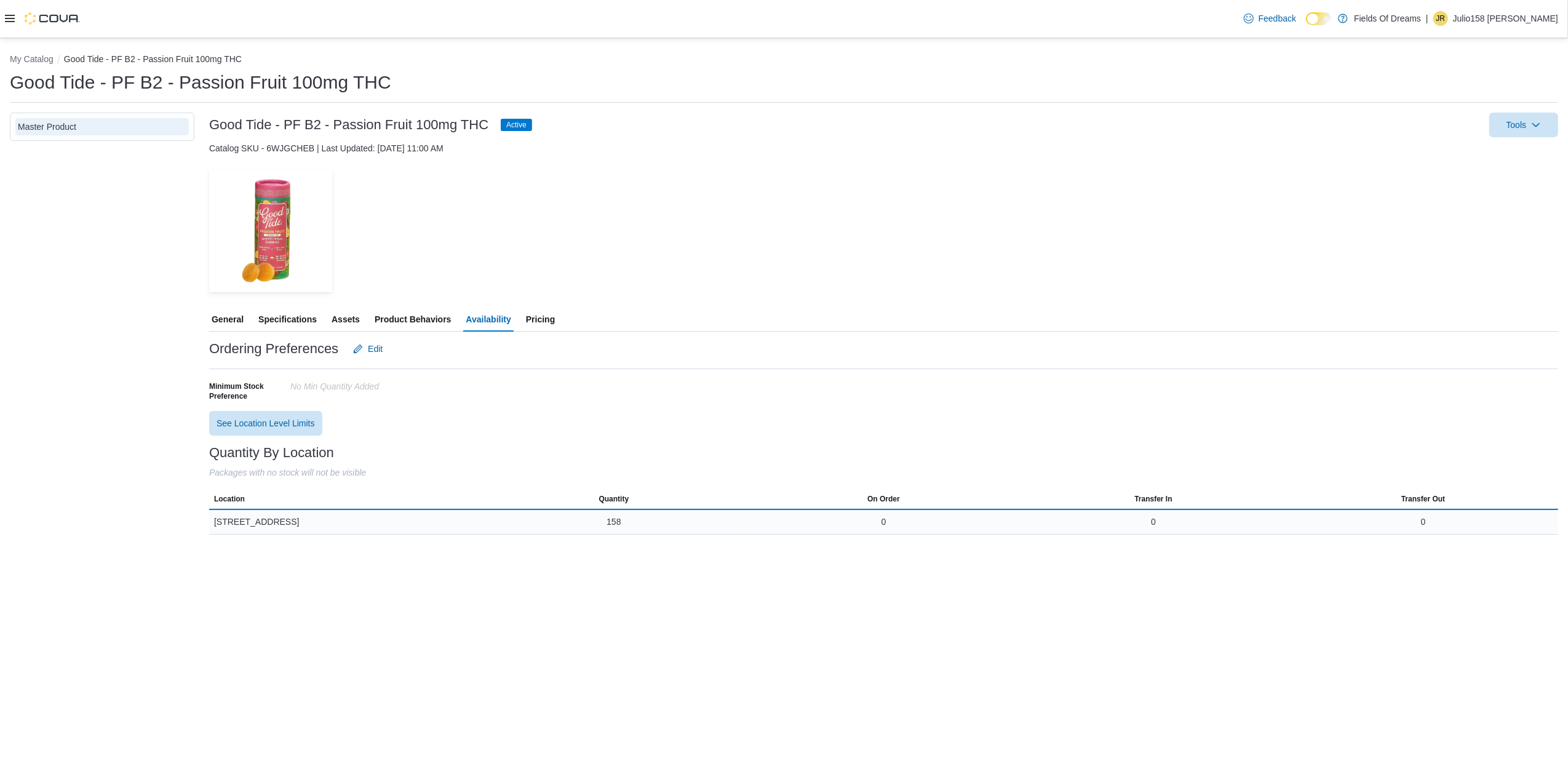
click at [611, 522] on div "158" at bounding box center [613, 521] width 14 height 12
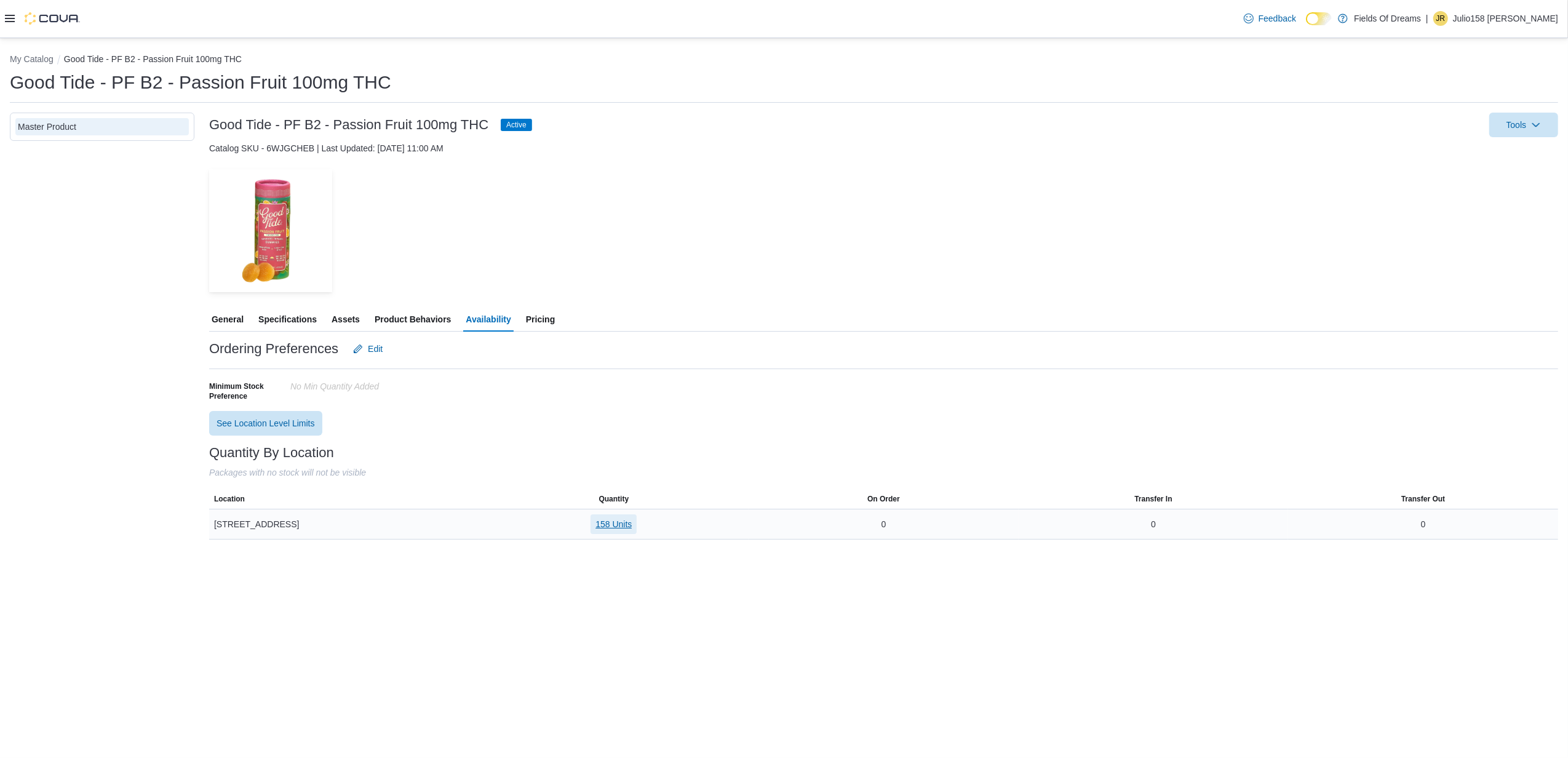
click at [623, 527] on span "158 Units" at bounding box center [614, 524] width 36 height 12
click at [41, 61] on button "My Catalog" at bounding box center [31, 59] width 44 height 9
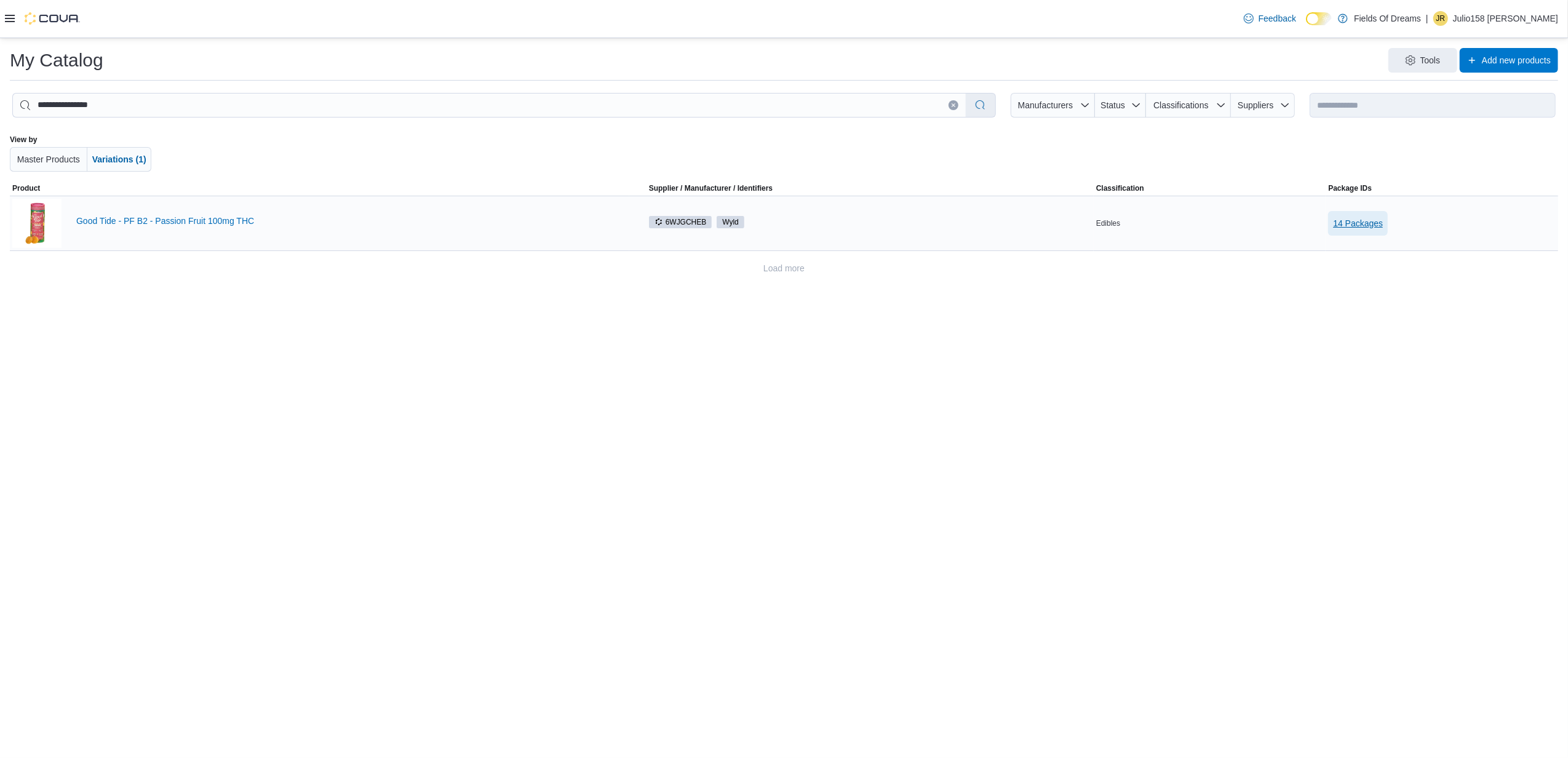
click at [1362, 222] on span "14 Packages" at bounding box center [1358, 223] width 50 height 12
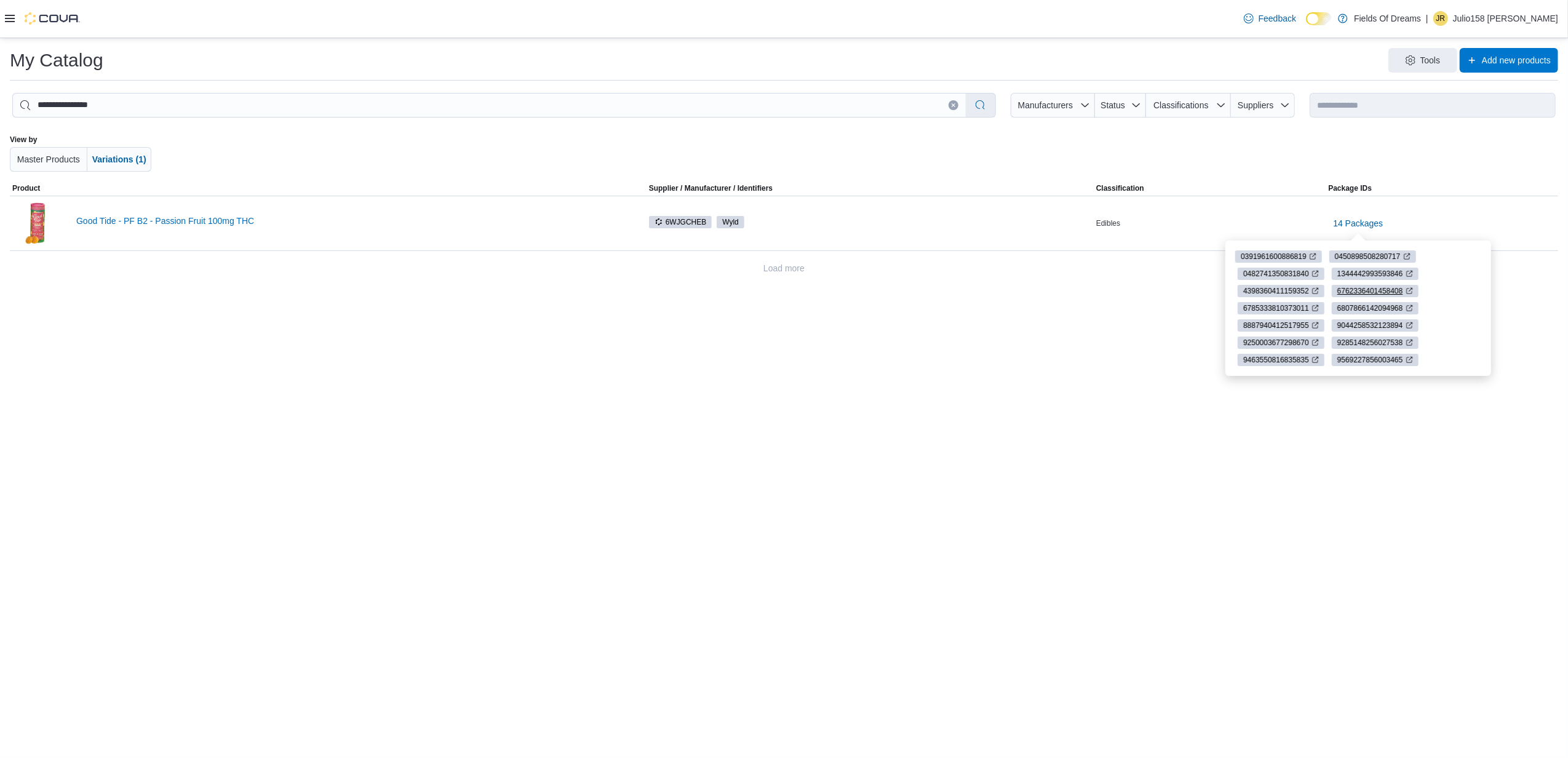
click at [1347, 287] on span "6762336401458408" at bounding box center [1370, 291] width 66 height 11
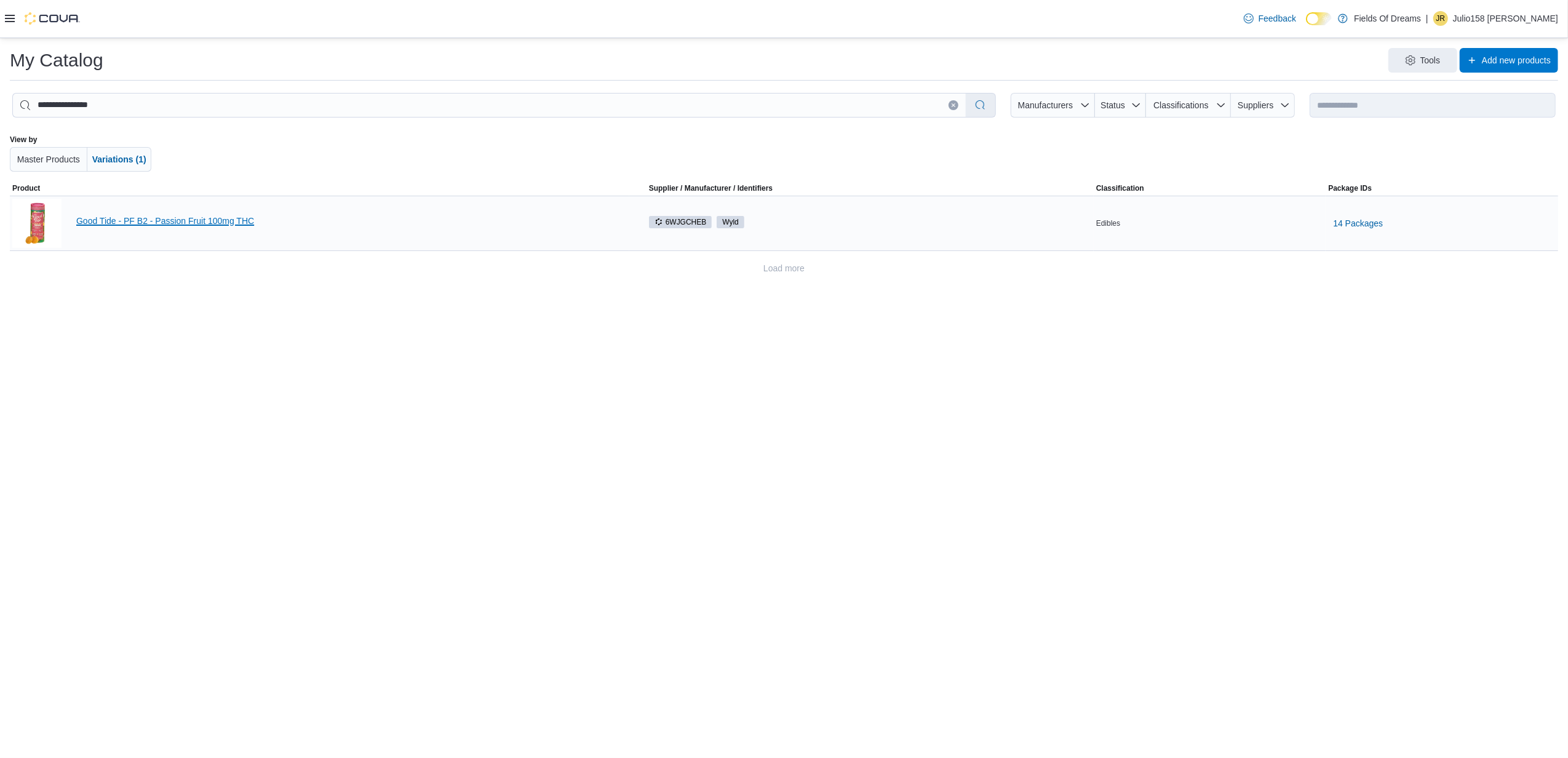
click at [174, 218] on link "Good Tide - PF B2 - Passion Fruit 100mg THC" at bounding box center [351, 220] width 551 height 9
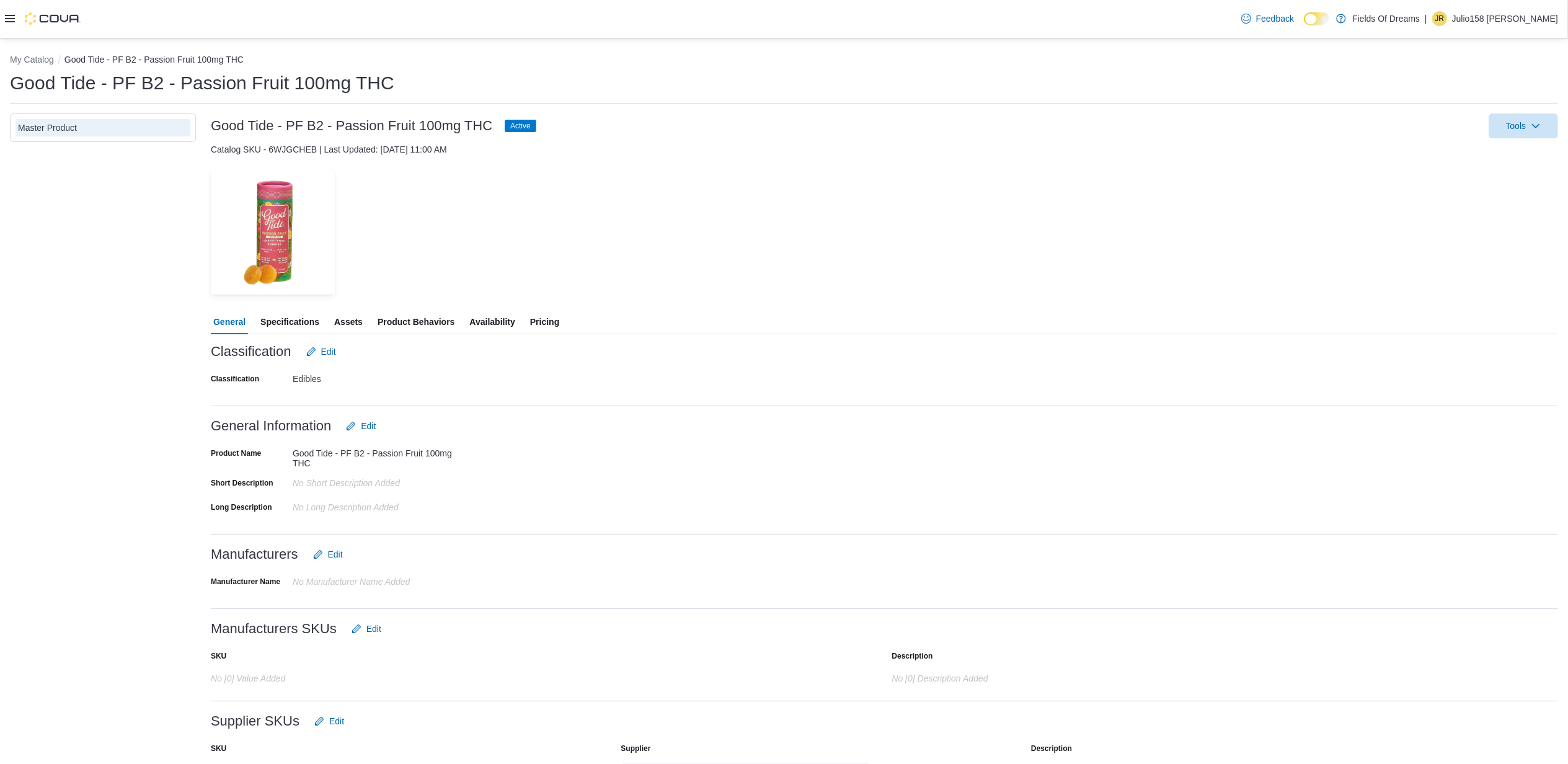
click at [491, 322] on span "Availability" at bounding box center [492, 321] width 45 height 24
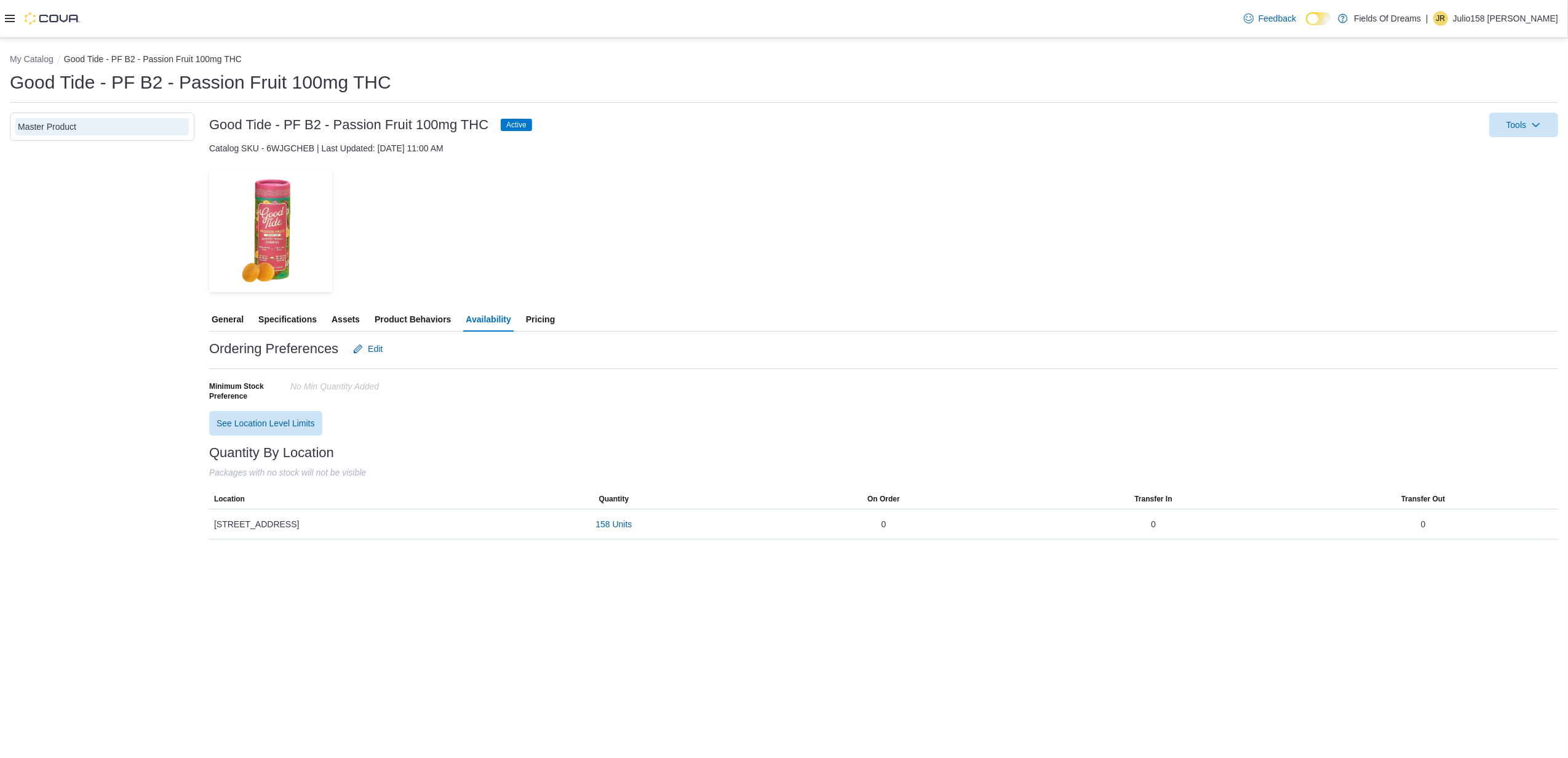
click at [389, 315] on span "Product Behaviors" at bounding box center [413, 319] width 76 height 24
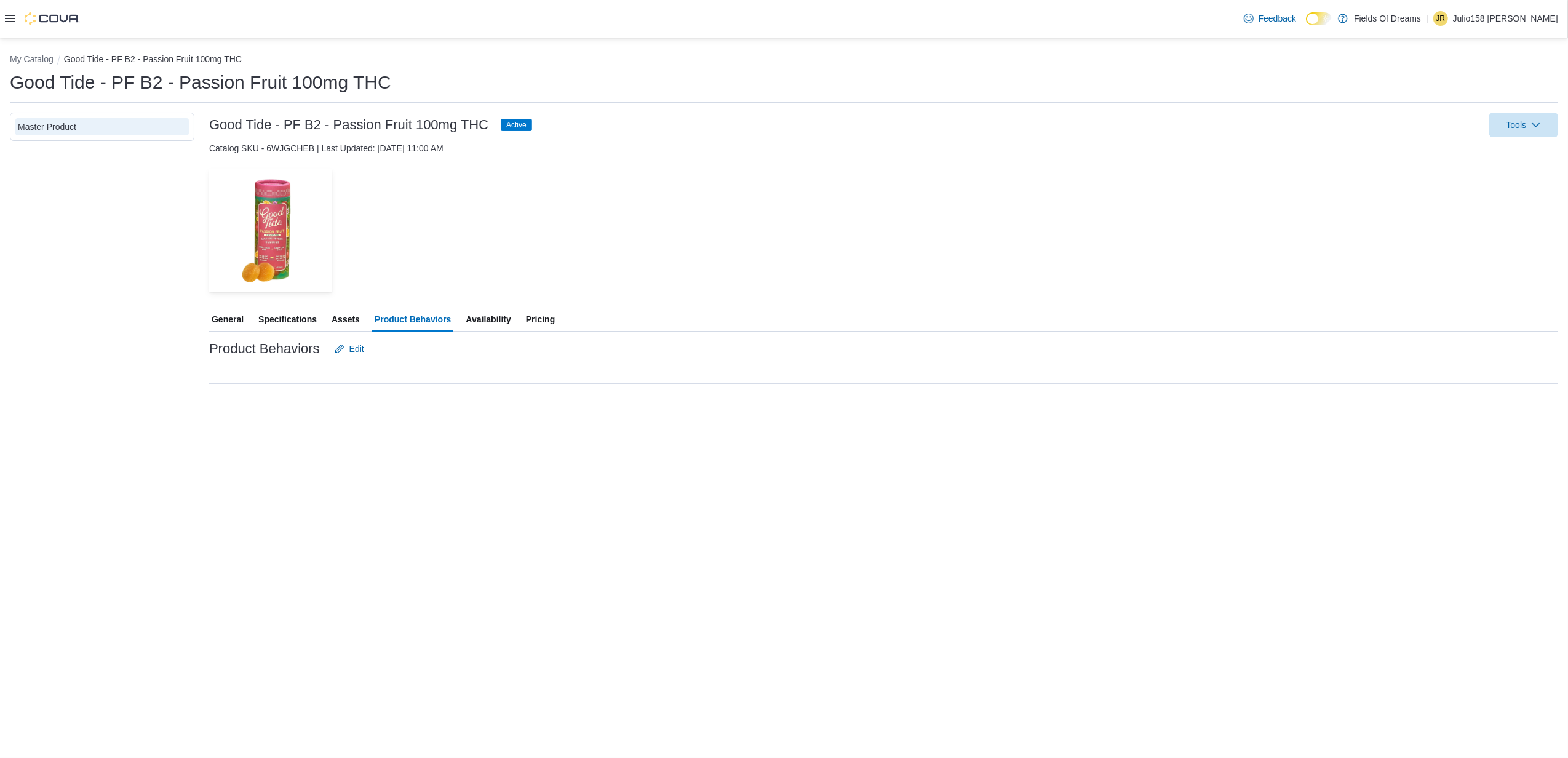
click at [352, 325] on span "Assets" at bounding box center [345, 319] width 28 height 24
click at [468, 315] on span "Availability" at bounding box center [488, 319] width 45 height 24
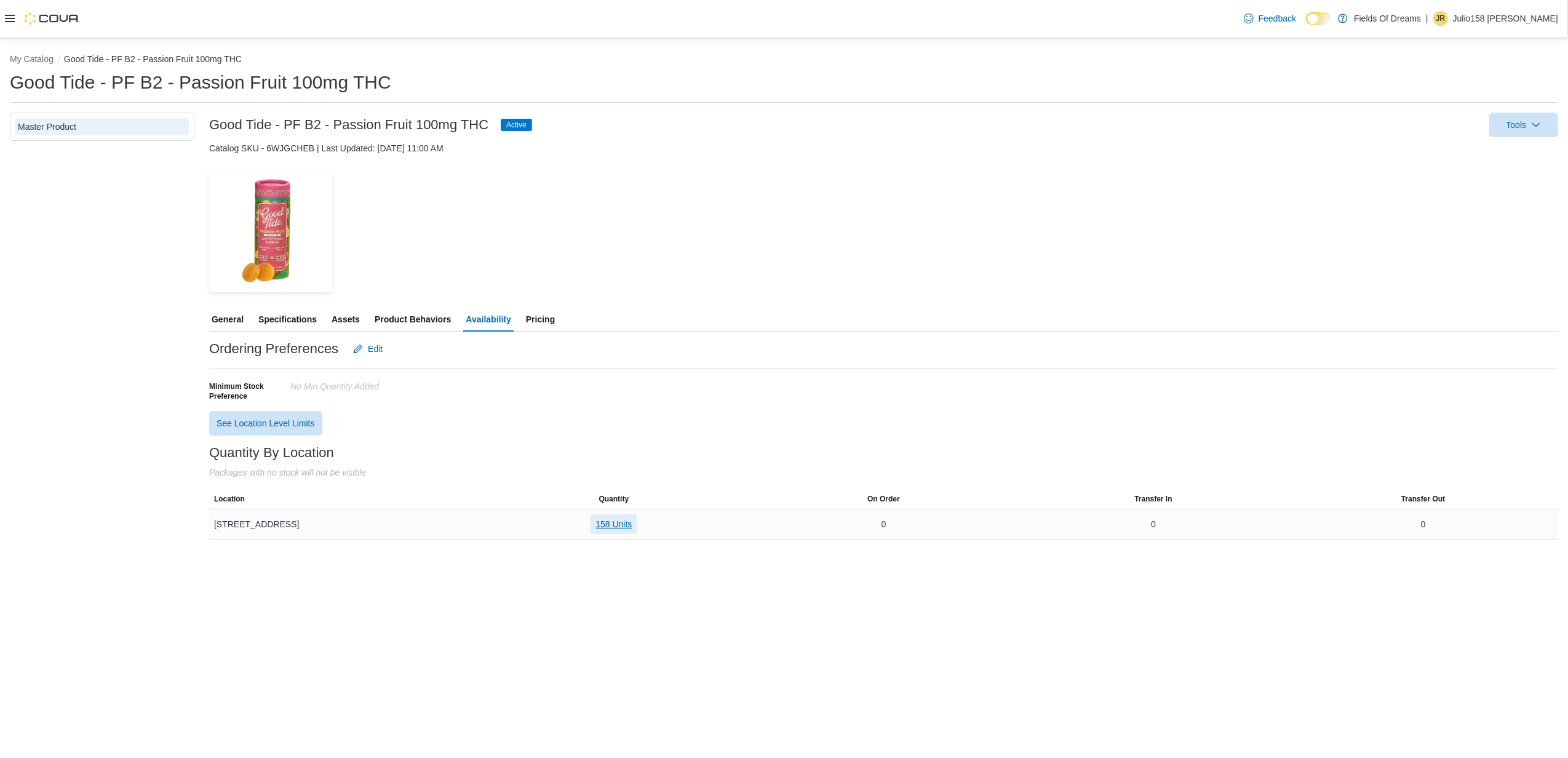
click at [613, 520] on span "158 Units" at bounding box center [614, 524] width 36 height 12
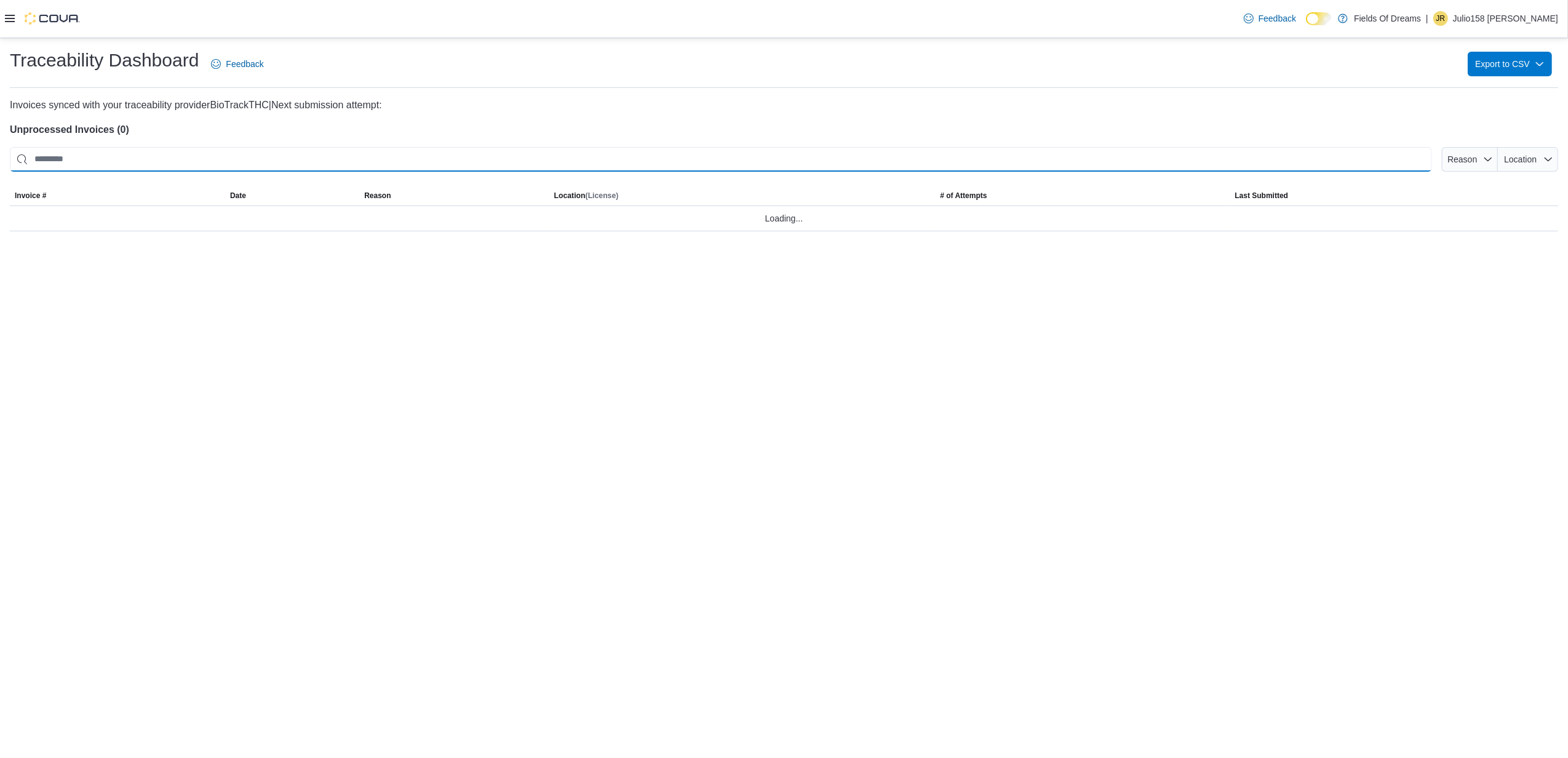
click at [260, 162] on input "This is a search bar. After typing your query, hit enter to filter the results …" at bounding box center [720, 159] width 1422 height 24
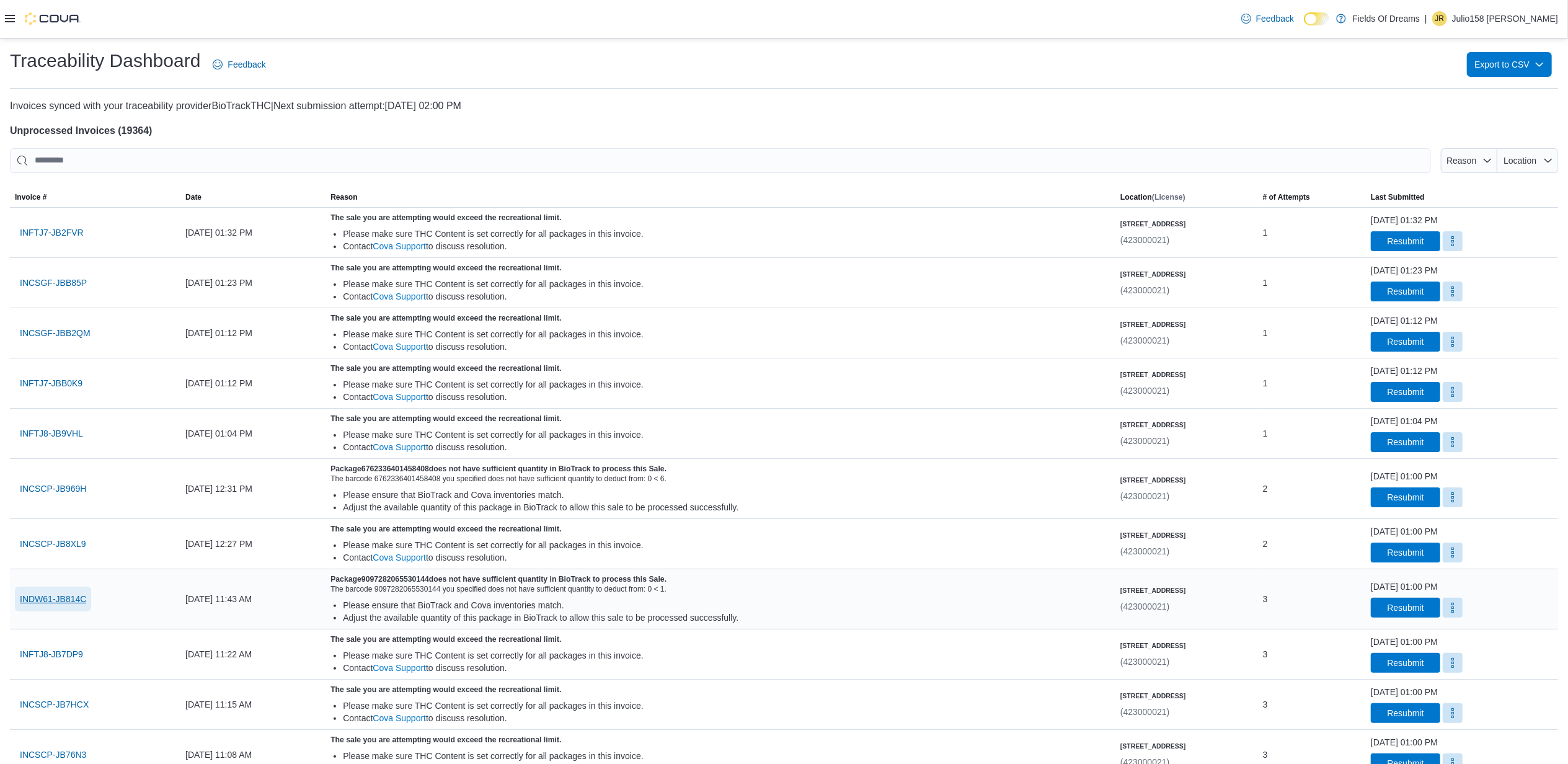
click at [49, 605] on span "INDW61-JB814C" at bounding box center [53, 599] width 66 height 12
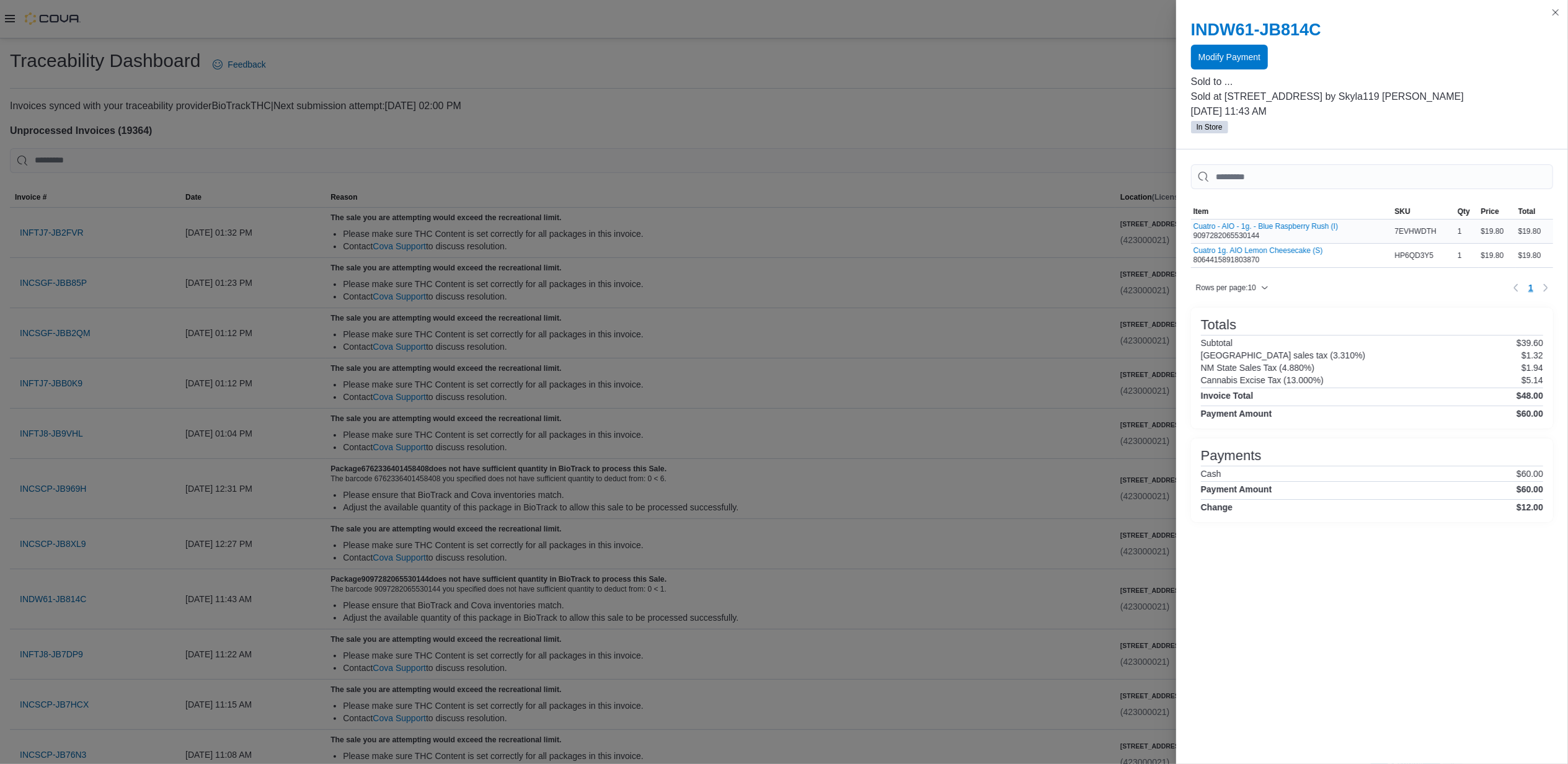
click at [1237, 234] on div "Cuatro - AIO - 1g. - Blue Raspberry Rush (I) 9097282065530144" at bounding box center [1265, 231] width 144 height 18
copy div "9097282065530144"
